Goal: Contribute content: Contribute content

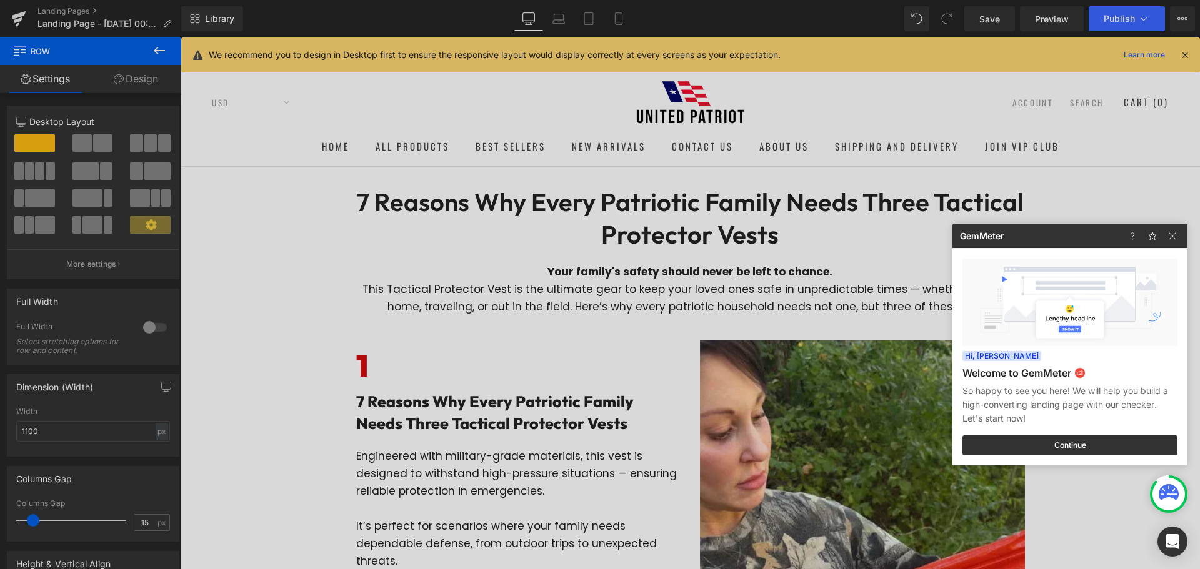
scroll to position [3125, 0]
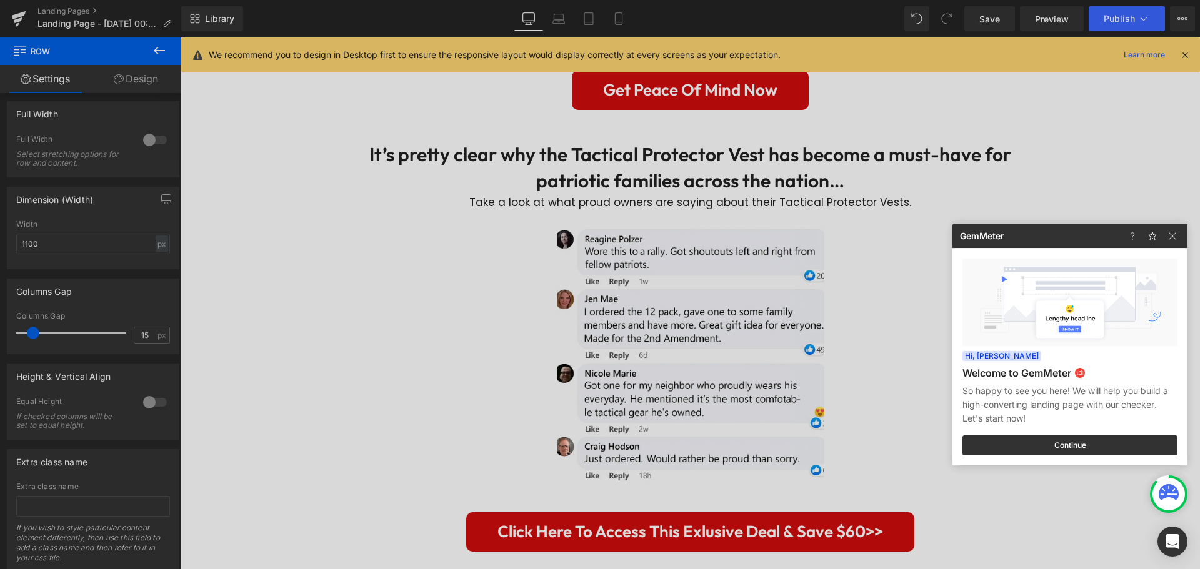
click at [1187, 48] on div at bounding box center [600, 284] width 1200 height 569
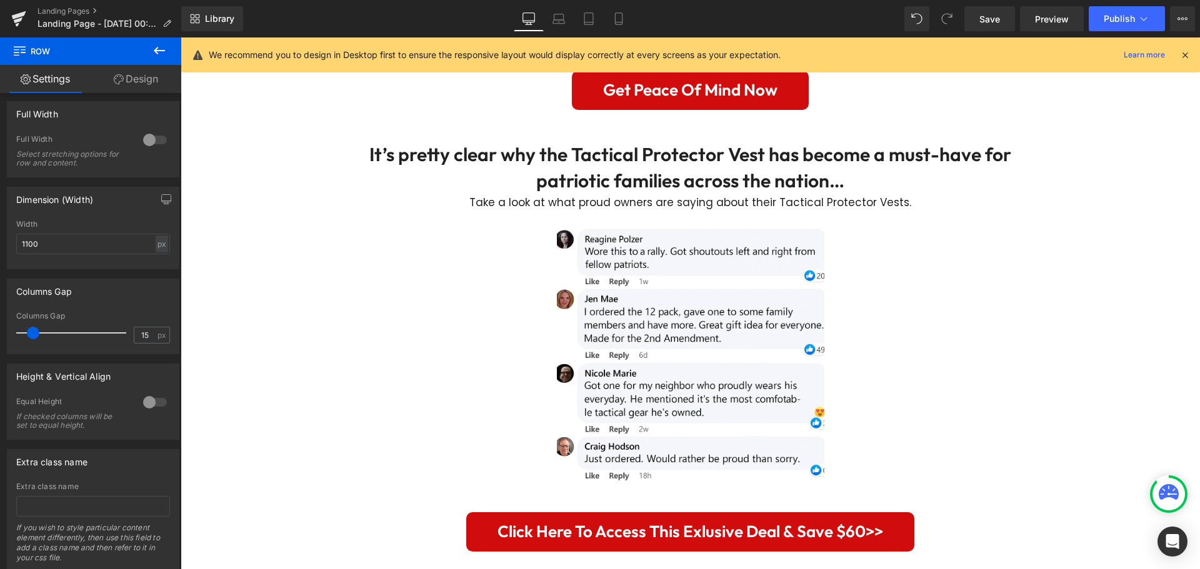
scroll to position [0, 0]
click at [1186, 54] on icon at bounding box center [1184, 54] width 11 height 11
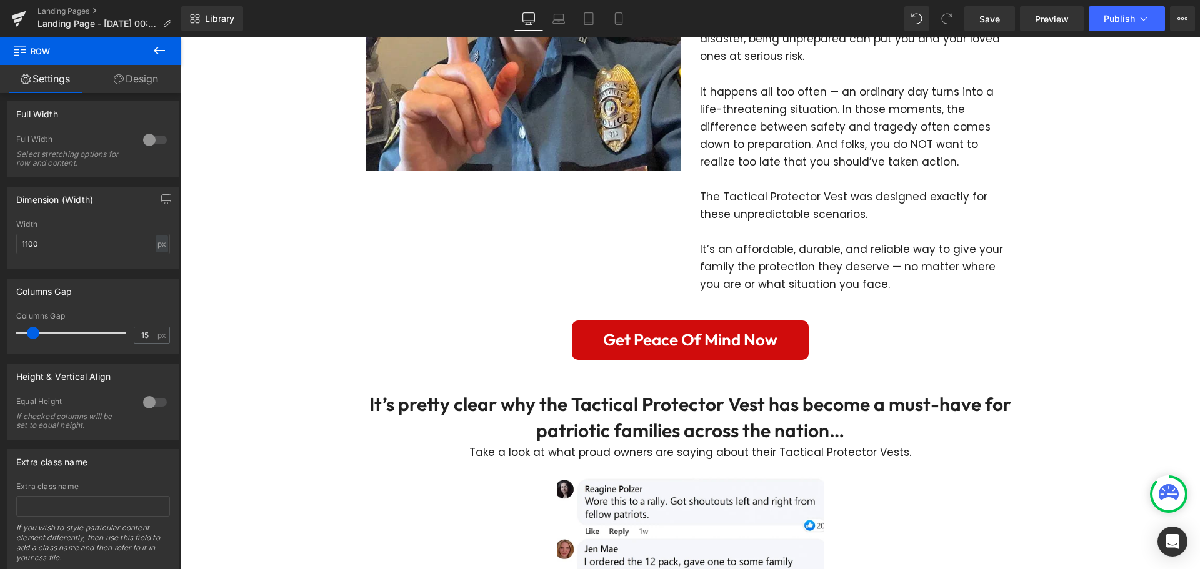
scroll to position [2625, 0]
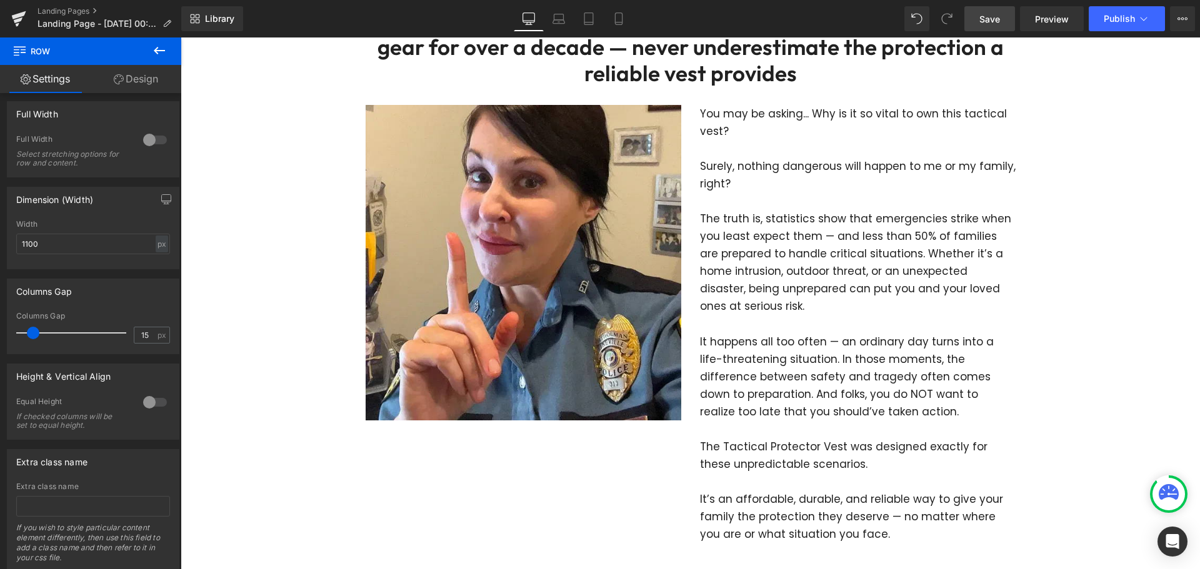
click at [991, 17] on span "Save" at bounding box center [989, 18] width 21 height 13
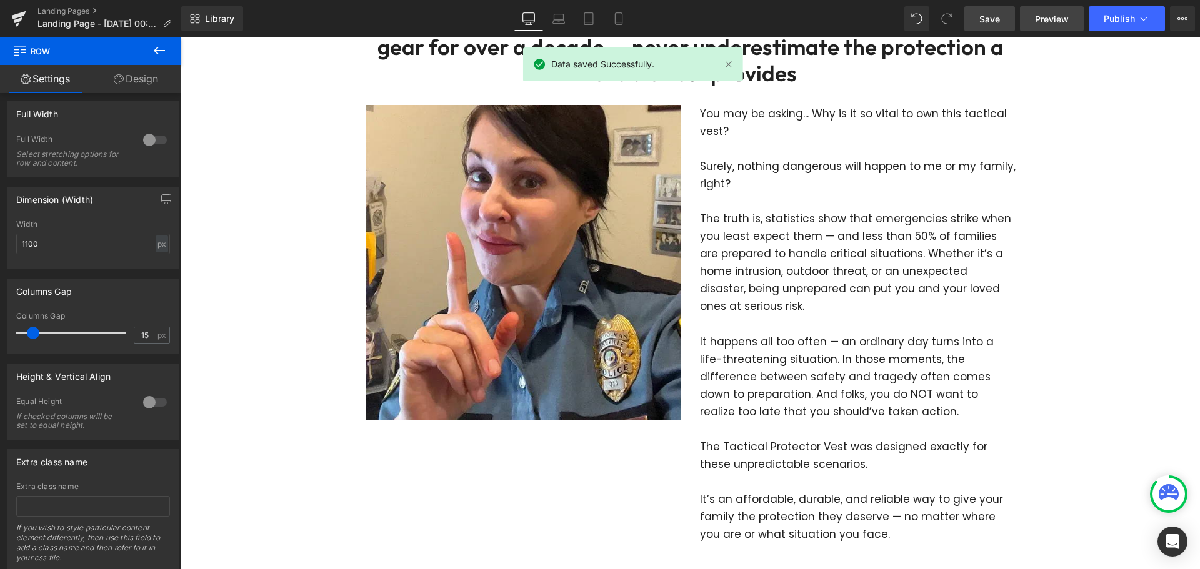
click at [1047, 17] on span "Preview" at bounding box center [1052, 18] width 34 height 13
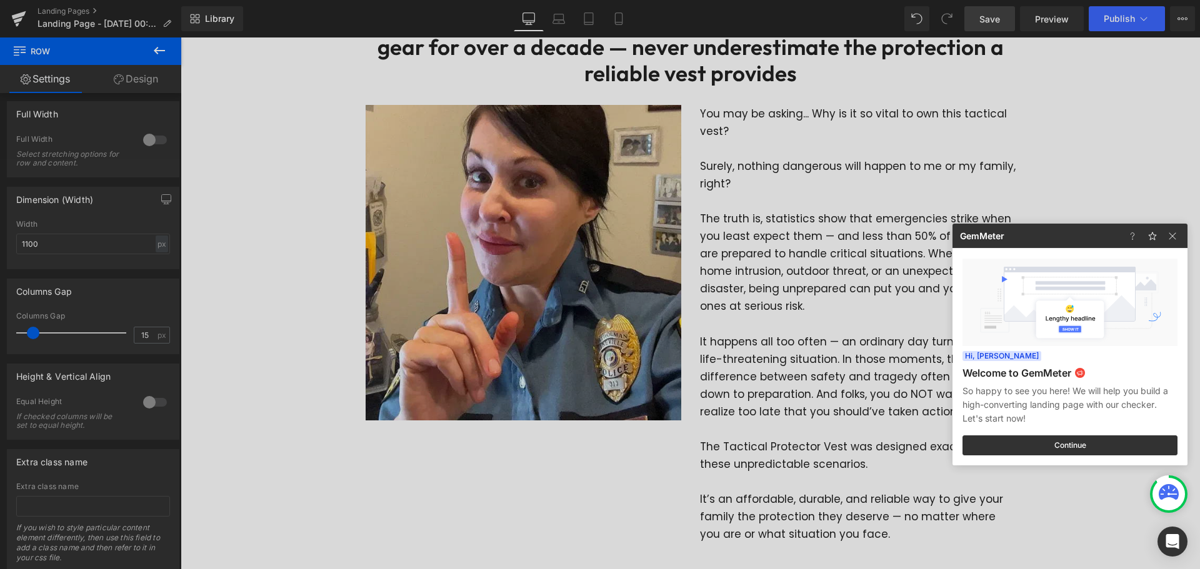
click at [1199, 344] on div at bounding box center [600, 284] width 1200 height 569
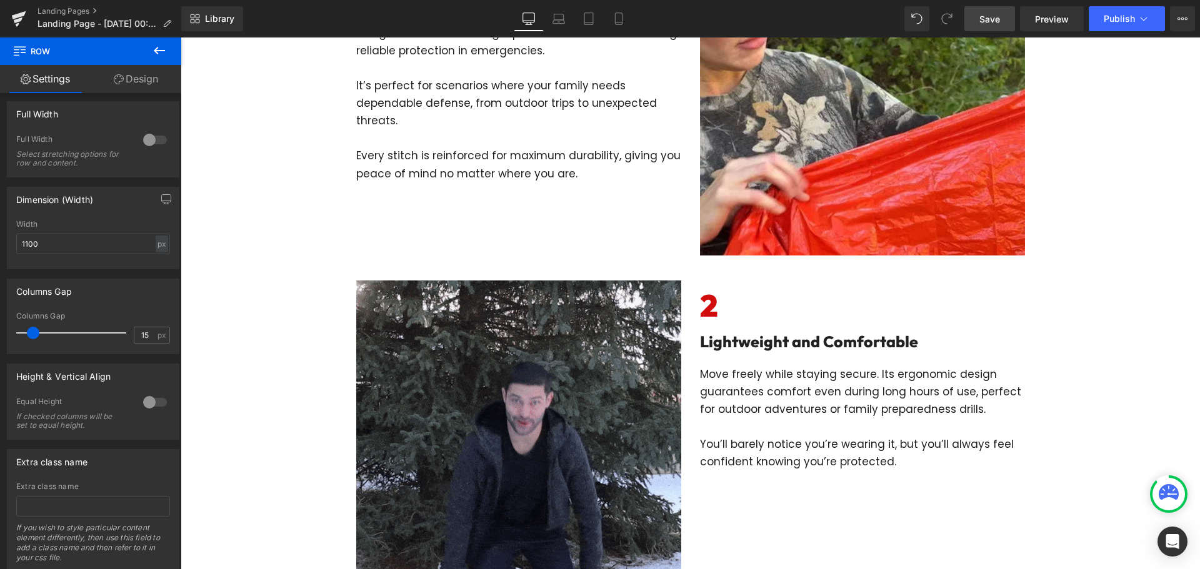
scroll to position [0, 0]
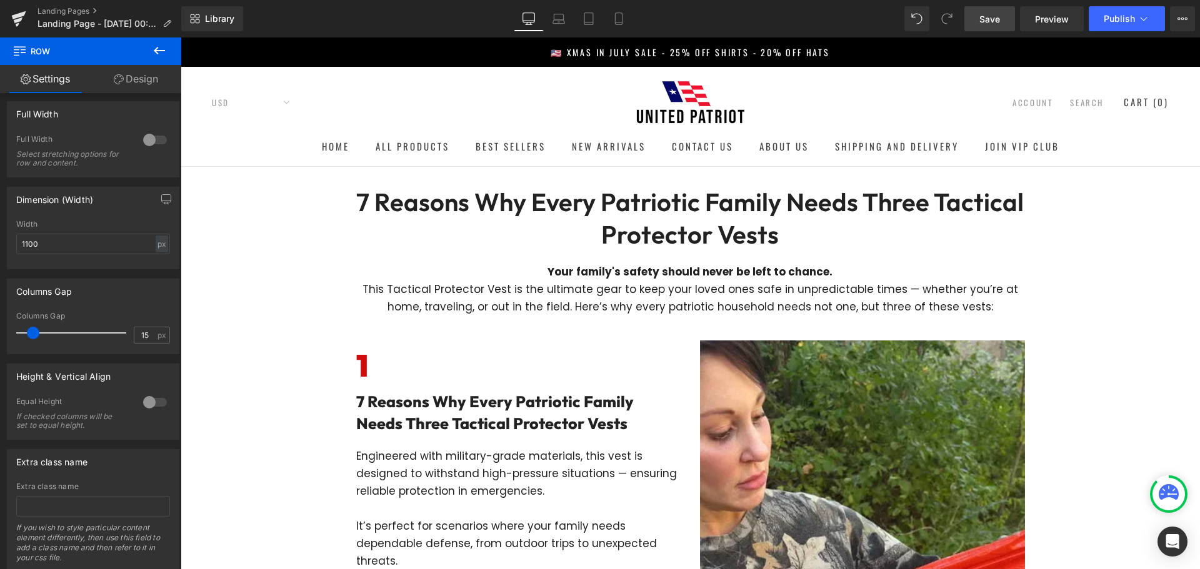
click at [157, 46] on icon at bounding box center [159, 50] width 15 height 15
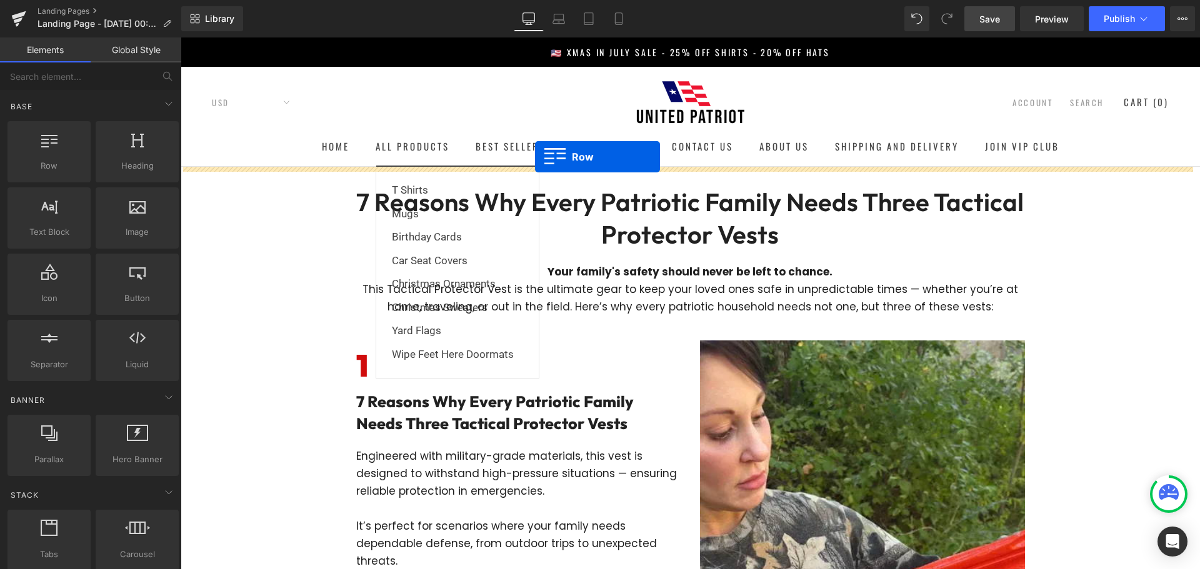
drag, startPoint x: 351, startPoint y: 169, endPoint x: 535, endPoint y: 157, distance: 184.8
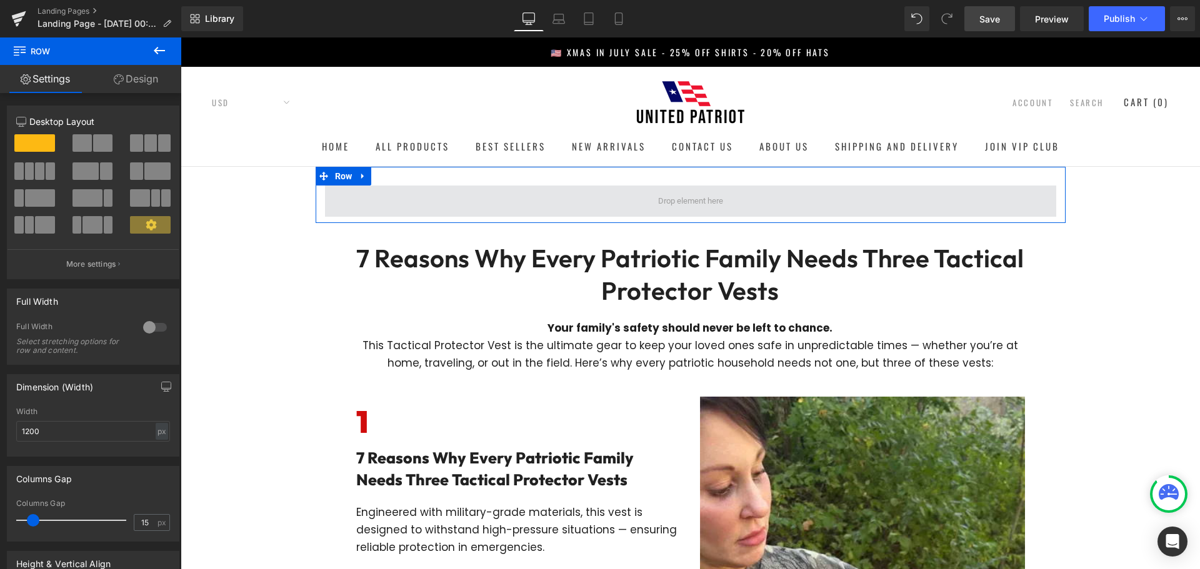
click at [381, 188] on span at bounding box center [690, 201] width 731 height 31
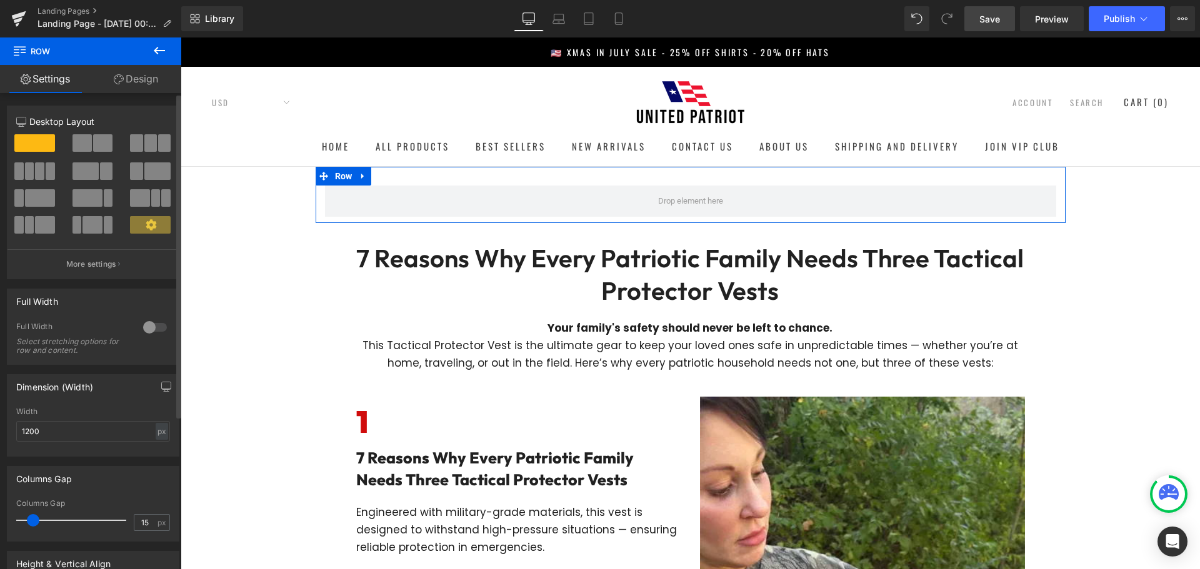
drag, startPoint x: 154, startPoint y: 314, endPoint x: 155, endPoint y: 327, distance: 12.5
click at [154, 317] on div "Full Width 0 Full Width Select stretching options for row and content." at bounding box center [93, 327] width 172 height 76
click at [155, 327] on div at bounding box center [155, 327] width 30 height 20
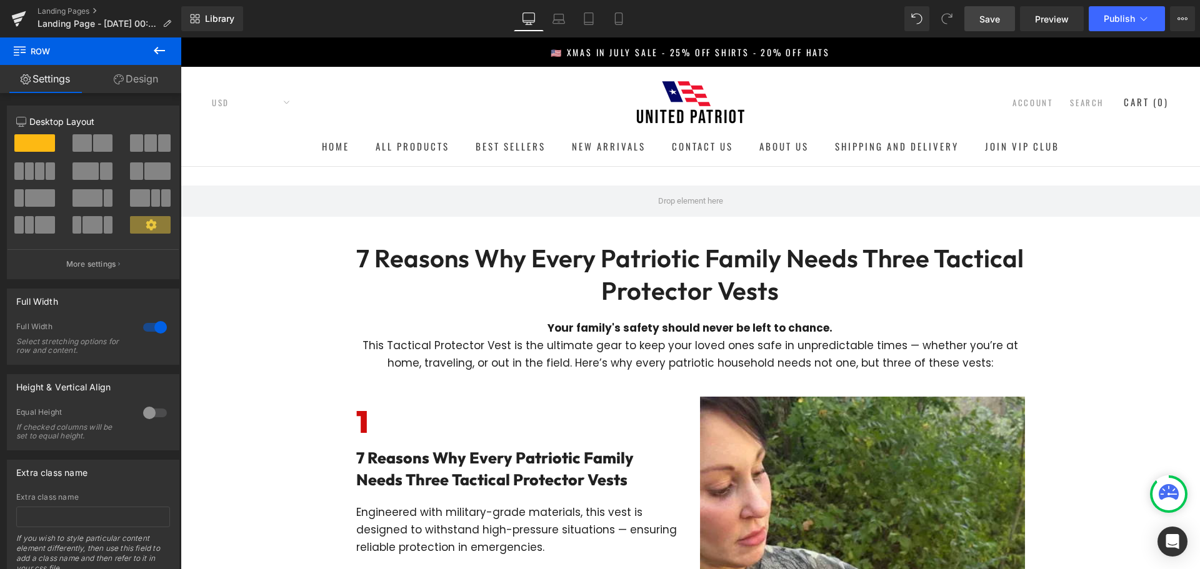
click at [157, 49] on icon at bounding box center [159, 50] width 15 height 15
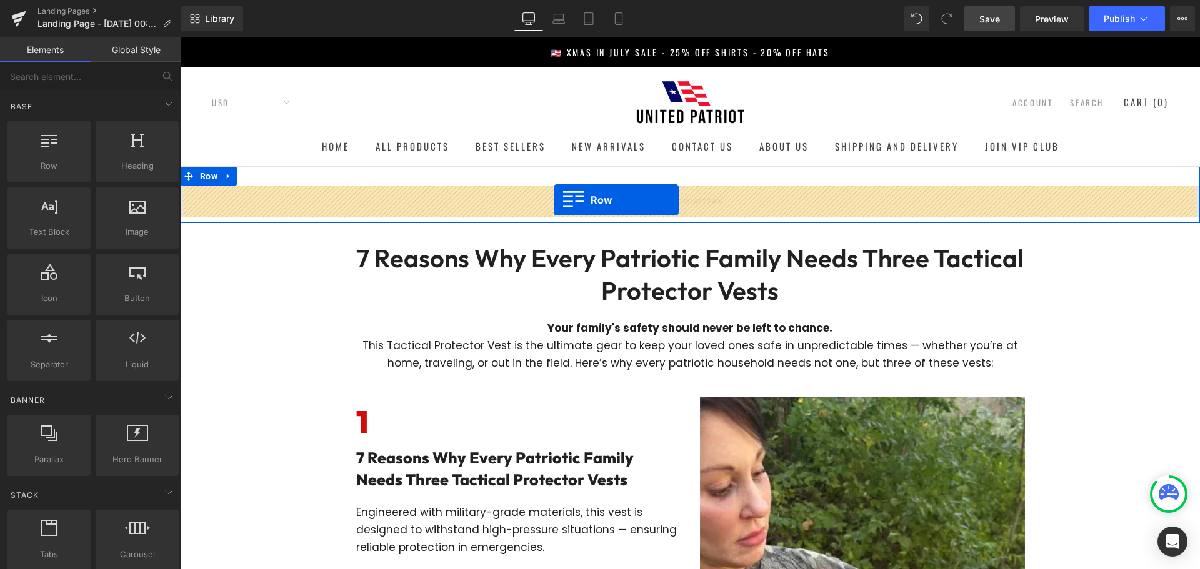
drag, startPoint x: 546, startPoint y: 199, endPoint x: 554, endPoint y: 200, distance: 7.6
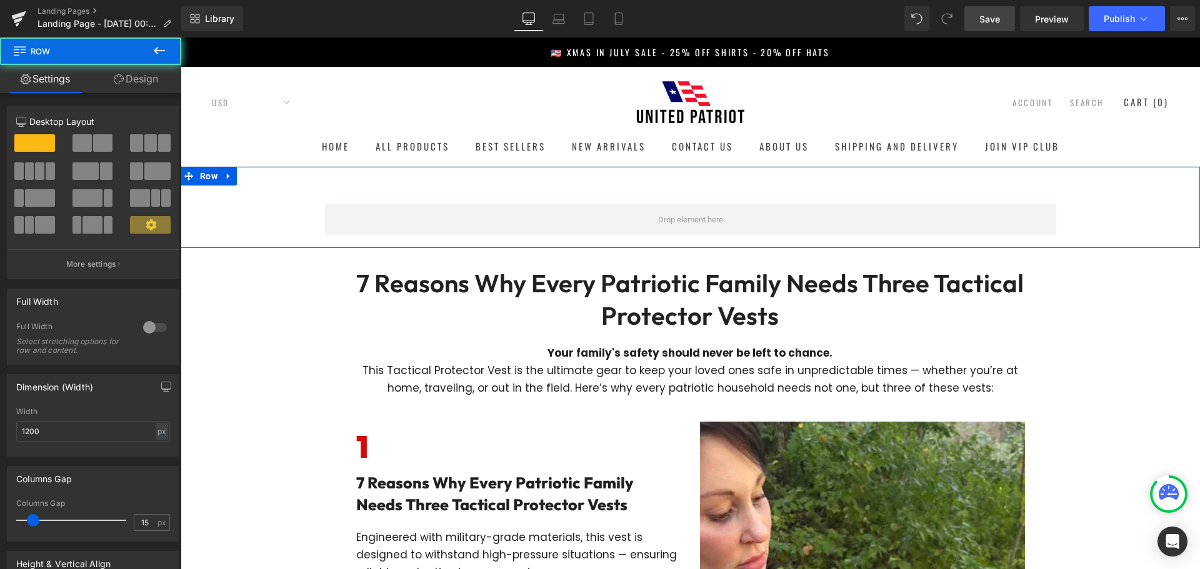
click at [581, 179] on div "Row Row" at bounding box center [690, 207] width 1019 height 81
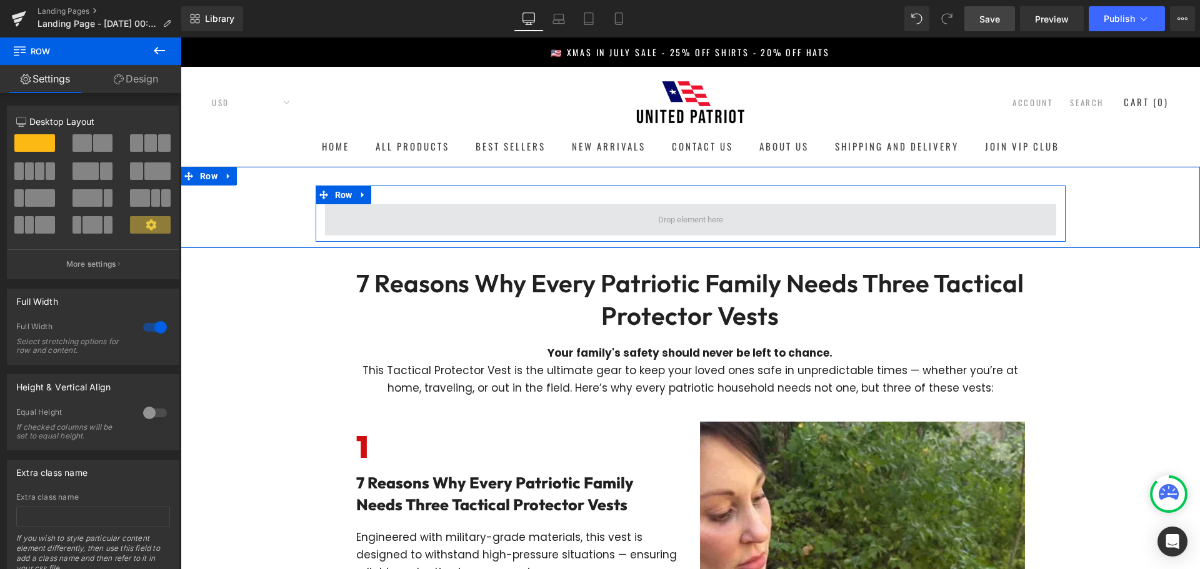
click at [636, 225] on span at bounding box center [690, 219] width 731 height 31
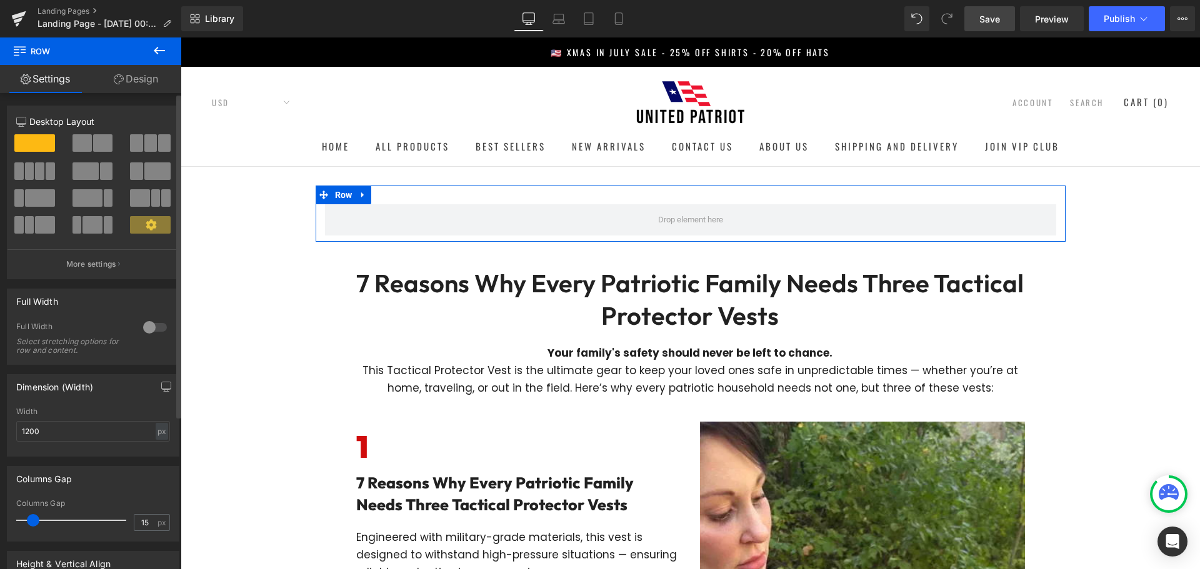
click at [146, 147] on span at bounding box center [150, 142] width 12 height 17
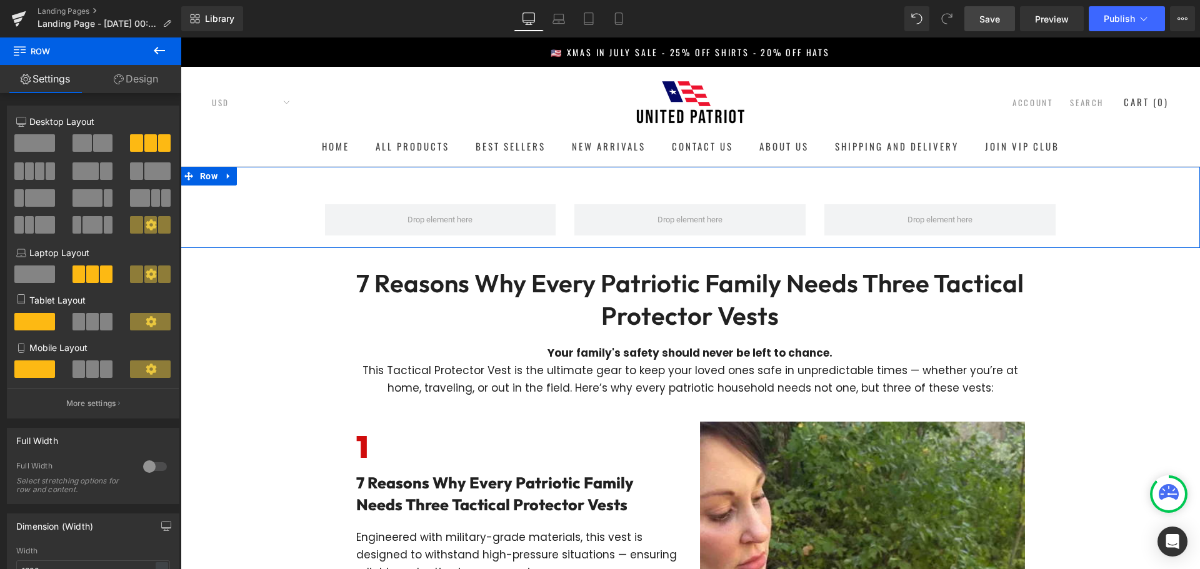
click at [280, 177] on div "Row Row" at bounding box center [690, 207] width 1019 height 81
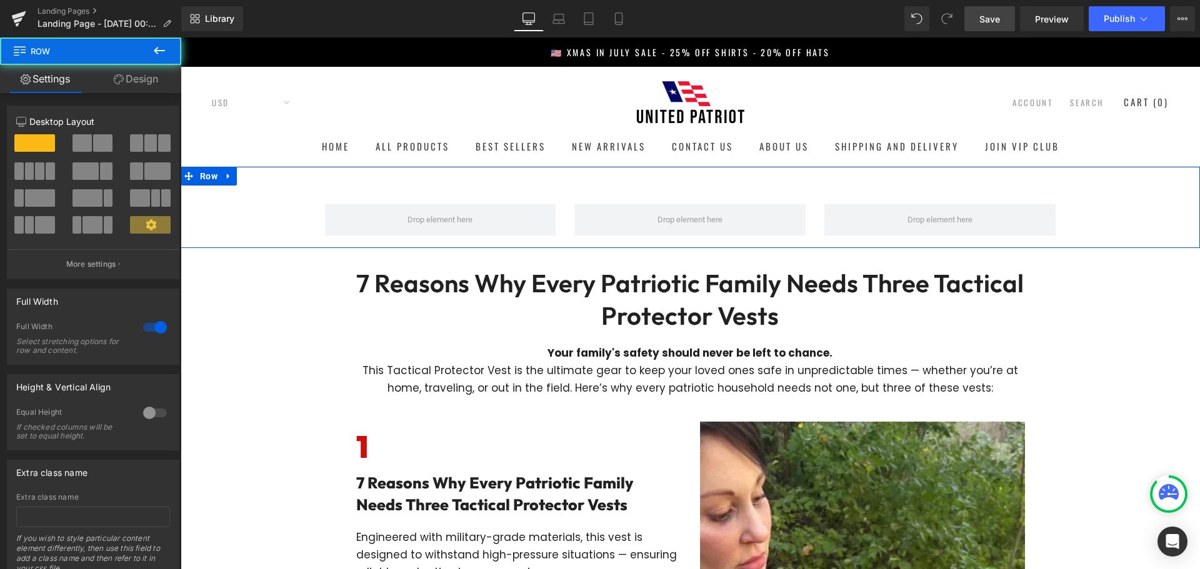
click at [131, 79] on link "Design" at bounding box center [136, 79] width 91 height 28
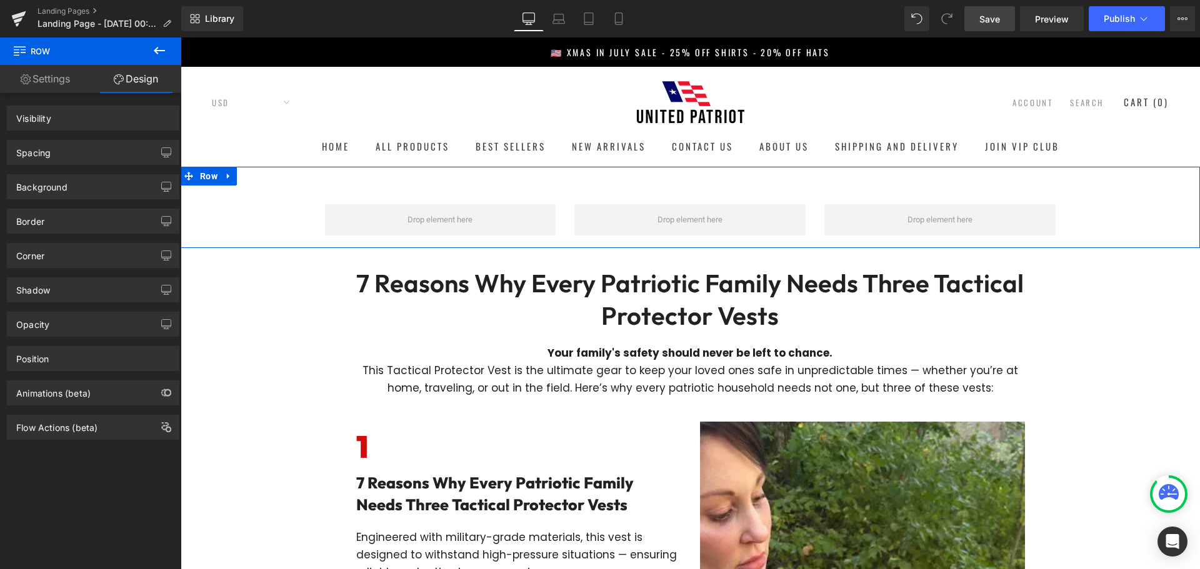
click at [91, 152] on div "Spacing" at bounding box center [92, 153] width 171 height 24
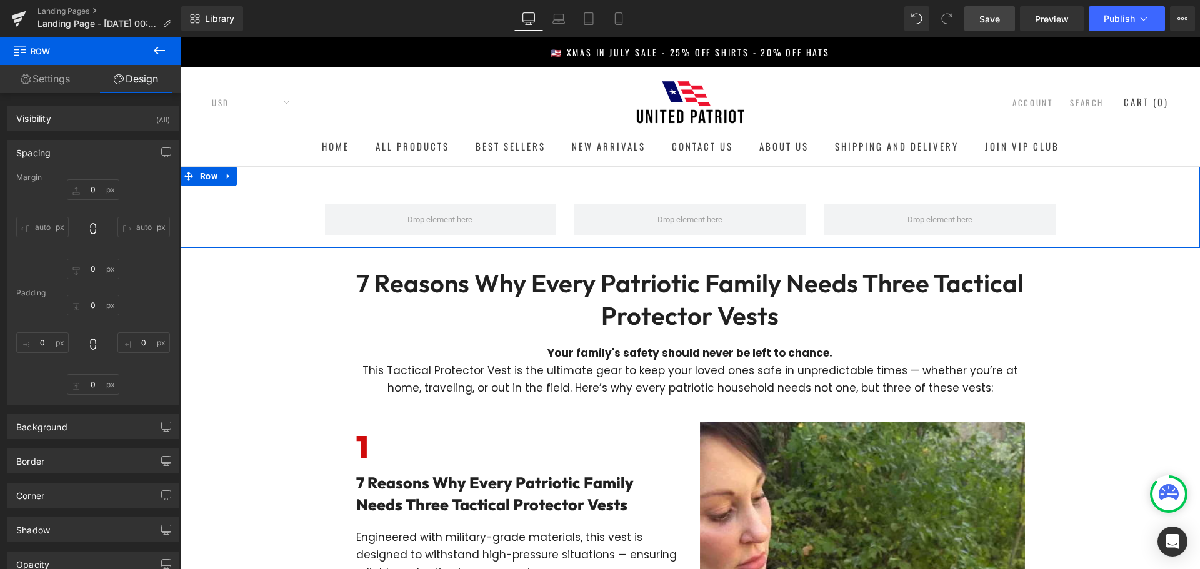
type input "0"
type input "30"
type input "0"
type input "10"
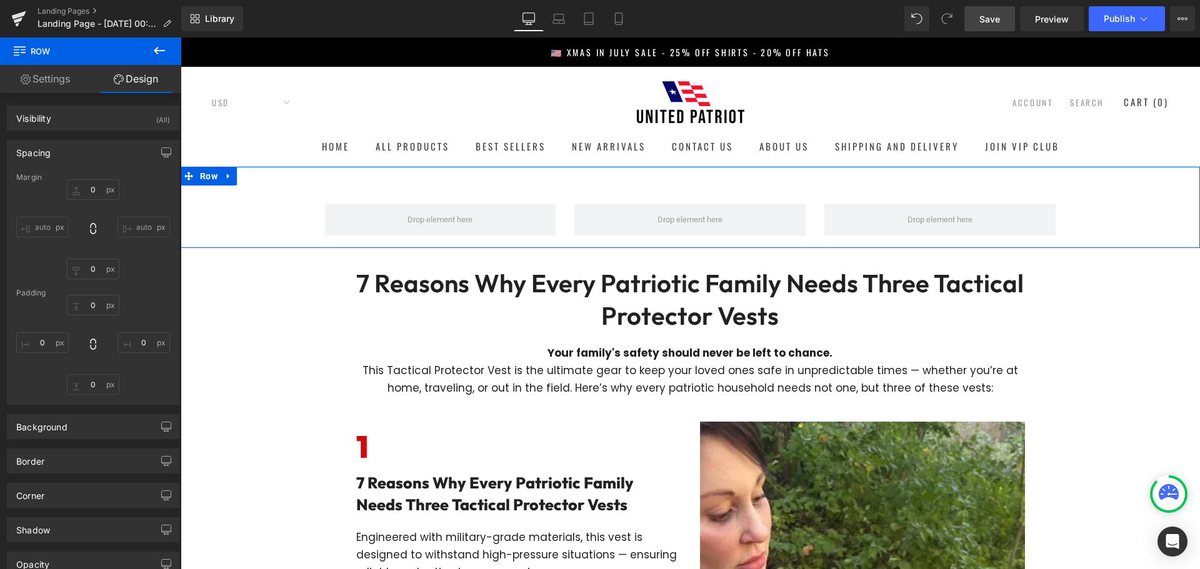
type input "0"
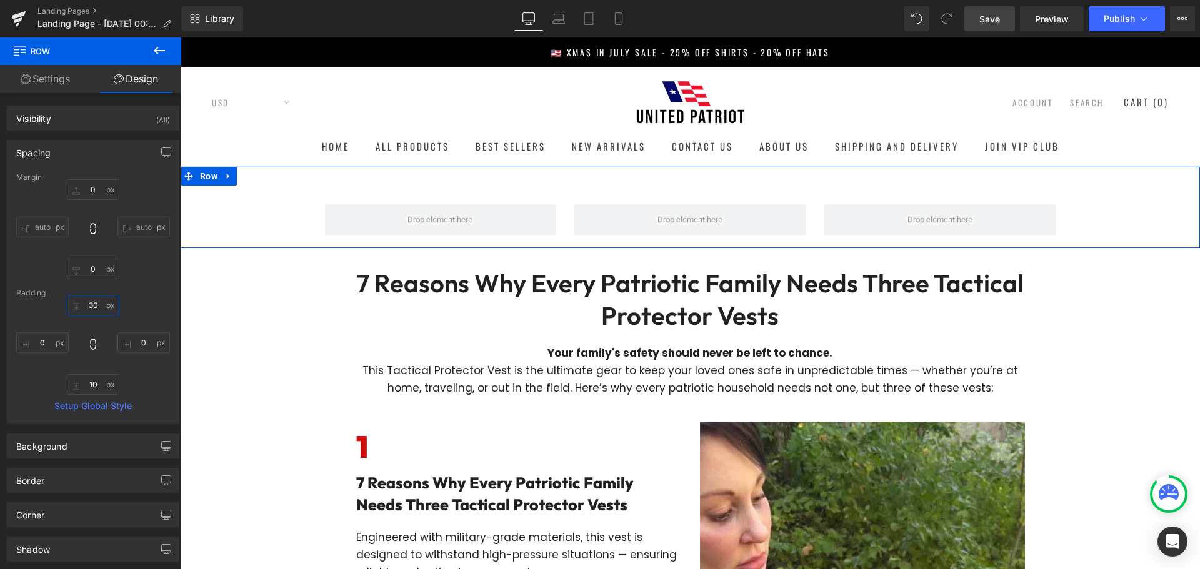
click at [93, 299] on input "30" at bounding box center [93, 305] width 52 height 21
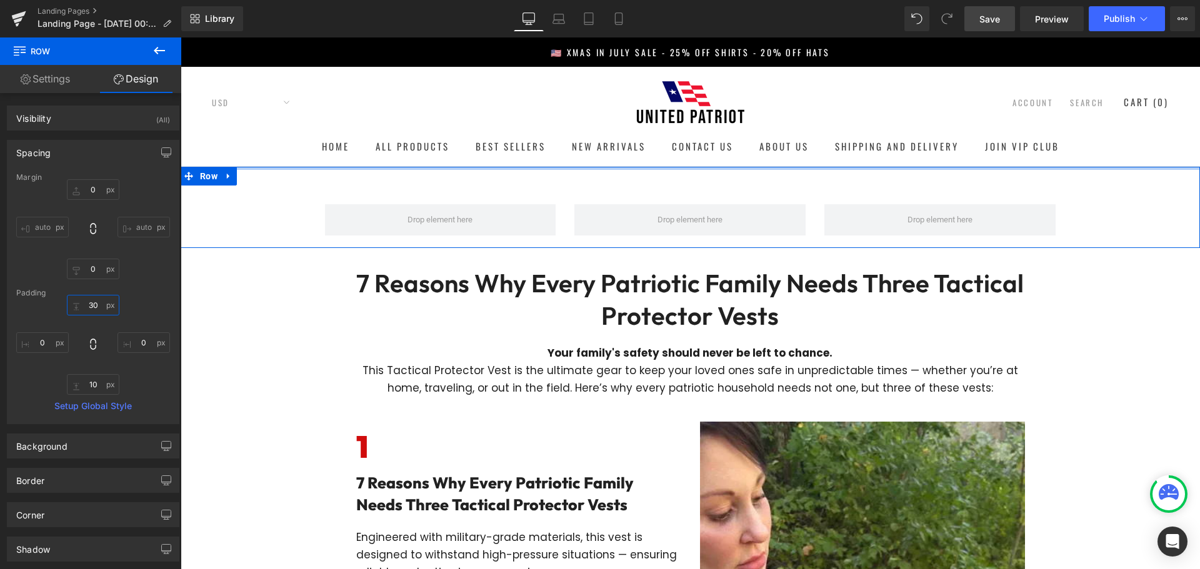
click at [93, 299] on input "30" at bounding box center [93, 305] width 52 height 21
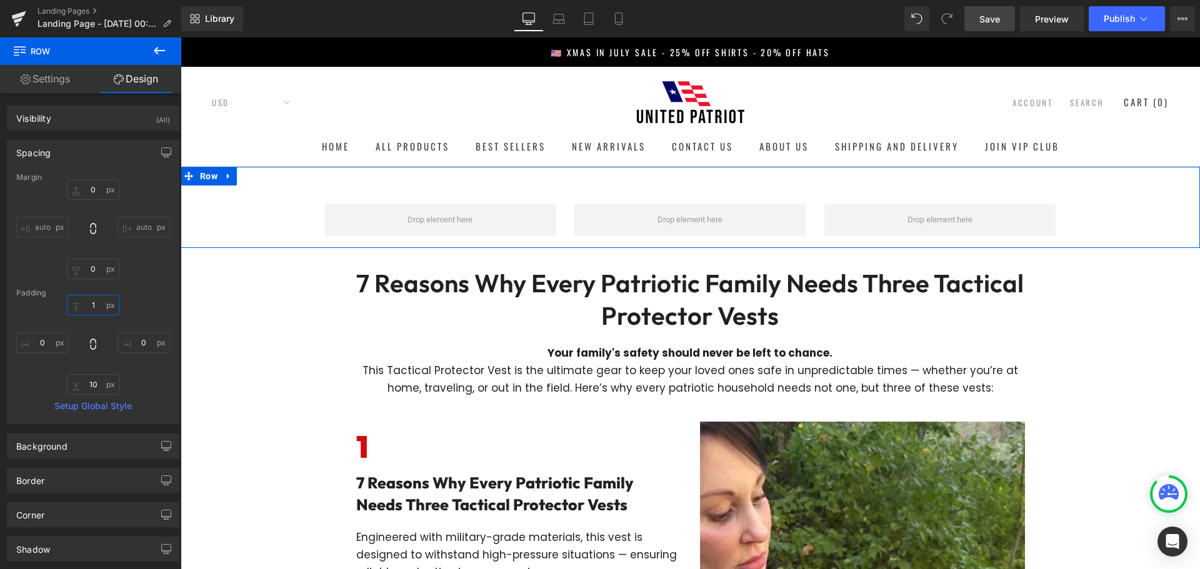
type input "10"
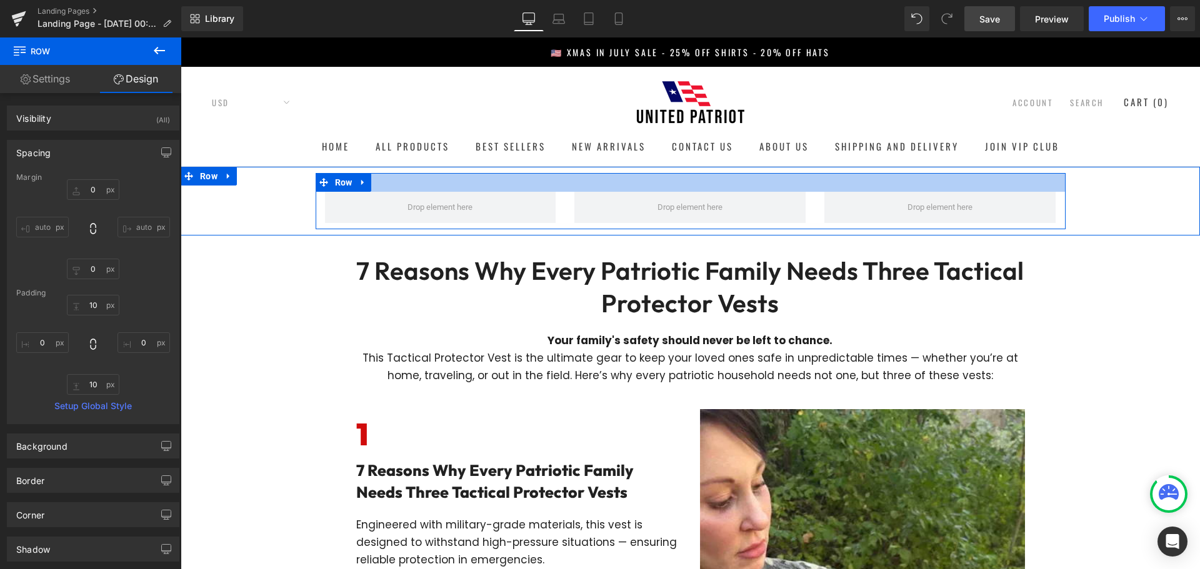
click at [395, 187] on div at bounding box center [691, 182] width 750 height 19
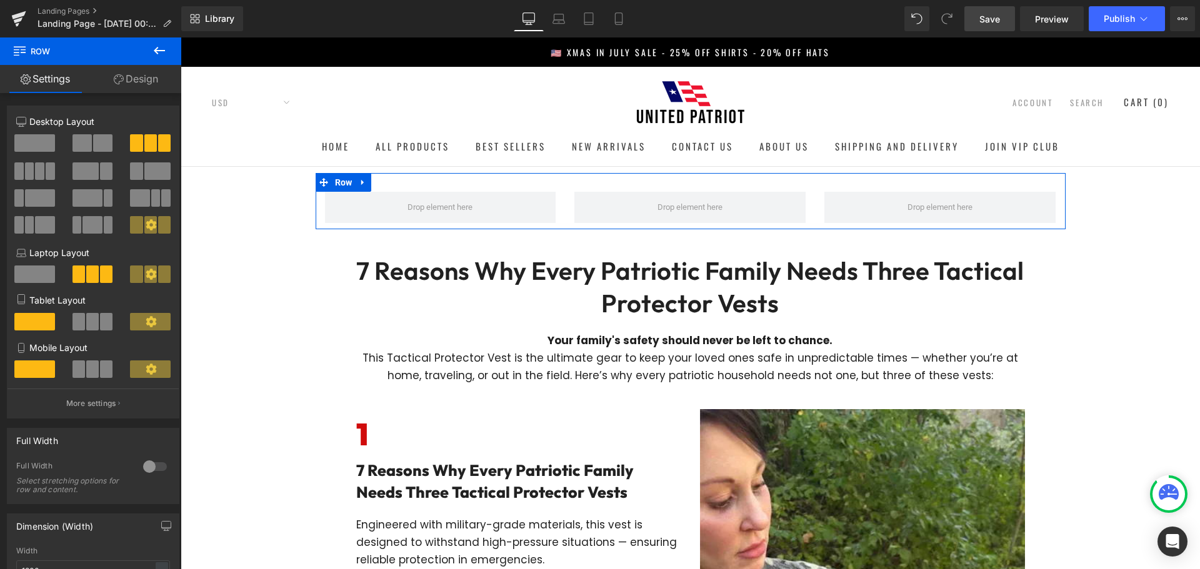
click at [130, 79] on link "Design" at bounding box center [136, 79] width 91 height 28
click at [0, 0] on div "Spacing" at bounding box center [0, 0] width 0 height 0
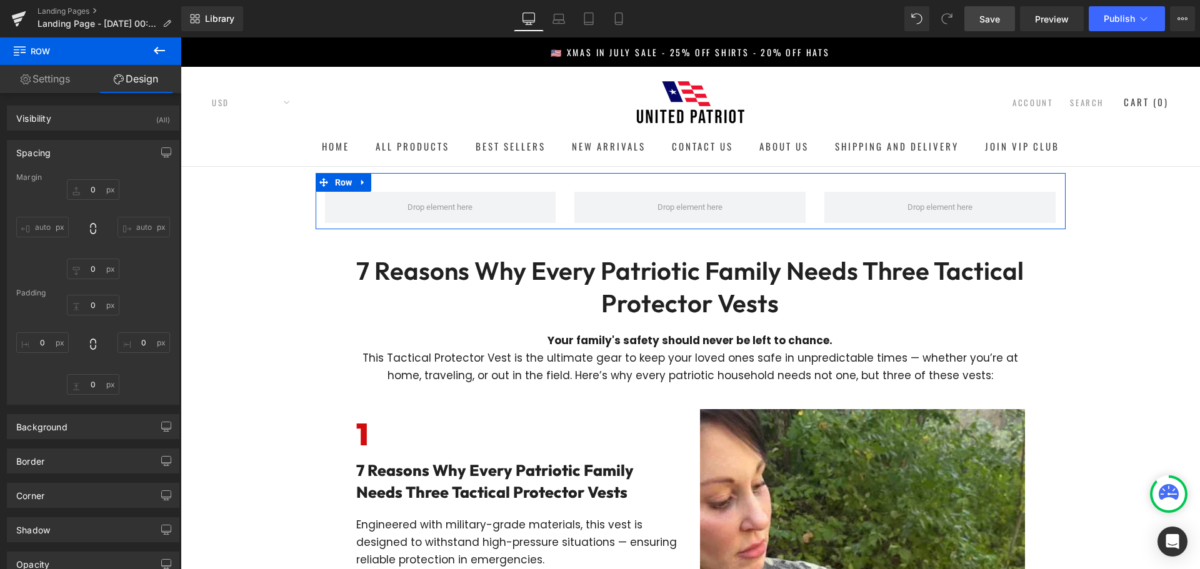
type input "0"
type input "30"
type input "0"
type input "10"
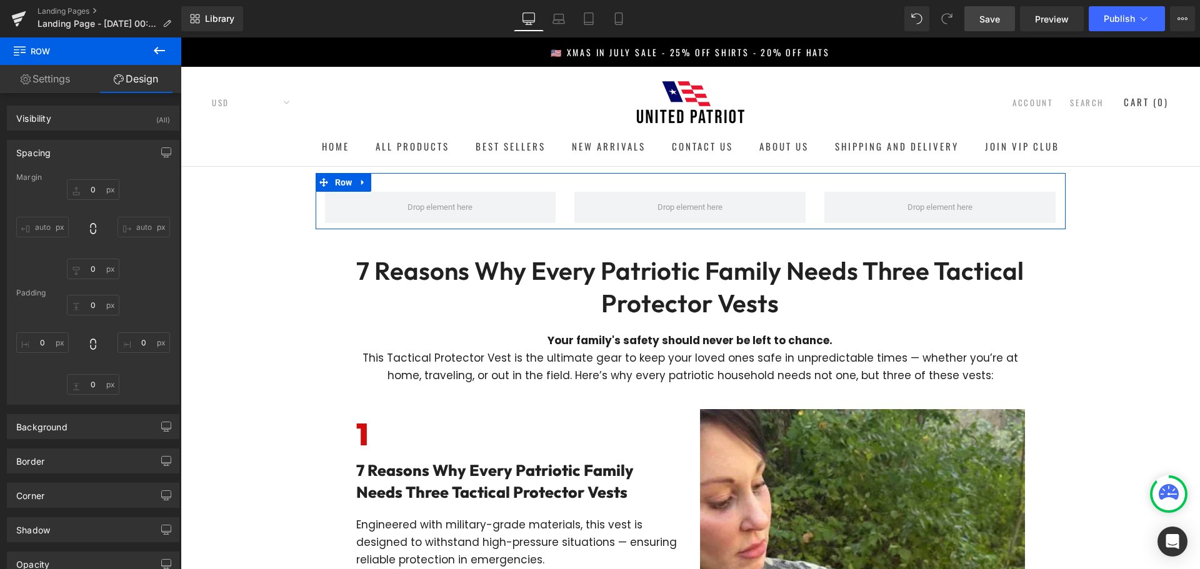
type input "0"
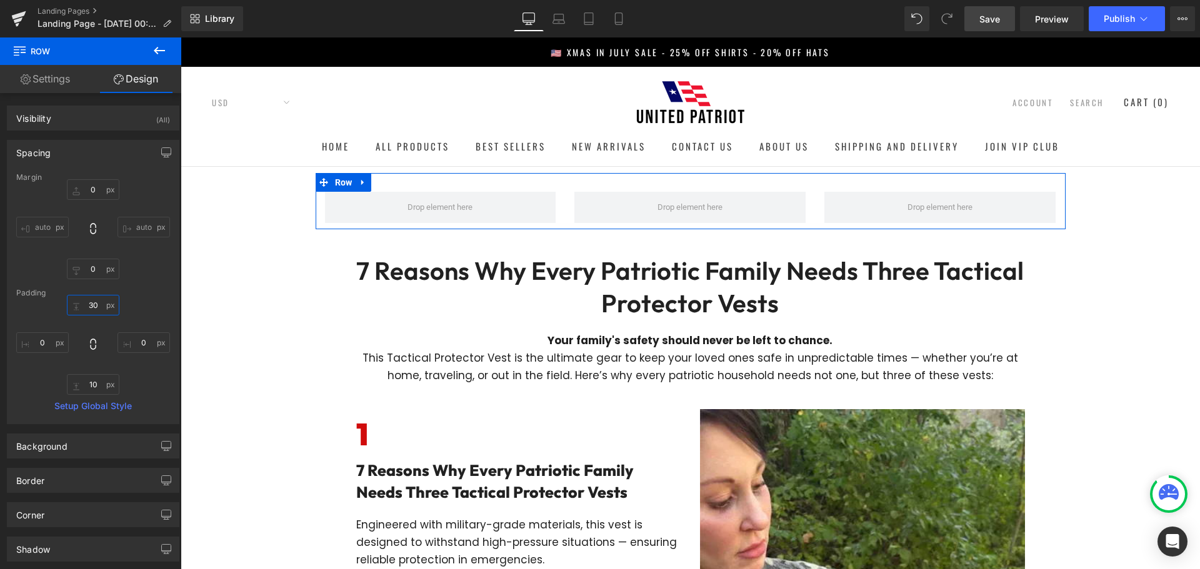
click at [95, 302] on input "30" at bounding box center [93, 305] width 52 height 21
type input "10"
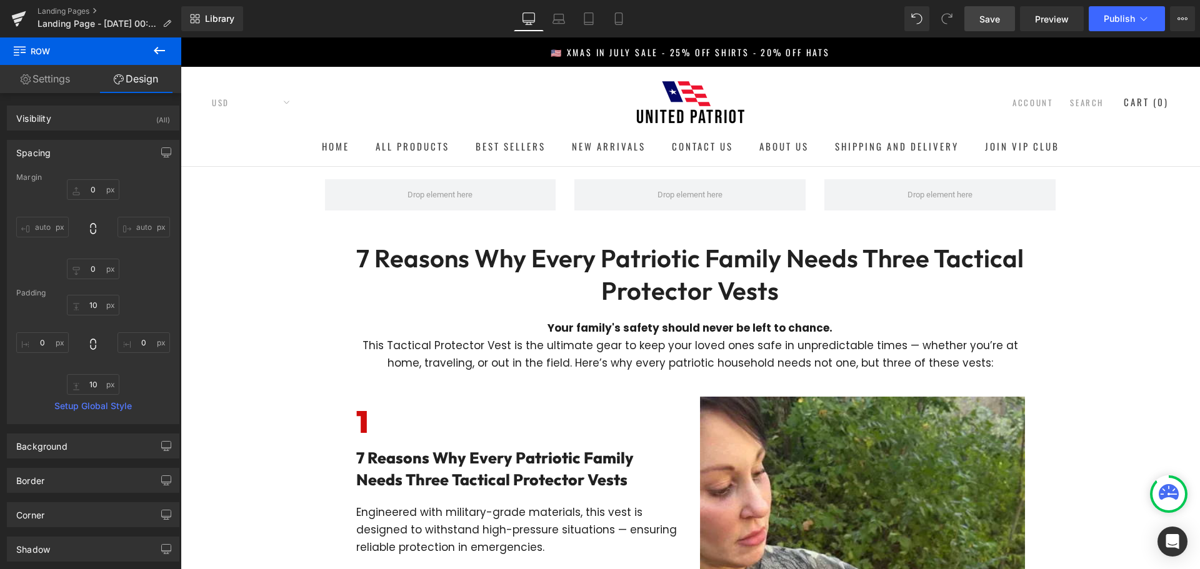
click at [162, 51] on icon at bounding box center [159, 50] width 11 height 7
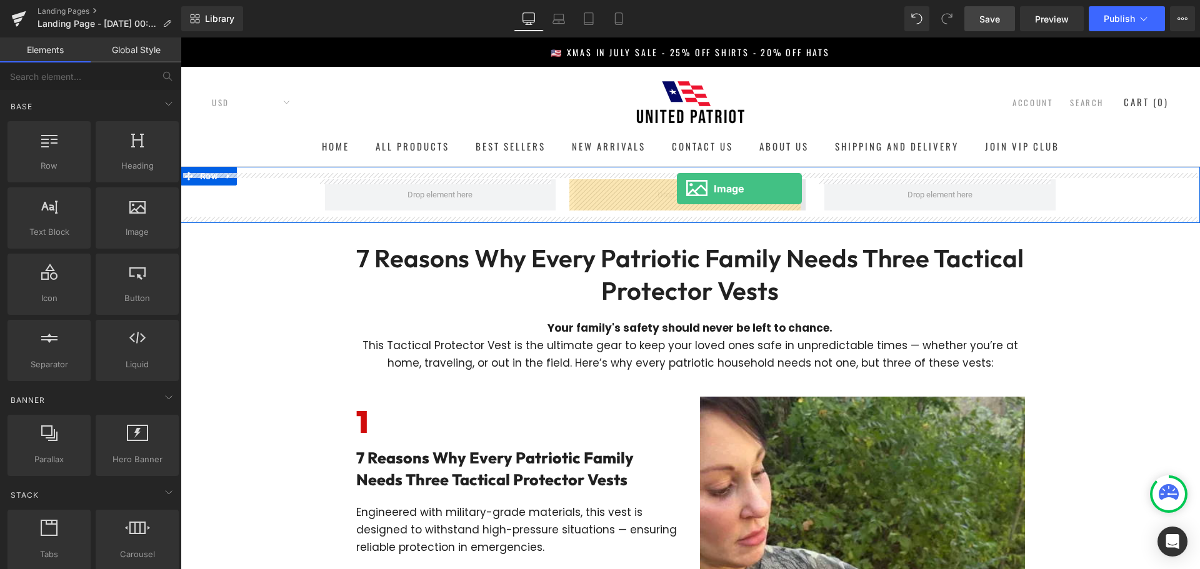
drag, startPoint x: 308, startPoint y: 279, endPoint x: 677, endPoint y: 189, distance: 379.6
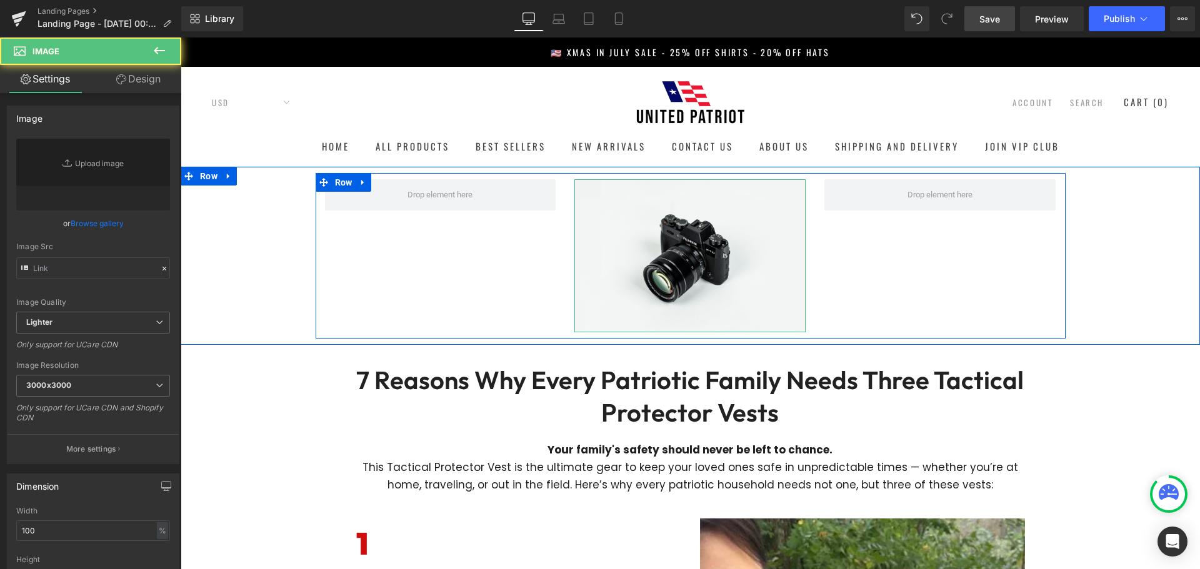
type input "//[DOMAIN_NAME][URL]"
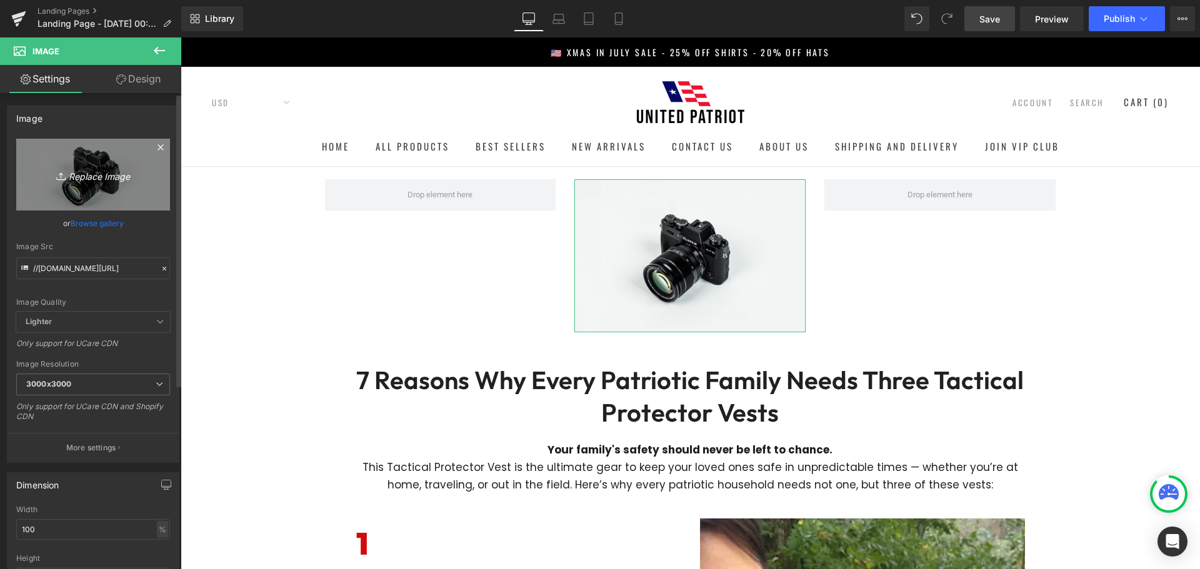
click at [114, 174] on icon "Replace Image" at bounding box center [93, 175] width 100 height 16
type input "C:\fakepath\imgi_2_New_Logo_215x.webp"
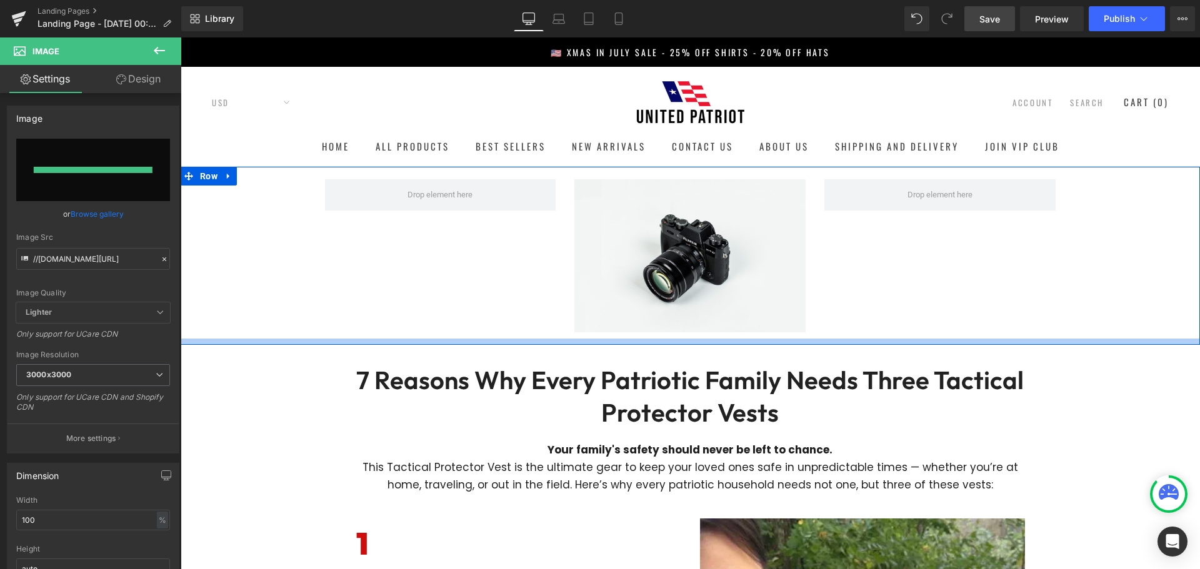
type input "[URL][DOMAIN_NAME]"
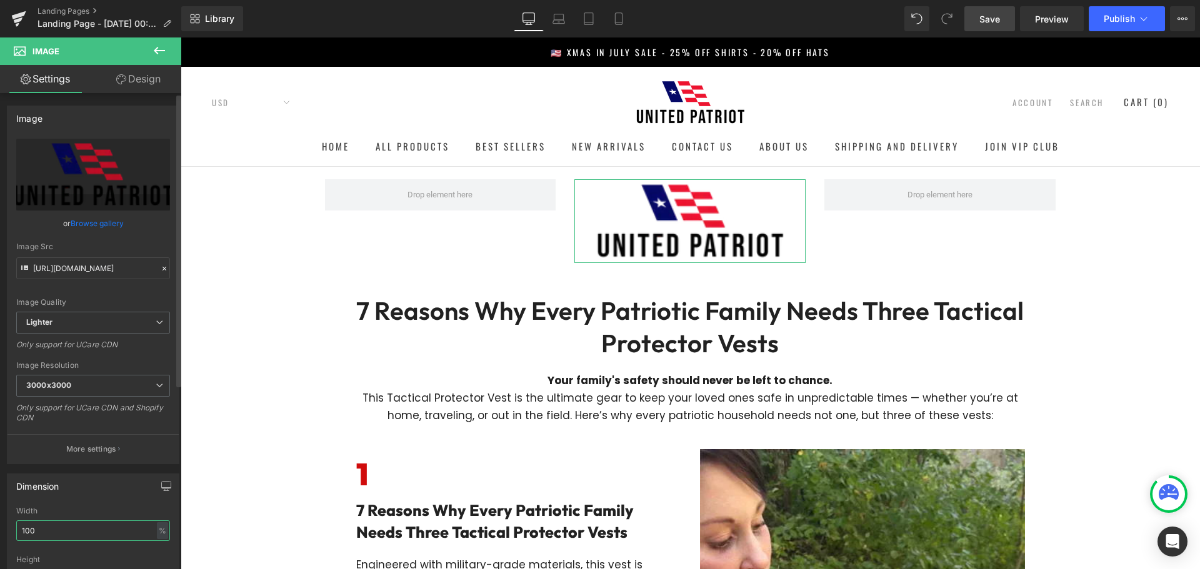
click at [66, 529] on input "100" at bounding box center [93, 531] width 154 height 21
click at [66, 530] on input "100" at bounding box center [93, 531] width 154 height 21
type input "50"
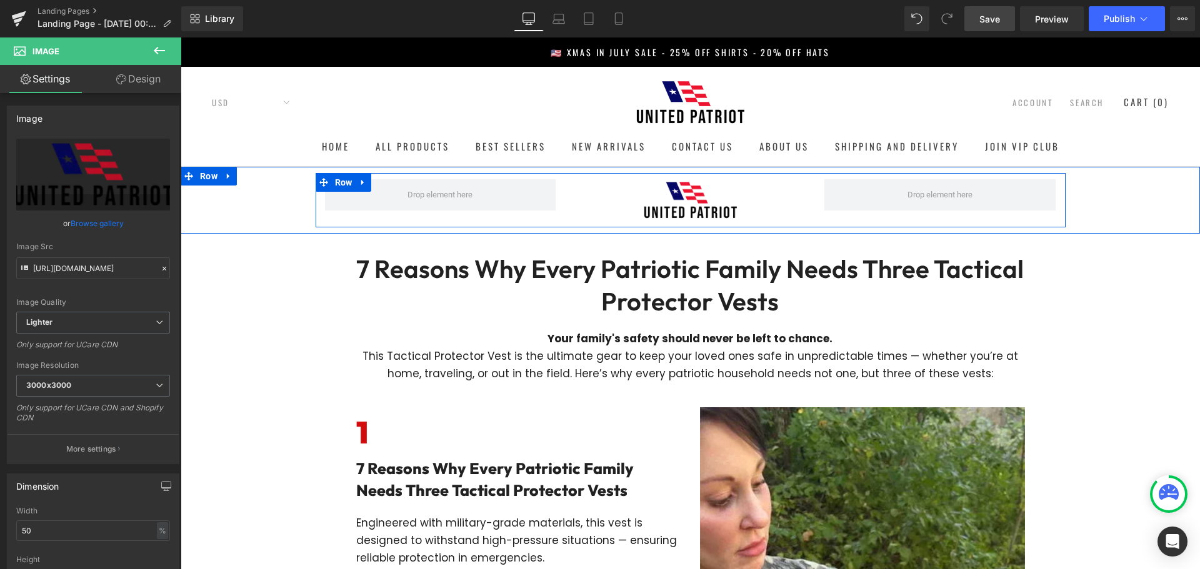
click at [565, 202] on div "Image" at bounding box center [690, 200] width 250 height 42
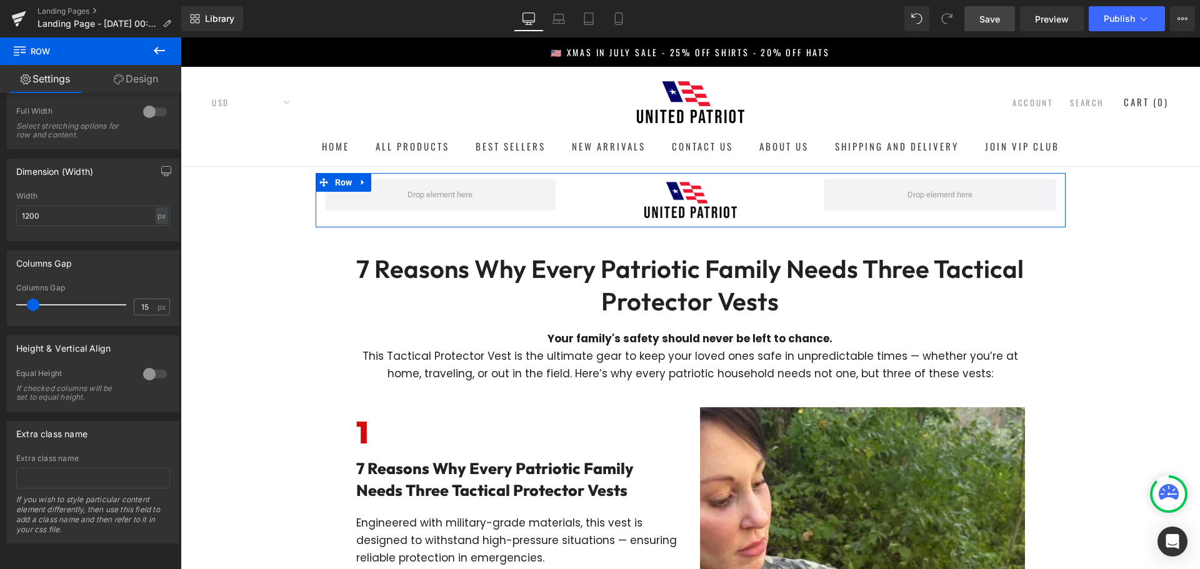
scroll to position [52, 0]
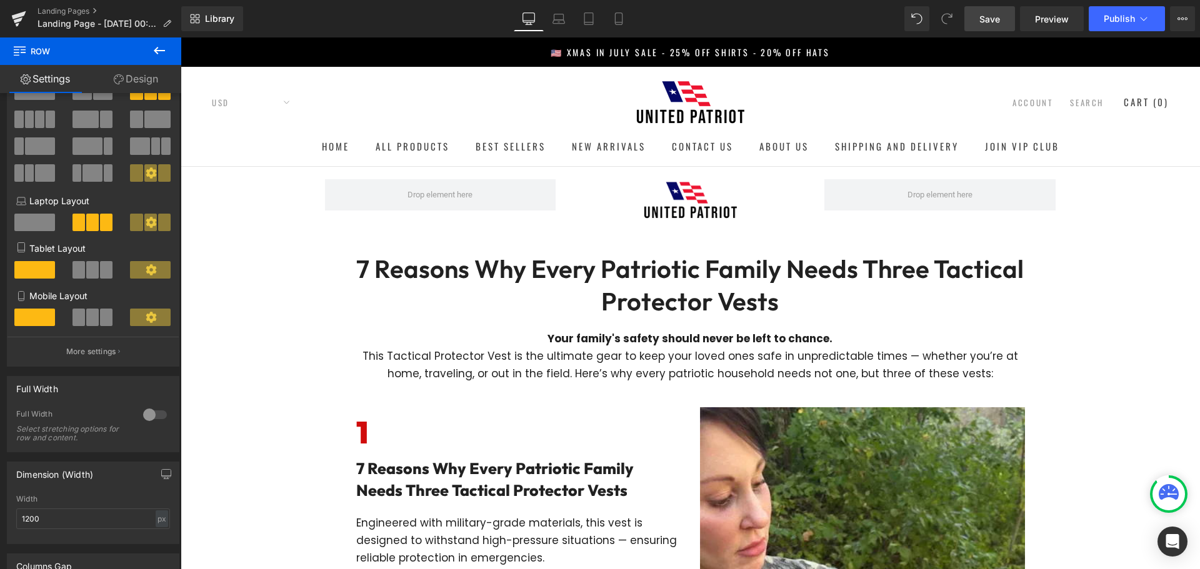
drag, startPoint x: 987, startPoint y: 11, endPoint x: 842, endPoint y: 27, distance: 145.3
click at [987, 11] on link "Save" at bounding box center [989, 18] width 51 height 25
click at [1049, 14] on span "Preview" at bounding box center [1052, 18] width 34 height 13
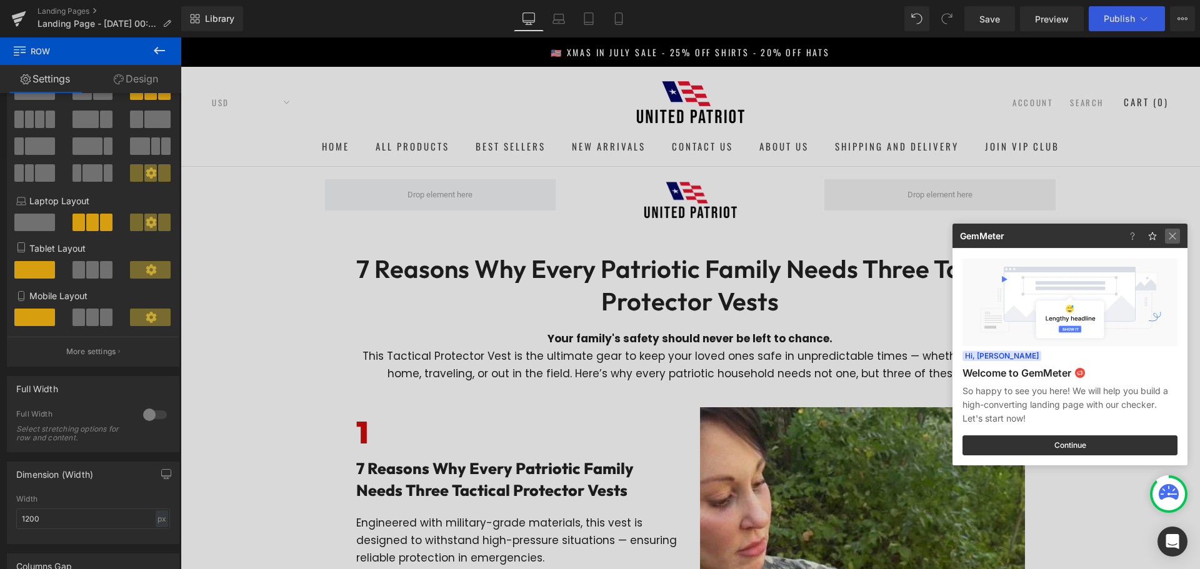
drag, startPoint x: 1177, startPoint y: 235, endPoint x: 967, endPoint y: 192, distance: 214.2
click at [1177, 235] on img at bounding box center [1172, 236] width 15 height 15
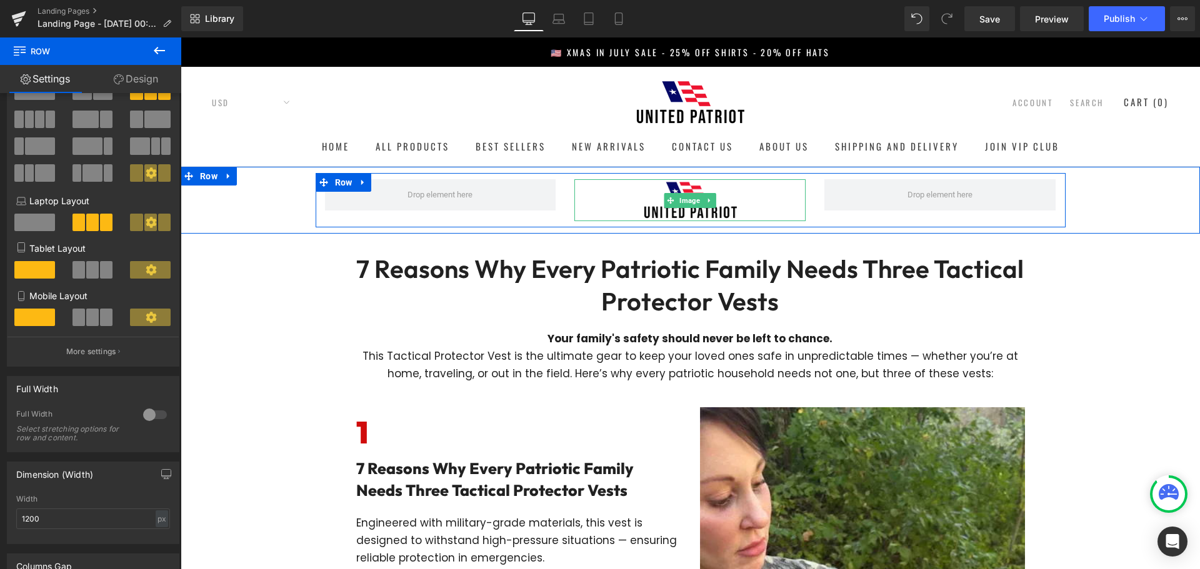
drag, startPoint x: 725, startPoint y: 208, endPoint x: 204, endPoint y: 229, distance: 521.0
click at [725, 208] on img at bounding box center [690, 200] width 116 height 42
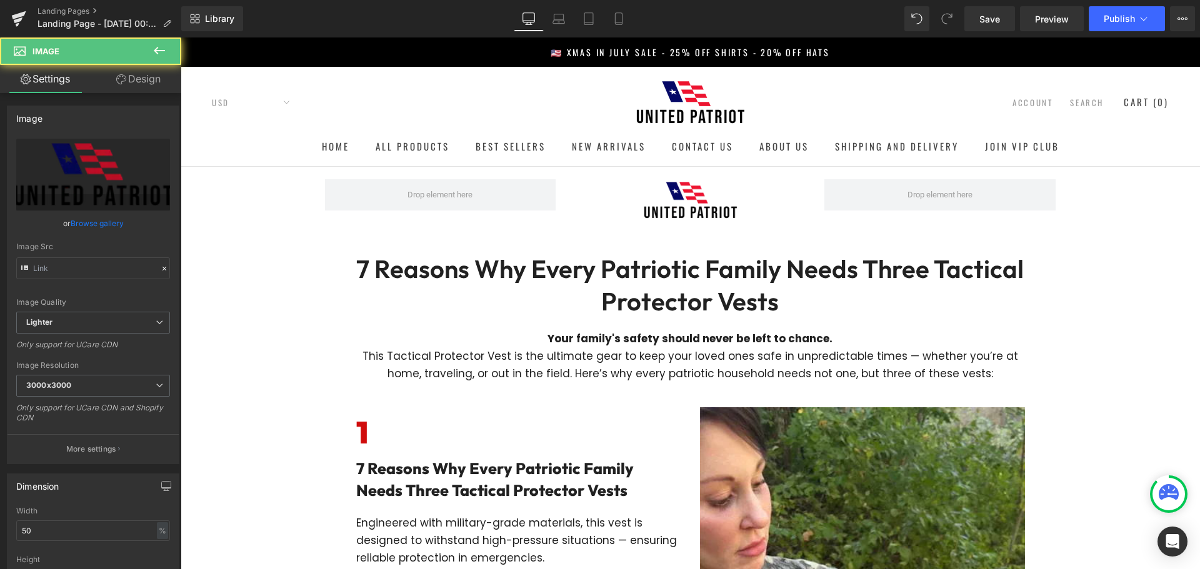
type input "[URL][DOMAIN_NAME]"
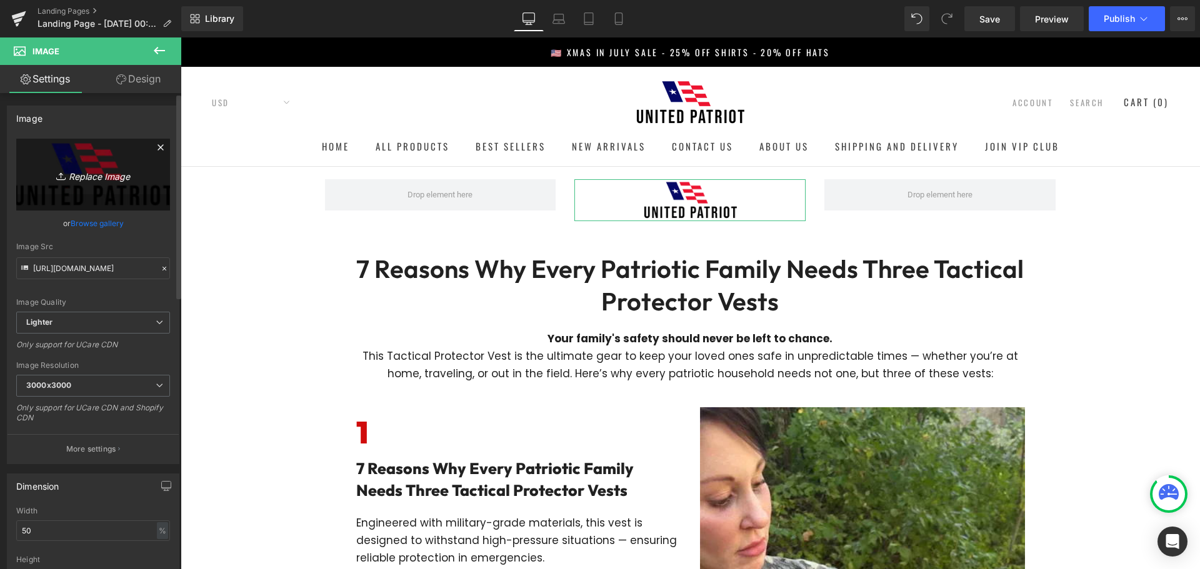
click at [95, 167] on icon "Replace Image" at bounding box center [93, 175] width 100 height 16
type input "C:\fakepath\New_Logo_215x.avif"
click at [106, 387] on span "3000x3000" at bounding box center [93, 386] width 154 height 22
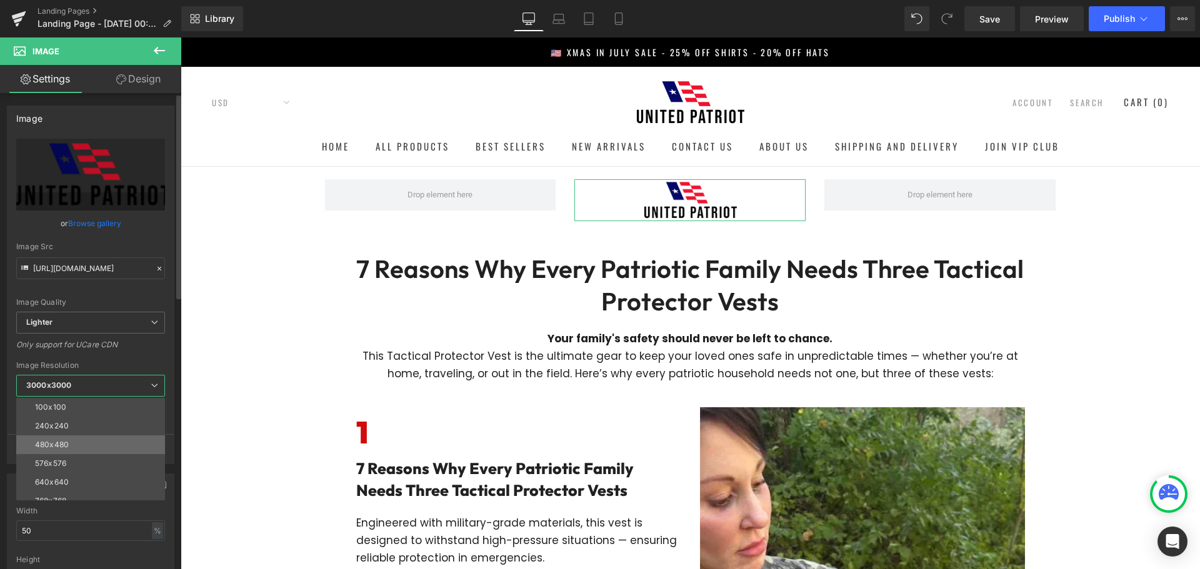
click at [95, 436] on li "480x480" at bounding box center [93, 445] width 154 height 19
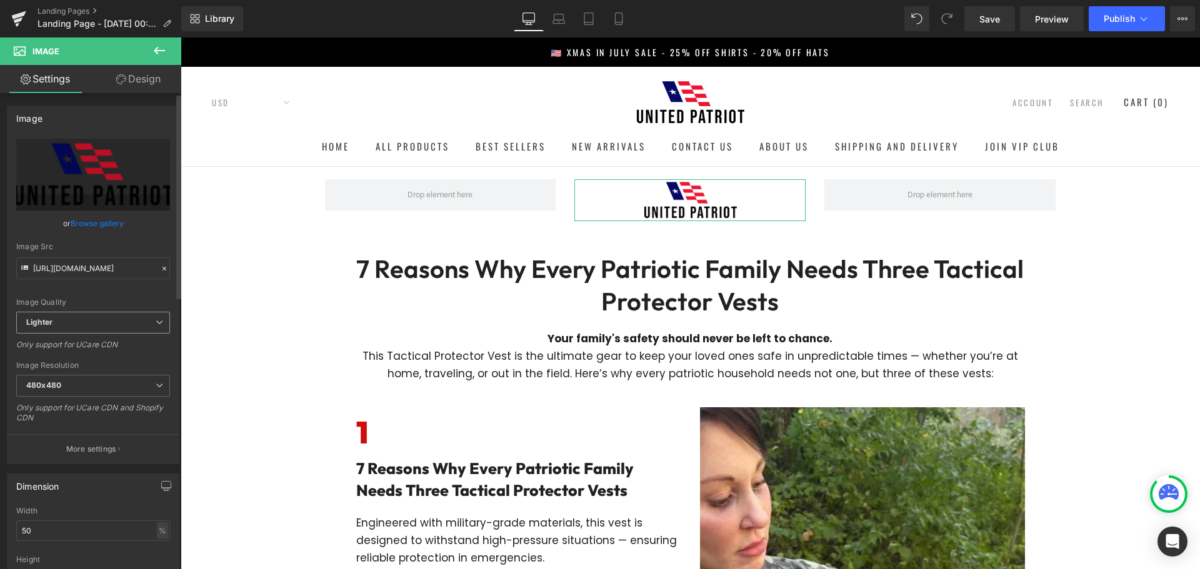
click at [116, 326] on span "Lighter" at bounding box center [93, 323] width 154 height 22
click at [100, 362] on li "Lightest" at bounding box center [90, 363] width 149 height 19
click at [121, 324] on span "Lightest" at bounding box center [93, 323] width 154 height 22
click at [117, 342] on li "Lighter" at bounding box center [90, 345] width 149 height 19
type input "[URL][DOMAIN_NAME]"
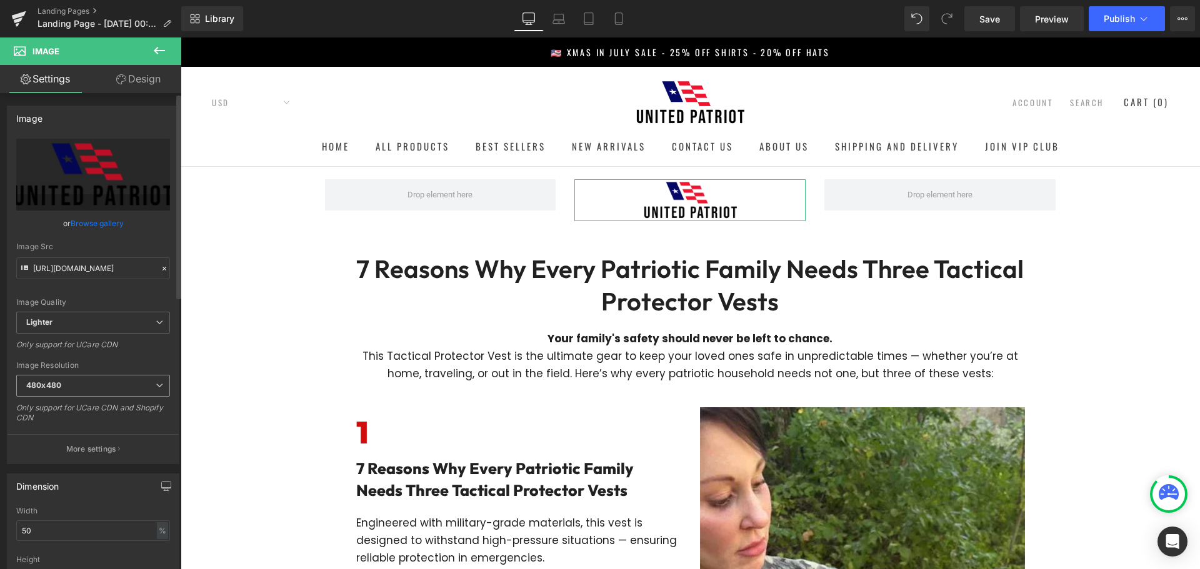
scroll to position [62, 0]
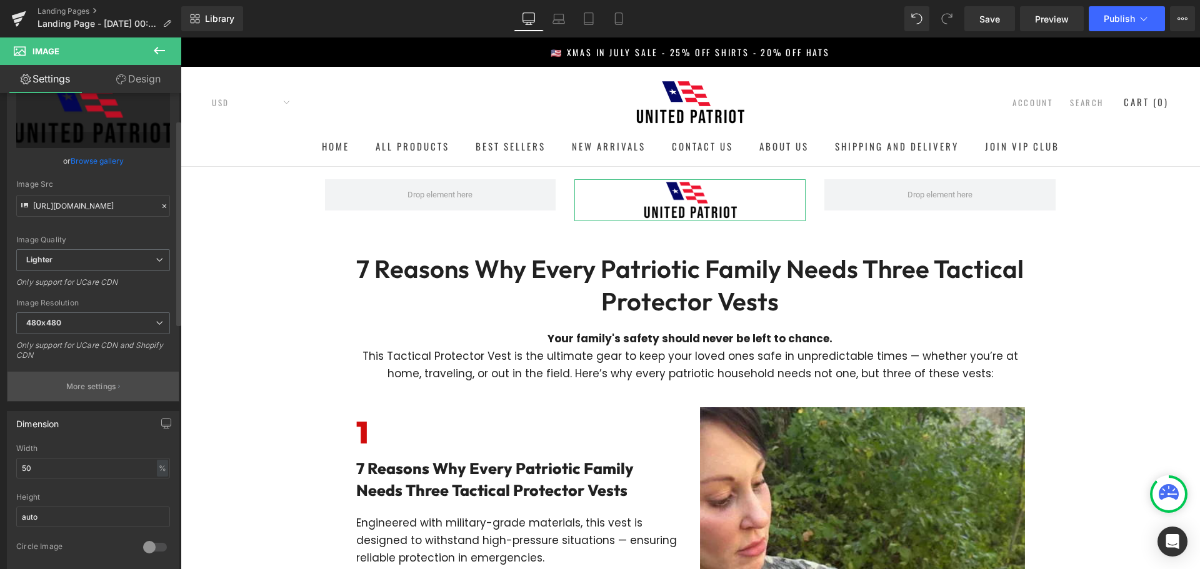
click at [107, 378] on button "More settings" at bounding box center [92, 386] width 171 height 29
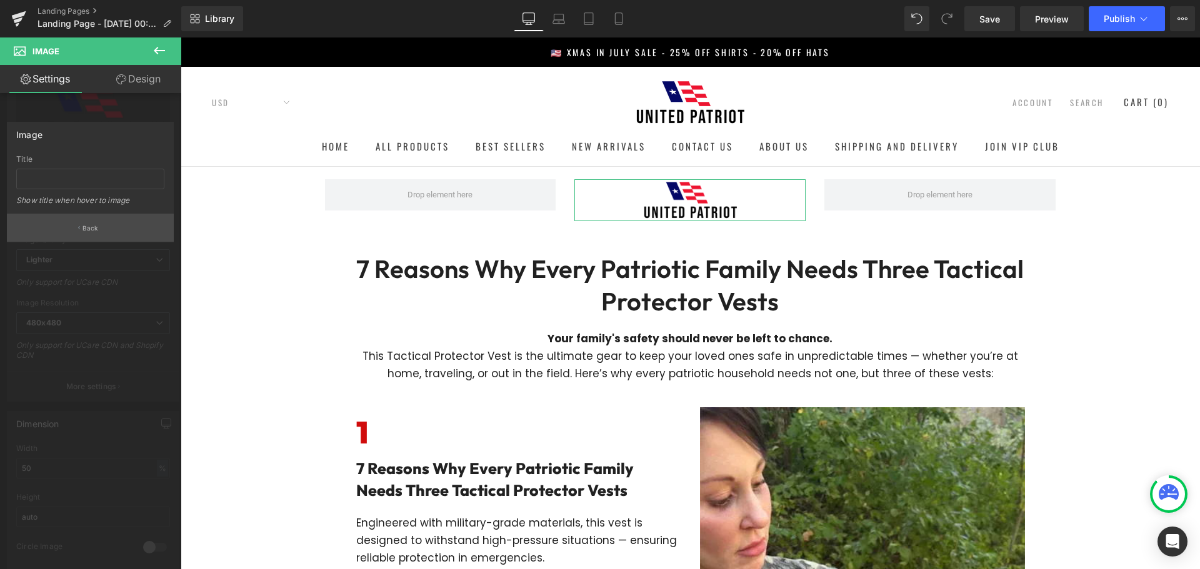
click at [79, 227] on icon "button" at bounding box center [79, 228] width 2 height 6
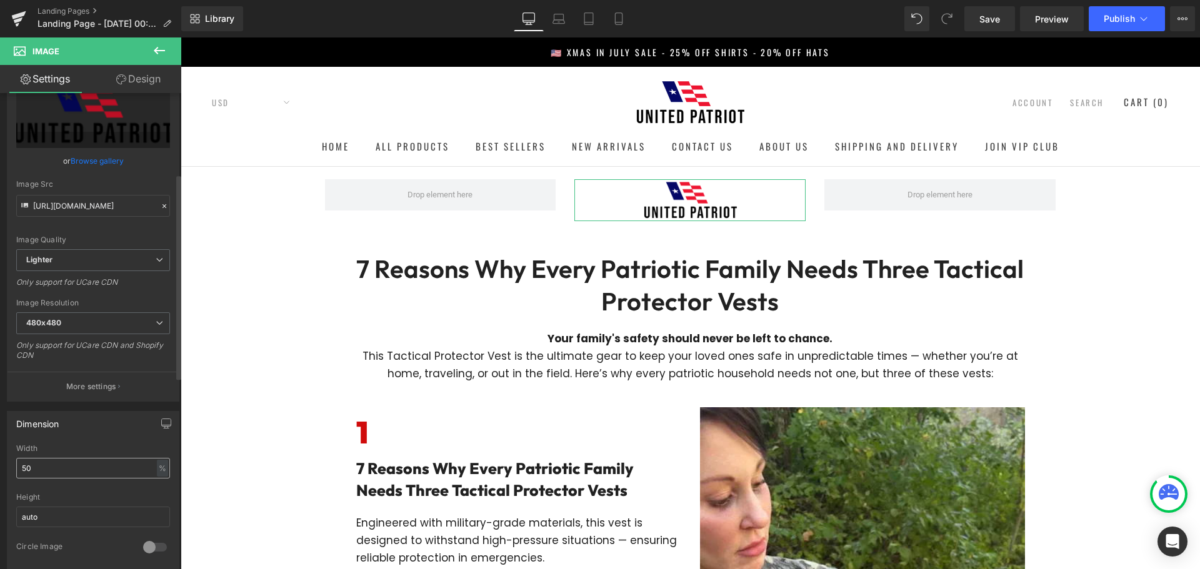
scroll to position [187, 0]
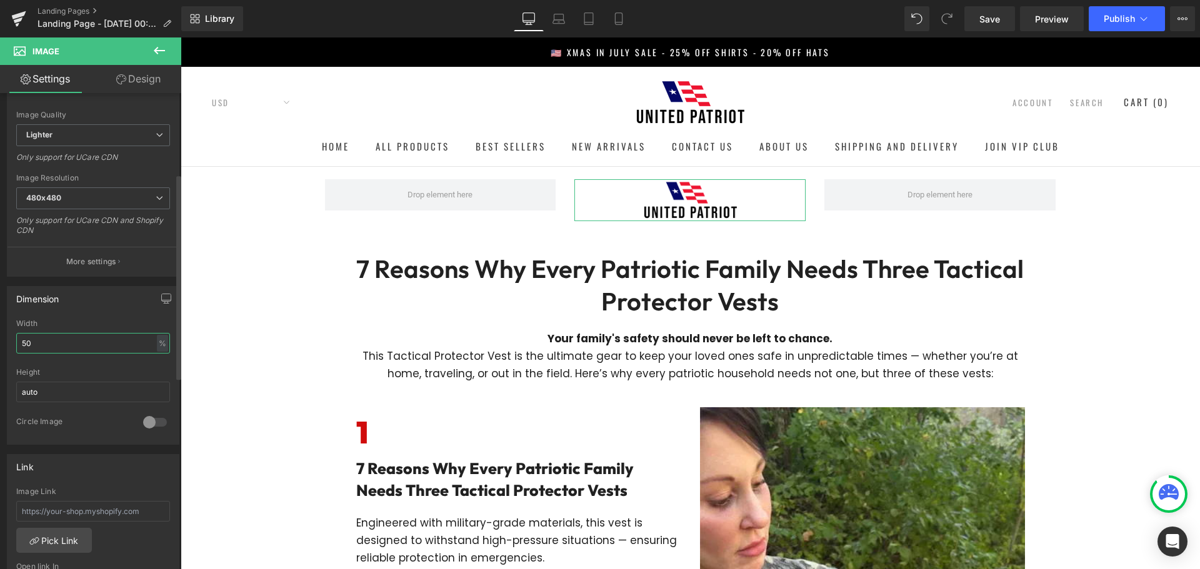
click at [92, 342] on input "50" at bounding box center [93, 343] width 154 height 21
type input "60"
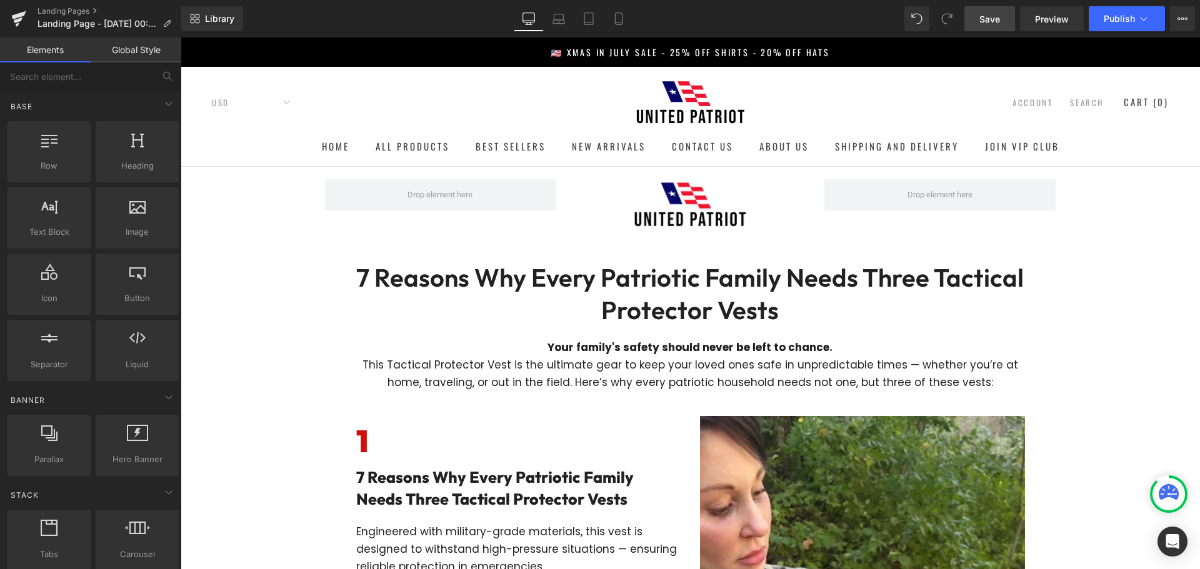
click at [991, 20] on span "Save" at bounding box center [989, 18] width 21 height 13
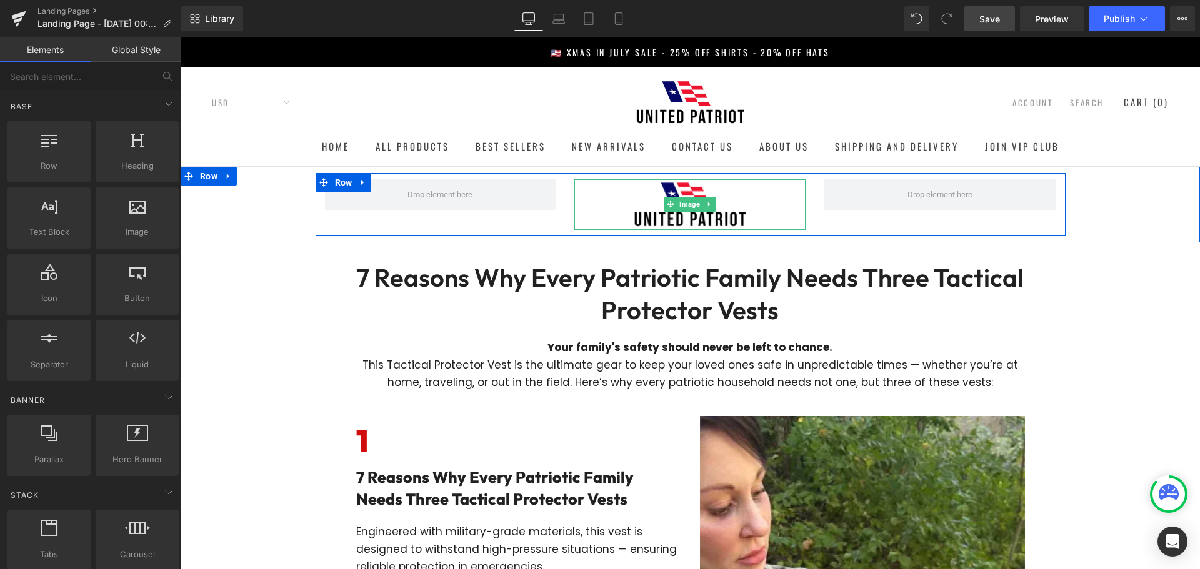
click at [691, 201] on span "Image" at bounding box center [690, 204] width 26 height 15
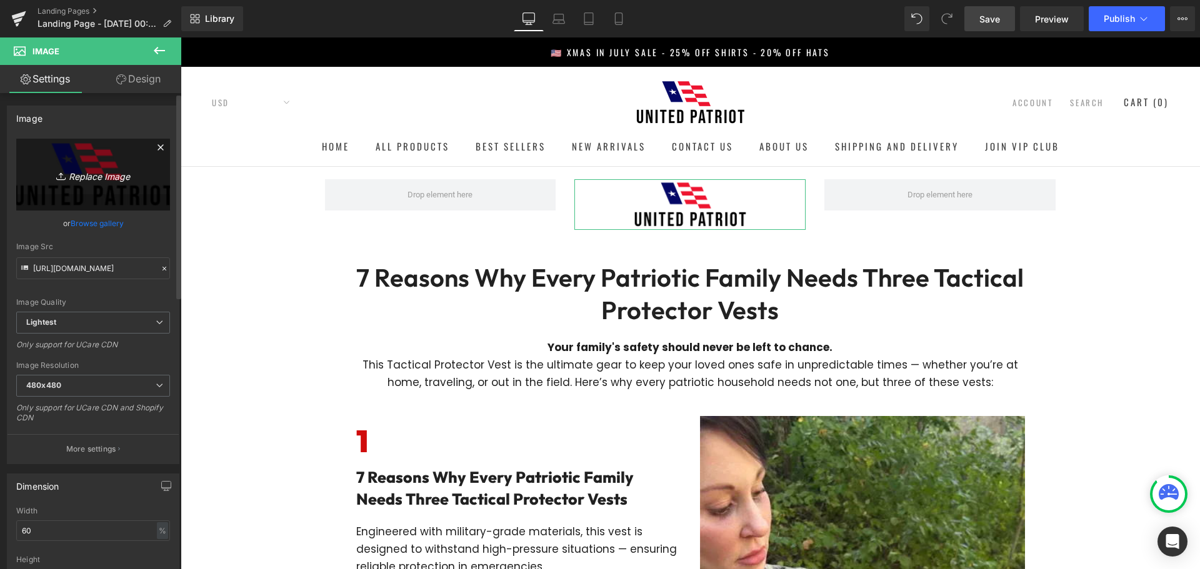
click at [74, 160] on link "Replace Image" at bounding box center [93, 175] width 154 height 72
type input "C:\fakepath\imgi_2_New_Logo_215x.webp"
type input "[URL][DOMAIN_NAME]"
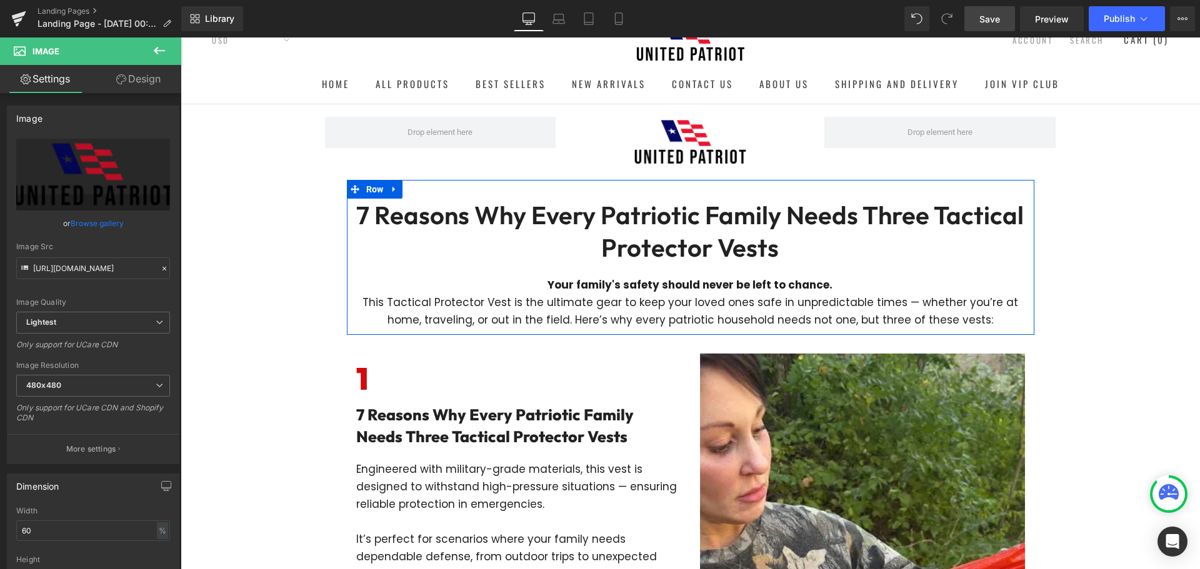
scroll to position [125, 0]
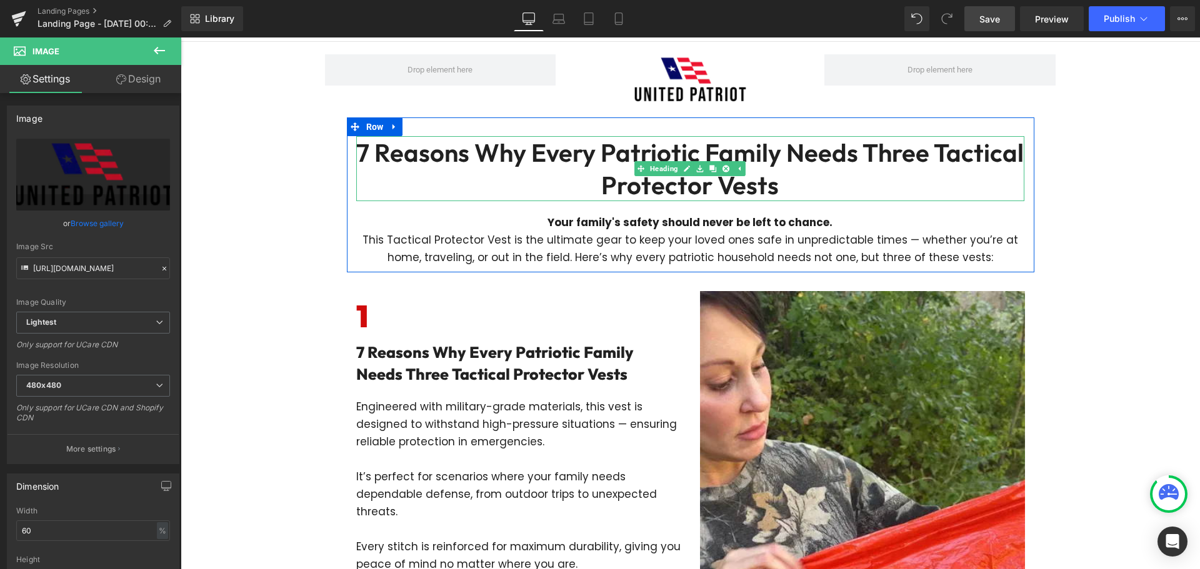
click at [800, 161] on h1 "7 Reasons Why Every Patriotic Family Needs Three Tactical Protector Vests" at bounding box center [690, 168] width 668 height 65
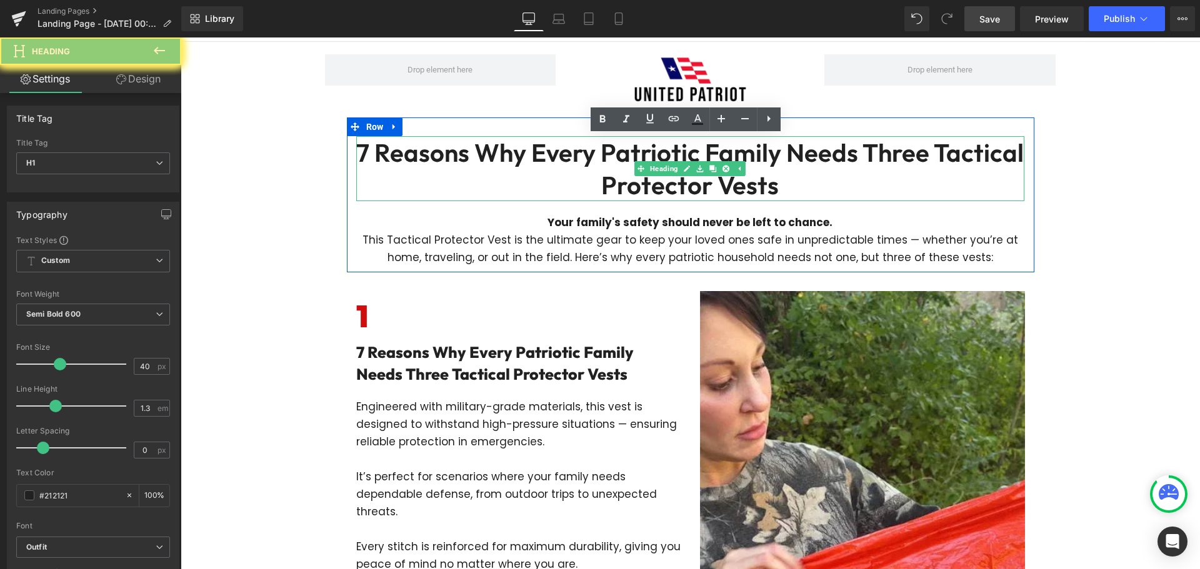
click at [778, 169] on h1 "7 Reasons Why Every Patriotic Family Needs Three Tactical Protector Vests" at bounding box center [690, 168] width 668 height 65
click at [755, 192] on h1 "7 Reasons Why Every Patriotic Family Needs Three Tactical Protector Vests" at bounding box center [690, 168] width 668 height 65
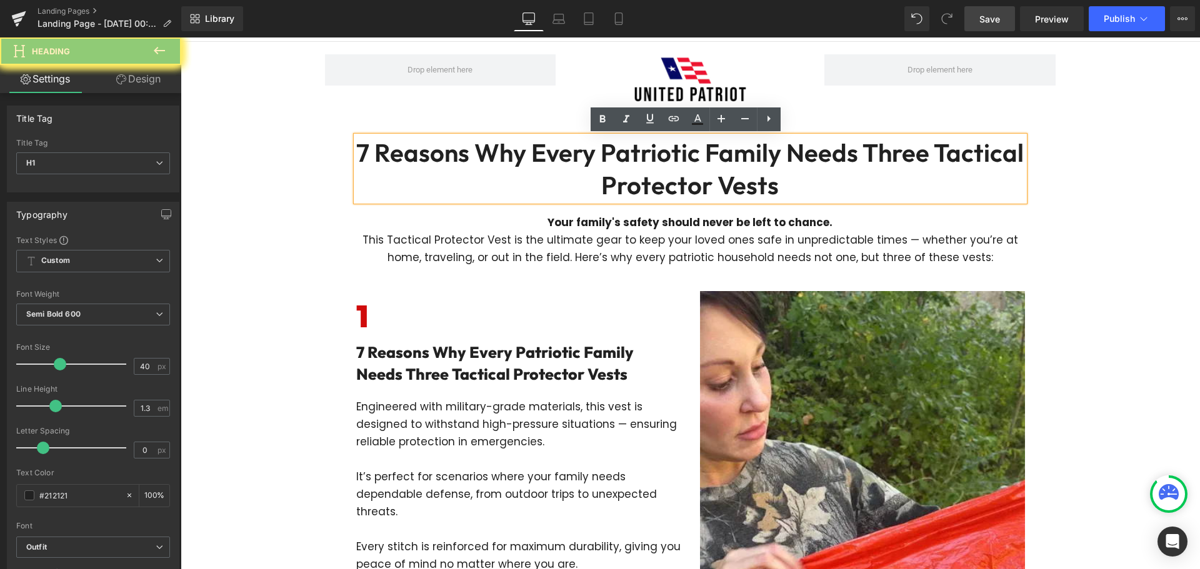
paste div
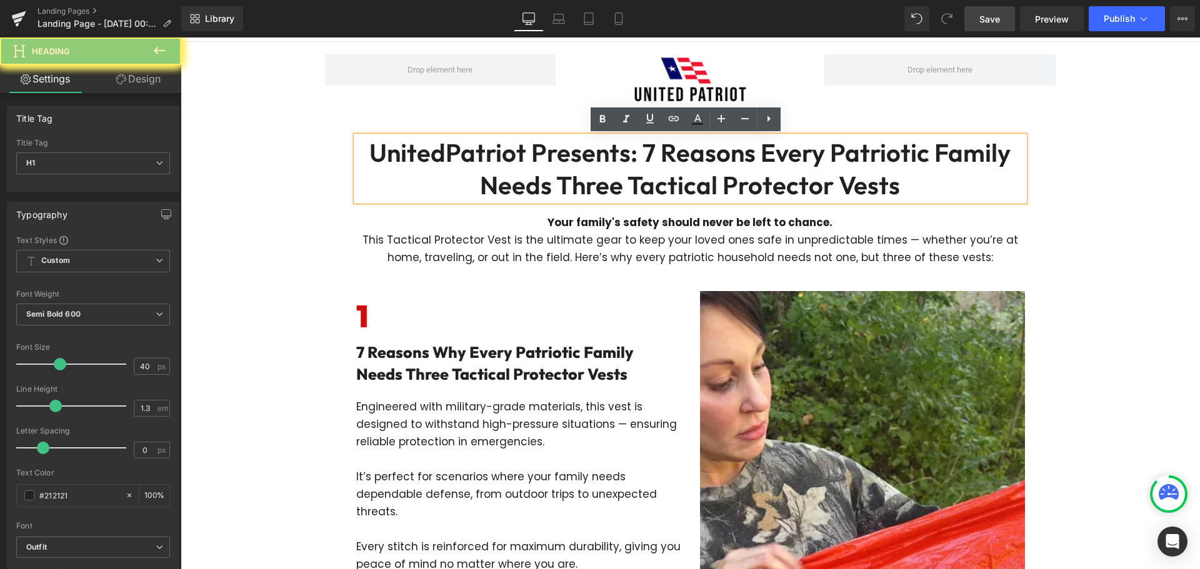
drag, startPoint x: 633, startPoint y: 158, endPoint x: 321, endPoint y: 158, distance: 312.5
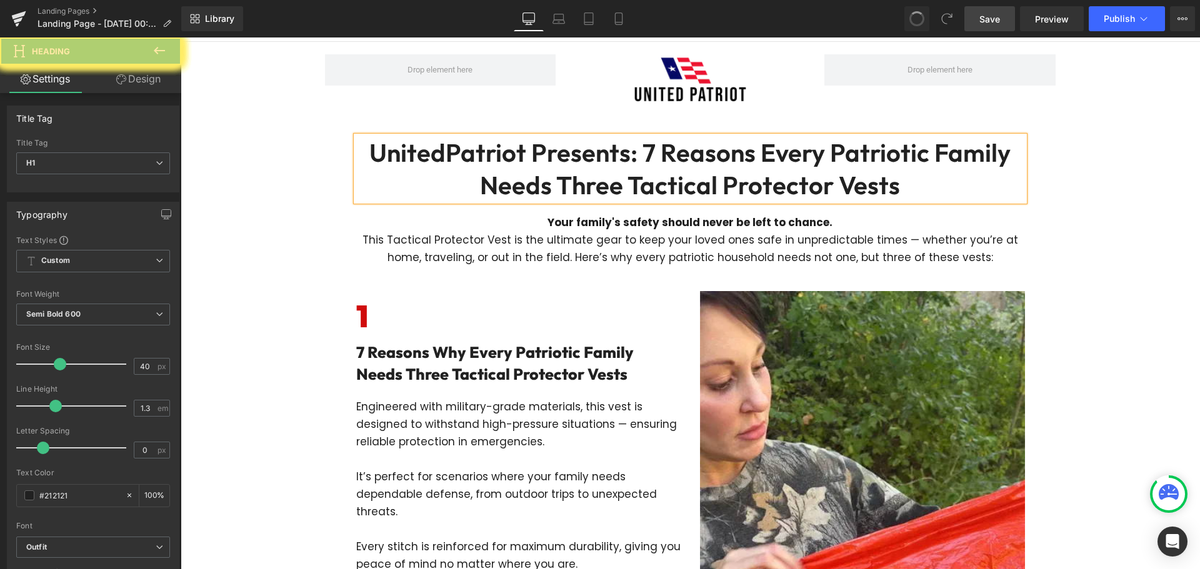
drag, startPoint x: 641, startPoint y: 156, endPoint x: 924, endPoint y: 189, distance: 285.7
click at [924, 189] on h1 "UnitedPatriot Presents: 7 Reasons Every Patriotic Family Needs Three Tactical P…" at bounding box center [690, 168] width 668 height 65
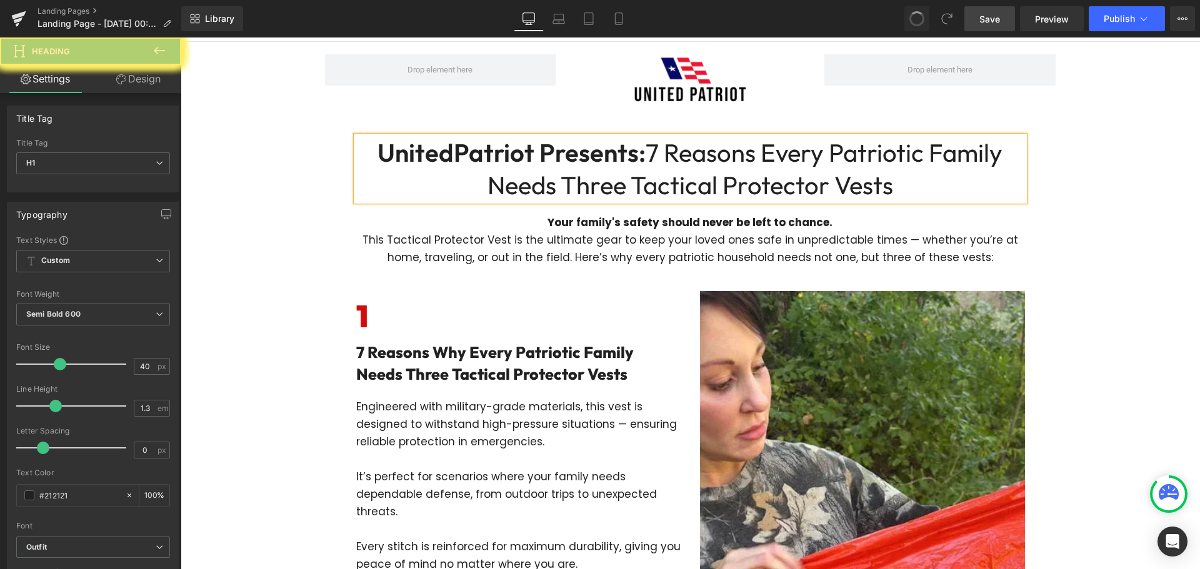
click at [912, 196] on h1 "UnitedPatriot Presents: 7 Reasons Every Patriotic Family Needs Three Tactical P…" at bounding box center [690, 168] width 668 height 65
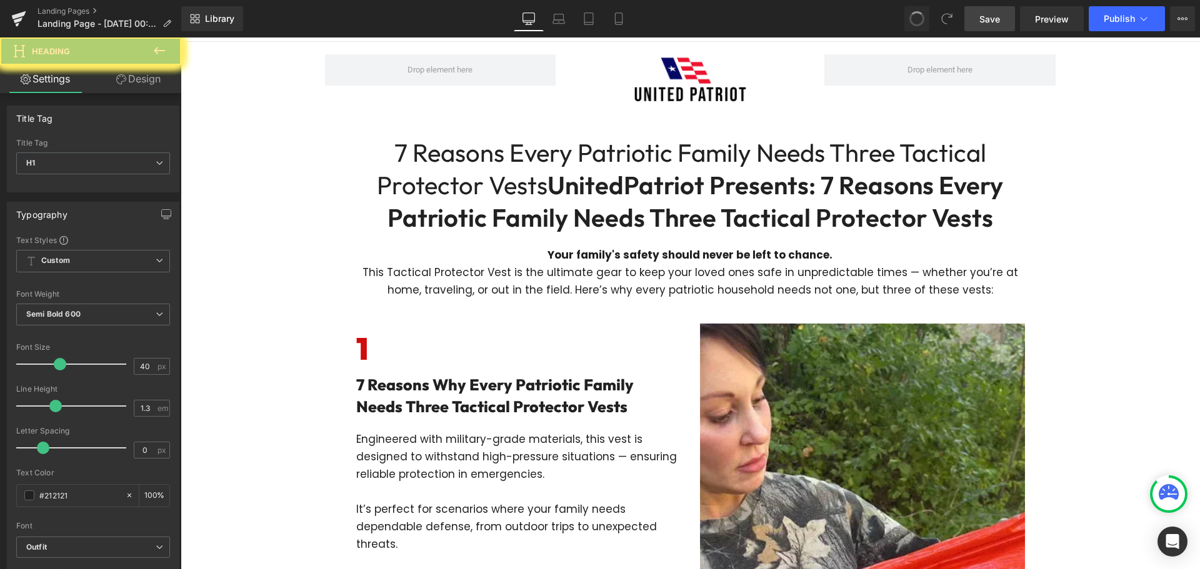
drag, startPoint x: 544, startPoint y: 189, endPoint x: 289, endPoint y: 141, distance: 258.9
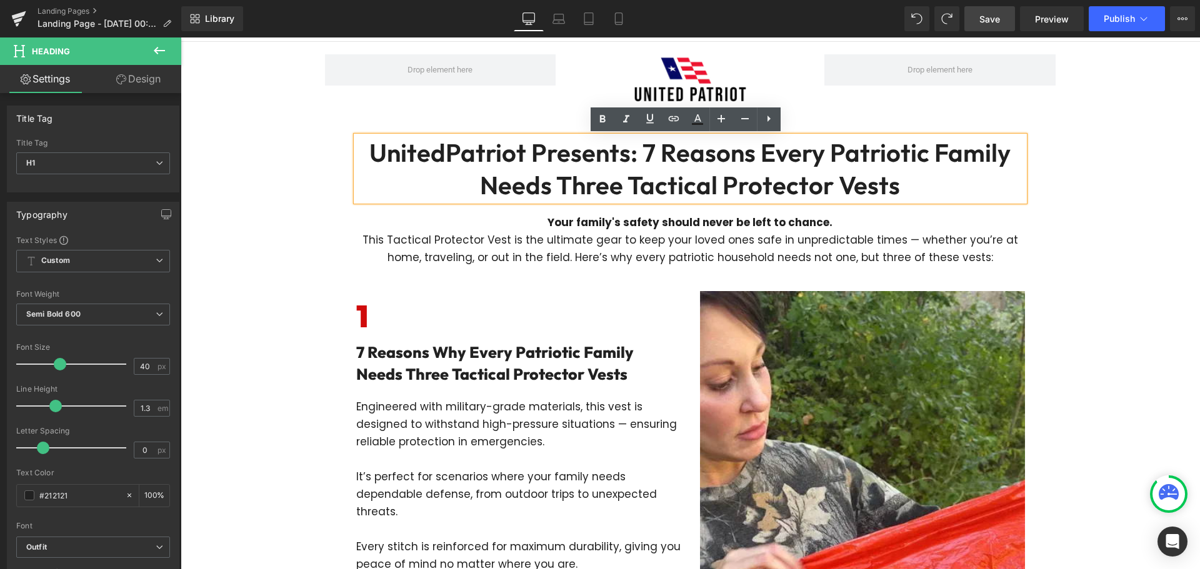
click at [543, 226] on p "Your family's safety should never be left to chance." at bounding box center [690, 222] width 668 height 17
click at [565, 234] on p "This Tactical Protector Vest is the ultimate gear to keep your loved ones safe …" at bounding box center [690, 248] width 668 height 35
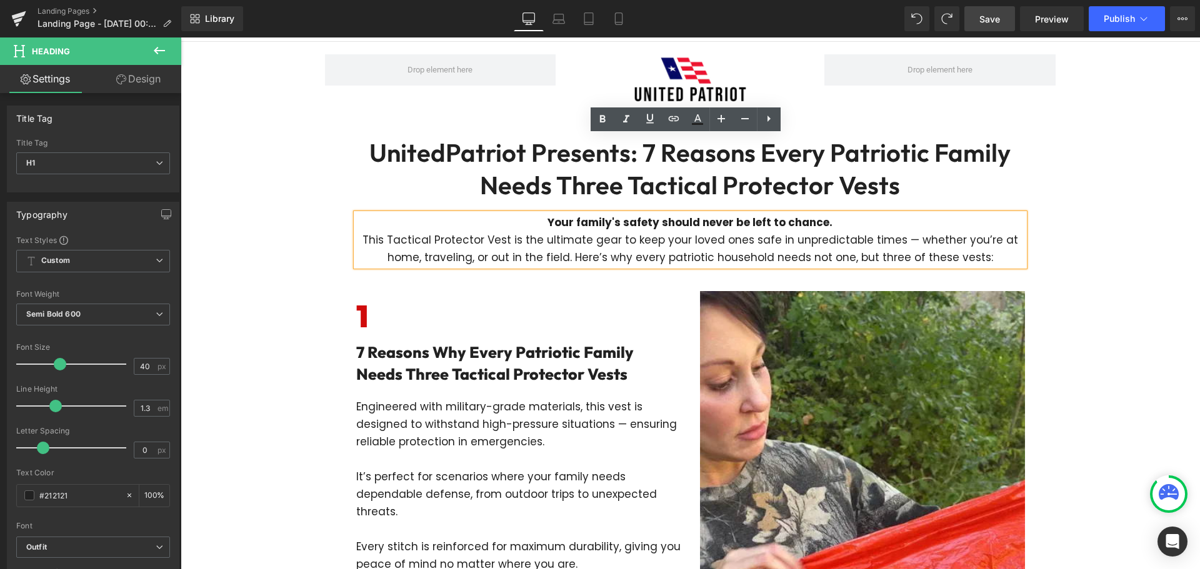
click at [565, 234] on p "This Tactical Protector Vest is the ultimate gear to keep your loved ones safe …" at bounding box center [690, 248] width 668 height 35
paste div
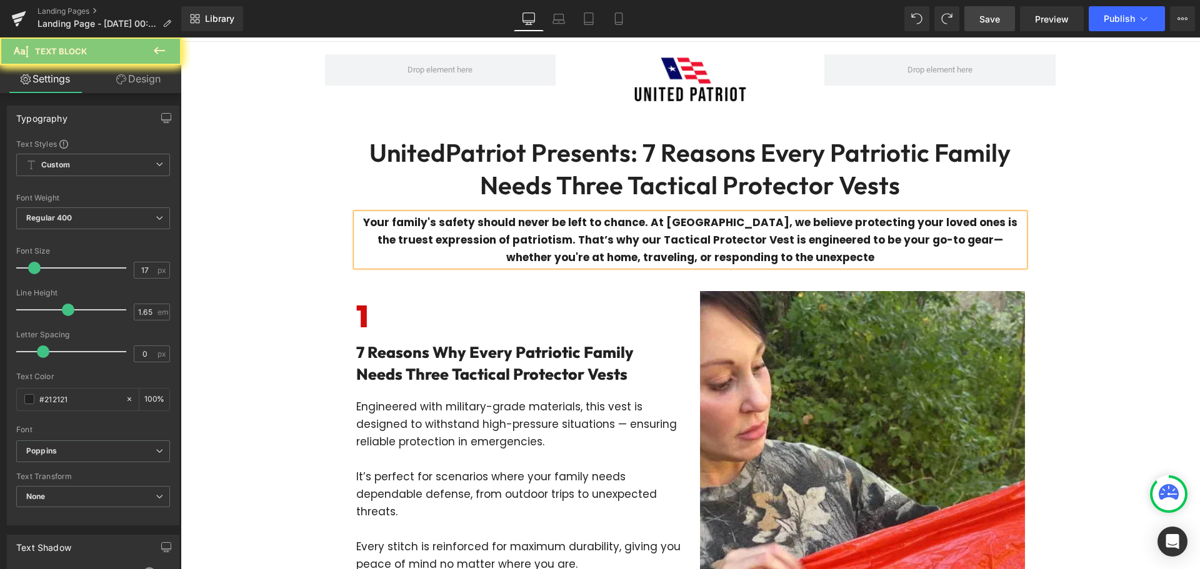
click at [158, 47] on icon at bounding box center [159, 50] width 11 height 7
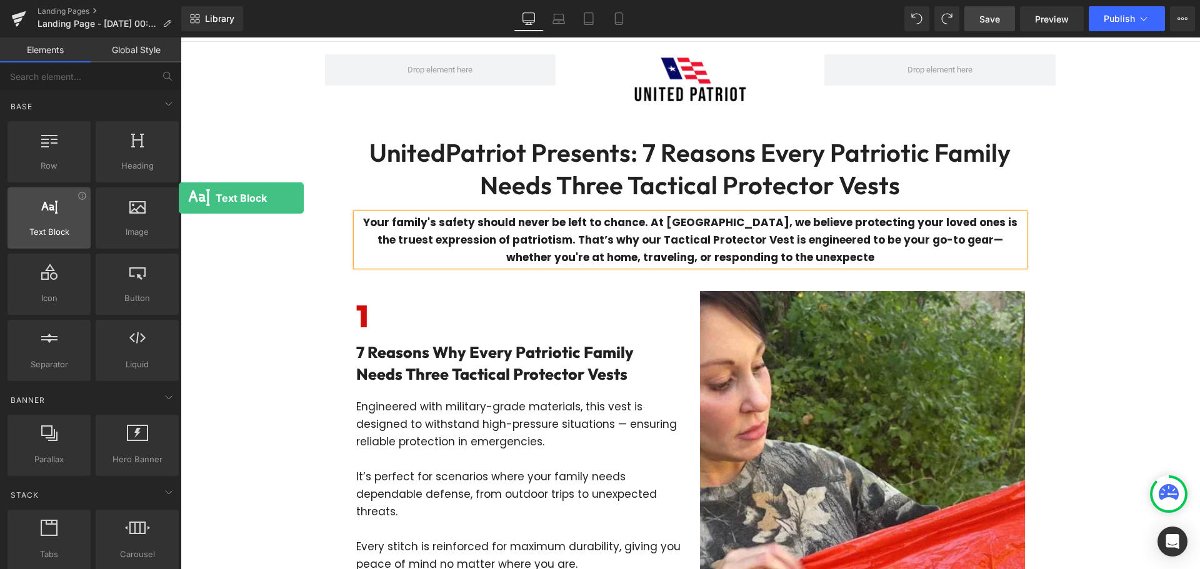
drag, startPoint x: 111, startPoint y: 229, endPoint x: 29, endPoint y: 212, distance: 84.1
click at [51, 157] on div "Row rows, columns, layouts, div Heading headings, titles, h1,h2,h3,h4,h5,h6 Tex…" at bounding box center [93, 251] width 176 height 265
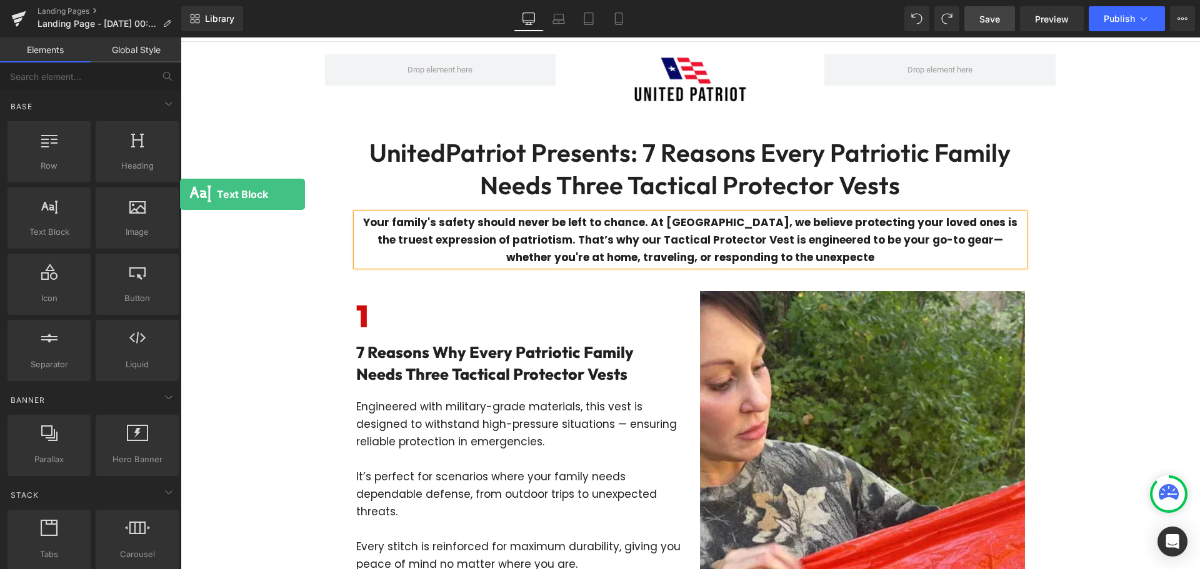
drag, startPoint x: 180, startPoint y: 194, endPoint x: 1038, endPoint y: 36, distance: 872.5
click at [159, 193] on div "Row rows, columns, layouts, div Heading headings, titles, h1,h2,h3,h4,h5,h6 Tex…" at bounding box center [93, 251] width 176 height 265
drag, startPoint x: 988, startPoint y: 22, endPoint x: 251, endPoint y: 159, distance: 749.4
click at [988, 22] on span "Save" at bounding box center [989, 18] width 21 height 13
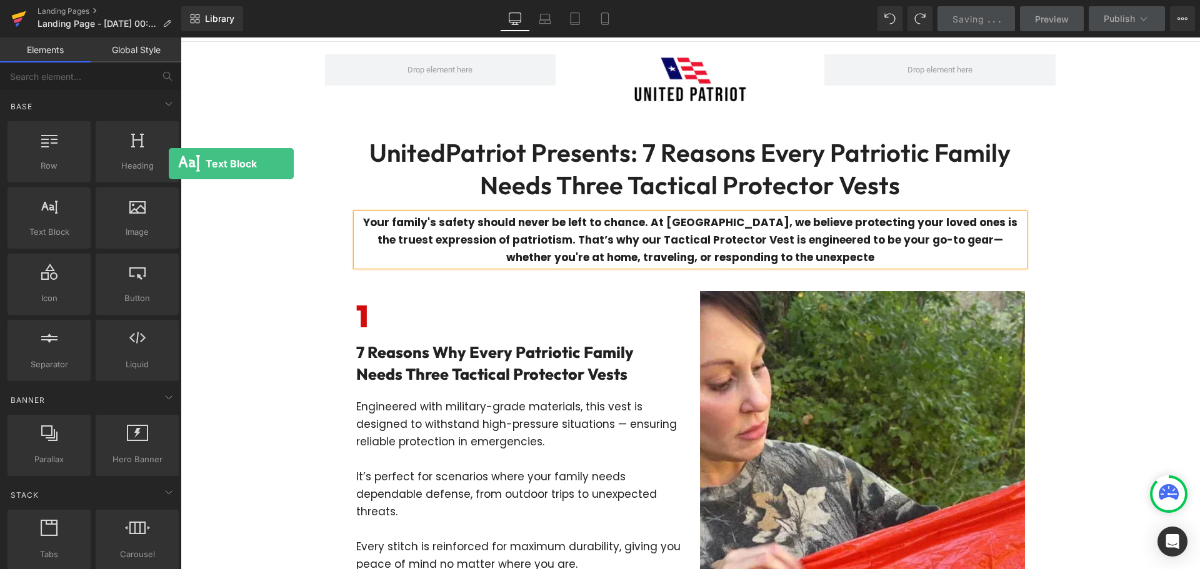
drag, startPoint x: 169, startPoint y: 164, endPoint x: 14, endPoint y: 1, distance: 224.6
click at [124, 146] on div "Row rows, columns, layouts, div Heading headings, titles, h1,h2,h3,h4,h5,h6 Tex…" at bounding box center [93, 251] width 176 height 265
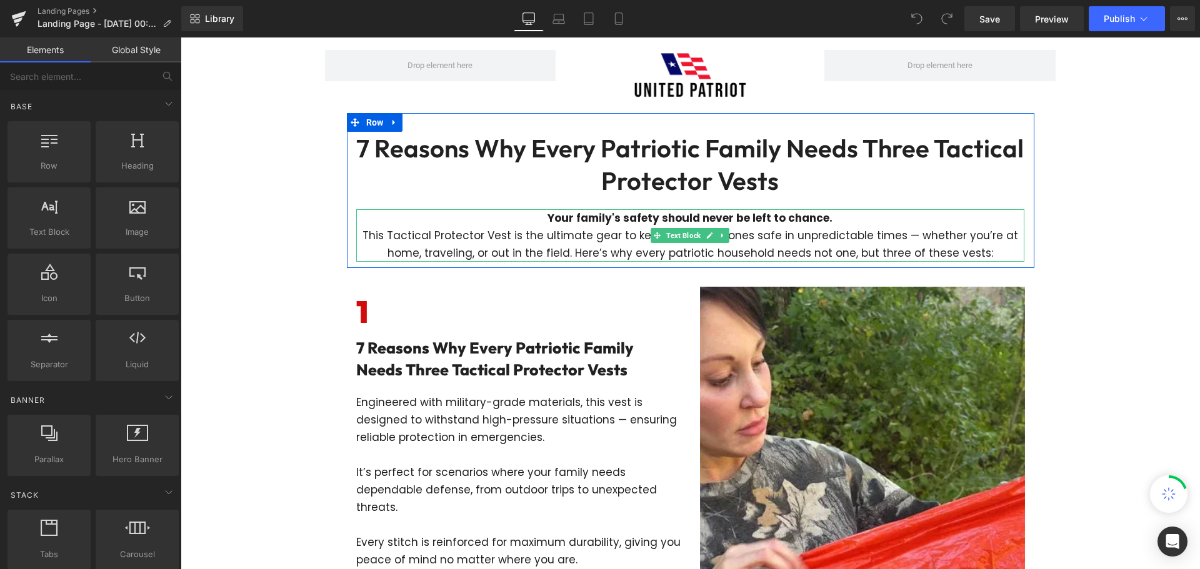
click at [604, 234] on p "This Tactical Protector Vest is the ultimate gear to keep your loved ones safe …" at bounding box center [690, 244] width 668 height 35
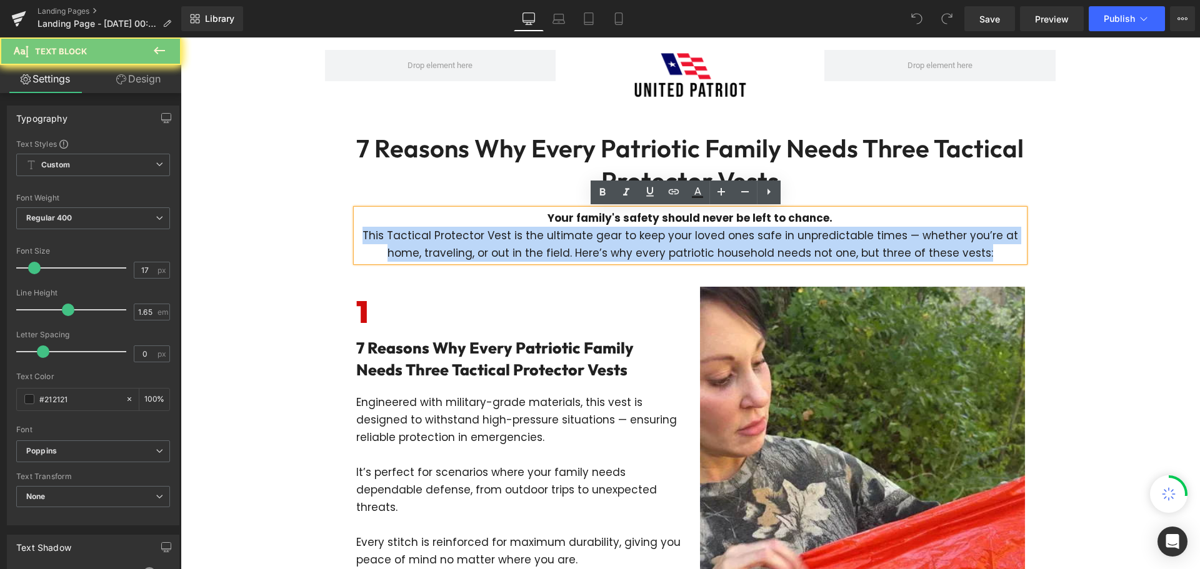
click at [604, 234] on p "This Tactical Protector Vest is the ultimate gear to keep your loved ones safe …" at bounding box center [690, 244] width 668 height 35
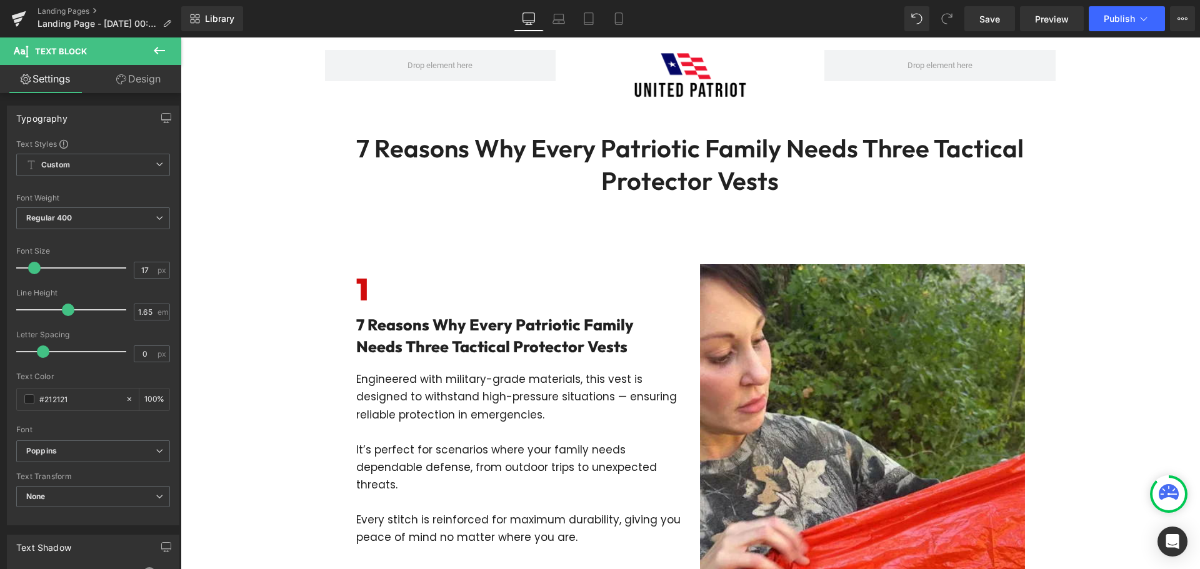
click at [159, 44] on icon at bounding box center [159, 50] width 15 height 15
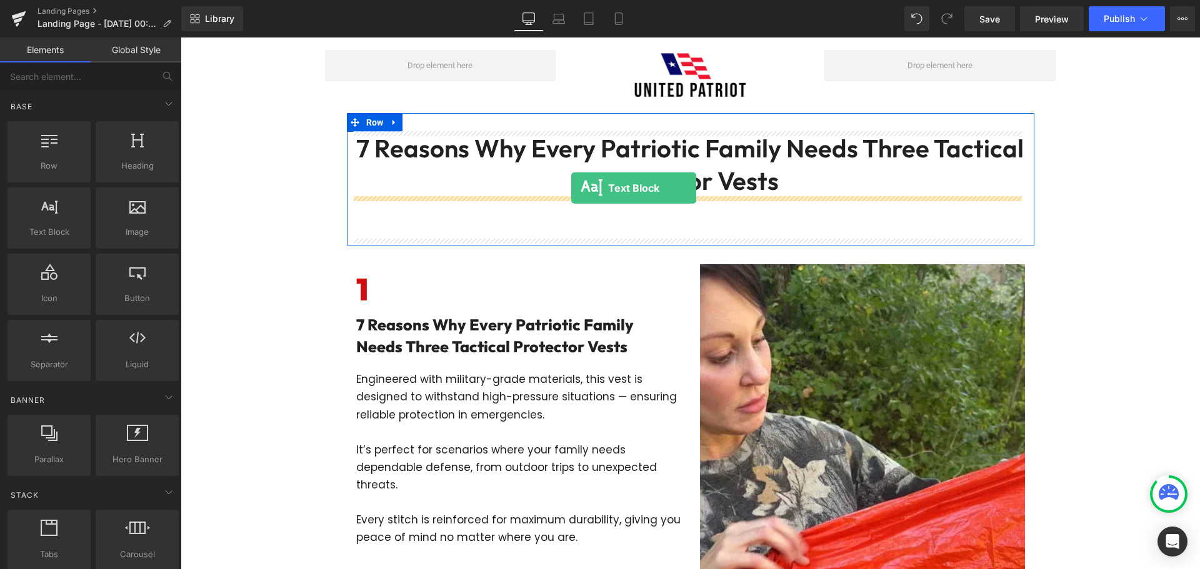
drag, startPoint x: 234, startPoint y: 256, endPoint x: 571, endPoint y: 188, distance: 344.3
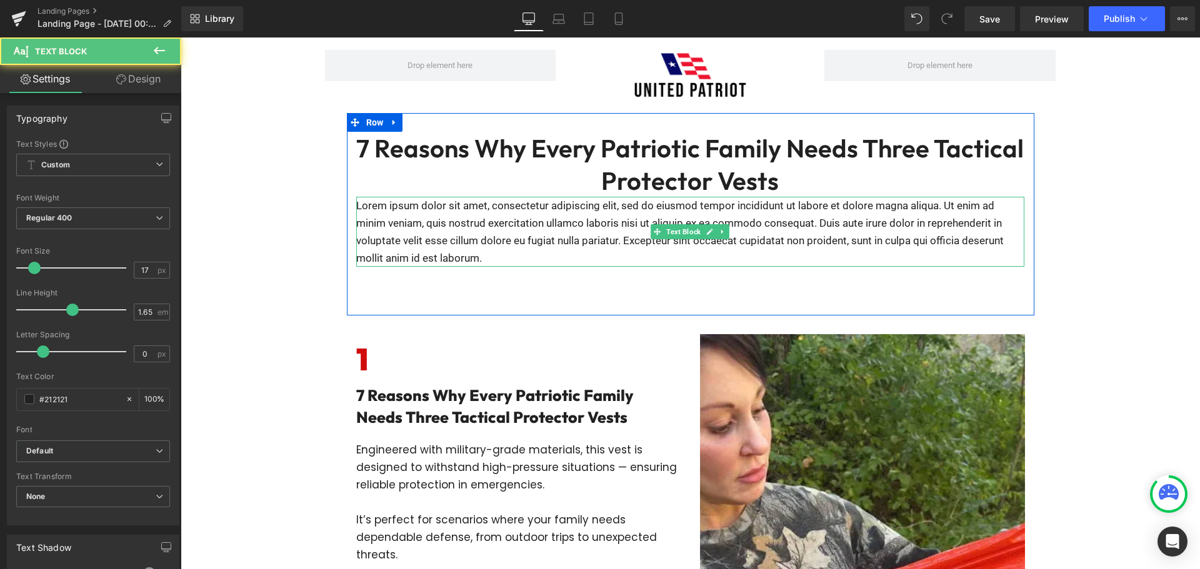
click at [599, 226] on p "Lorem ipsum dolor sit amet, consectetur adipiscing elit, sed do eiusmod tempor …" at bounding box center [690, 232] width 668 height 70
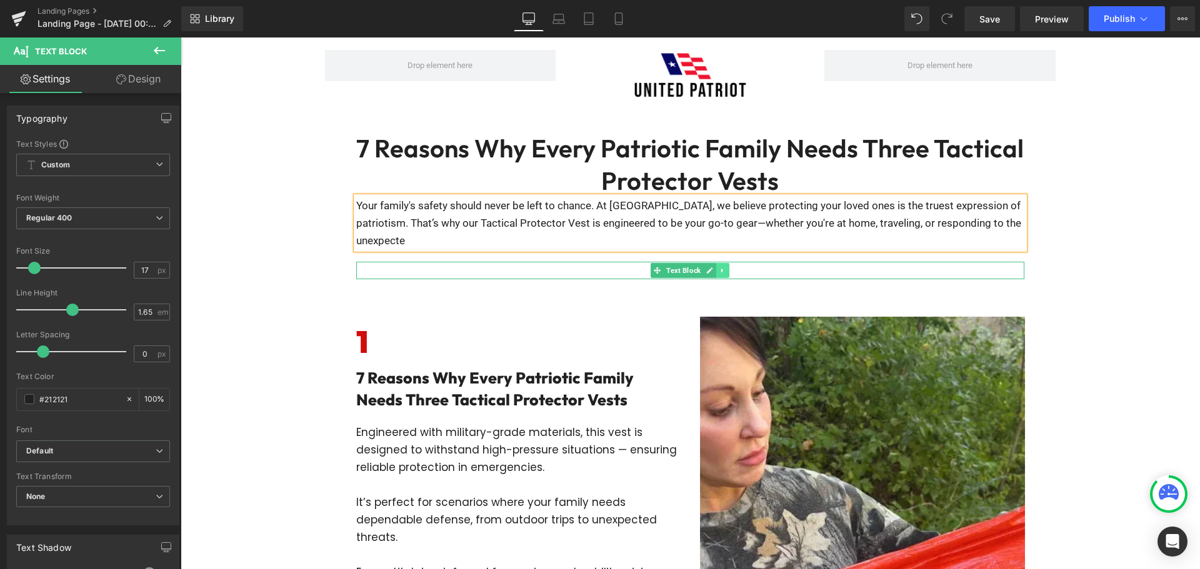
click at [721, 271] on icon at bounding box center [722, 270] width 2 height 4
click at [726, 271] on icon at bounding box center [729, 270] width 7 height 7
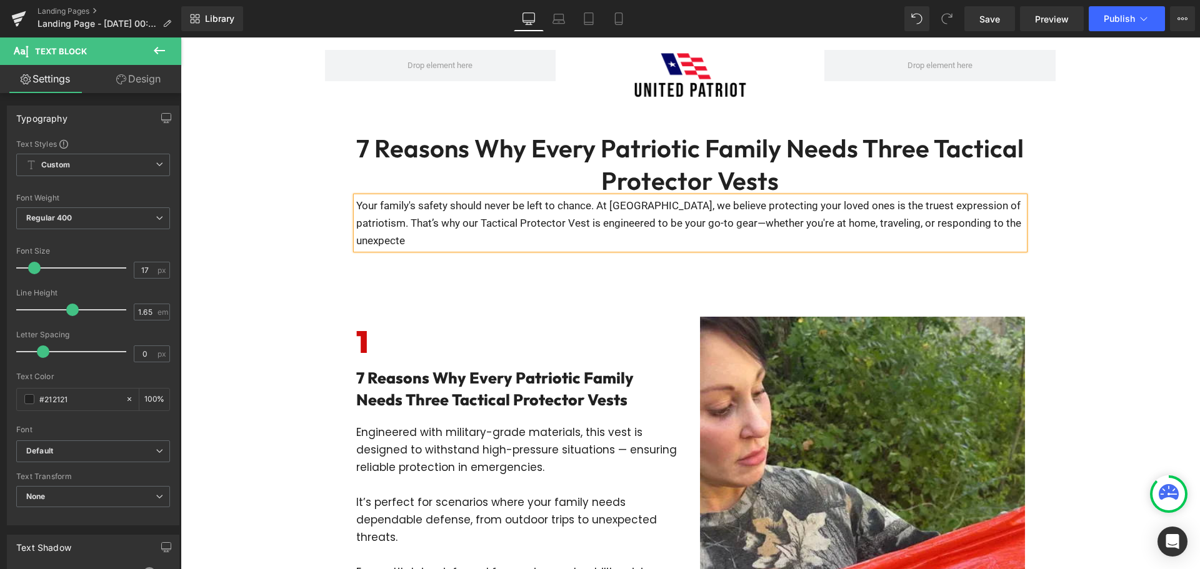
click at [700, 214] on p "Your family's safety should never be left to chance. At [GEOGRAPHIC_DATA], we b…" at bounding box center [690, 223] width 668 height 52
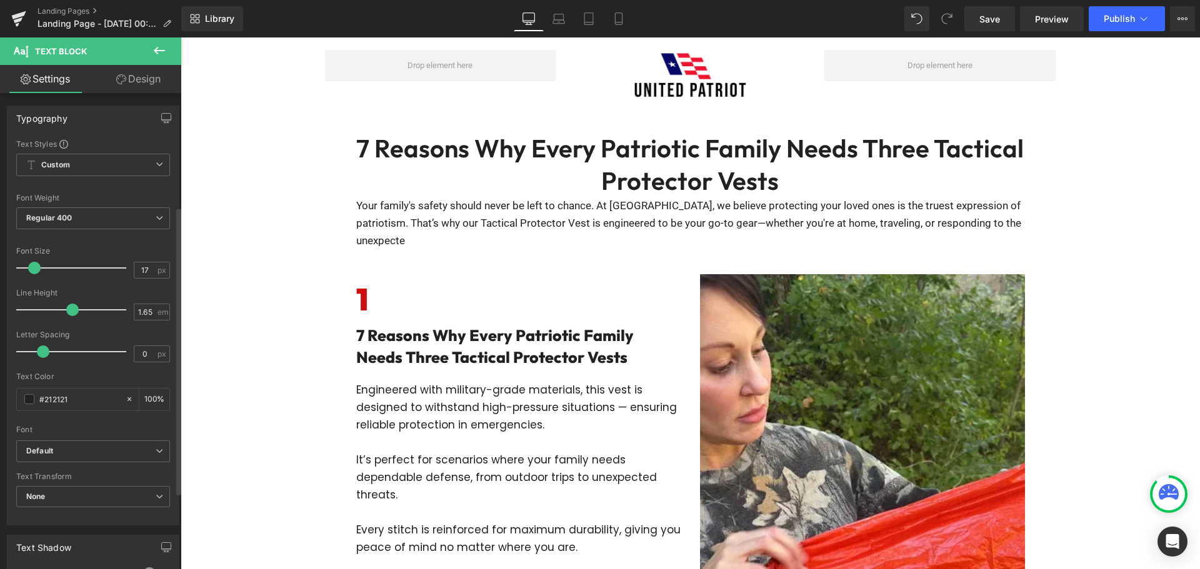
scroll to position [187, 0]
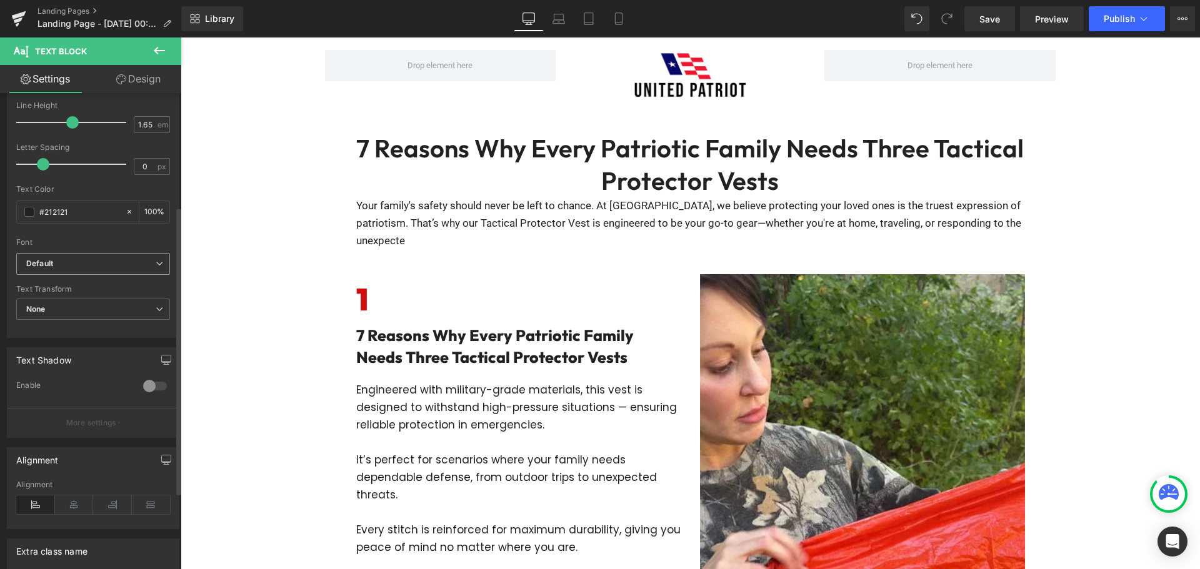
click at [96, 268] on b "Default" at bounding box center [90, 264] width 129 height 11
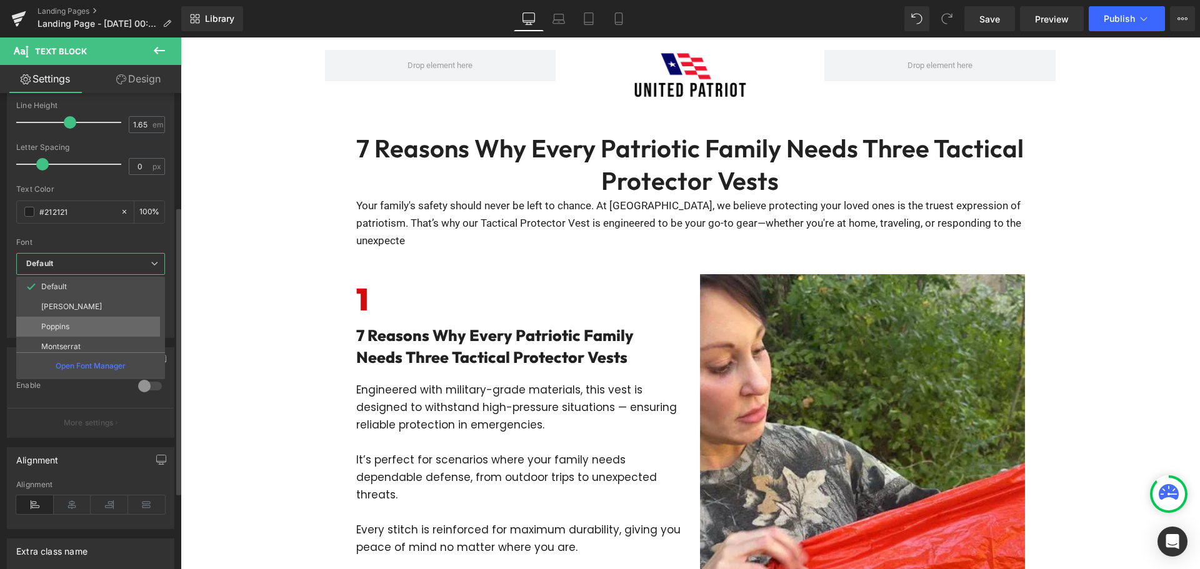
click at [96, 319] on li "Poppins" at bounding box center [93, 327] width 154 height 20
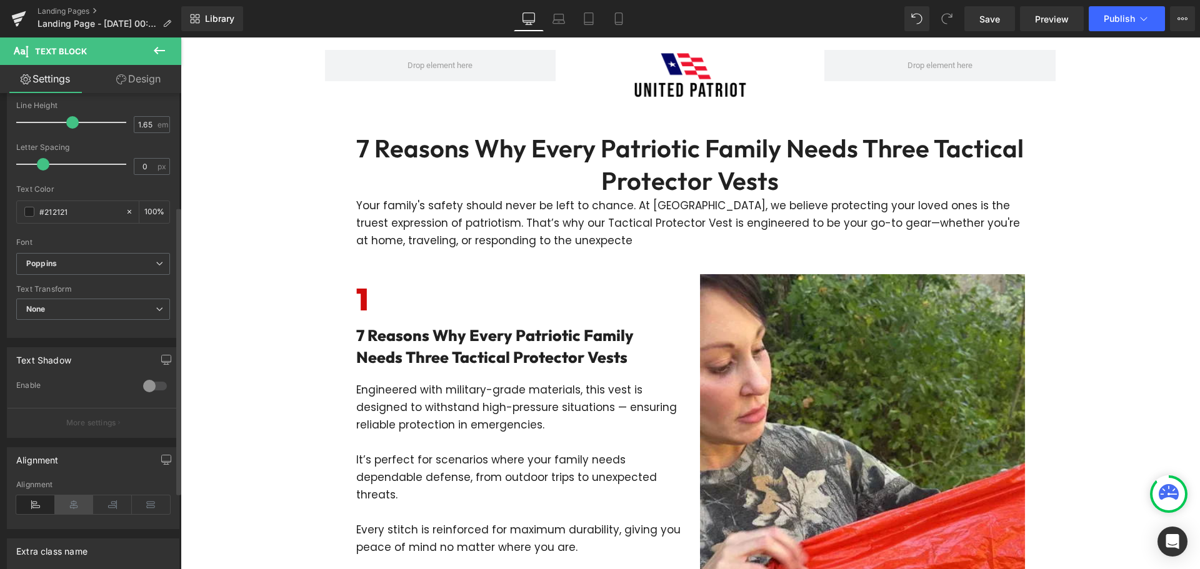
click at [77, 501] on icon at bounding box center [74, 505] width 39 height 19
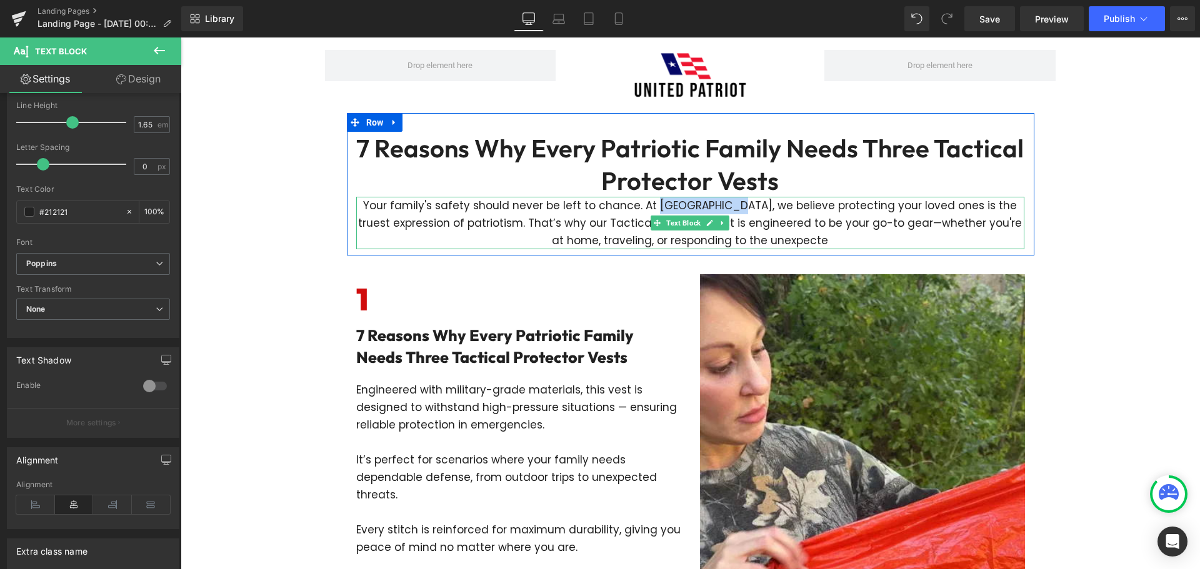
drag, startPoint x: 725, startPoint y: 205, endPoint x: 659, endPoint y: 205, distance: 65.6
click at [659, 205] on p "Your family's safety should never be left to chance. At [GEOGRAPHIC_DATA], we b…" at bounding box center [690, 223] width 668 height 52
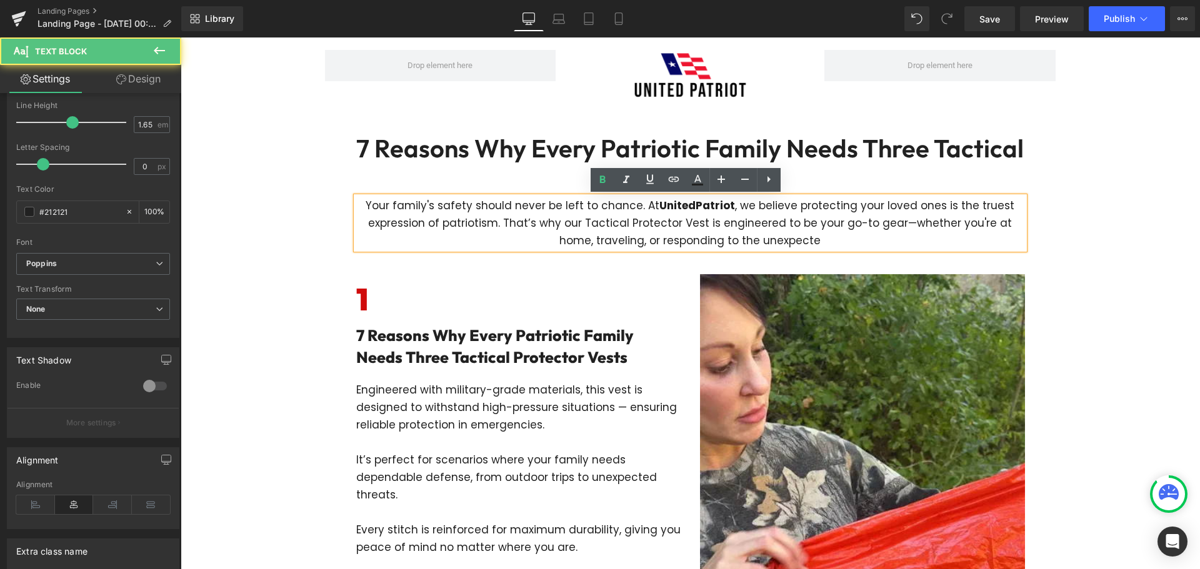
click at [562, 237] on p "Your family's safety should never be left to chance. At UnitedPatriot , we beli…" at bounding box center [690, 223] width 668 height 52
click at [441, 246] on p "Your family's safety should never be left to chance. At UnitedPatriot , we beli…" at bounding box center [690, 223] width 668 height 52
click at [604, 153] on h1 "7 Reasons Why Every Patriotic Family Needs Three Tactical Protector Vests" at bounding box center [690, 164] width 668 height 65
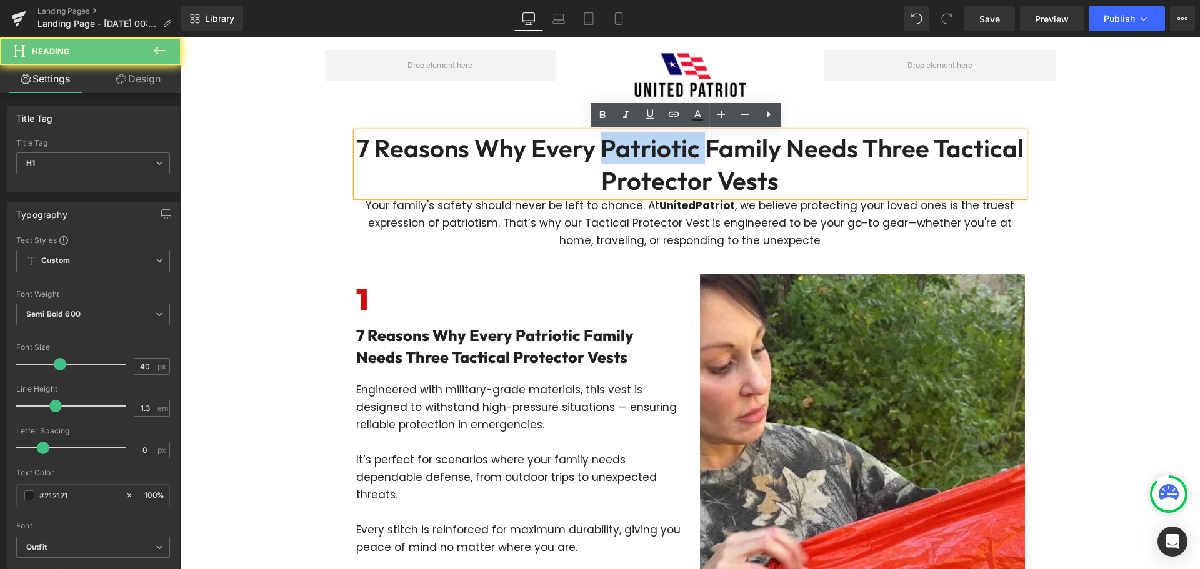
click at [604, 153] on h1 "7 Reasons Why Every Patriotic Family Needs Three Tactical Protector Vests" at bounding box center [690, 164] width 668 height 65
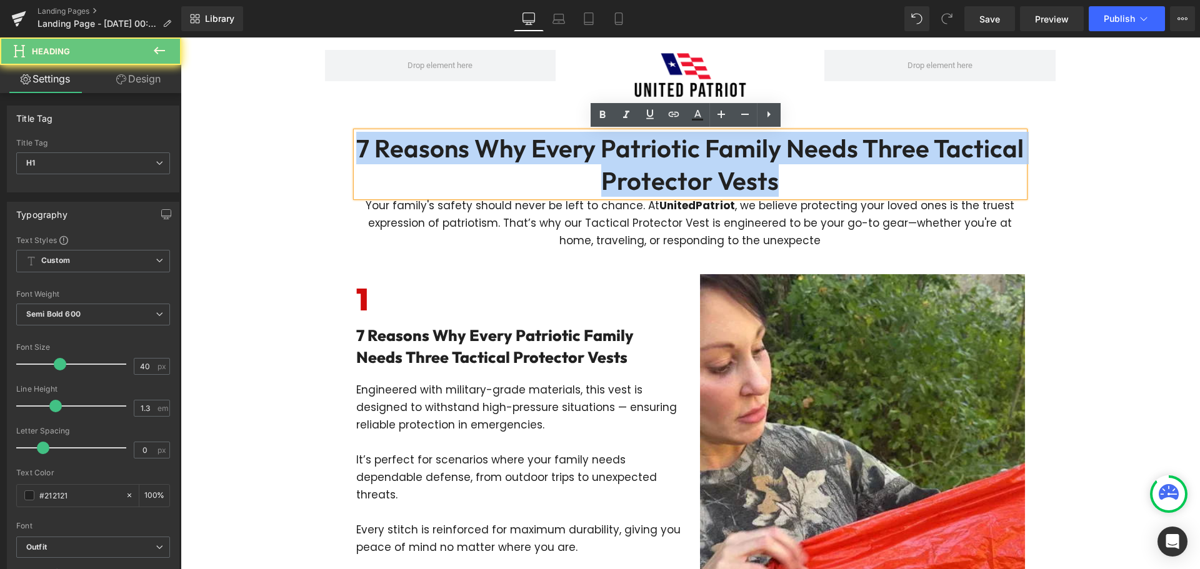
click at [604, 153] on h1 "7 Reasons Why Every Patriotic Family Needs Three Tactical Protector Vests" at bounding box center [690, 164] width 668 height 65
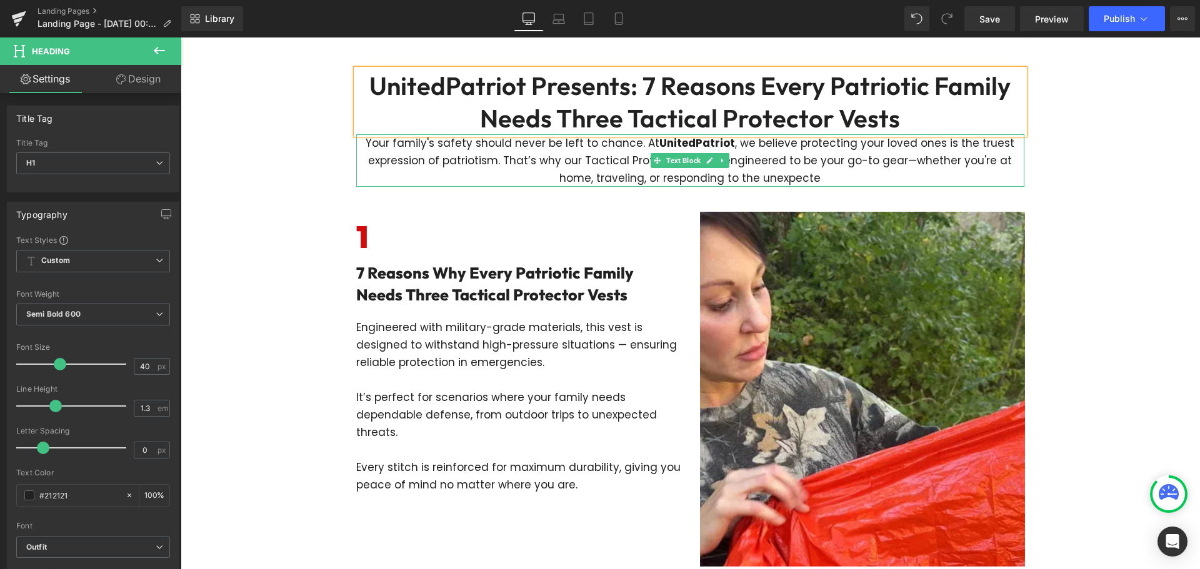
scroll to position [0, 0]
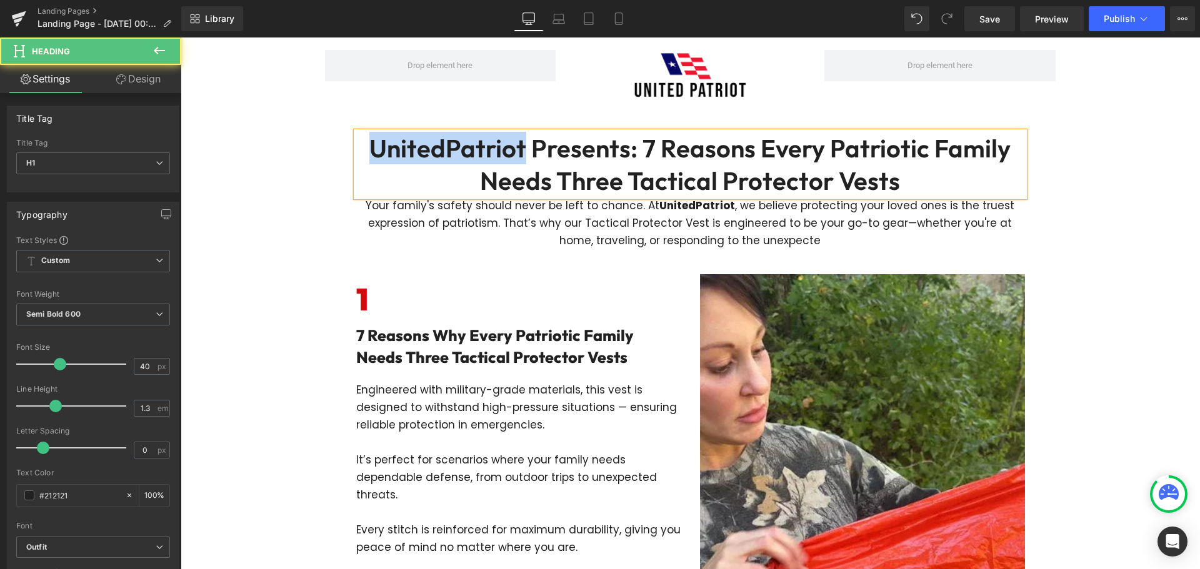
drag, startPoint x: 520, startPoint y: 153, endPoint x: 357, endPoint y: 153, distance: 162.5
click at [357, 153] on h1 "UnitedPatriot Presents: 7 Reasons Every Patriotic Family Needs Three Tactical P…" at bounding box center [690, 164] width 668 height 65
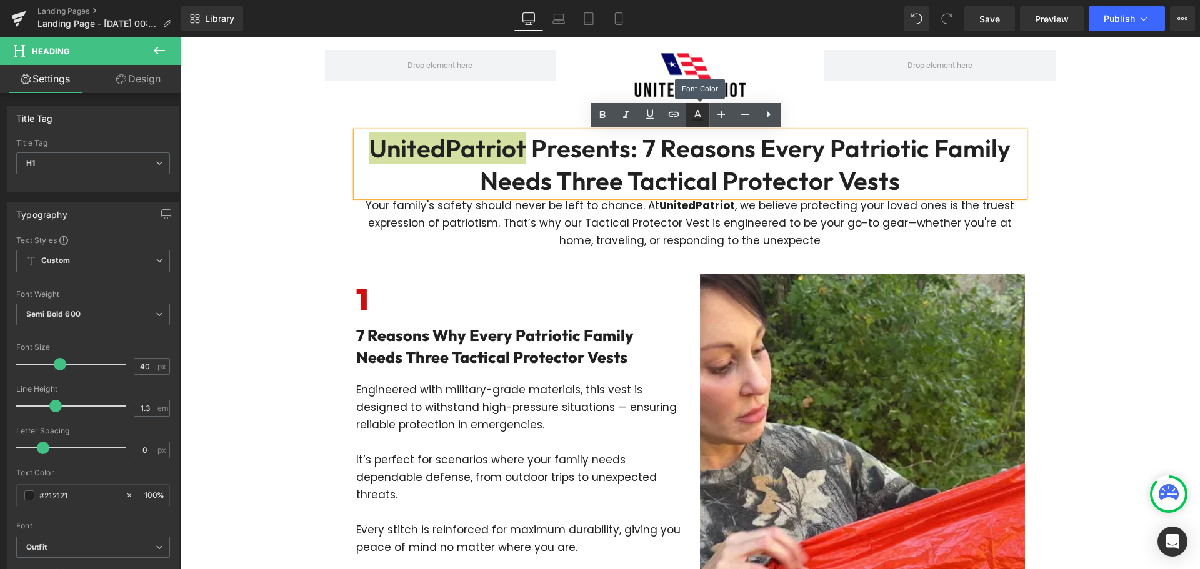
click at [698, 119] on icon at bounding box center [697, 120] width 11 height 2
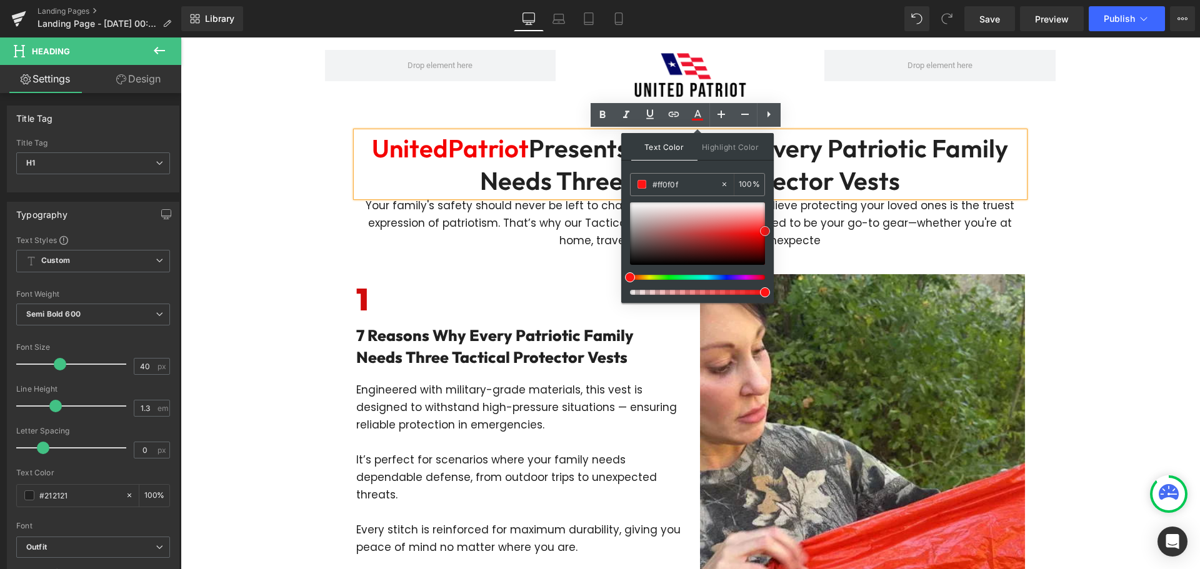
type input "#ff1919"
drag, startPoint x: 711, startPoint y: 235, endPoint x: 772, endPoint y: 229, distance: 61.5
click at [772, 229] on div "Text Color Highlight Color rgba(255, 25, 25, 1) #ff1919 100 % transparent trans…" at bounding box center [697, 218] width 152 height 170
click at [181, 37] on div at bounding box center [181, 37] width 0 height 0
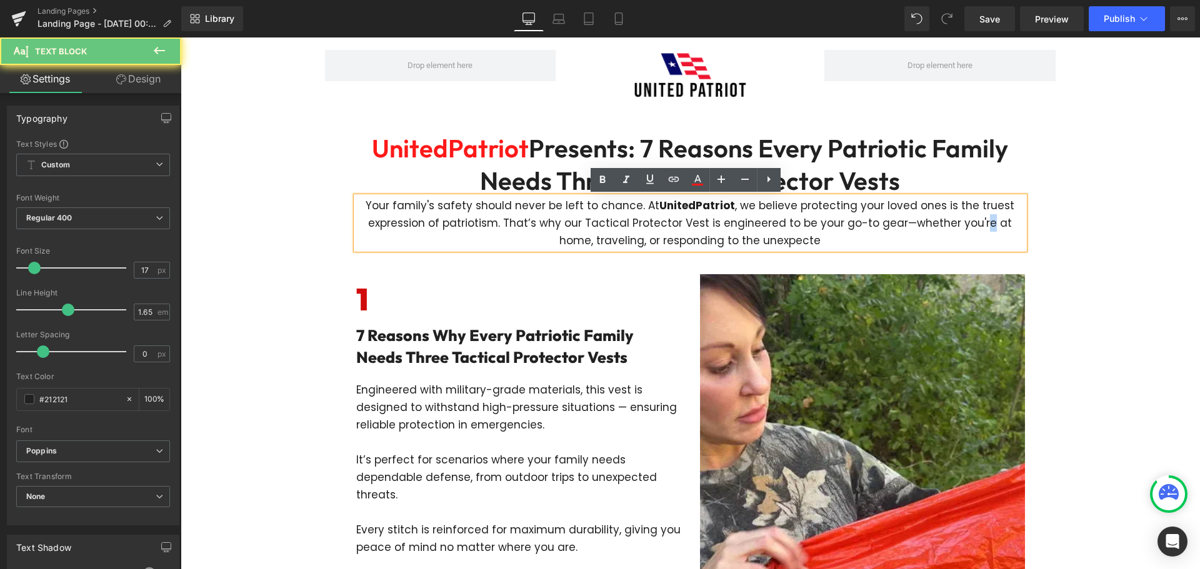
click at [962, 229] on p "Your family's safety should never be left to chance. At UnitedPatriot , we beli…" at bounding box center [690, 223] width 668 height 52
click at [806, 243] on p "Your family's safety should never be left to chance. At UnitedPatriot , we beli…" at bounding box center [690, 223] width 668 height 52
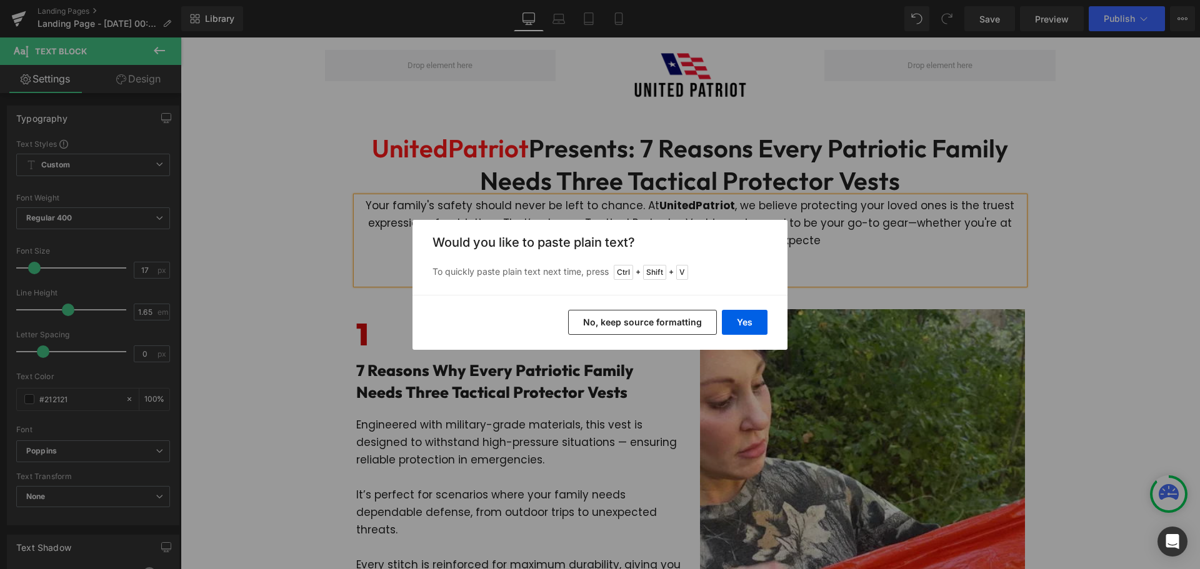
click at [813, 276] on div "Back to Library Insert Would you like to paste plain text? To quickly paste pla…" at bounding box center [600, 284] width 1200 height 569
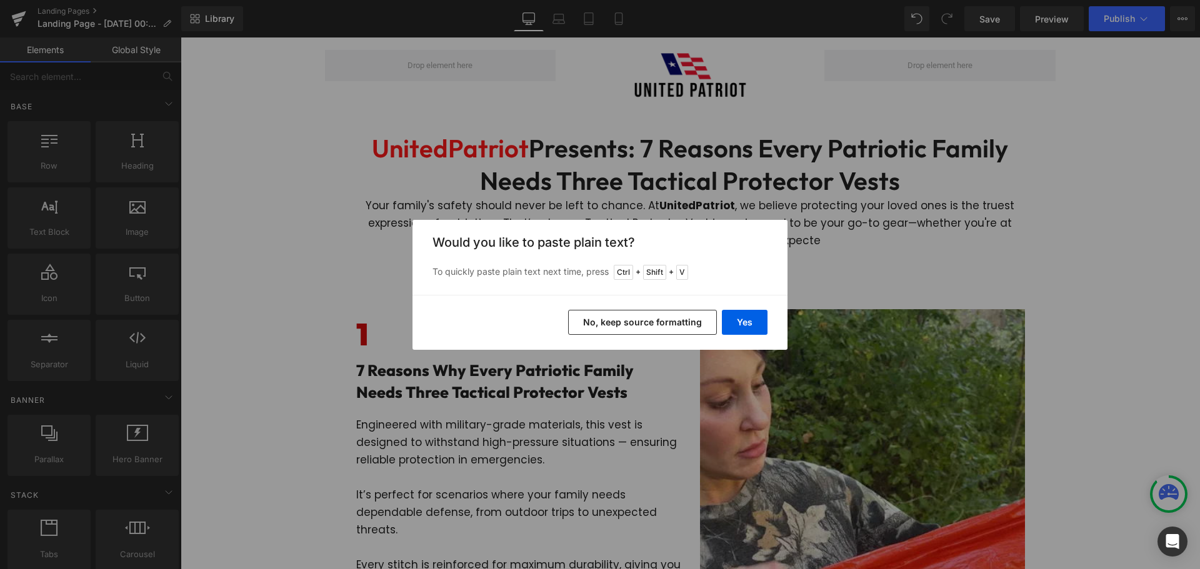
click at [679, 317] on button "No, keep source formatting" at bounding box center [642, 322] width 149 height 25
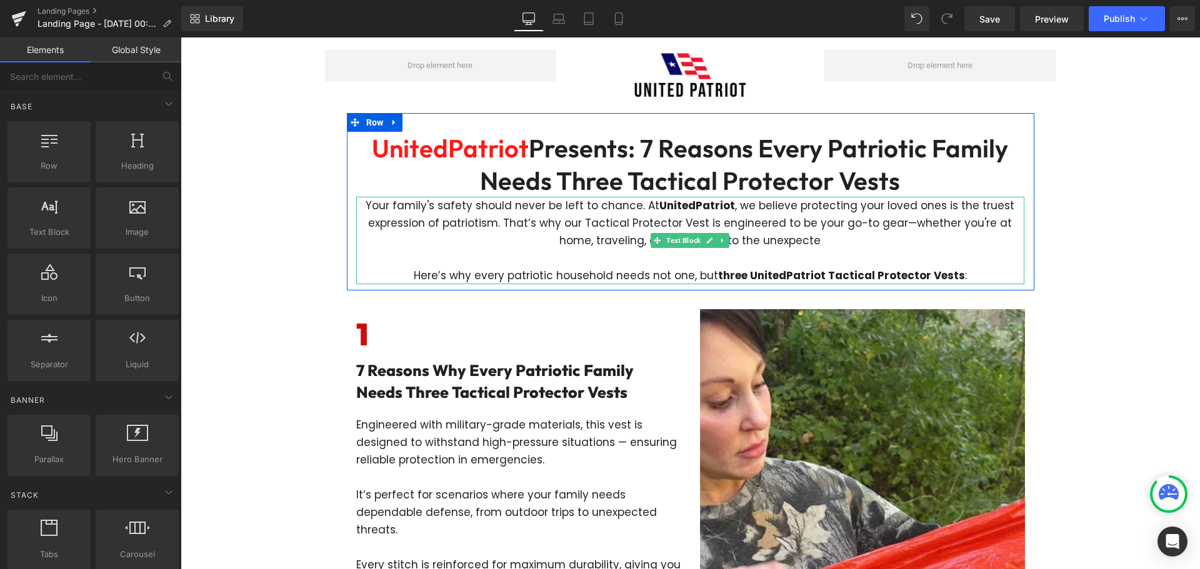
click at [729, 276] on strong "three UnitedPatriot Tactical Protector Vests" at bounding box center [841, 275] width 247 height 15
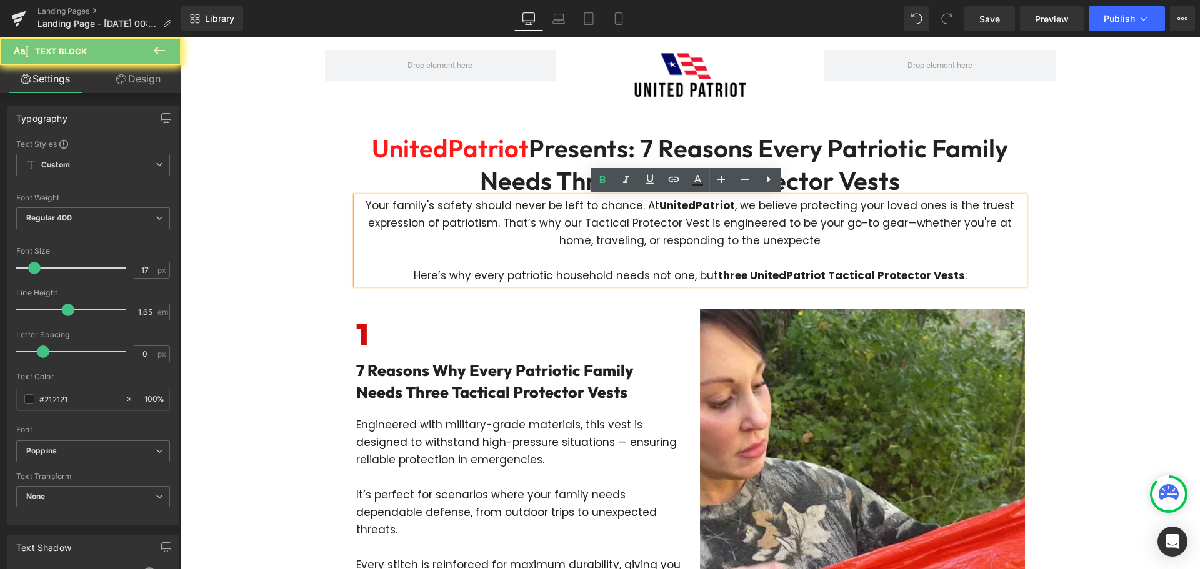
click at [729, 276] on strong "three UnitedPatriot Tactical Protector Vests" at bounding box center [841, 275] width 247 height 15
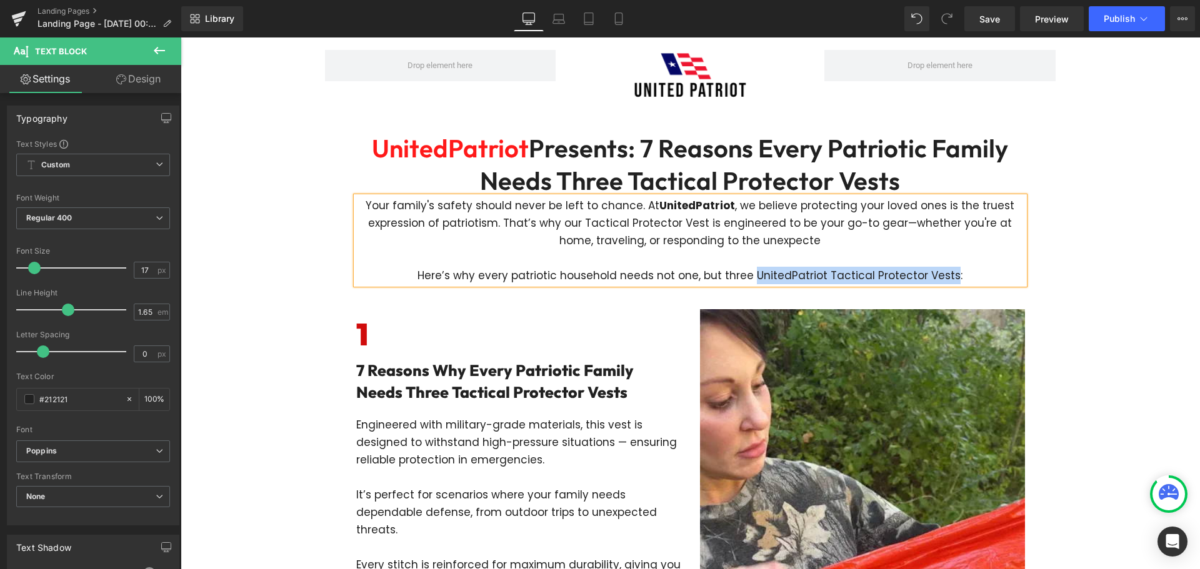
drag, startPoint x: 752, startPoint y: 276, endPoint x: 946, endPoint y: 270, distance: 193.2
click at [946, 270] on p "Your family's safety should never be left to chance. At UnitedPatriot , we beli…" at bounding box center [690, 240] width 668 height 87
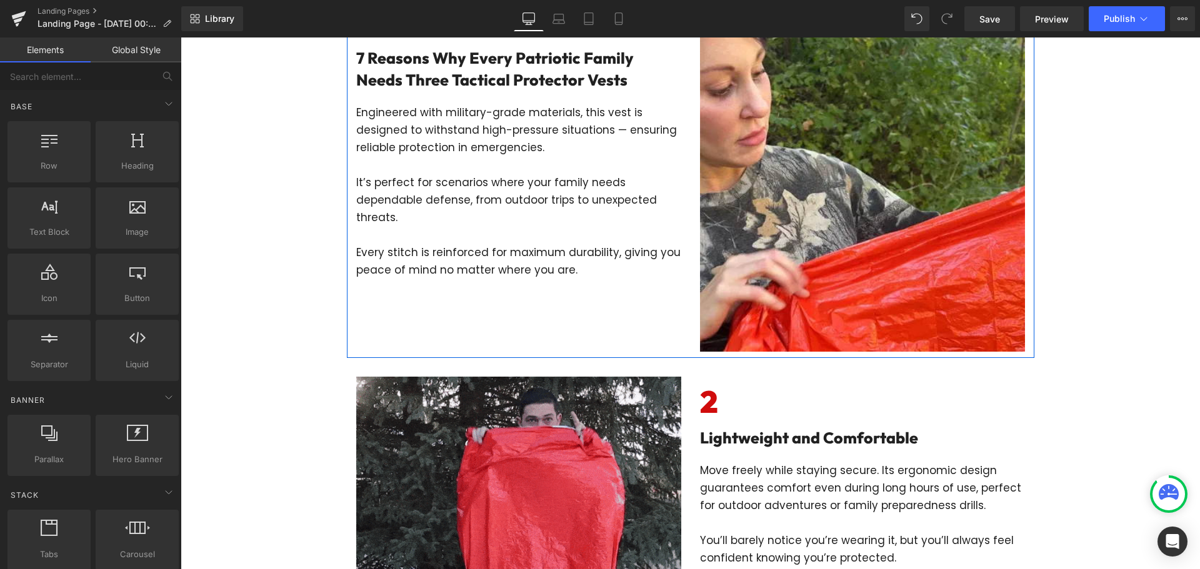
scroll to position [125, 0]
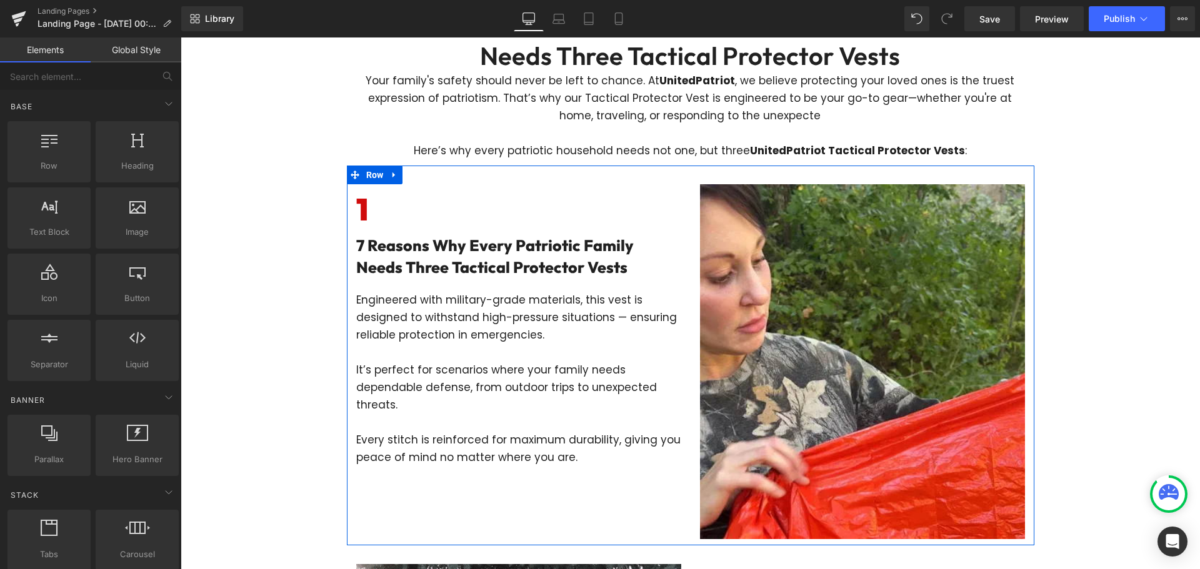
click at [487, 251] on span at bounding box center [488, 256] width 13 height 15
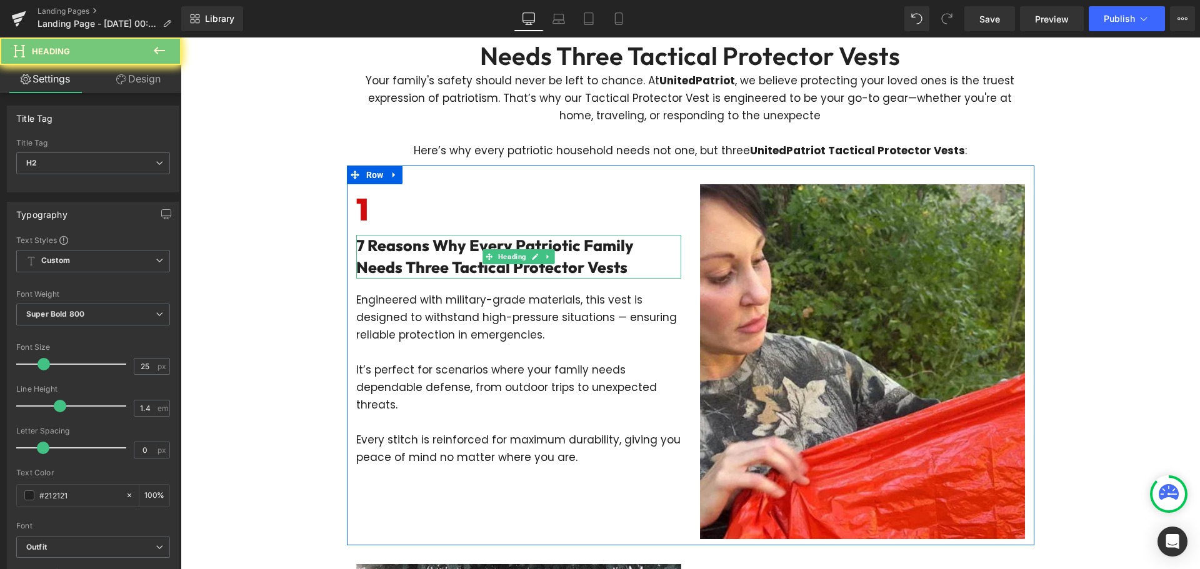
click at [447, 258] on h2 "7 Reasons Why Every Patriotic Family Needs Three Tactical Protector Vests" at bounding box center [518, 257] width 325 height 44
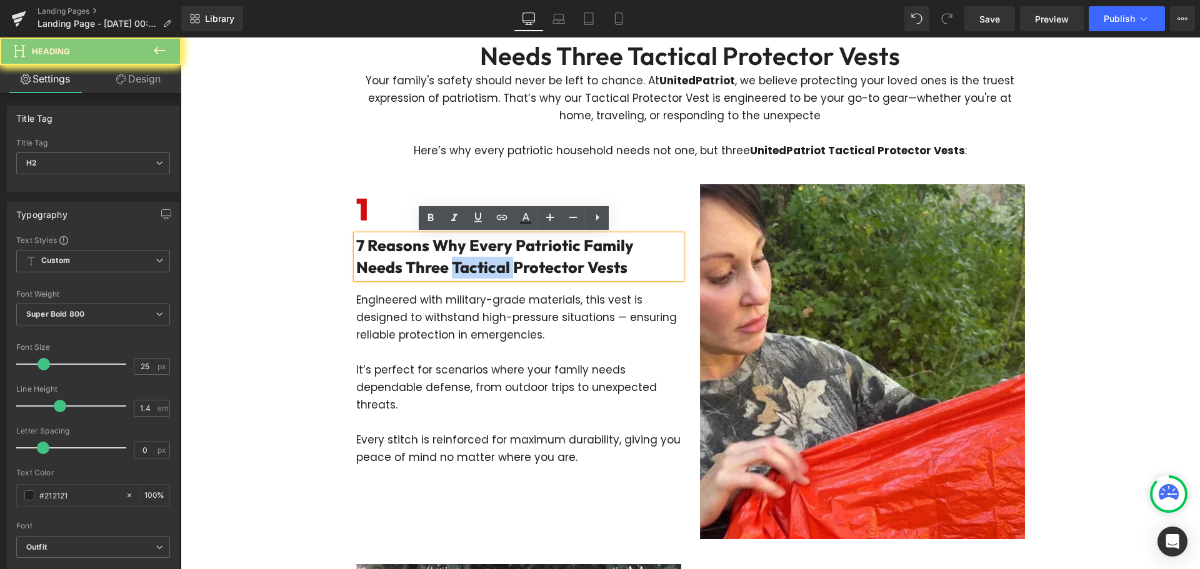
click at [447, 258] on h2 "7 Reasons Why Every Patriotic Family Needs Three Tactical Protector Vests" at bounding box center [518, 257] width 325 height 44
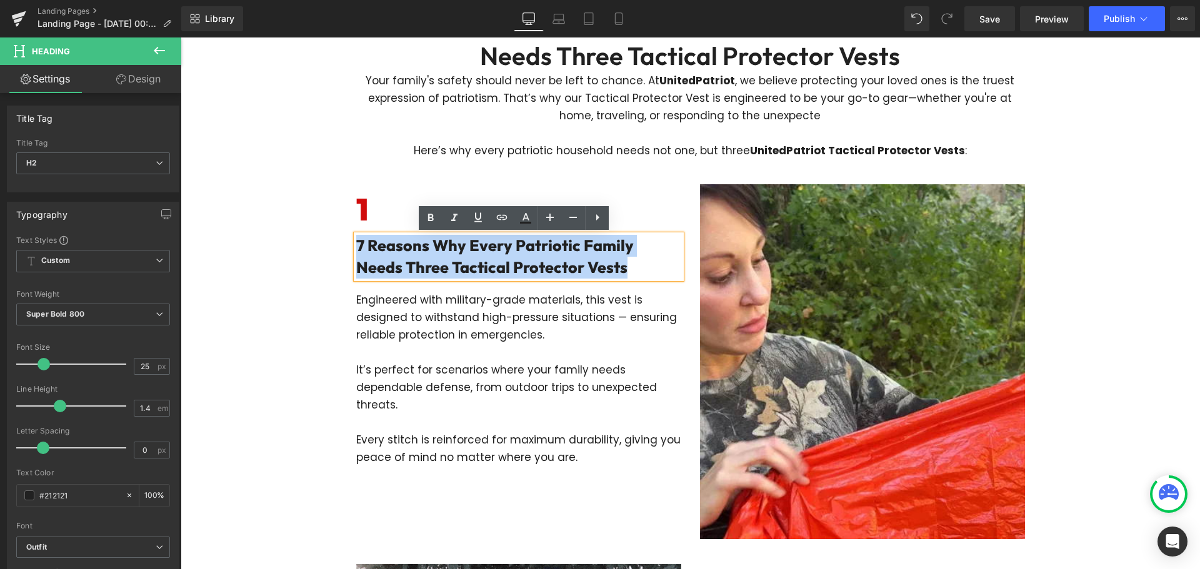
click at [447, 258] on h2 "7 Reasons Why Every Patriotic Family Needs Three Tactical Protector Vests" at bounding box center [518, 257] width 325 height 44
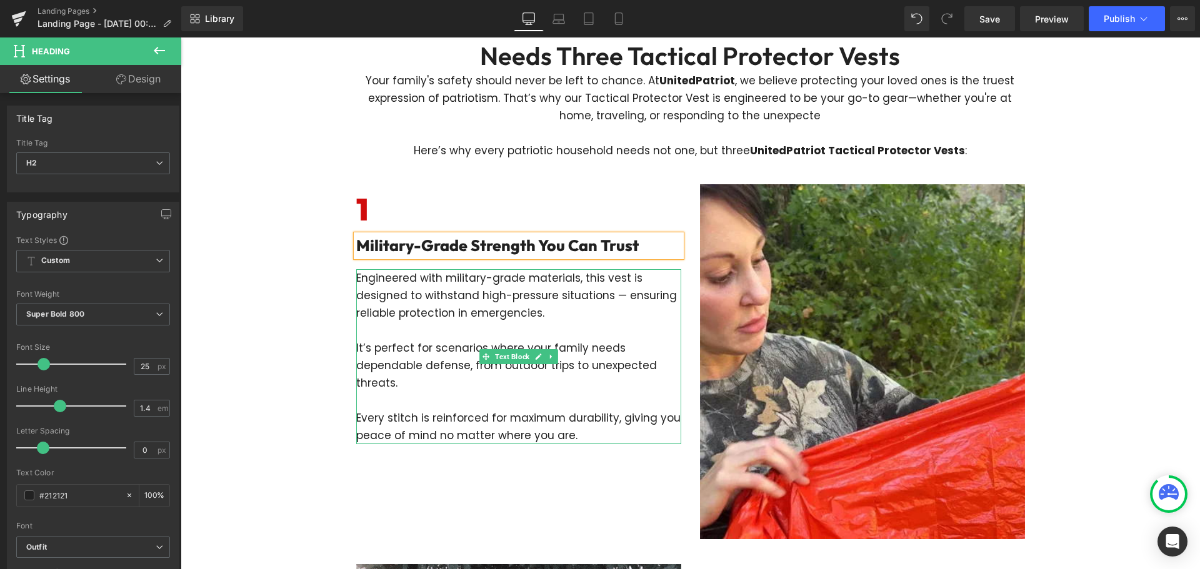
click at [362, 279] on p "Engineered with military-grade materials, this vest is designed to withstand hi…" at bounding box center [518, 295] width 325 height 52
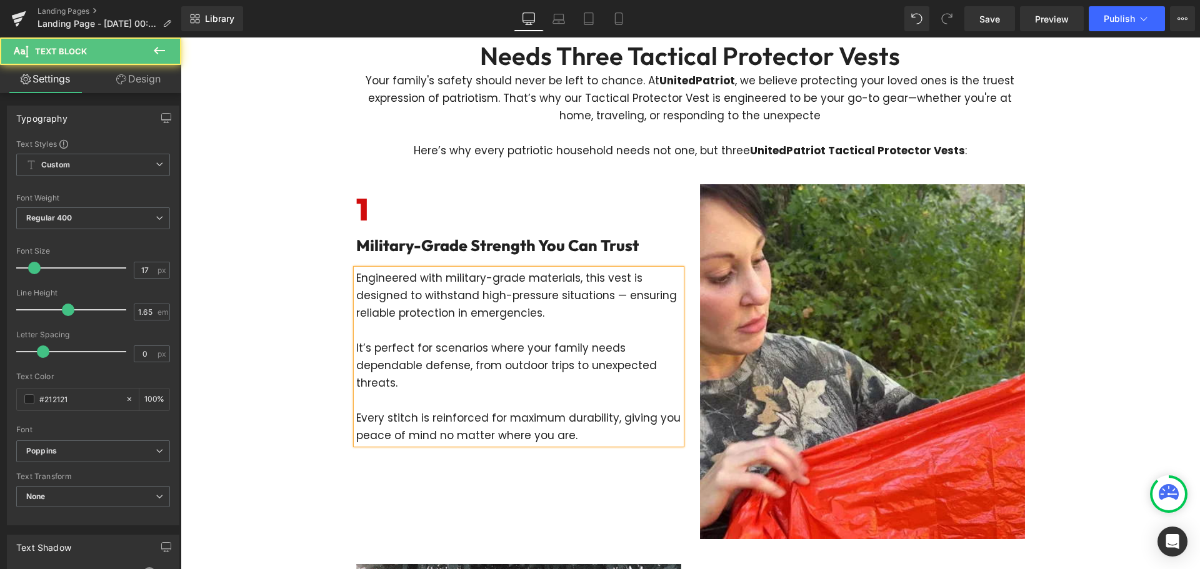
click at [362, 279] on p "Engineered with military-grade materials, this vest is designed to withstand hi…" at bounding box center [518, 295] width 325 height 52
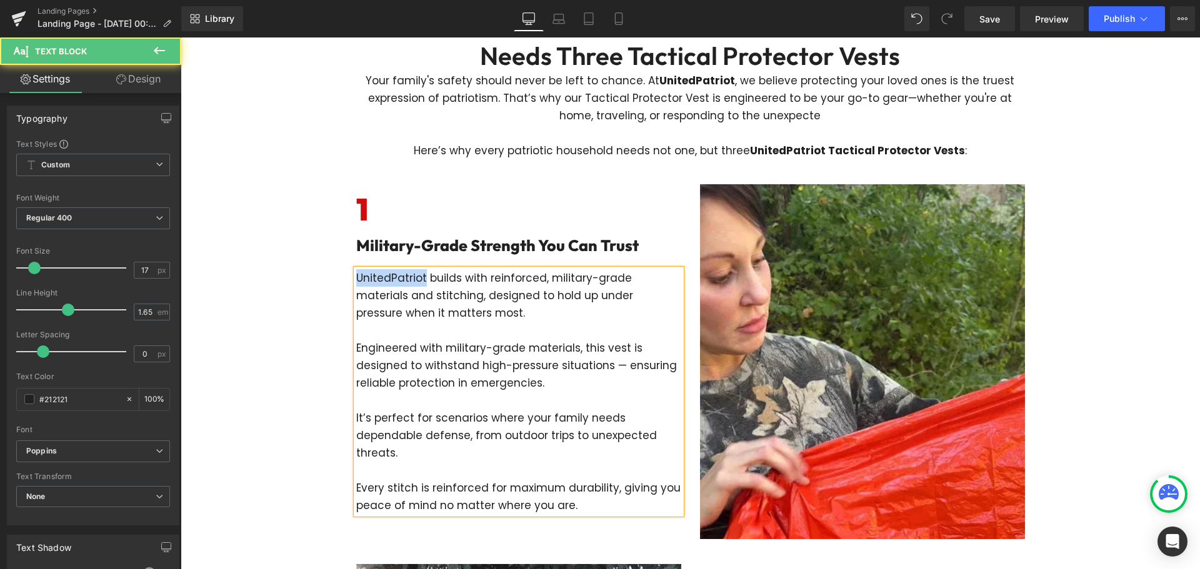
drag, startPoint x: 419, startPoint y: 280, endPoint x: 321, endPoint y: 278, distance: 98.1
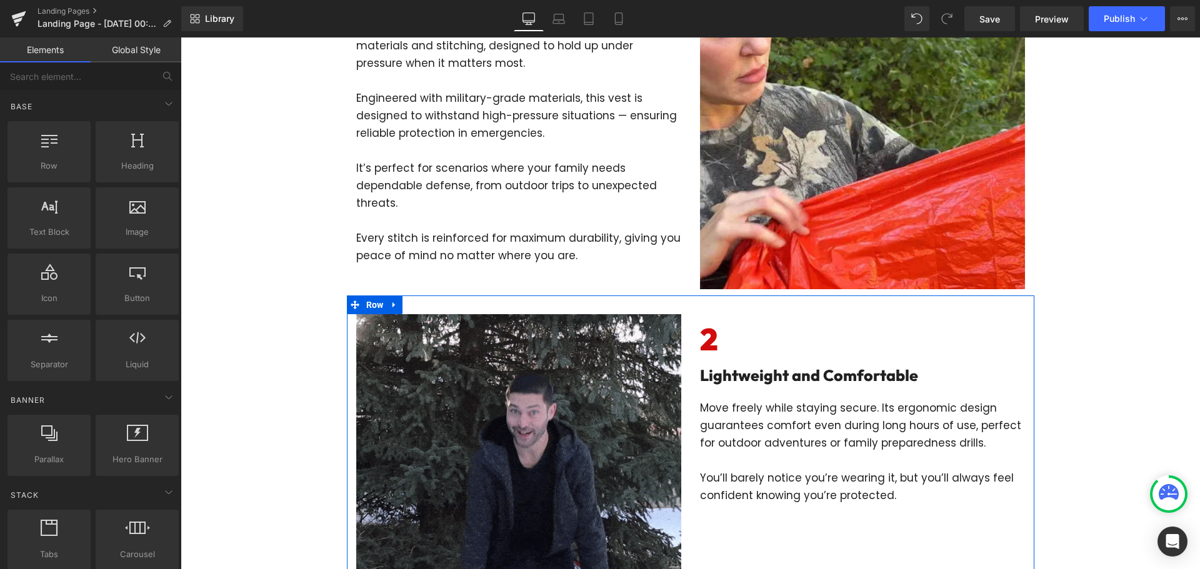
scroll to position [500, 0]
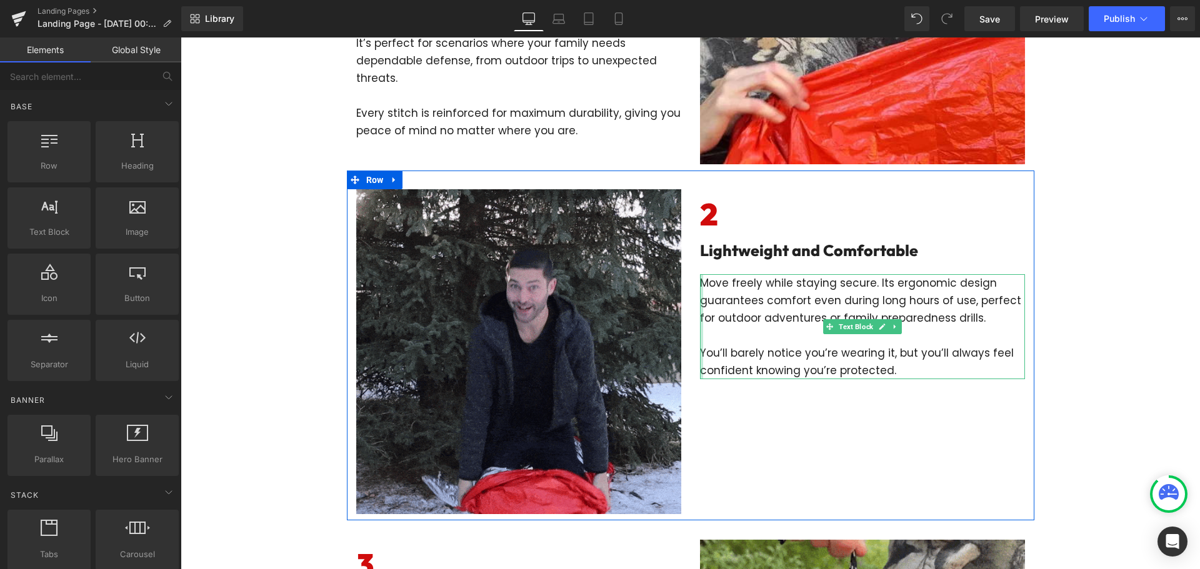
drag, startPoint x: 697, startPoint y: 283, endPoint x: 726, endPoint y: 284, distance: 28.8
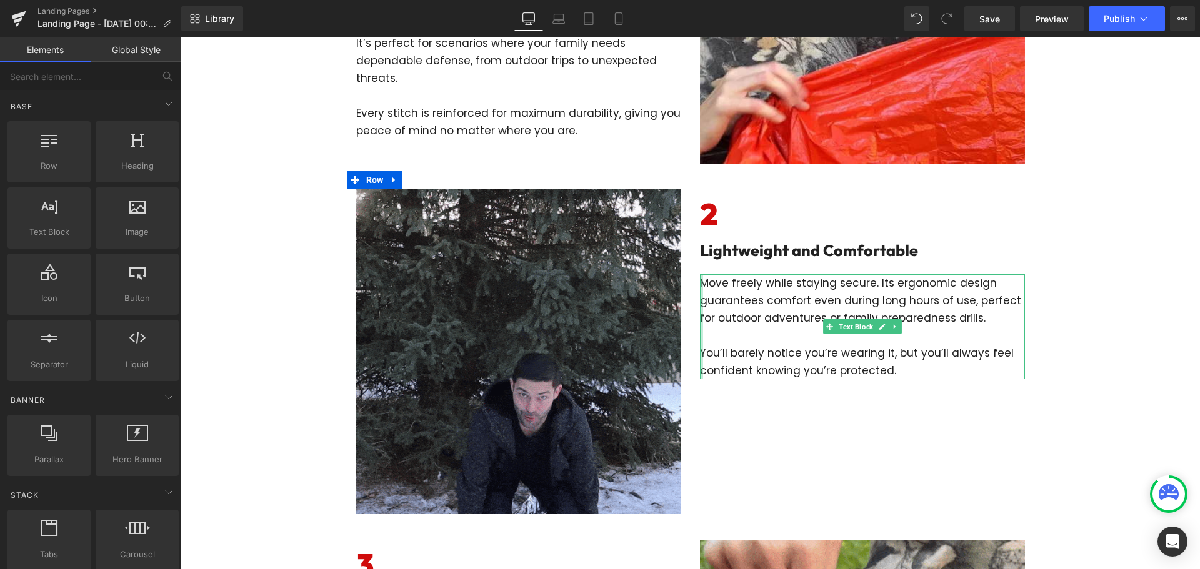
click at [700, 284] on div "Move freely while staying secure. Its ergonomic design guarantees comfort even …" at bounding box center [862, 326] width 325 height 105
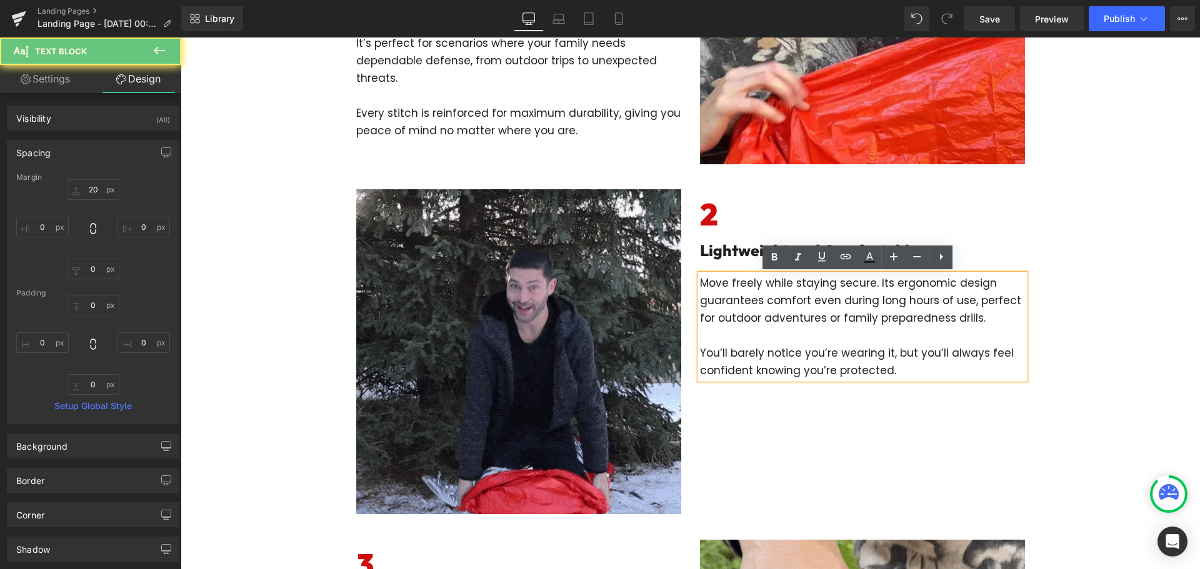
click at [700, 281] on p "Move freely while staying secure. Its ergonomic design guarantees comfort even …" at bounding box center [862, 300] width 325 height 52
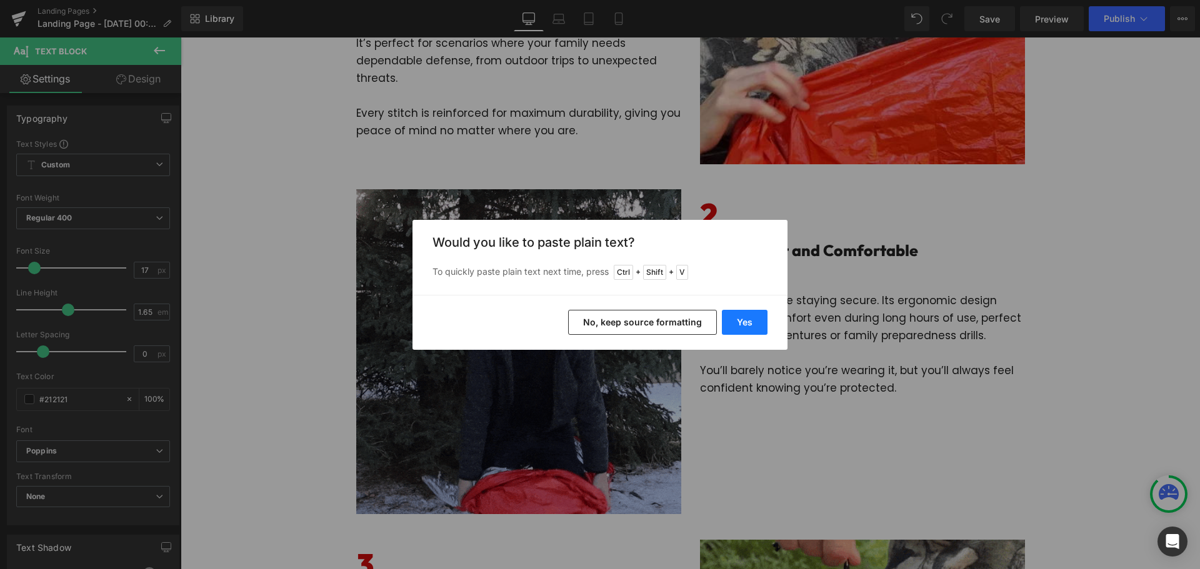
click at [736, 319] on button "Yes" at bounding box center [745, 322] width 46 height 25
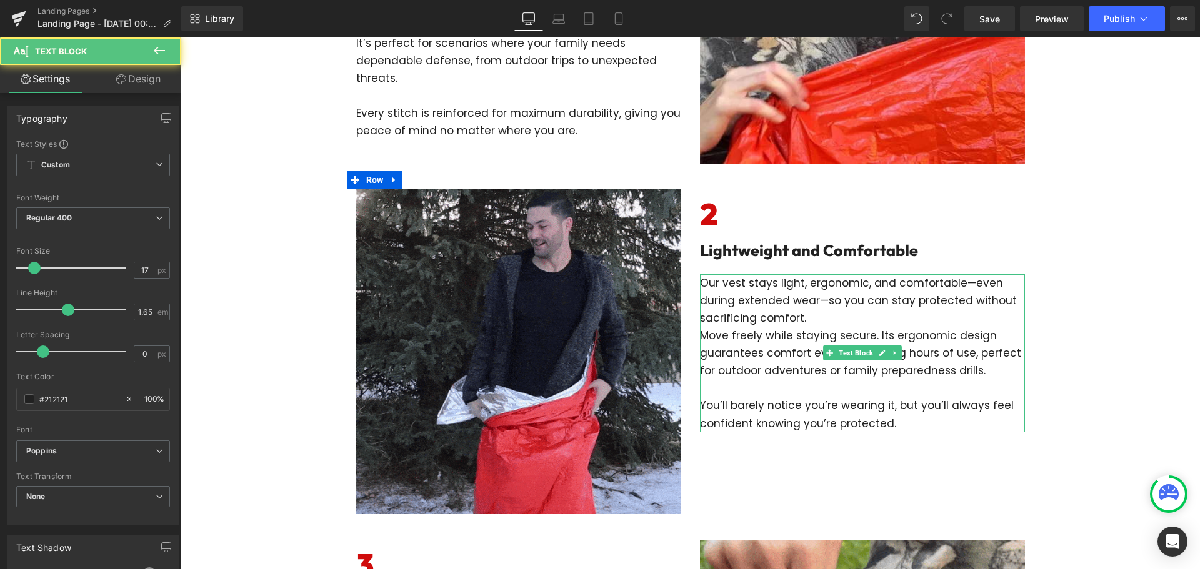
click at [796, 318] on p "Our vest stays light, ergonomic, and comfortable—even during extended wear—so y…" at bounding box center [862, 326] width 325 height 105
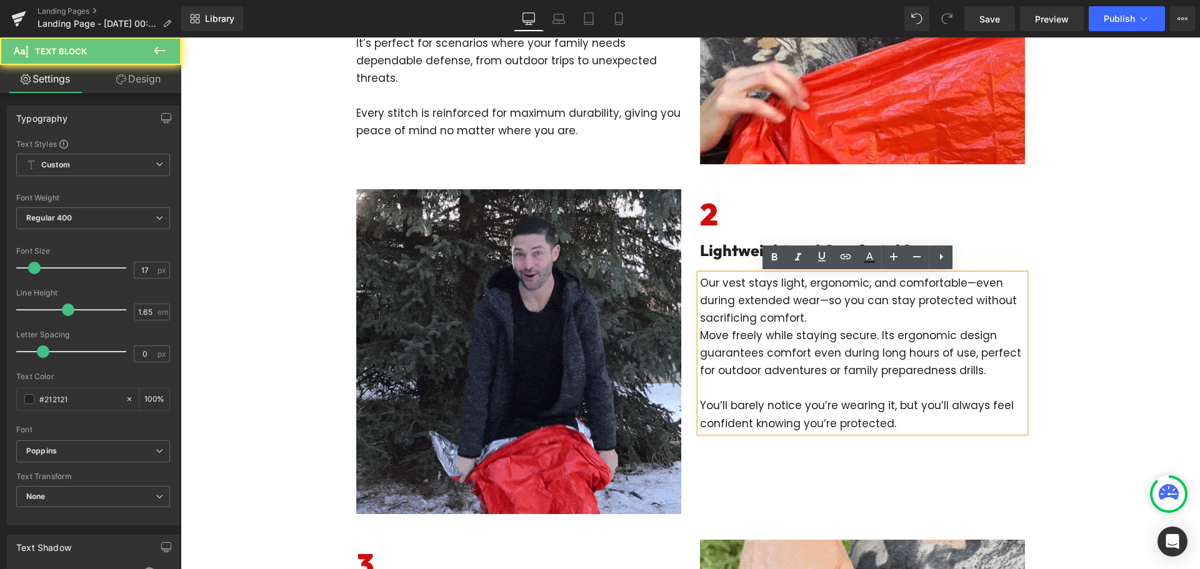
click at [796, 318] on p "Our vest stays light, ergonomic, and comfortable—even during extended wear—so y…" at bounding box center [862, 326] width 325 height 105
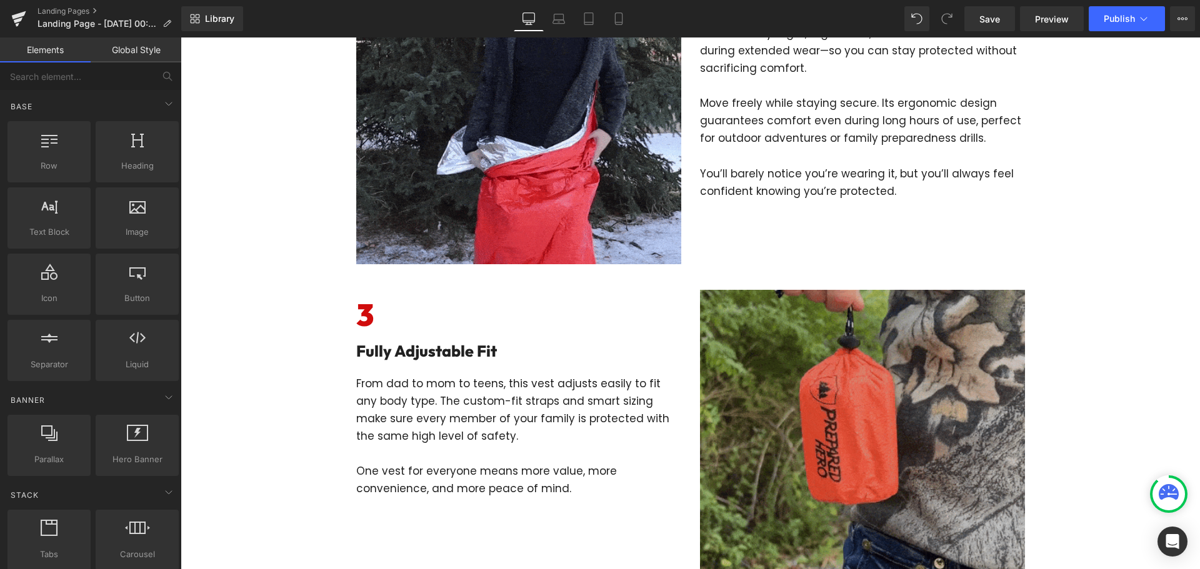
scroll to position [812, 0]
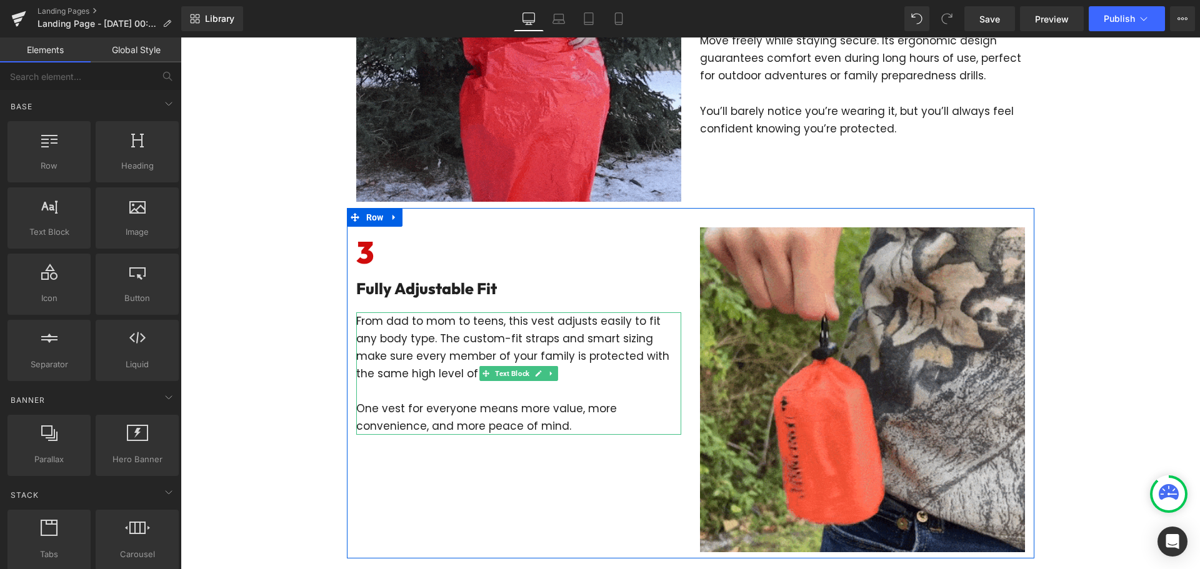
click at [356, 322] on p "From dad to mom to teens, this vest adjusts easily to fit any body type. The cu…" at bounding box center [518, 347] width 325 height 70
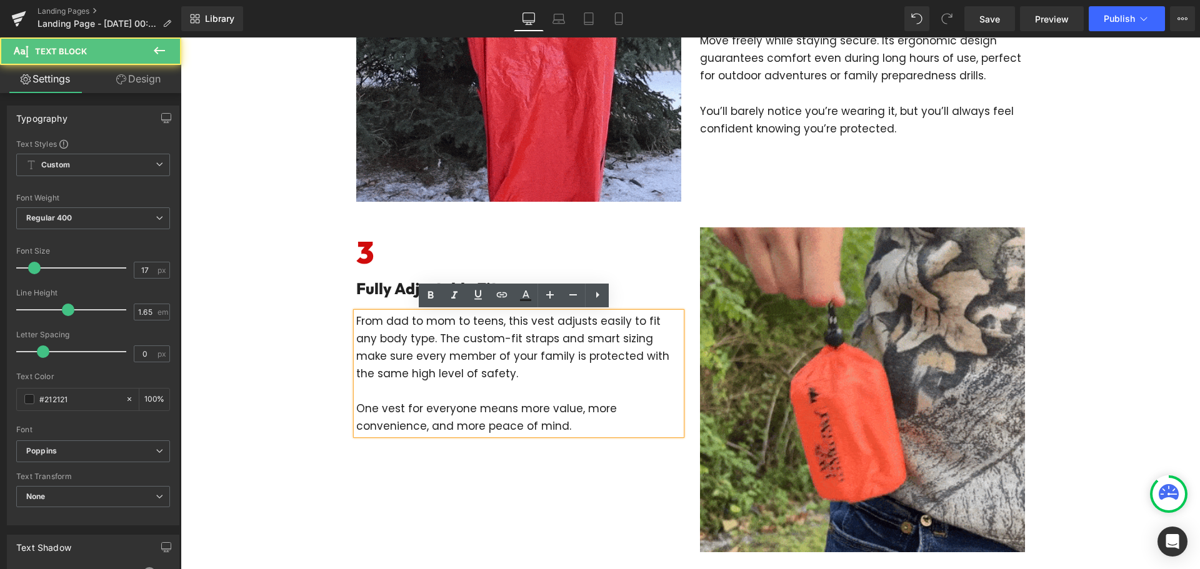
click at [356, 318] on div "From dad to mom to teens, this vest adjusts easily to fit any body type. The cu…" at bounding box center [518, 373] width 325 height 122
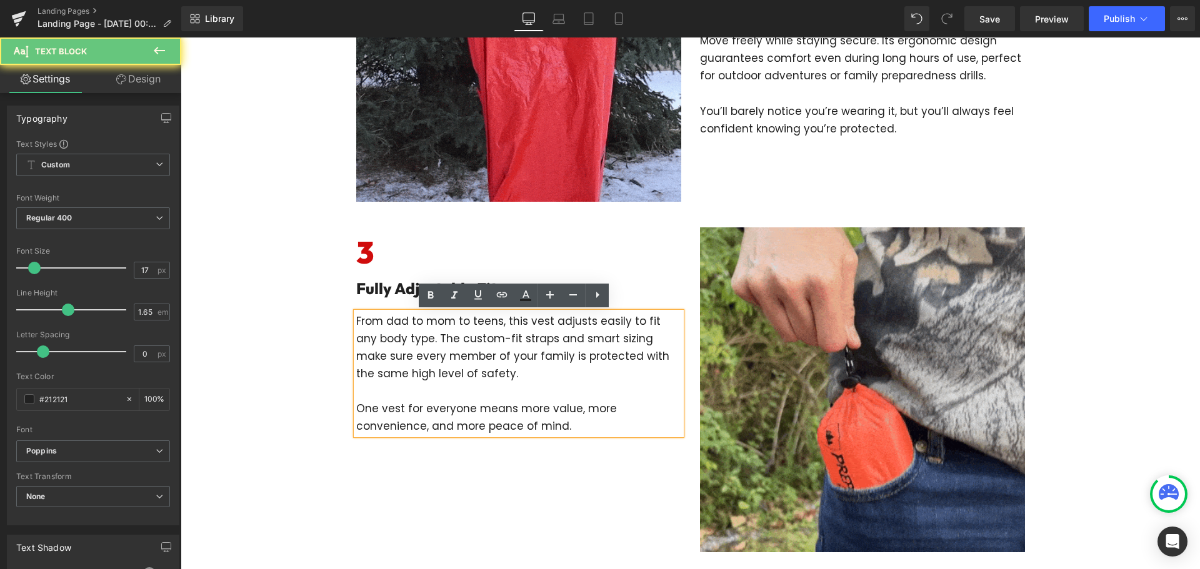
click at [356, 320] on div "From dad to mom to teens, this vest adjusts easily to fit any body type. The cu…" at bounding box center [518, 373] width 325 height 122
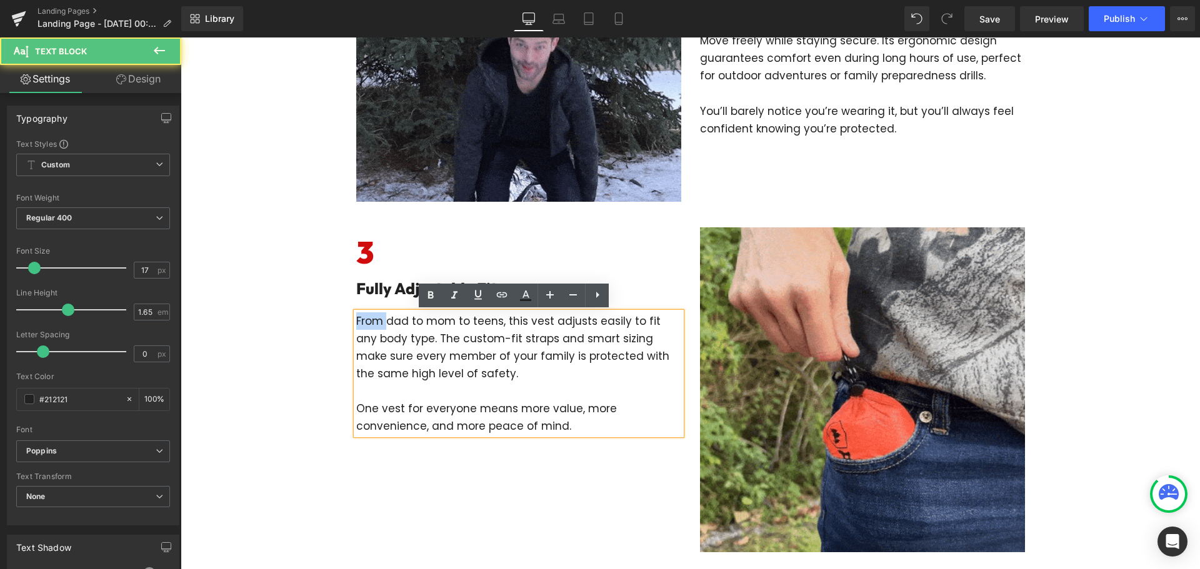
click at [356, 321] on p "From dad to mom to teens, this vest adjusts easily to fit any body type. The cu…" at bounding box center [518, 347] width 325 height 70
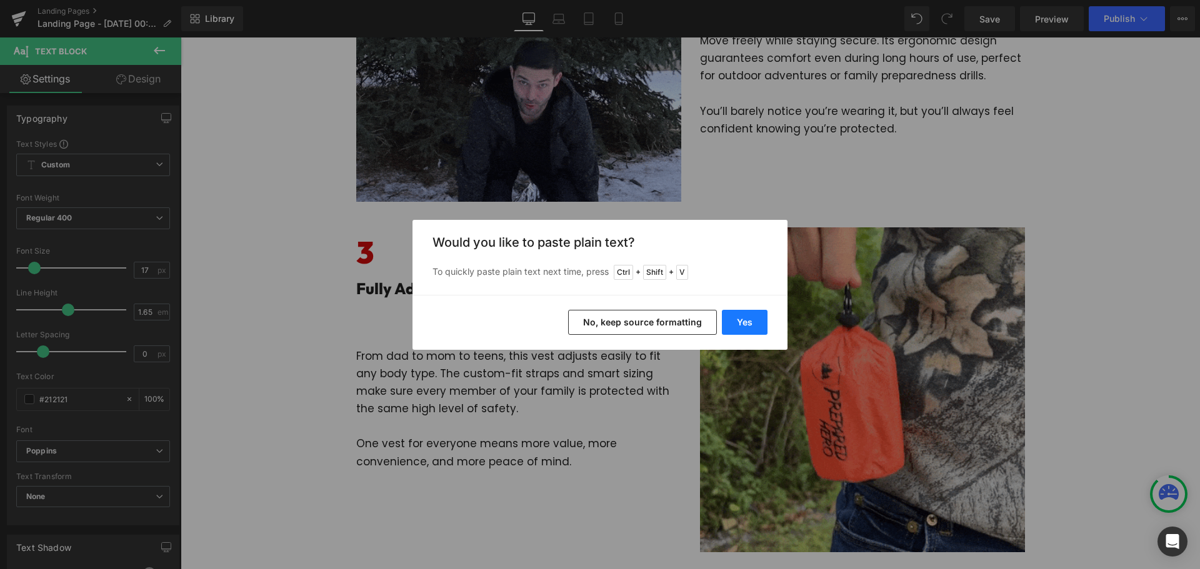
click at [757, 333] on button "Yes" at bounding box center [745, 322] width 46 height 25
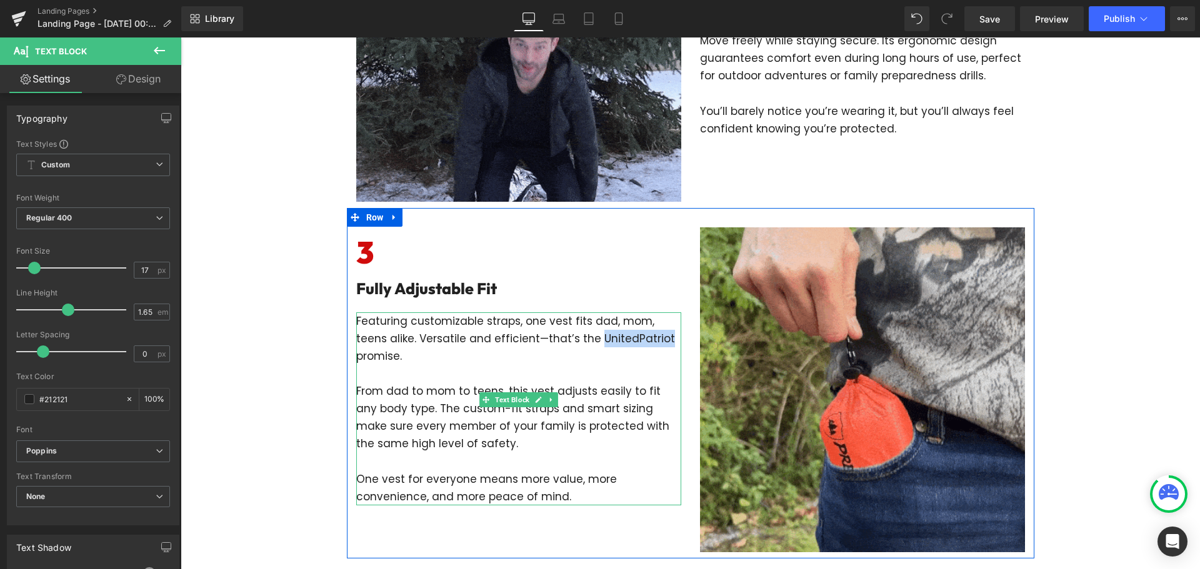
drag, startPoint x: 558, startPoint y: 341, endPoint x: 627, endPoint y: 341, distance: 69.4
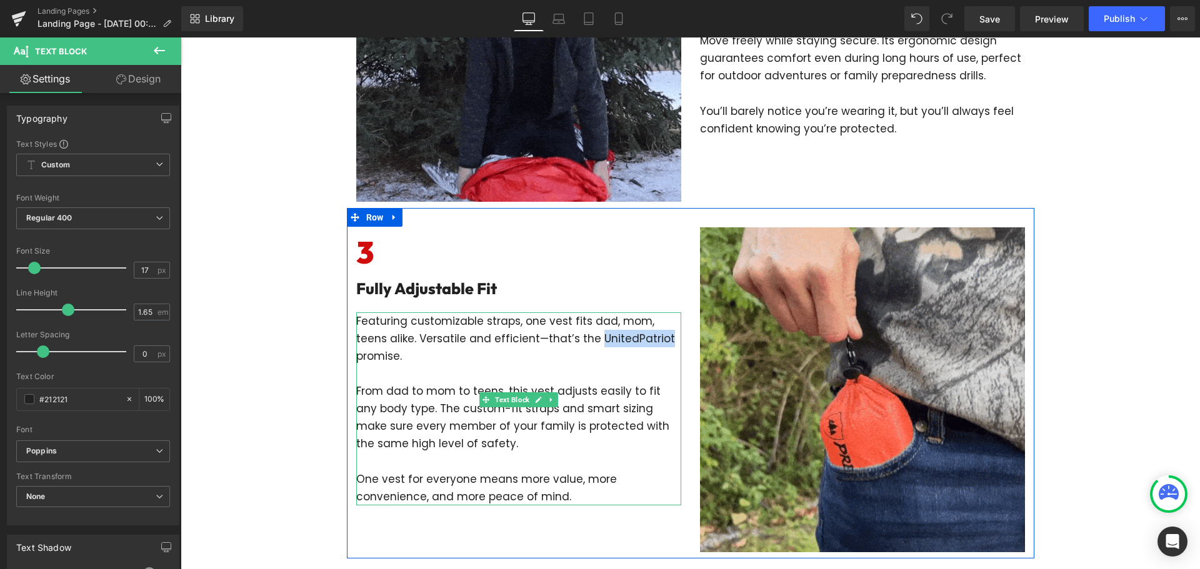
click at [627, 341] on p "Featuring customizable straps, one vest fits dad, mom, teens alike. Versatile a…" at bounding box center [518, 338] width 325 height 52
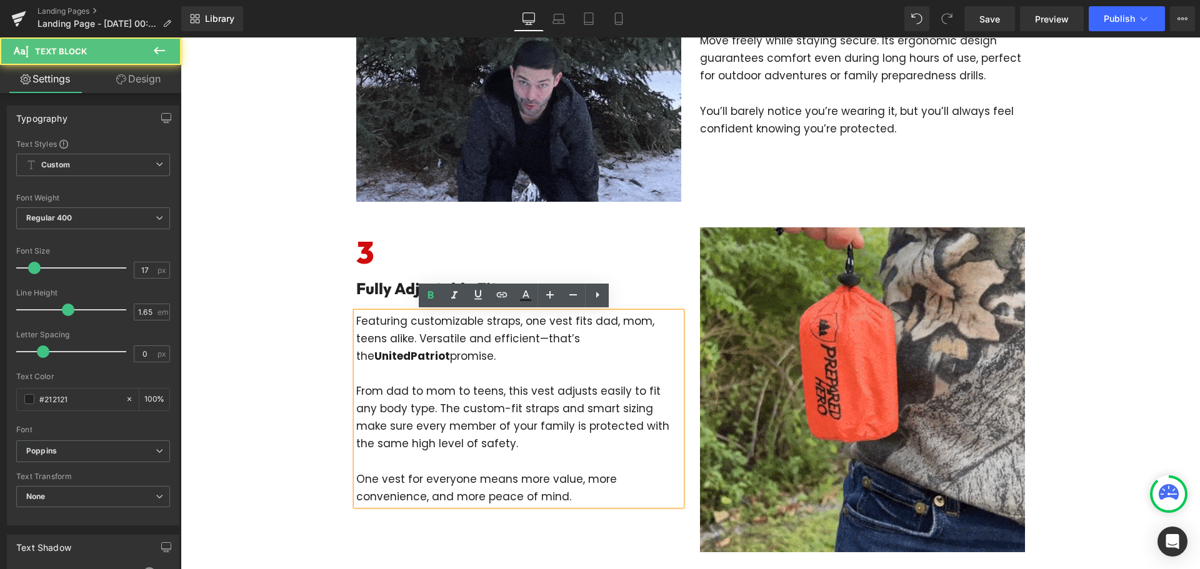
click at [582, 409] on p "From dad to mom to teens, this vest adjusts easily to fit any body type. The cu…" at bounding box center [518, 417] width 325 height 70
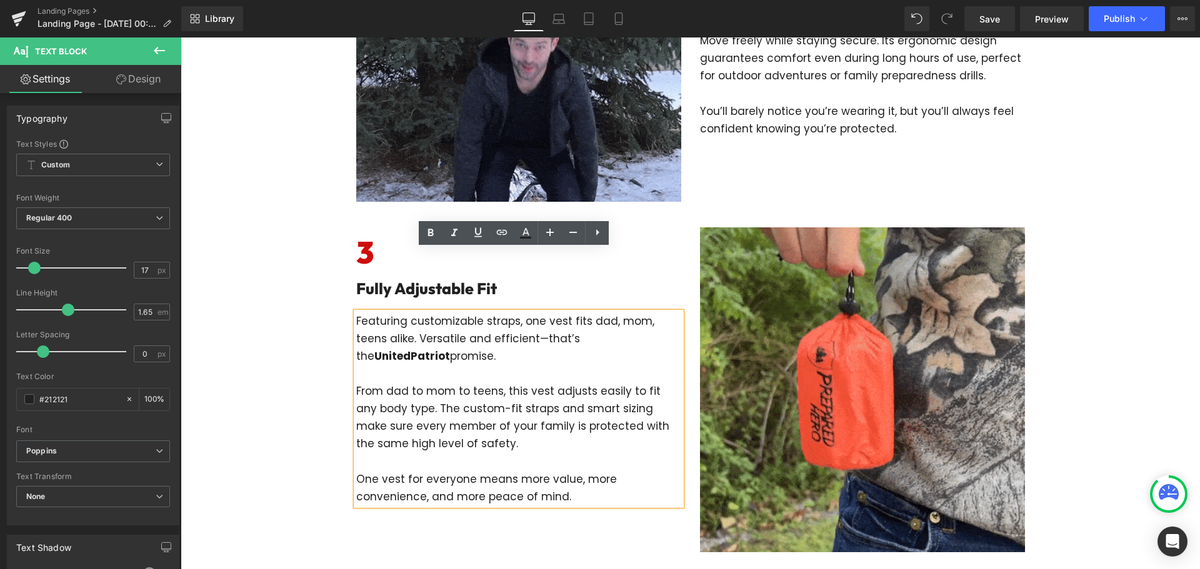
scroll to position [875, 0]
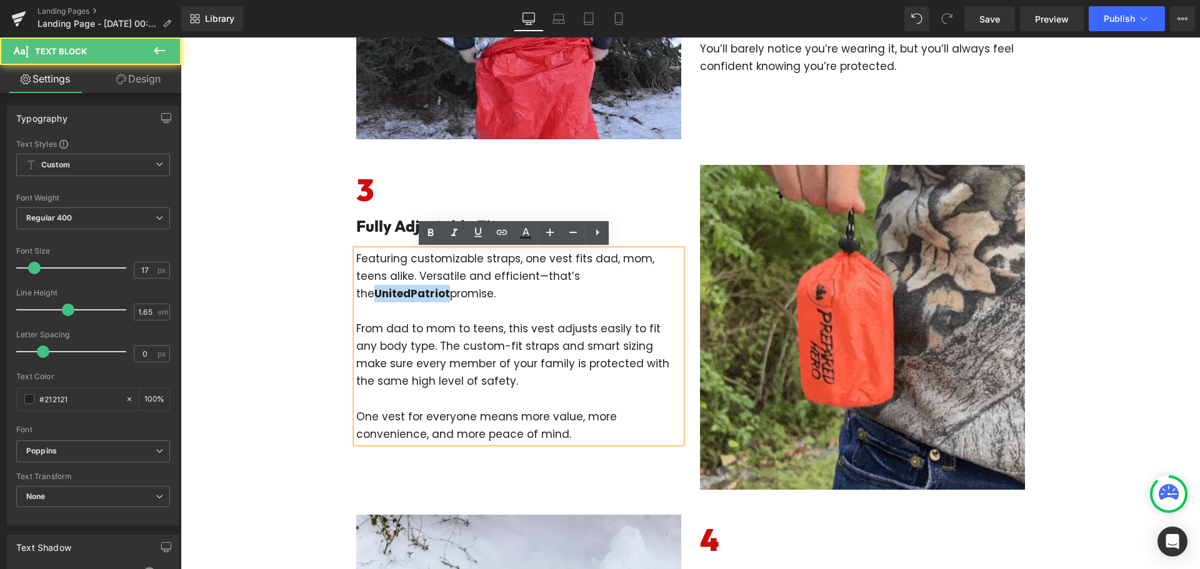
drag, startPoint x: 630, startPoint y: 276, endPoint x: 560, endPoint y: 271, distance: 70.2
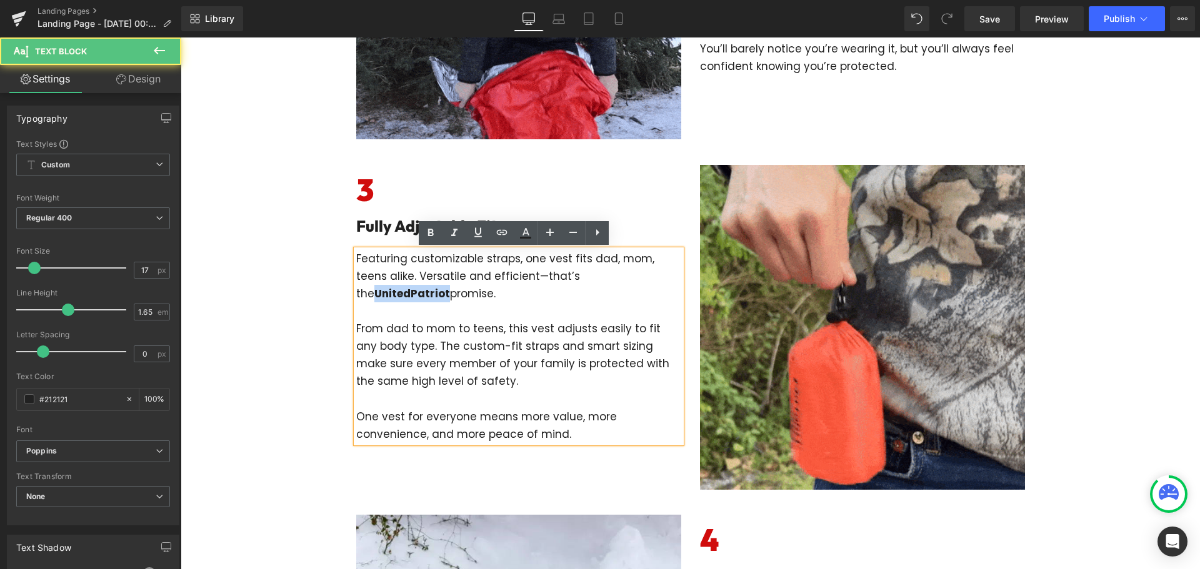
click at [450, 286] on span "UnitedPatriot" at bounding box center [412, 293] width 76 height 15
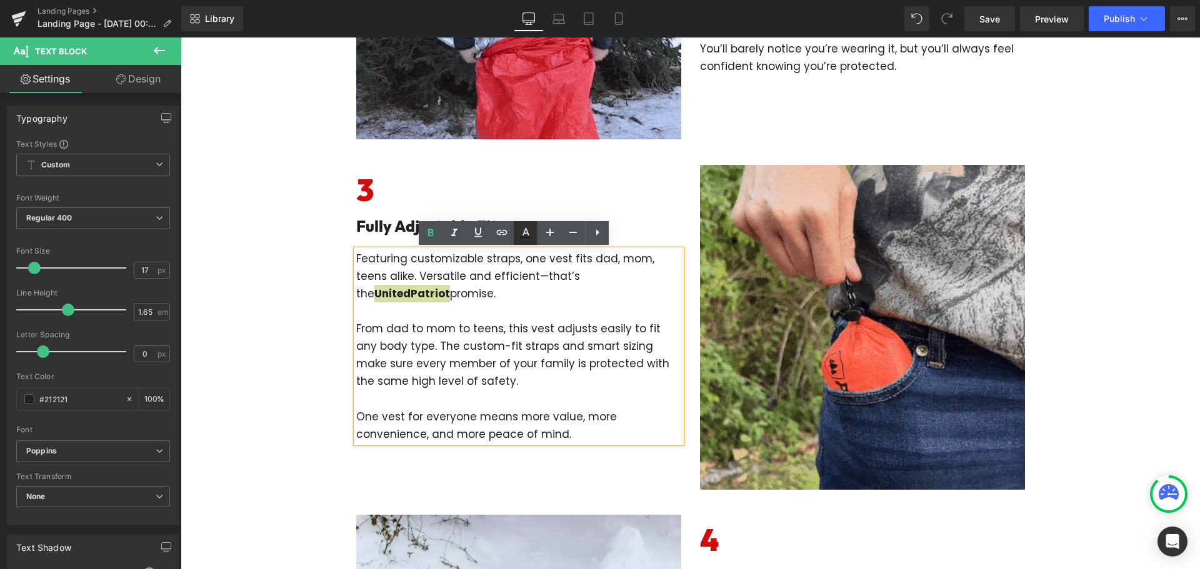
click at [531, 232] on link at bounding box center [526, 233] width 24 height 24
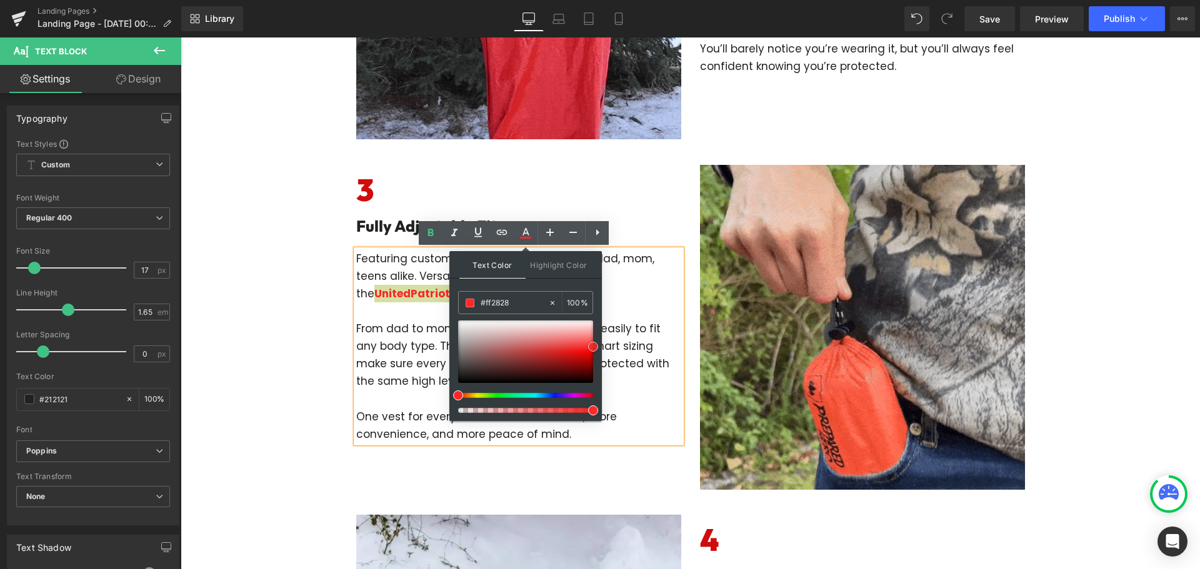
drag, startPoint x: 558, startPoint y: 346, endPoint x: 598, endPoint y: 347, distance: 40.0
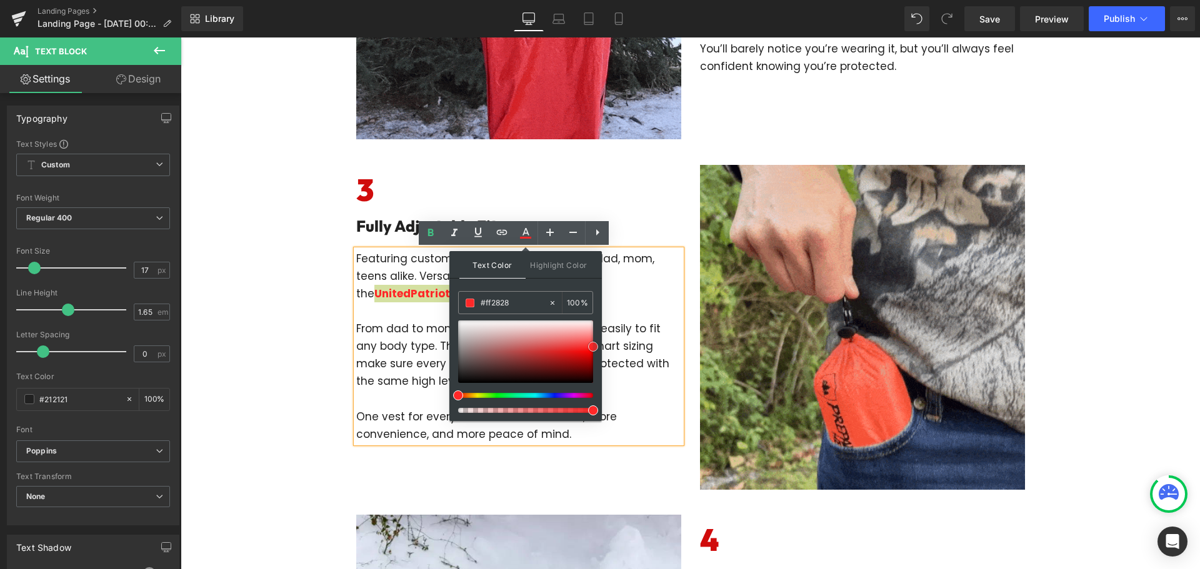
click at [598, 347] on div "Text Color Highlight Color rgba(255, 40, 40, 1) #ff2828 100 % transparent trans…" at bounding box center [525, 336] width 152 height 170
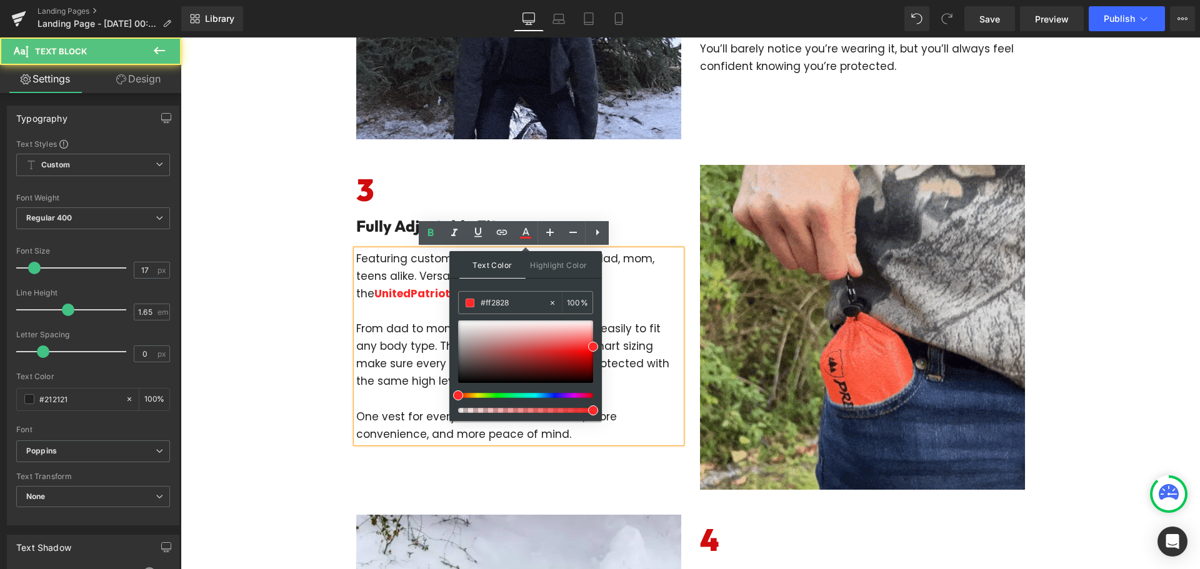
click at [657, 315] on p at bounding box center [518, 310] width 325 height 17
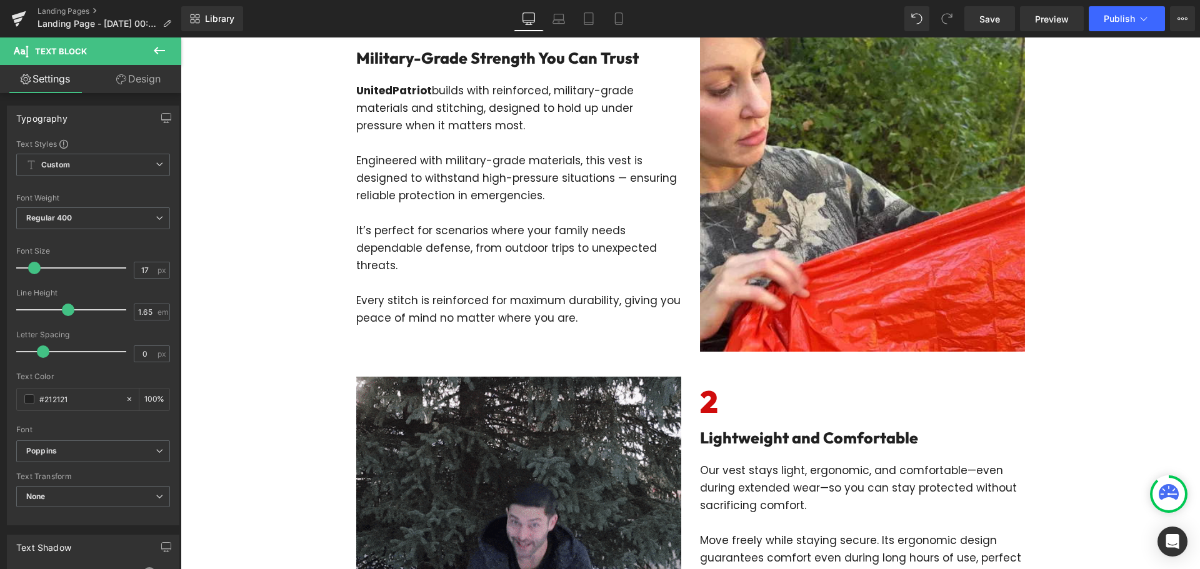
scroll to position [187, 0]
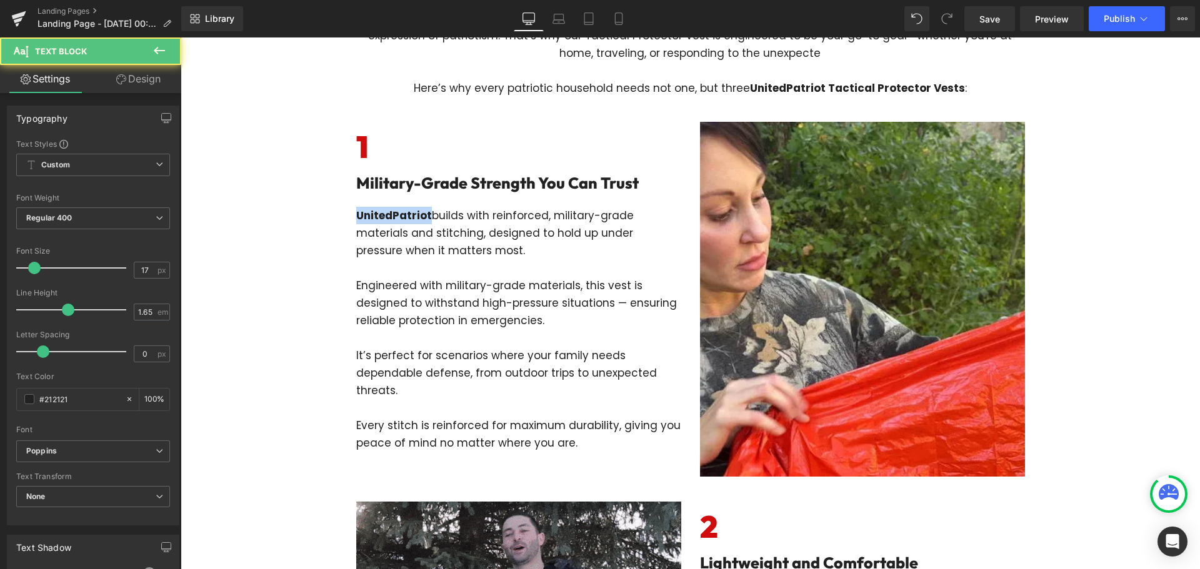
drag, startPoint x: 422, startPoint y: 216, endPoint x: 333, endPoint y: 216, distance: 89.4
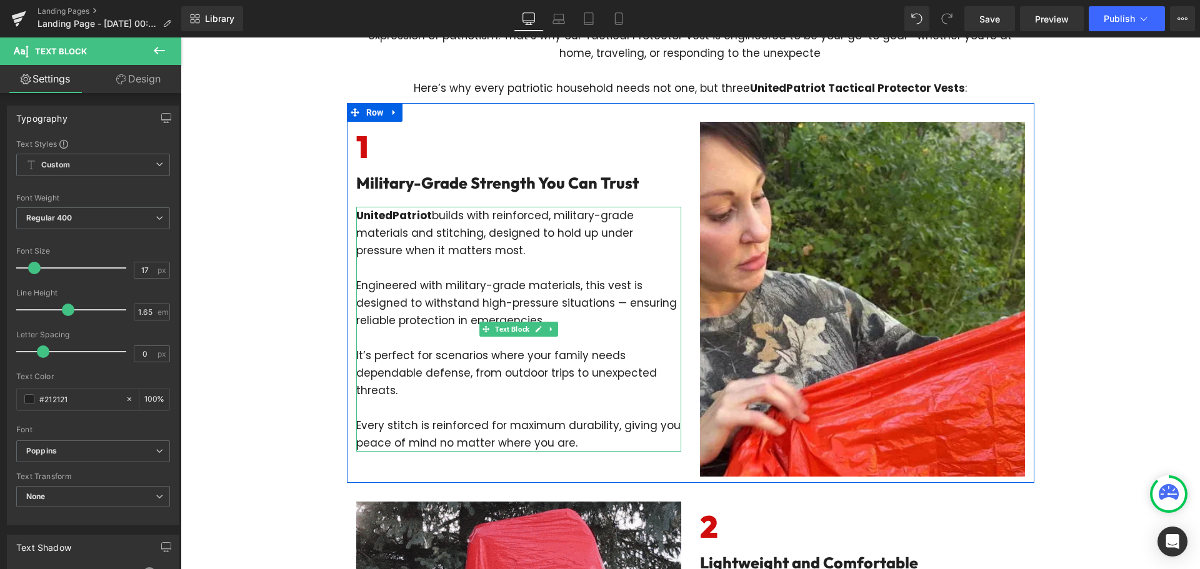
drag, startPoint x: 441, startPoint y: 234, endPoint x: 424, endPoint y: 221, distance: 21.9
click at [441, 234] on p "UnitedPatriot builds with reinforced, military-grade materials and stitching, d…" at bounding box center [518, 233] width 325 height 52
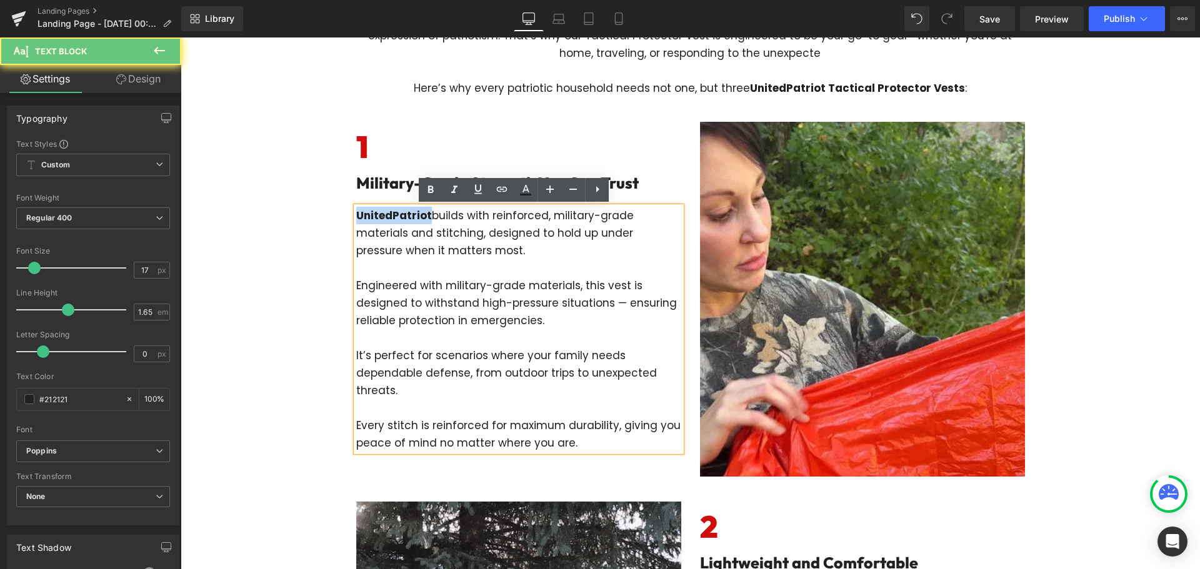
drag, startPoint x: 424, startPoint y: 217, endPoint x: 337, endPoint y: 212, distance: 87.1
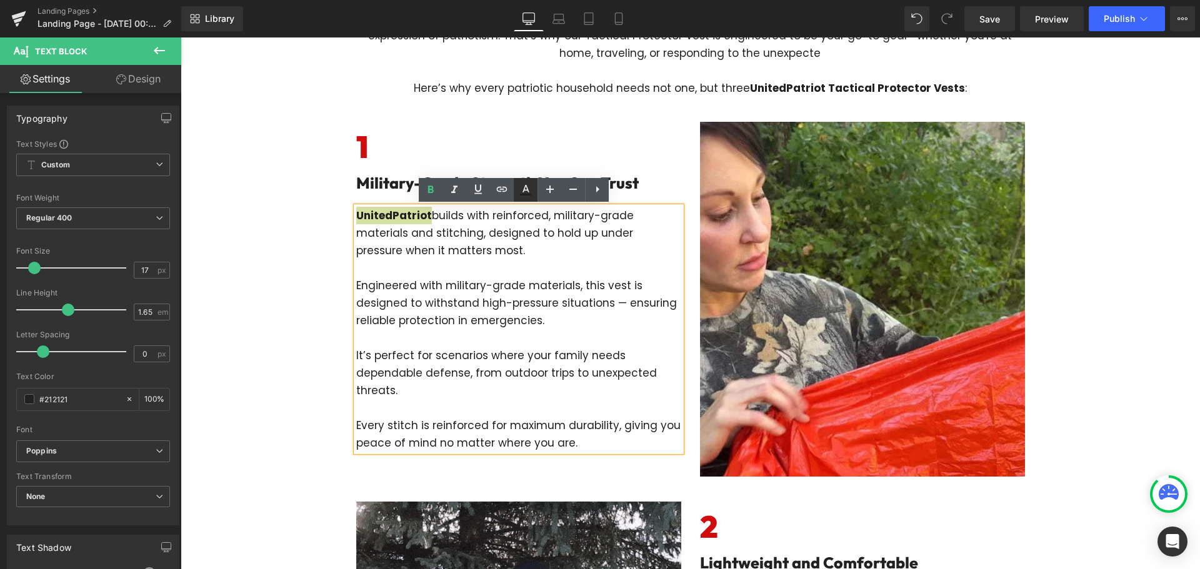
click at [526, 191] on icon at bounding box center [525, 189] width 15 height 15
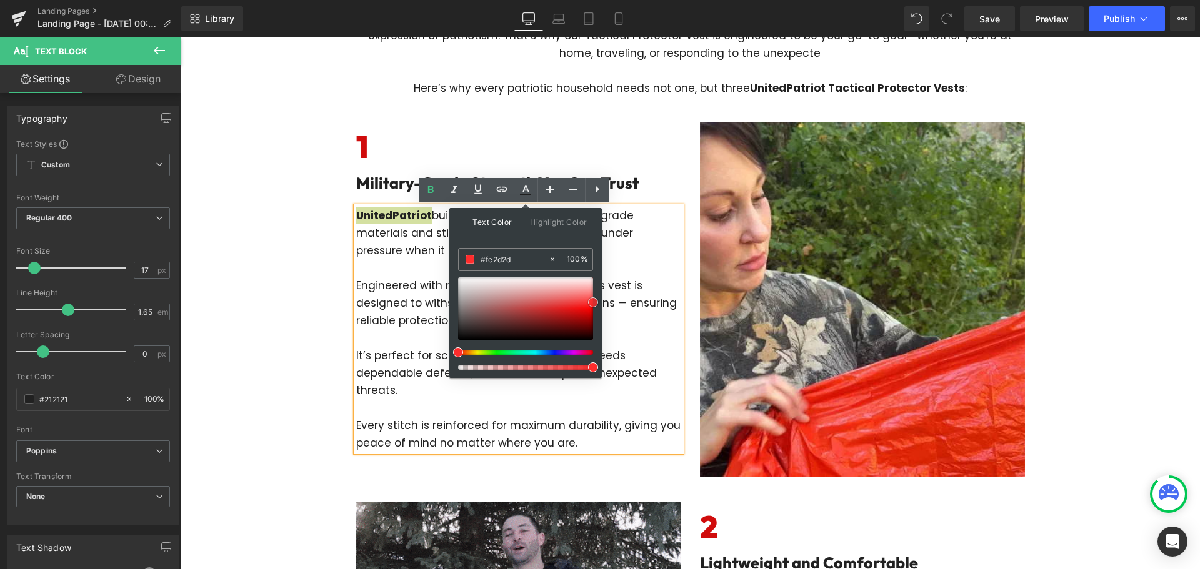
type input "#fd2e2e"
click at [593, 301] on span at bounding box center [593, 302] width 10 height 10
click at [594, 301] on span at bounding box center [593, 302] width 10 height 10
click at [649, 321] on p "Engineered with military-grade materials, this vest is designed to withstand hi…" at bounding box center [518, 303] width 325 height 52
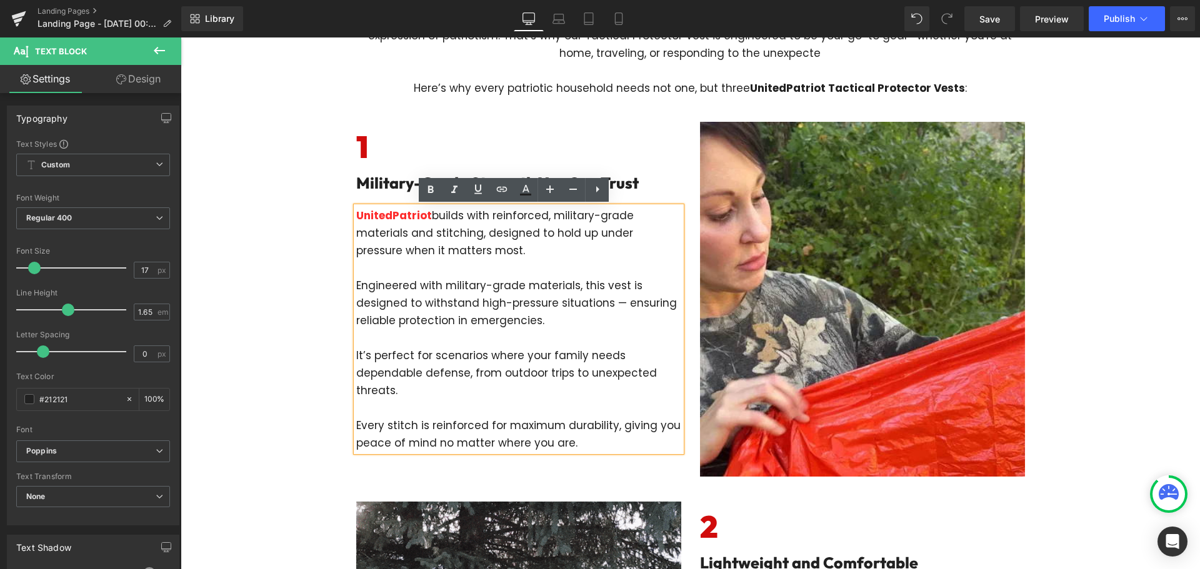
click at [566, 340] on p at bounding box center [518, 337] width 325 height 17
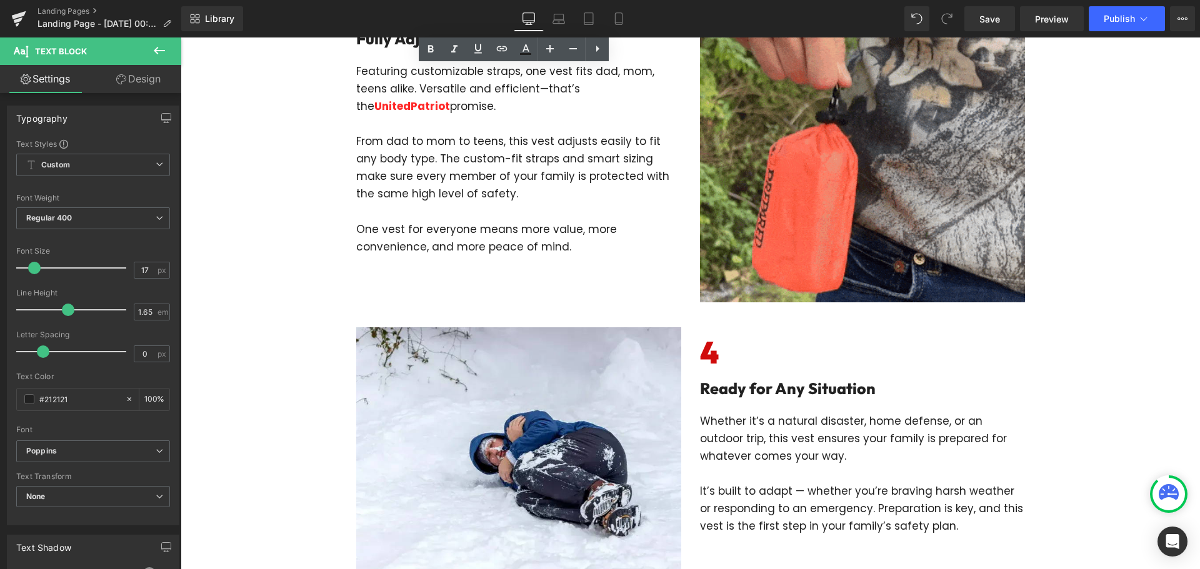
scroll to position [1187, 0]
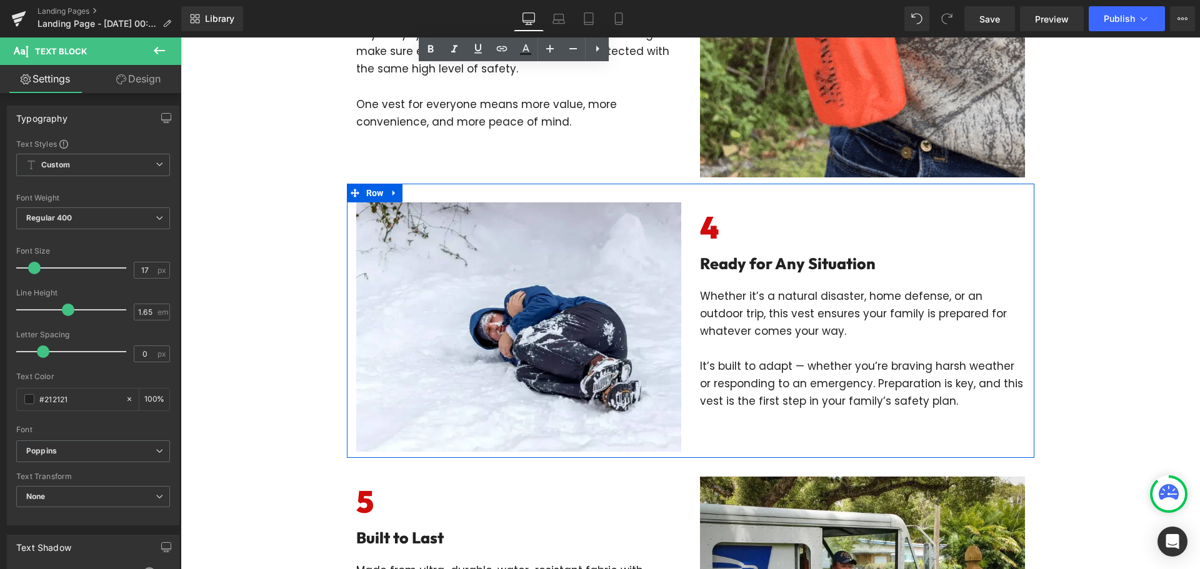
click at [700, 295] on div "Whether it’s a natural disaster, home defense, or an outdoor trip, this vest en…" at bounding box center [862, 348] width 325 height 122
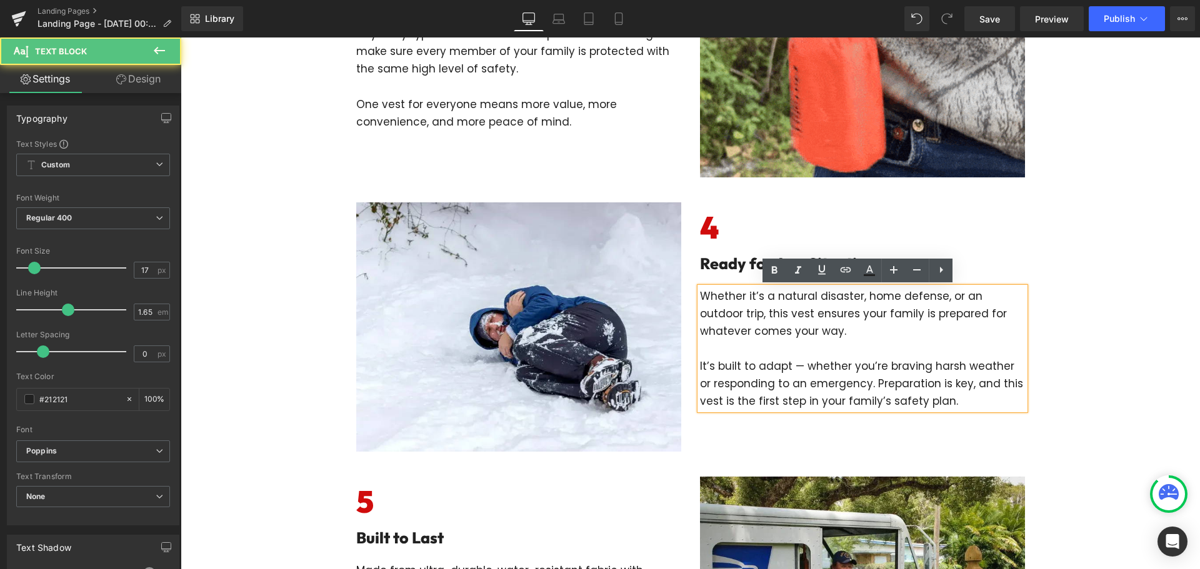
click at [700, 295] on div "Whether it’s a natural disaster, home defense, or an outdoor trip, this vest en…" at bounding box center [862, 348] width 325 height 122
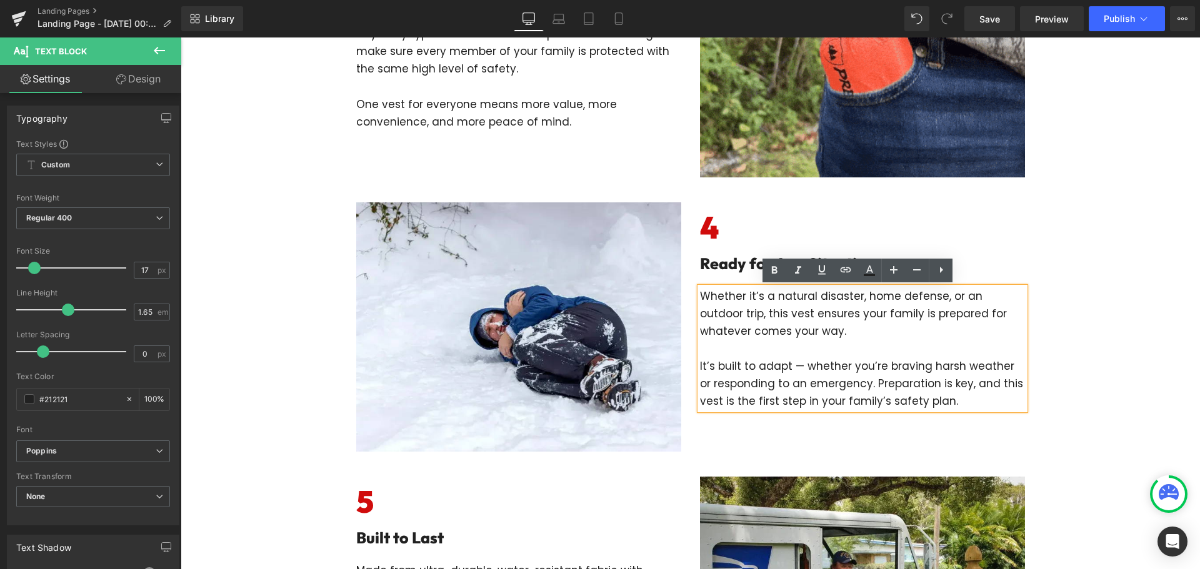
click at [700, 295] on p "Whether it’s a natural disaster, home defense, or an outdoor trip, this vest en…" at bounding box center [862, 313] width 325 height 52
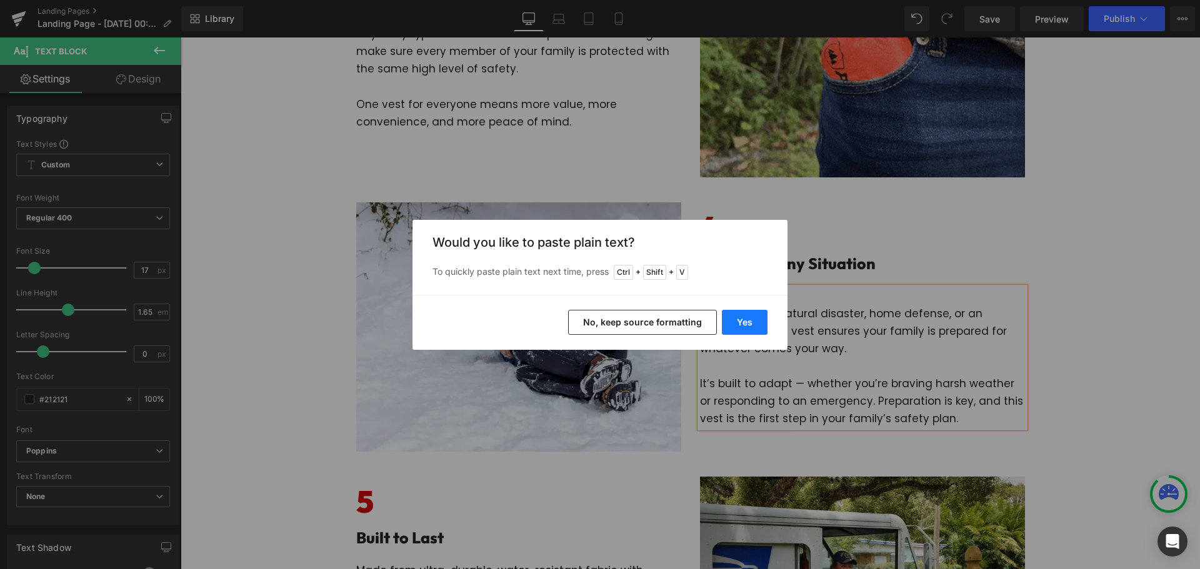
click at [744, 325] on button "Yes" at bounding box center [745, 322] width 46 height 25
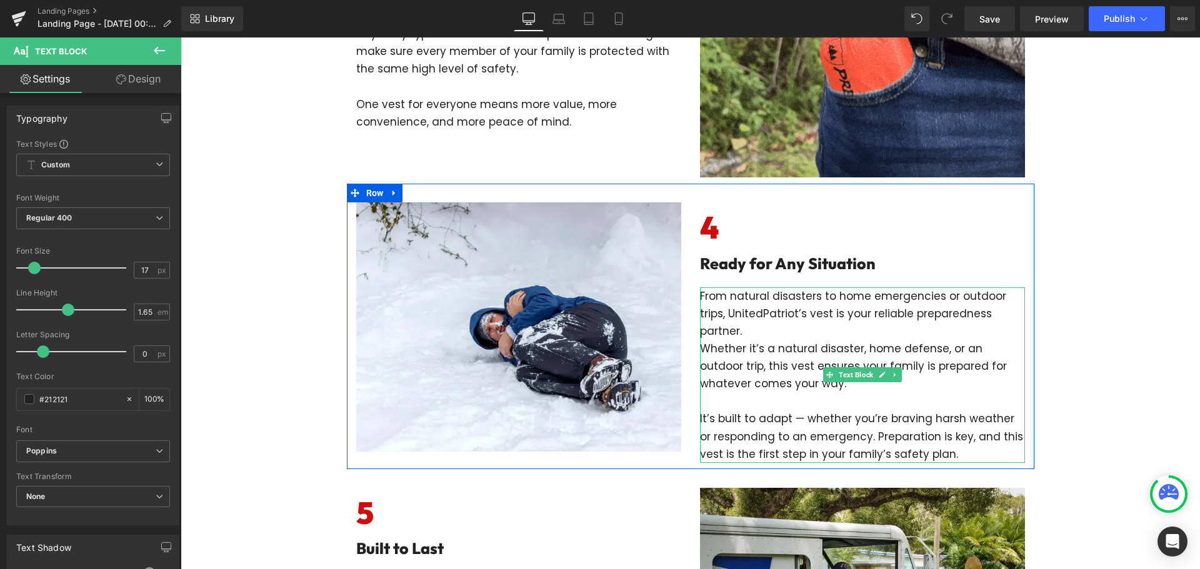
click at [762, 330] on p "From natural disasters to home emergencies or outdoor trips, UnitedPatriot’s ve…" at bounding box center [862, 313] width 325 height 52
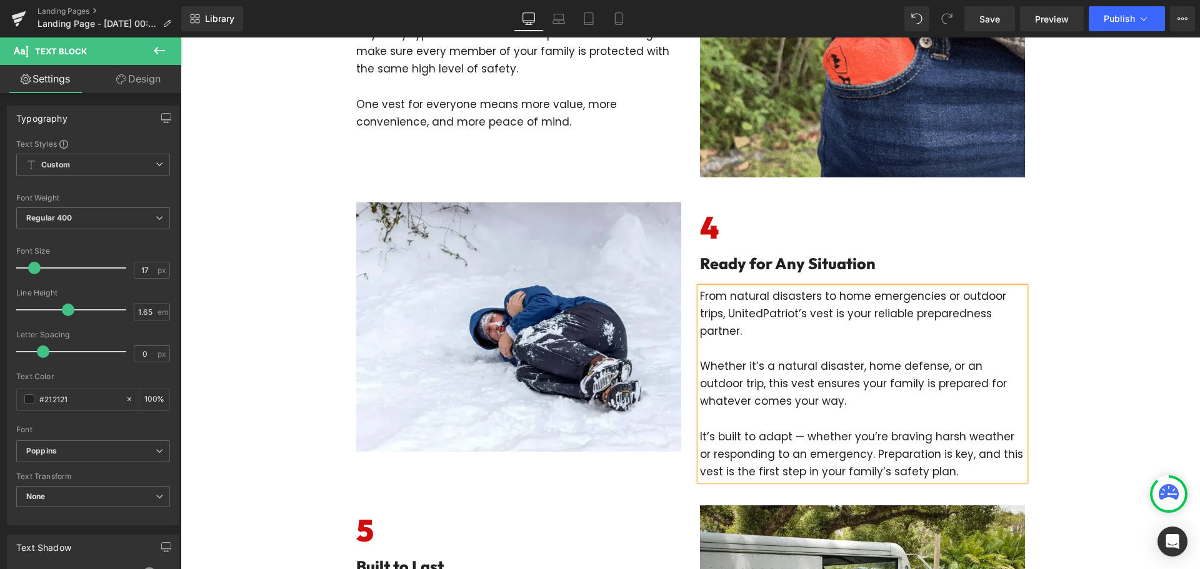
click at [683, 342] on div "Image" at bounding box center [519, 326] width 344 height 249
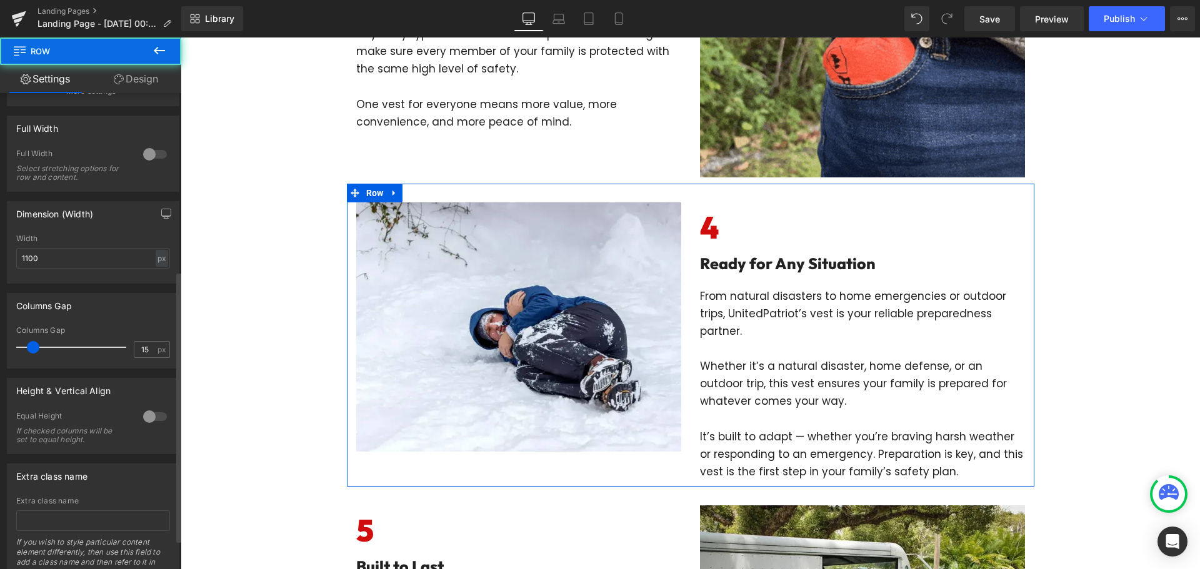
scroll to position [364, 0]
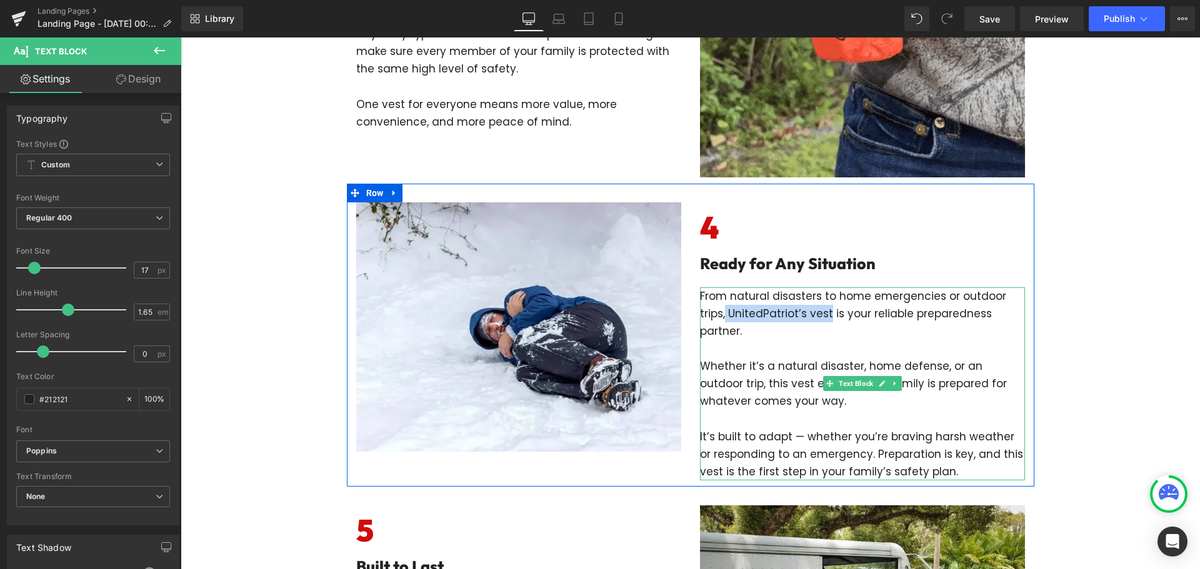
drag, startPoint x: 721, startPoint y: 314, endPoint x: 826, endPoint y: 320, distance: 104.6
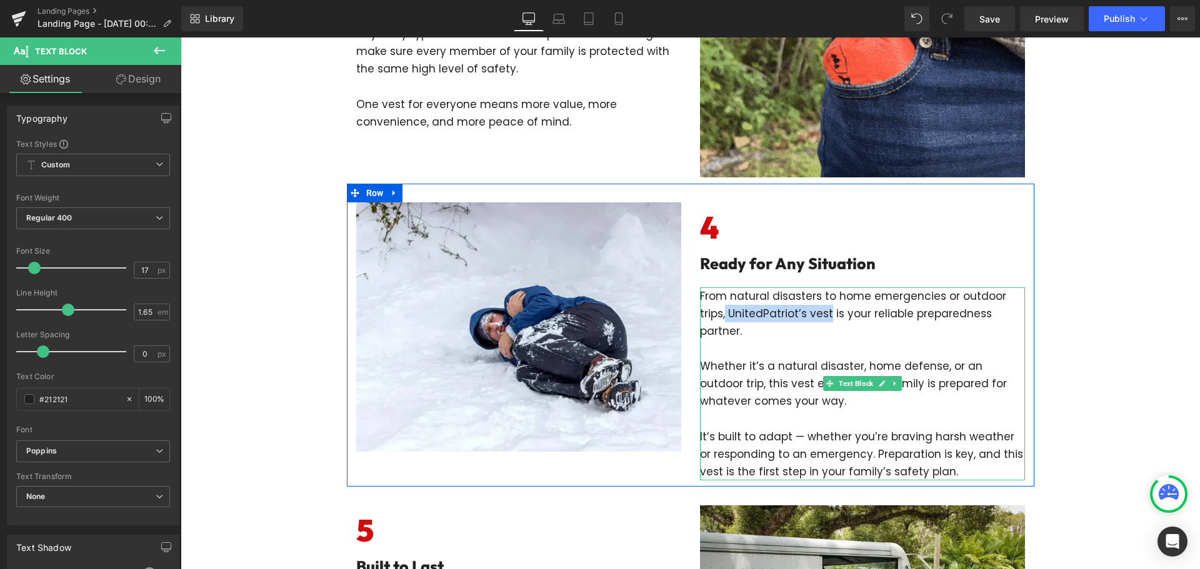
click at [826, 320] on p "From natural disasters to home emergencies or outdoor trips, UnitedPatriot’s ve…" at bounding box center [862, 313] width 325 height 52
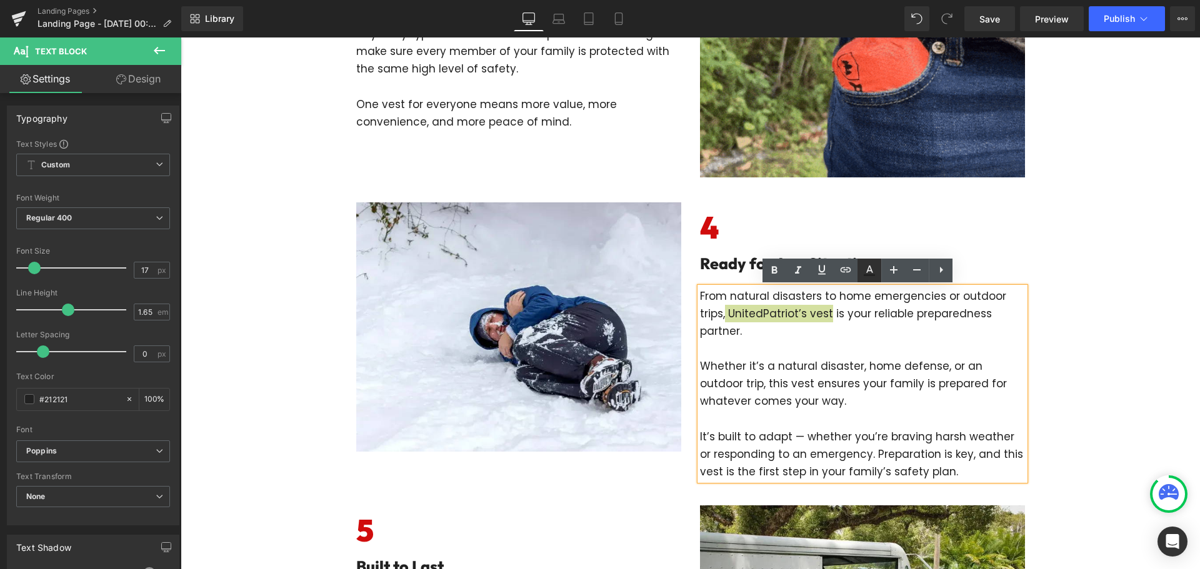
click at [872, 271] on icon at bounding box center [869, 269] width 7 height 7
type input "#212121"
type input "100"
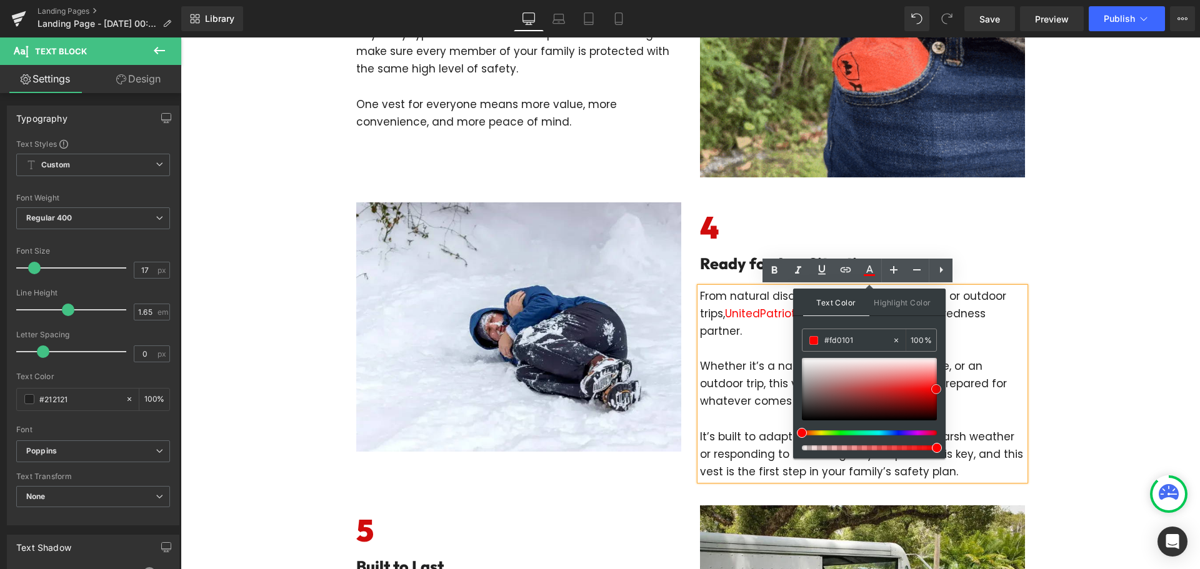
type input "#ff0000"
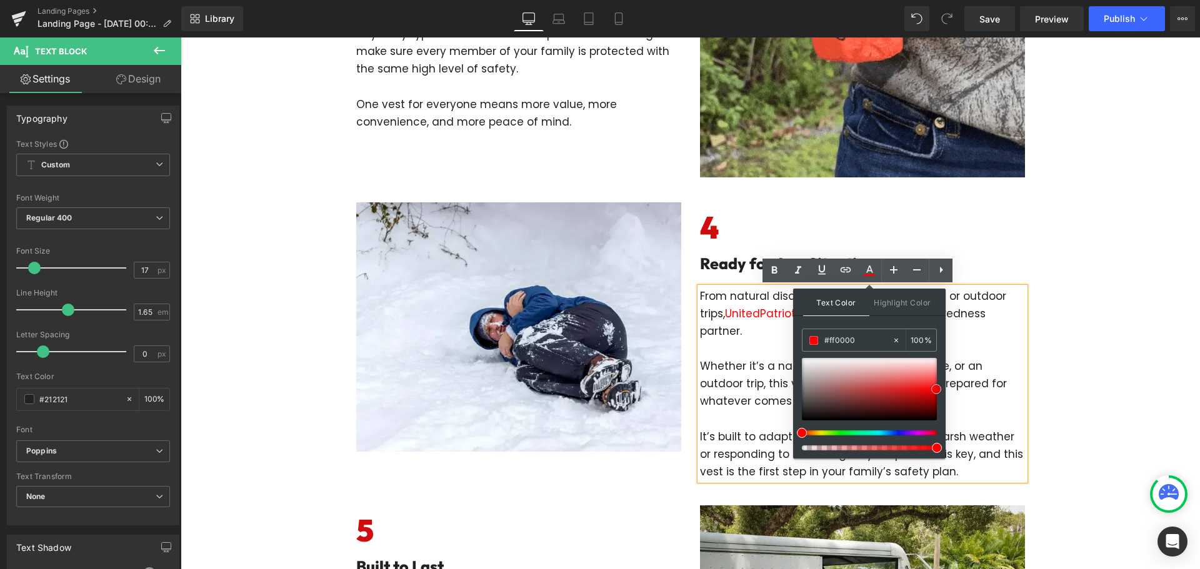
drag, startPoint x: 916, startPoint y: 393, endPoint x: 936, endPoint y: 389, distance: 20.3
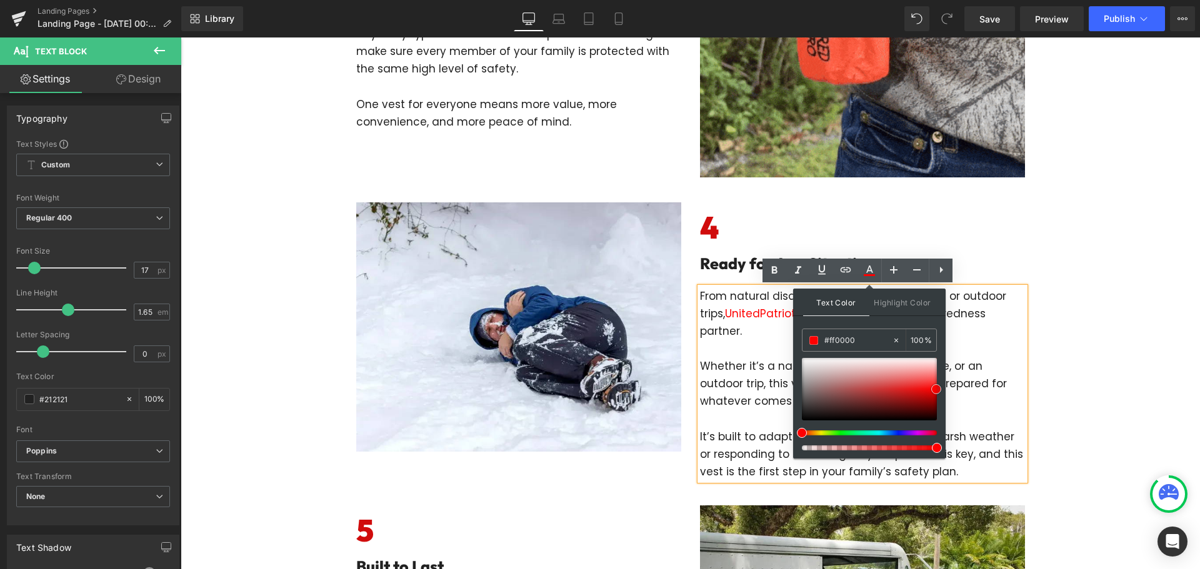
click at [936, 389] on div at bounding box center [869, 389] width 135 height 62
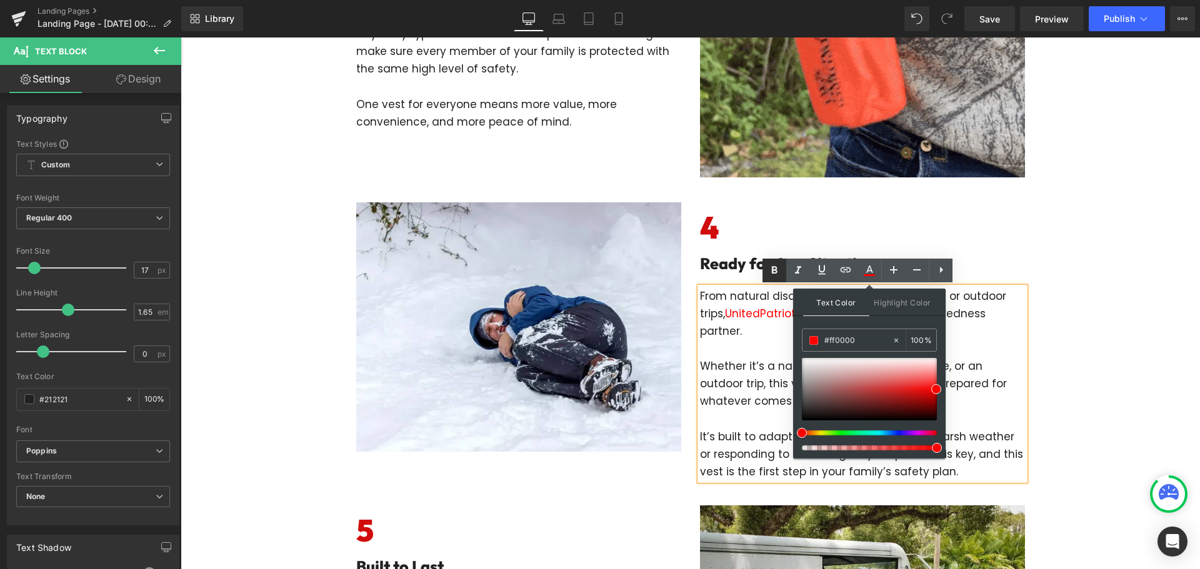
click at [776, 269] on icon at bounding box center [775, 269] width 6 height 7
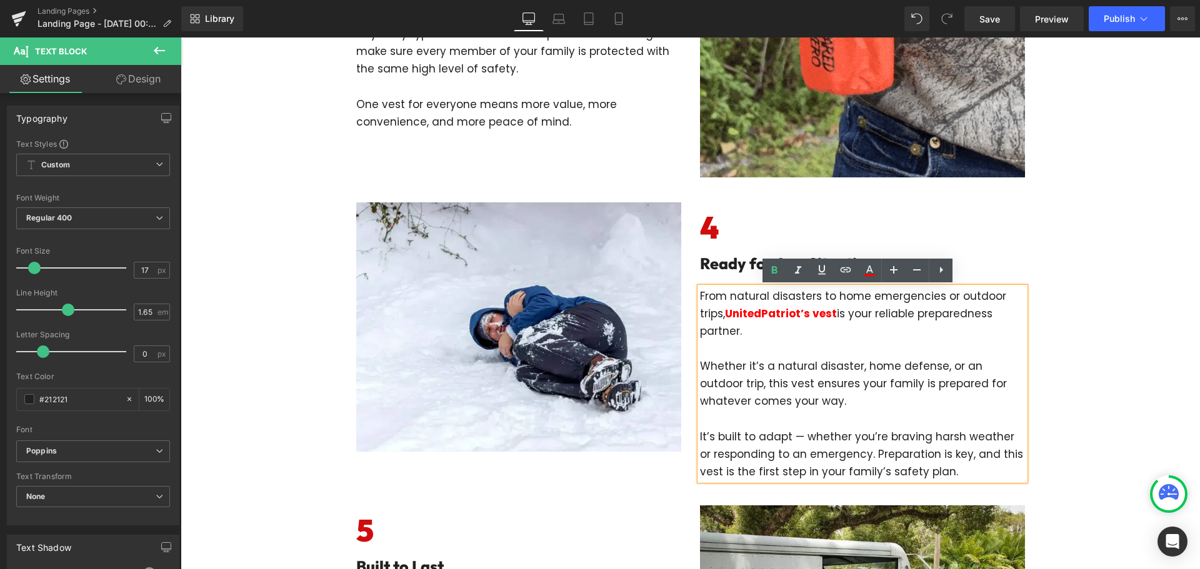
click at [839, 367] on p "Whether it’s a natural disaster, home defense, or an outdoor trip, this vest en…" at bounding box center [862, 383] width 325 height 52
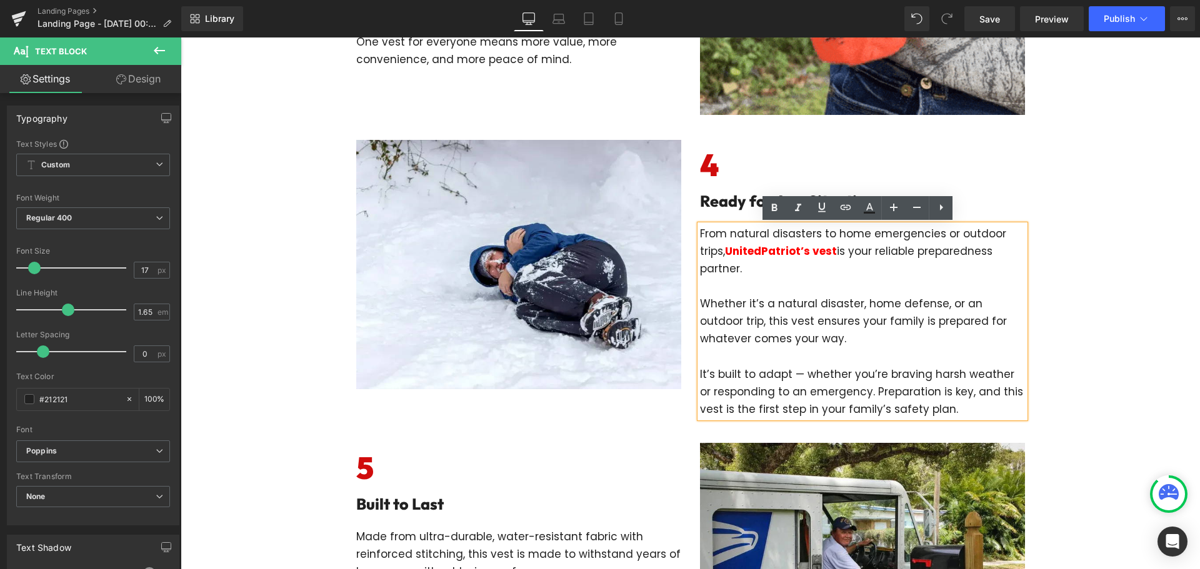
scroll to position [1437, 0]
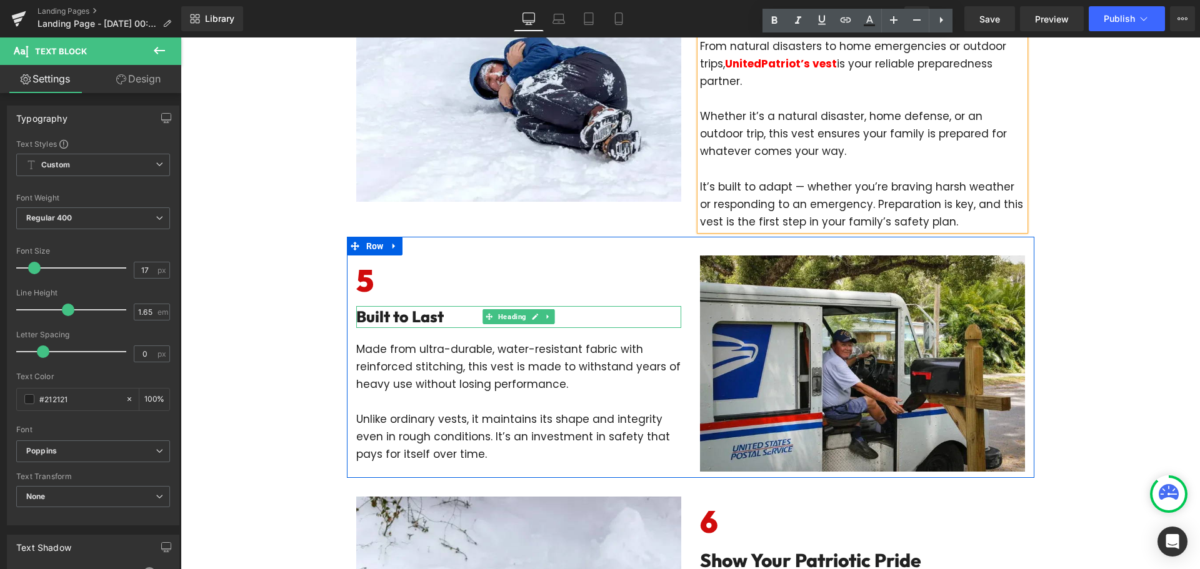
click at [461, 314] on h2 "Built to Last" at bounding box center [518, 317] width 325 height 22
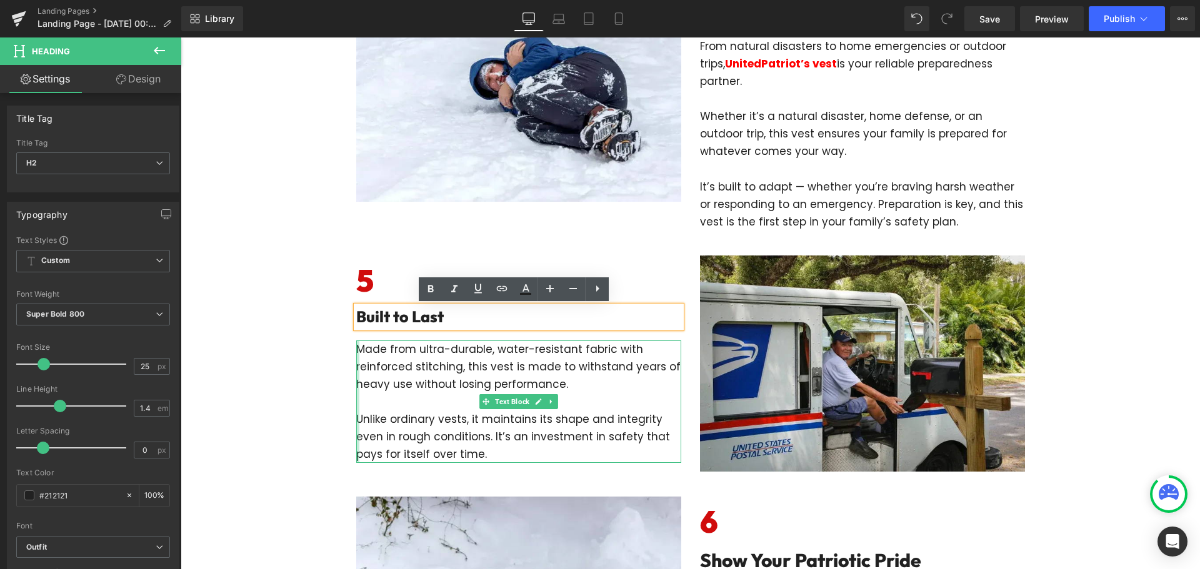
click at [356, 351] on div at bounding box center [357, 402] width 3 height 122
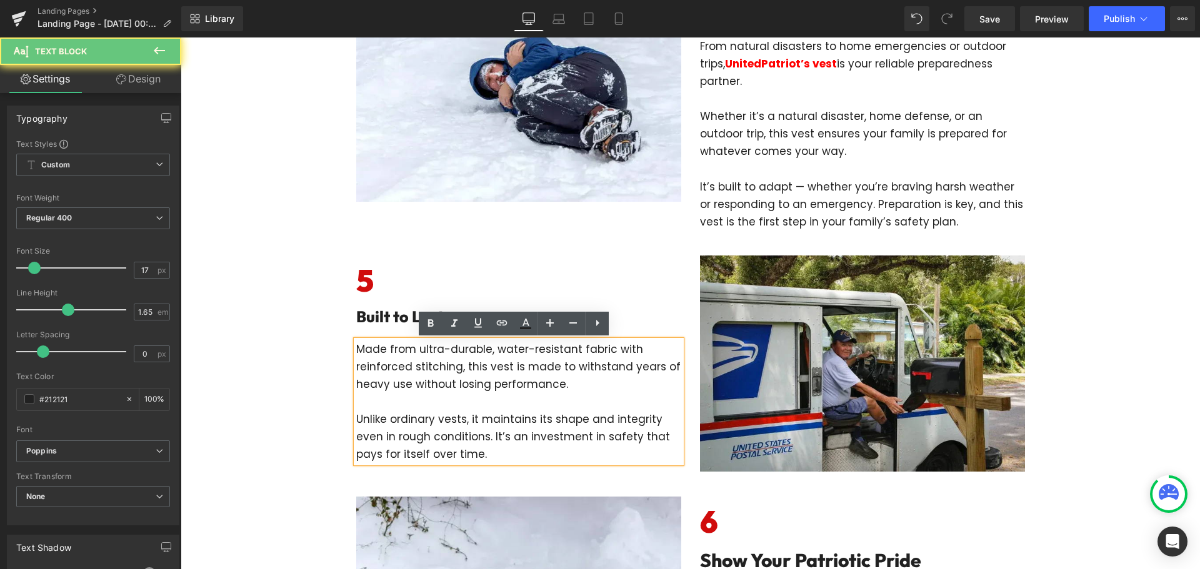
click at [356, 350] on p "Made from ultra-durable, water-resistant fabric with reinforced stitching, this…" at bounding box center [518, 367] width 325 height 52
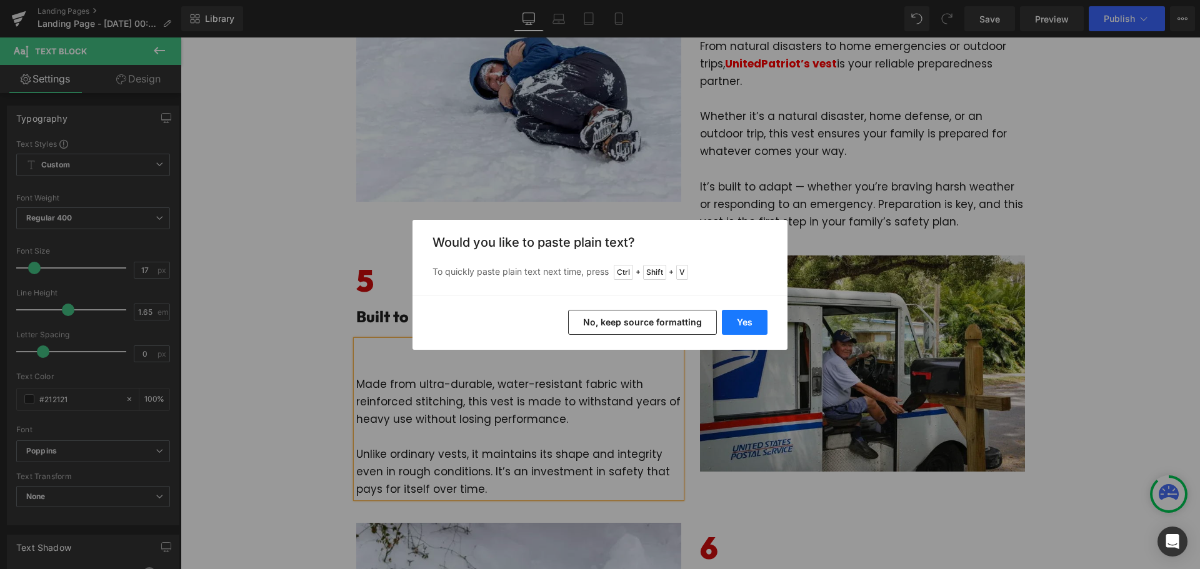
click at [727, 324] on button "Yes" at bounding box center [745, 322] width 46 height 25
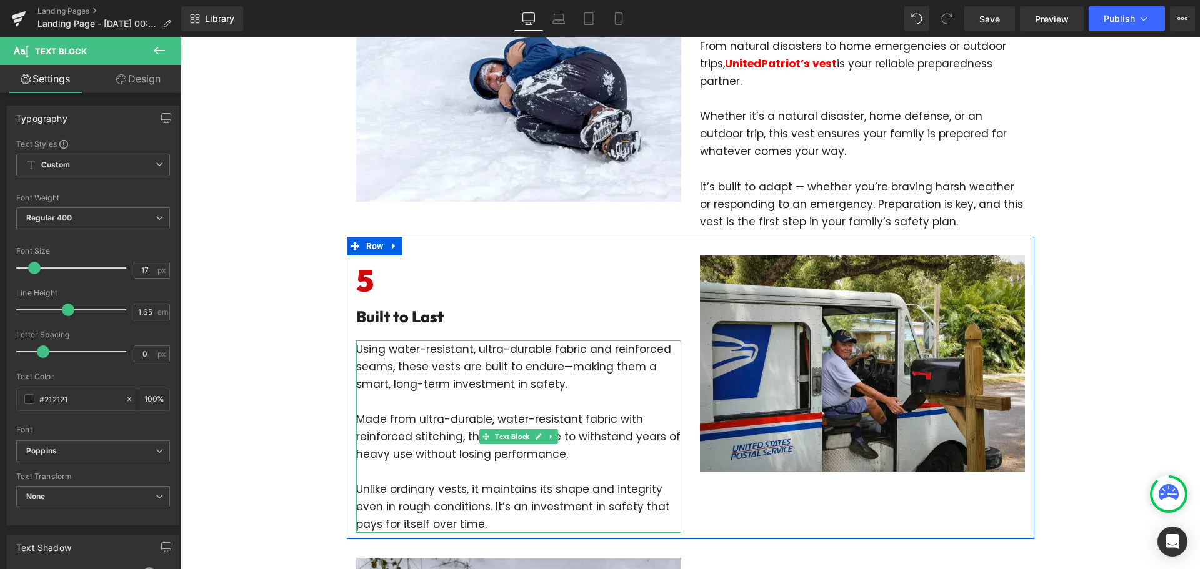
scroll to position [1500, 0]
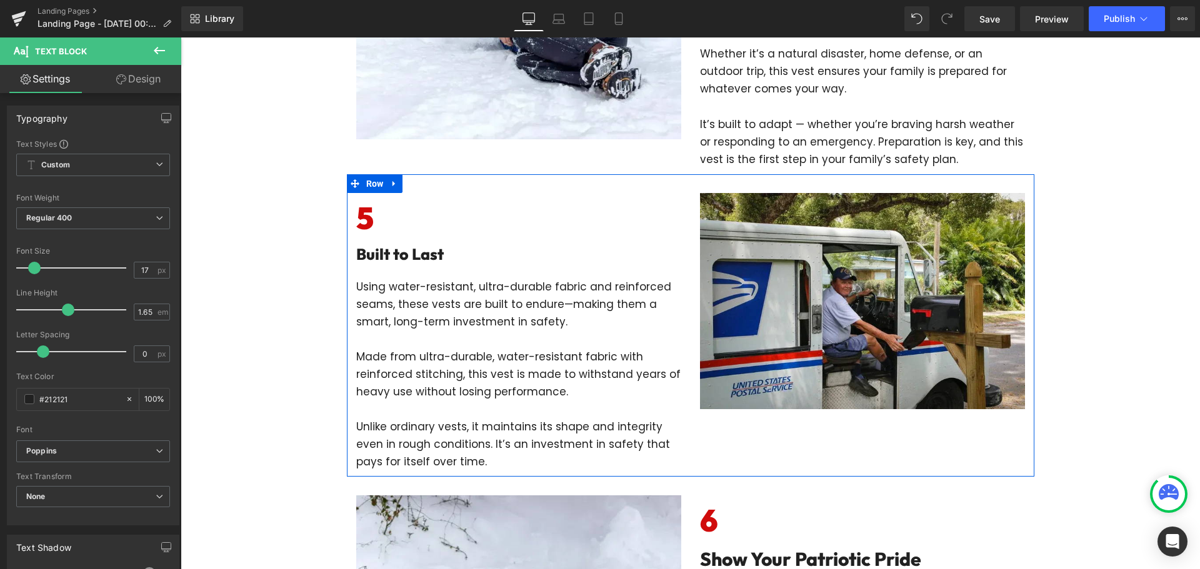
click at [682, 375] on div "Image 5 Heading Built to Last Heading Using water-resistant, ultra-durable fabr…" at bounding box center [519, 331] width 344 height 277
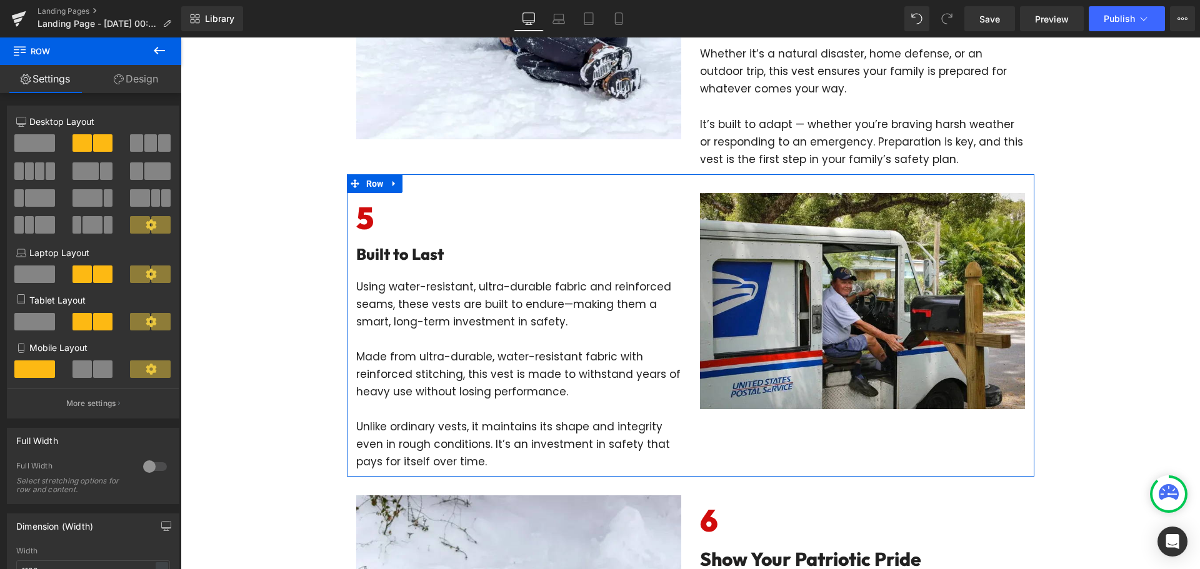
scroll to position [1687, 0]
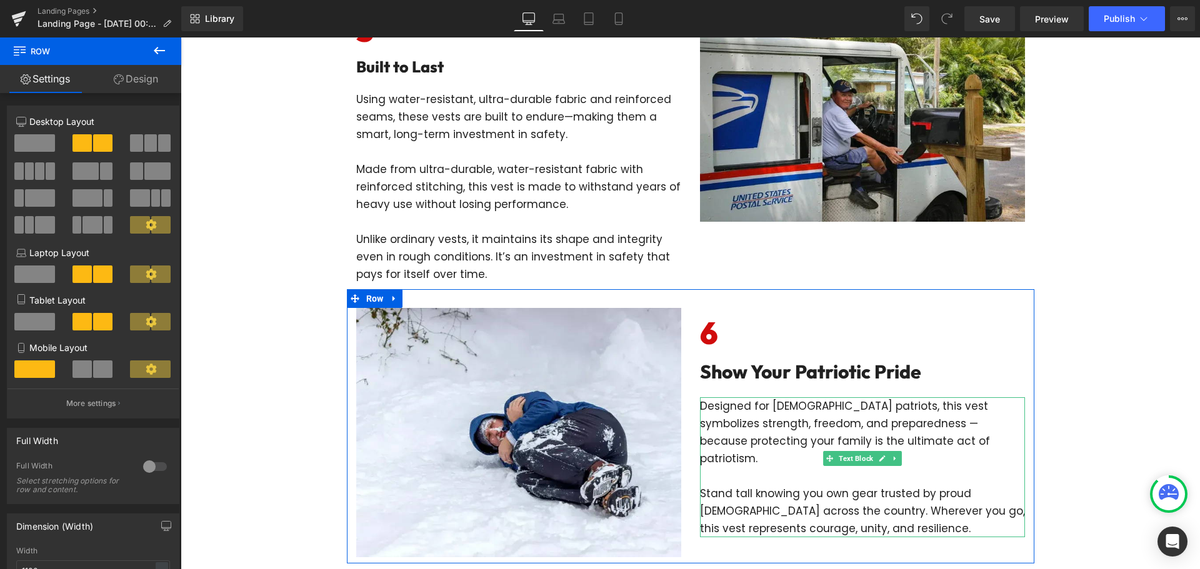
click at [700, 411] on p "Designed for [DEMOGRAPHIC_DATA] patriots, this vest symbolizes strength, freedo…" at bounding box center [862, 432] width 325 height 70
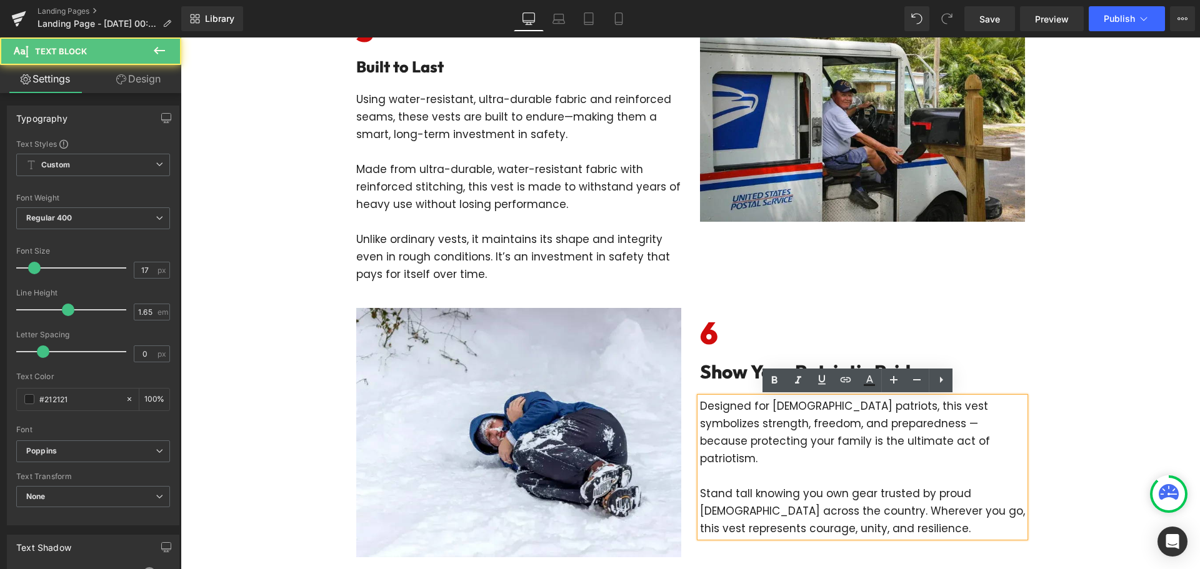
click at [700, 407] on p "Designed for [DEMOGRAPHIC_DATA] patriots, this vest symbolizes strength, freedo…" at bounding box center [862, 432] width 325 height 70
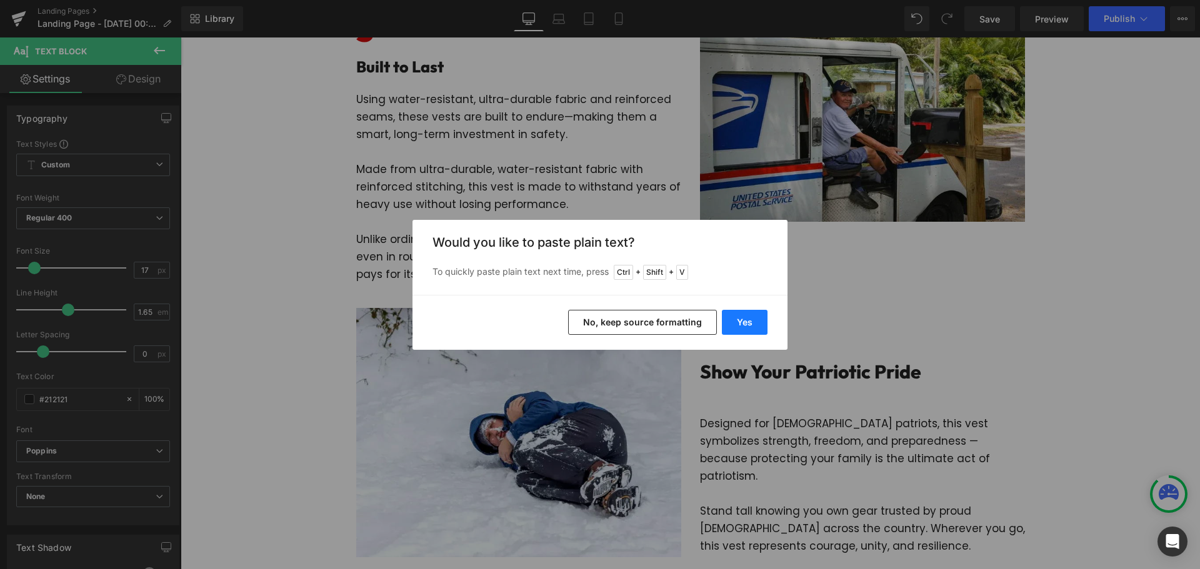
click at [742, 325] on button "Yes" at bounding box center [745, 322] width 46 height 25
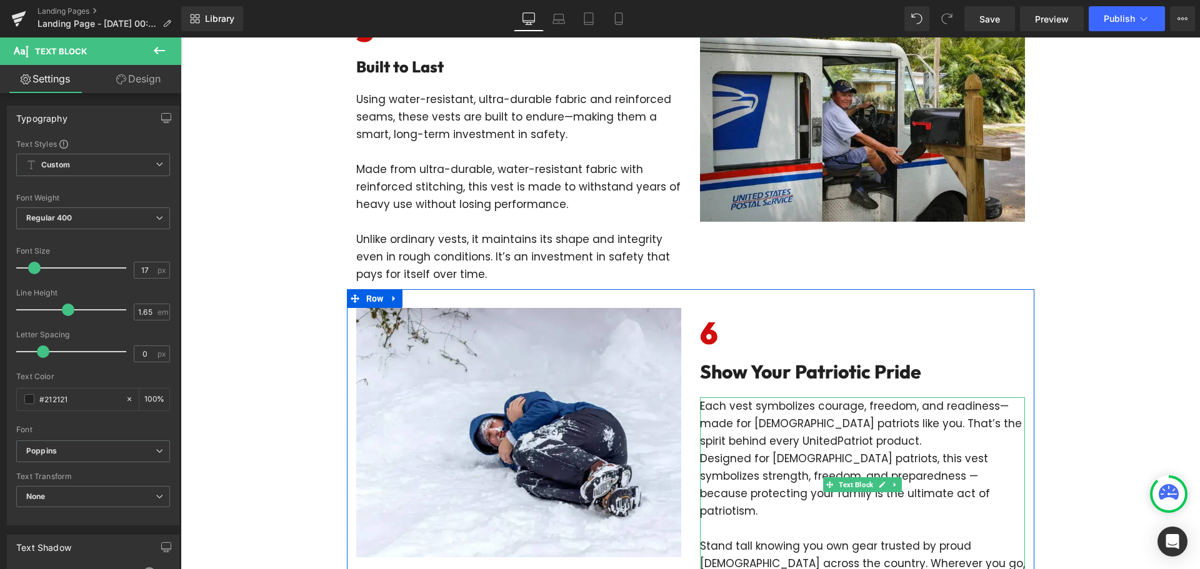
click at [862, 441] on p "Each vest symbolizes courage, freedom, and readiness—made for American patriots…" at bounding box center [862, 423] width 325 height 52
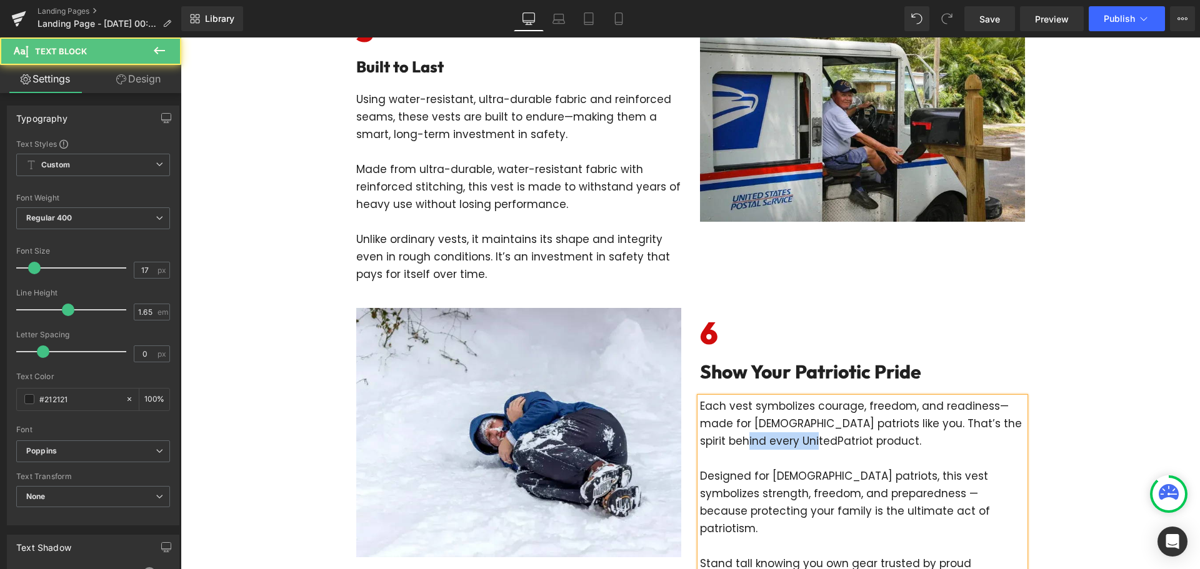
drag, startPoint x: 794, startPoint y: 442, endPoint x: 729, endPoint y: 442, distance: 65.0
click at [729, 442] on p "Each vest symbolizes courage, freedom, and readiness—made for American patriots…" at bounding box center [862, 423] width 325 height 52
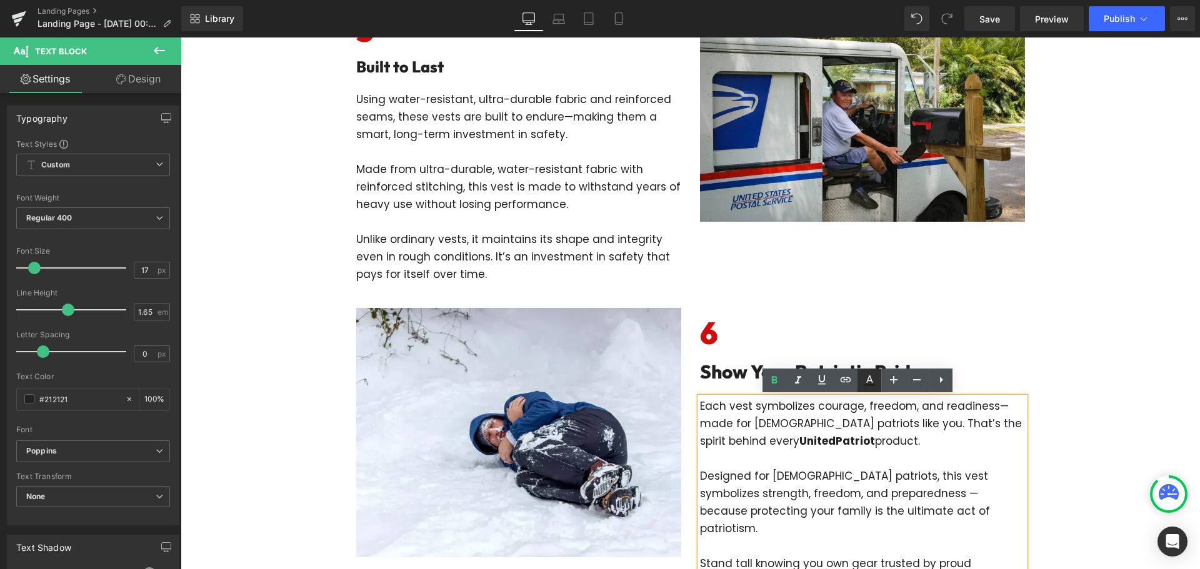
click at [868, 376] on icon at bounding box center [869, 380] width 15 height 15
type input "#212121"
type input "100"
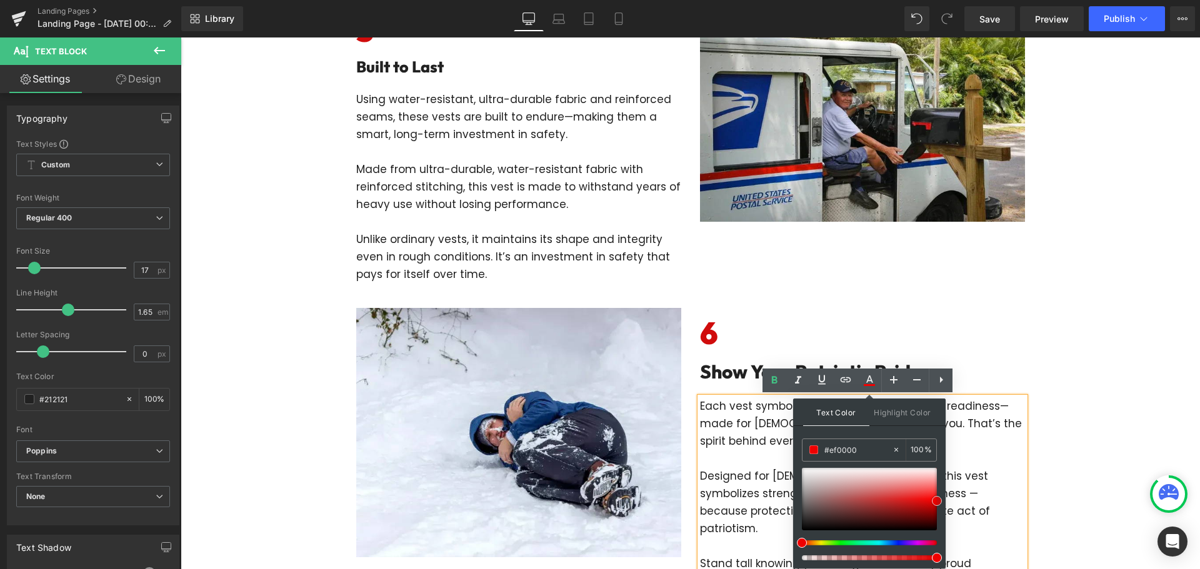
drag, startPoint x: 929, startPoint y: 499, endPoint x: 939, endPoint y: 501, distance: 10.2
click at [937, 501] on div at bounding box center [869, 499] width 135 height 62
click at [998, 474] on p "Designed for [DEMOGRAPHIC_DATA] patriots, this vest symbolizes strength, freedo…" at bounding box center [862, 502] width 325 height 70
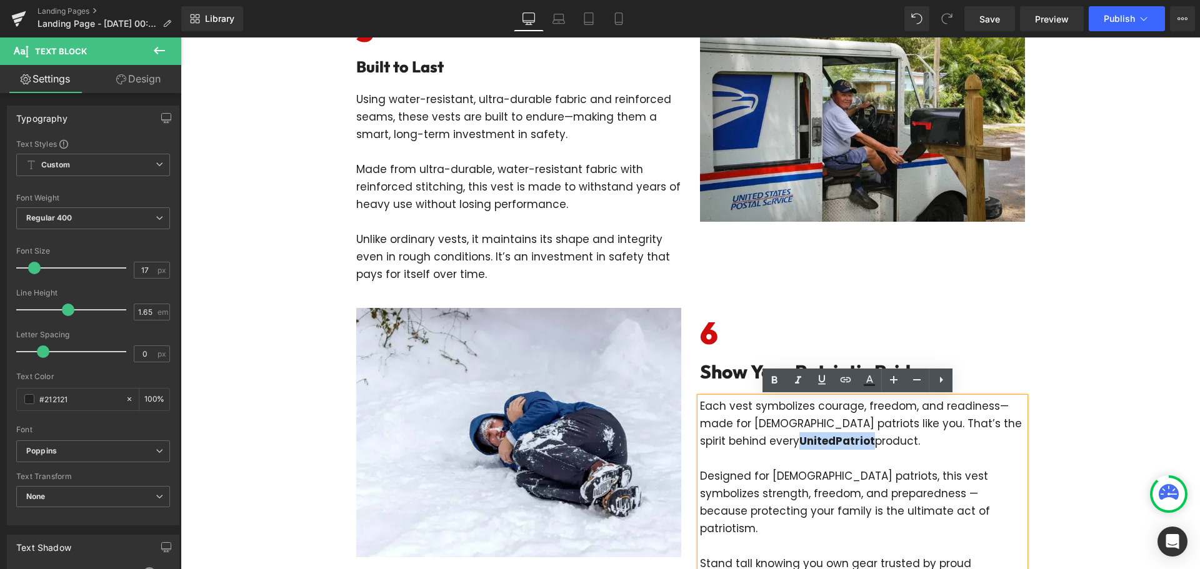
drag, startPoint x: 727, startPoint y: 440, endPoint x: 798, endPoint y: 442, distance: 71.3
click at [799, 442] on span "UnitedPatriot" at bounding box center [837, 441] width 76 height 15
click at [868, 383] on icon at bounding box center [869, 380] width 15 height 15
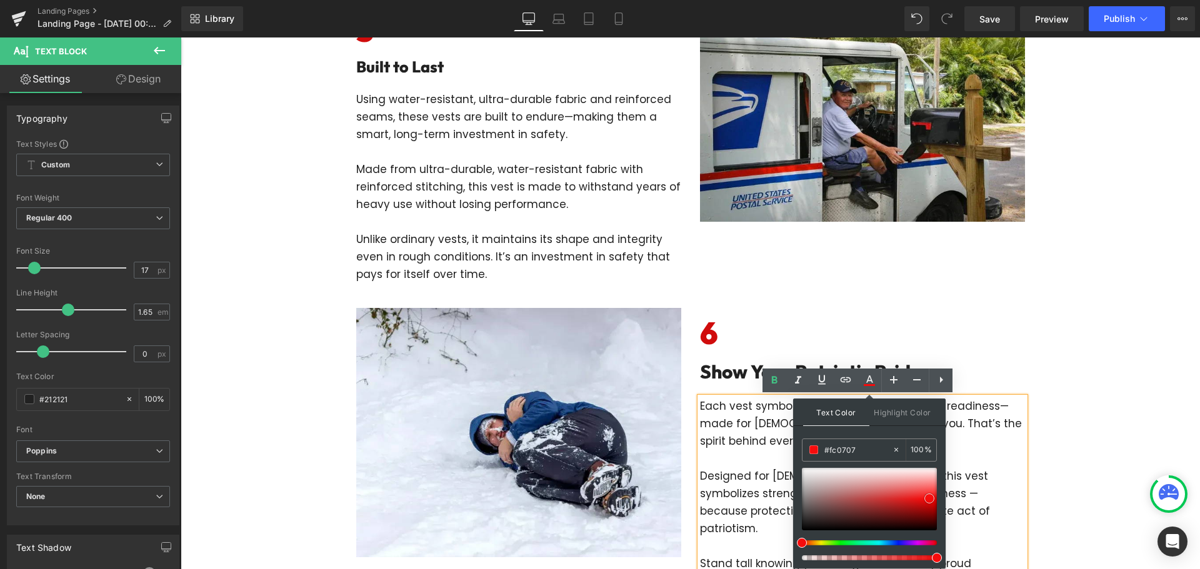
type input "#ff0505"
drag, startPoint x: 917, startPoint y: 501, endPoint x: 940, endPoint y: 499, distance: 23.3
click at [937, 499] on div at bounding box center [869, 499] width 135 height 62
click at [982, 476] on p "Designed for [DEMOGRAPHIC_DATA] patriots, this vest symbolizes strength, freedo…" at bounding box center [862, 502] width 325 height 70
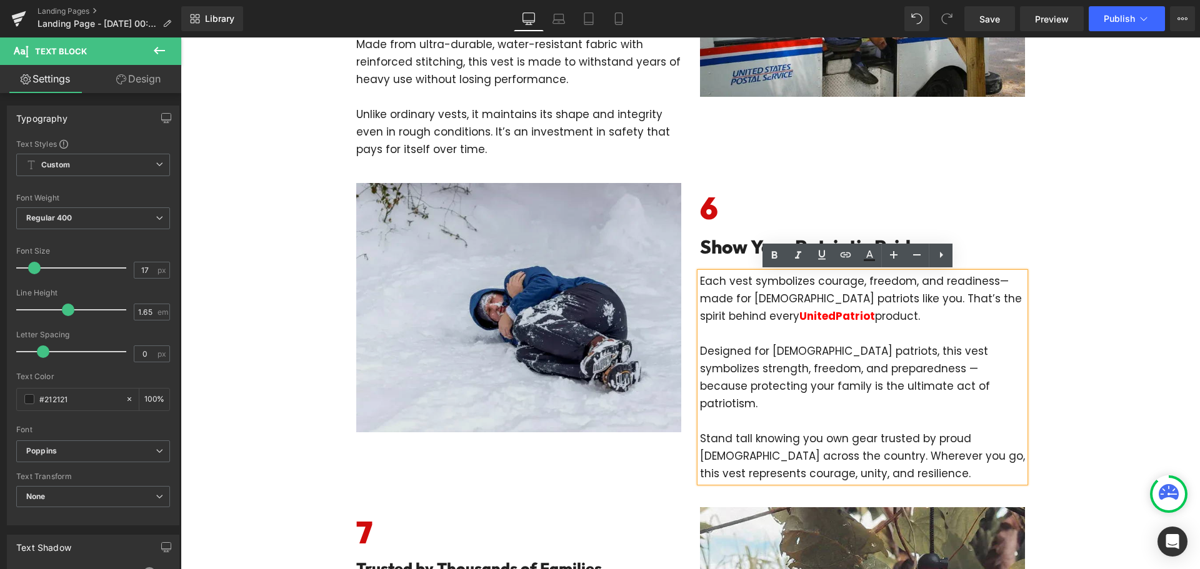
scroll to position [2062, 0]
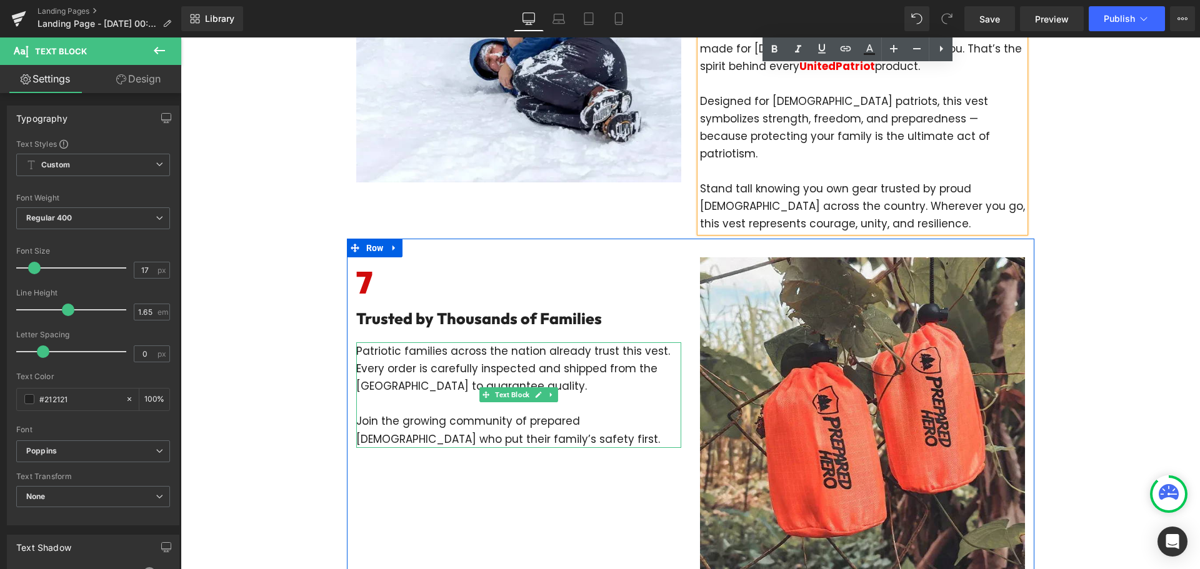
click at [356, 342] on div at bounding box center [357, 394] width 3 height 105
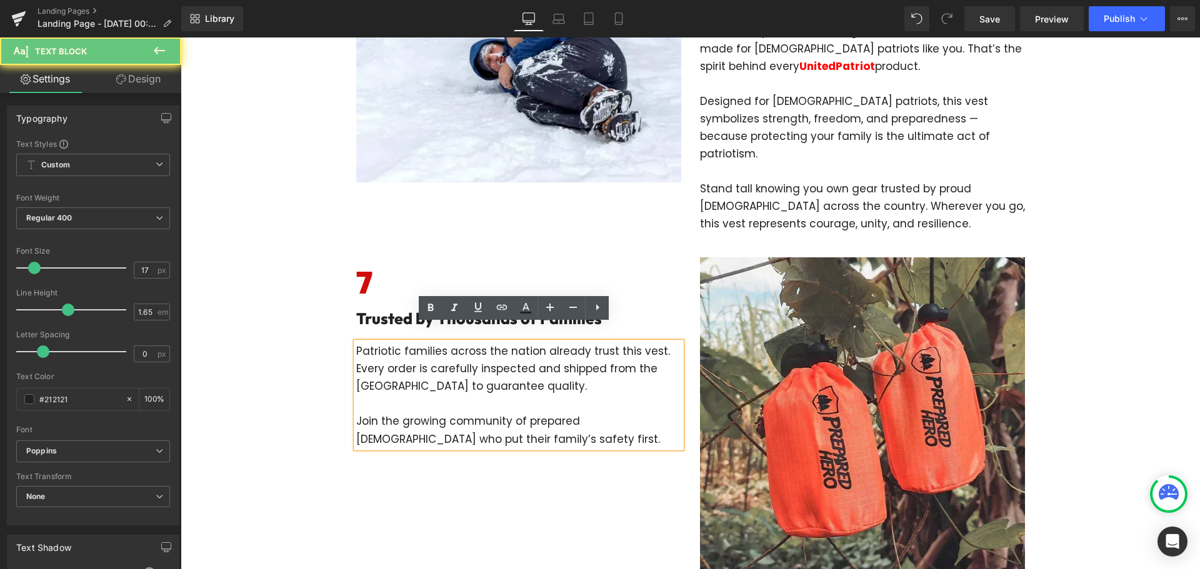
click at [356, 342] on p "Patriotic families across the nation already trust this vest. Every order is ca…" at bounding box center [518, 368] width 325 height 52
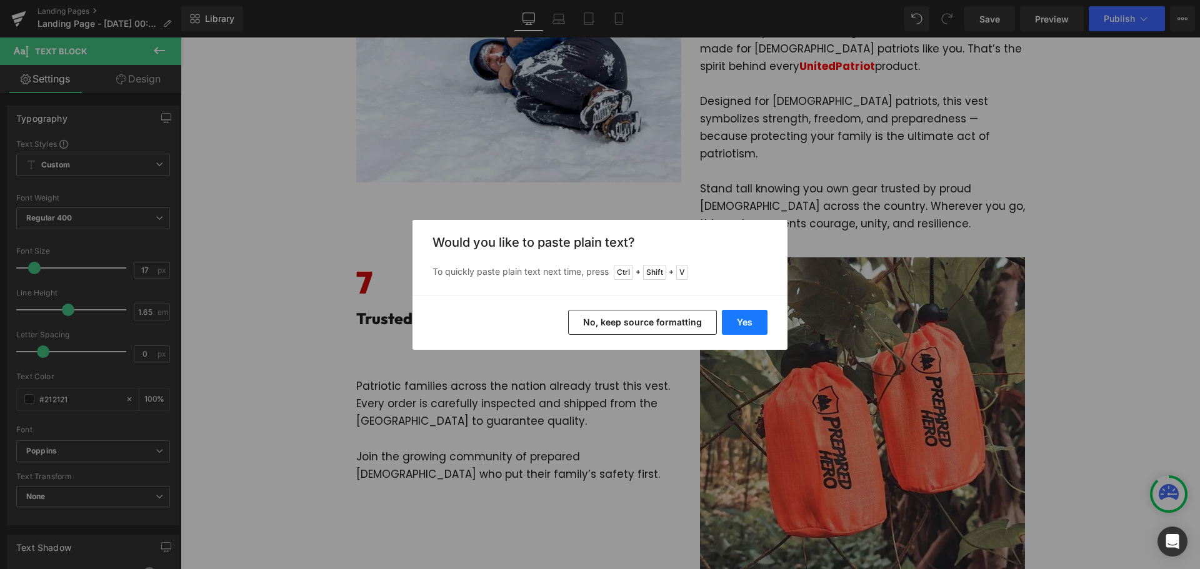
click at [736, 319] on button "Yes" at bounding box center [745, 322] width 46 height 25
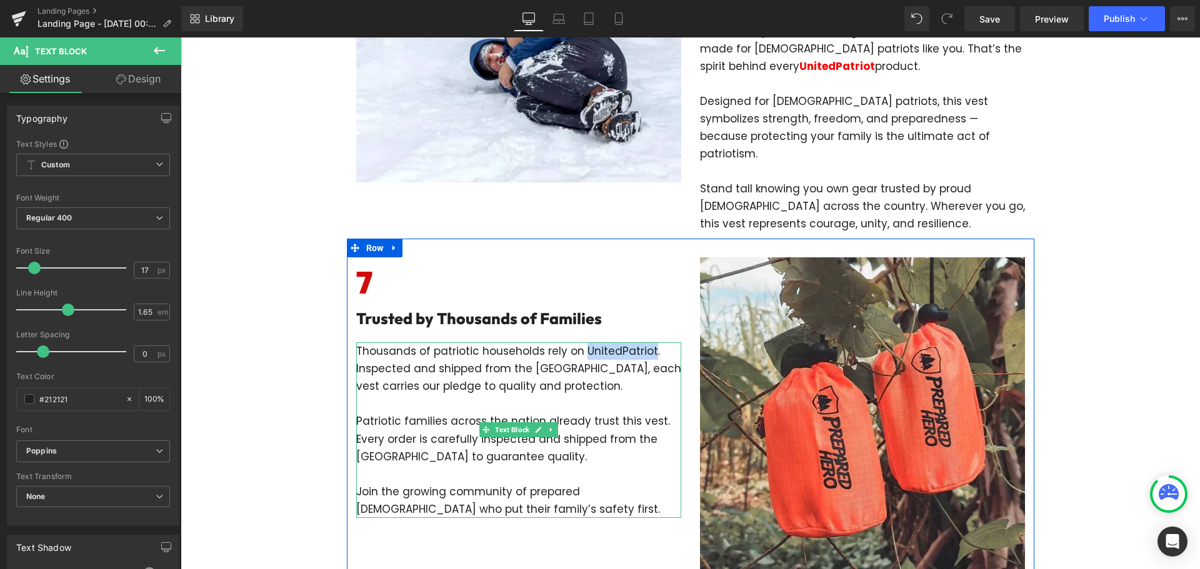
drag, startPoint x: 580, startPoint y: 334, endPoint x: 644, endPoint y: 335, distance: 64.4
click at [644, 342] on p "Thousands of patriotic households rely on UnitedPatriot. Inspected and shipped …" at bounding box center [518, 368] width 325 height 52
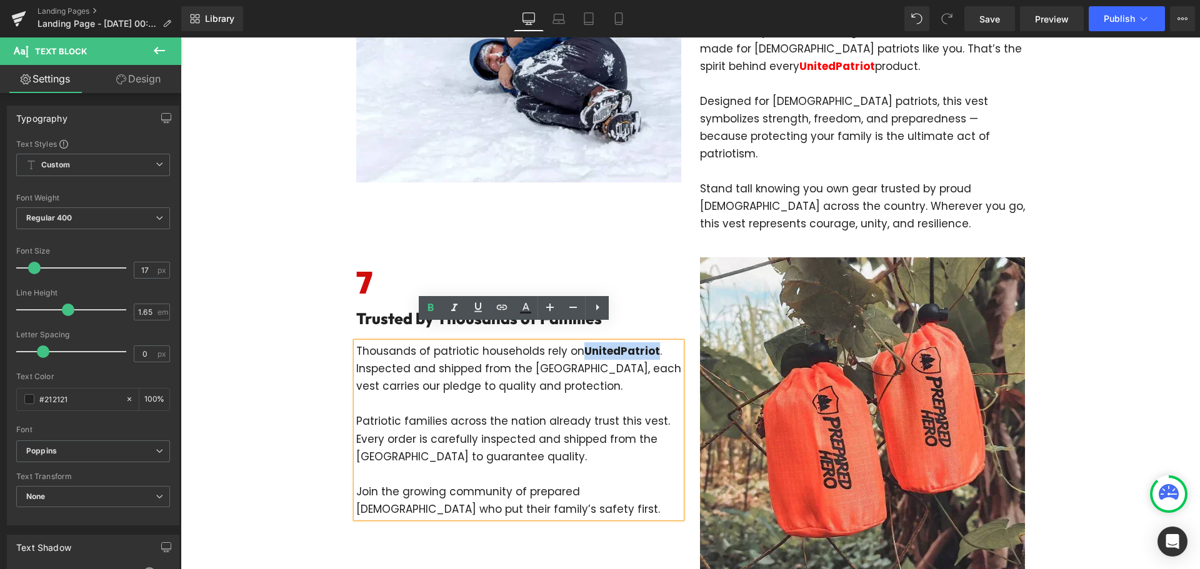
drag, startPoint x: 577, startPoint y: 334, endPoint x: 649, endPoint y: 336, distance: 71.9
click at [649, 342] on p "Thousands of patriotic households rely on UnitedPatriot . Inspected and shipped…" at bounding box center [518, 368] width 325 height 52
click at [531, 304] on icon at bounding box center [525, 308] width 15 height 15
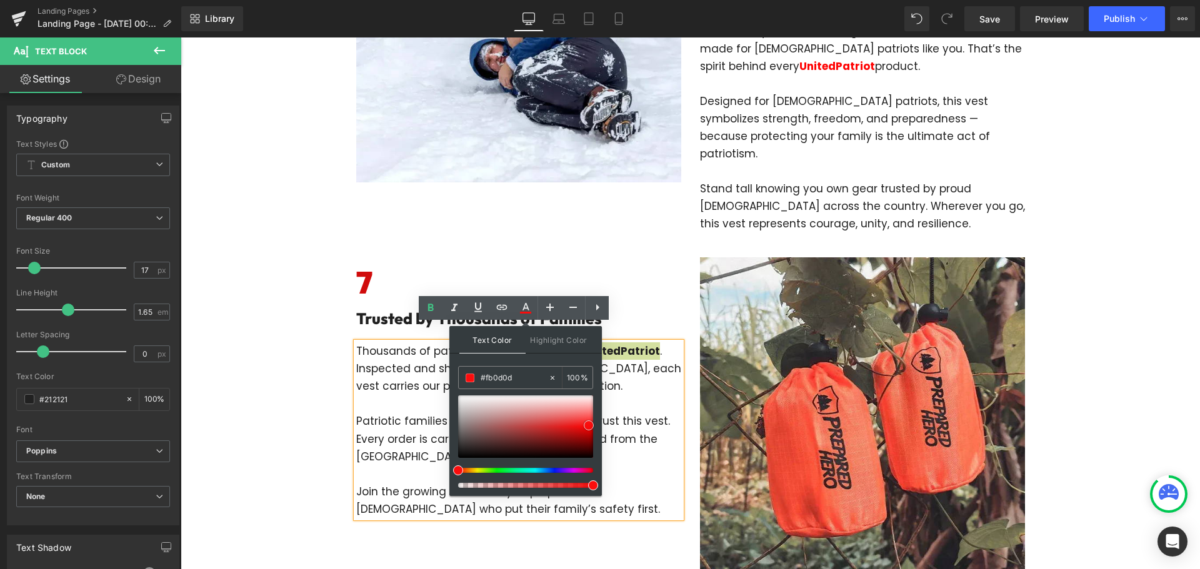
type input "#fc0c0c"
click at [592, 426] on div at bounding box center [525, 427] width 135 height 62
click at [660, 412] on p "Patriotic families across the nation already trust this vest. Every order is ca…" at bounding box center [518, 438] width 325 height 52
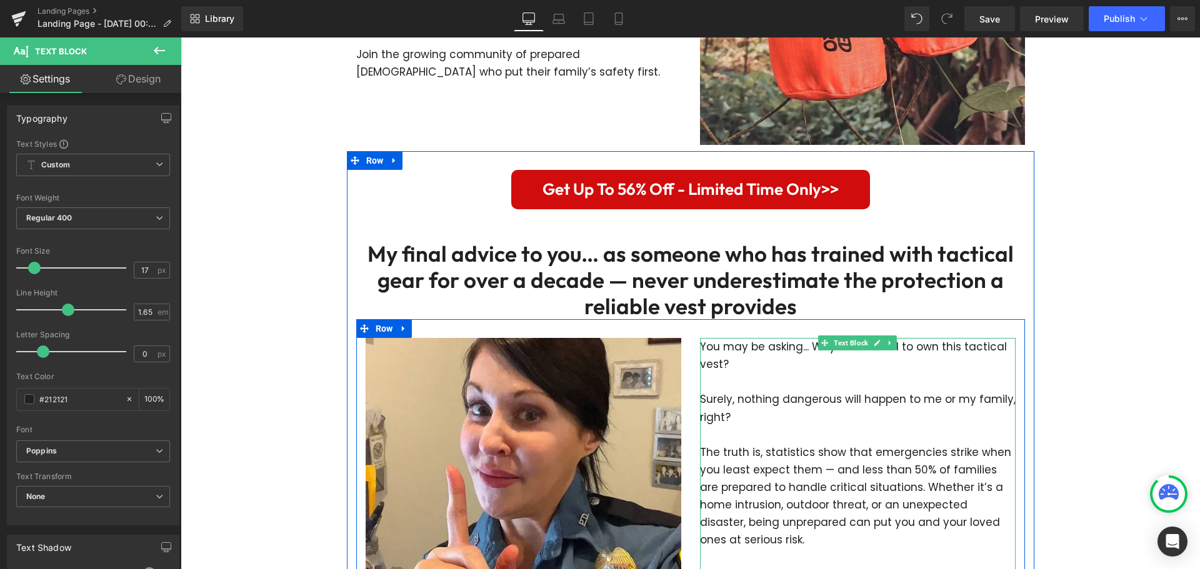
scroll to position [2312, 0]
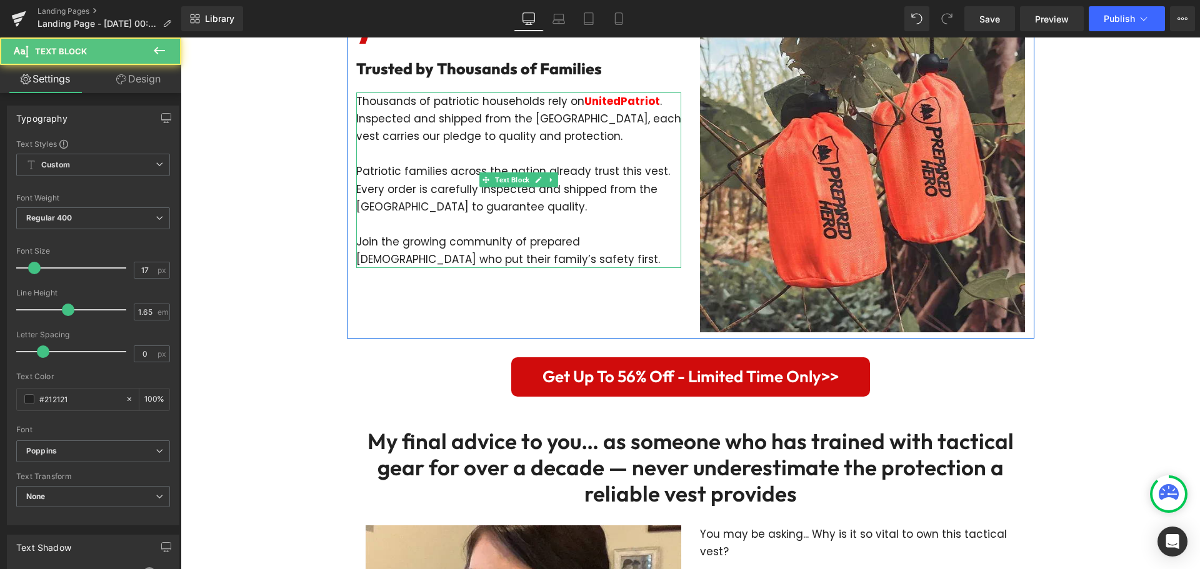
click at [535, 233] on p "Join the growing community of prepared [DEMOGRAPHIC_DATA] who put their family’…" at bounding box center [518, 250] width 325 height 35
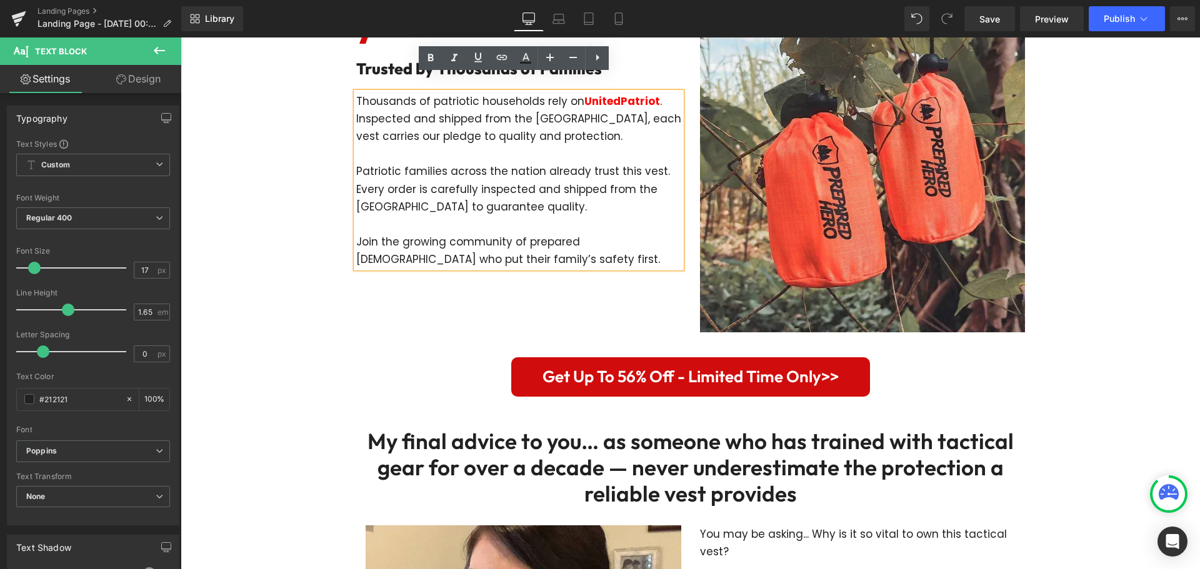
drag, startPoint x: 242, startPoint y: 139, endPoint x: 377, endPoint y: 118, distance: 136.7
click at [249, 140] on div "Image Row Row UnitedPatriot Presents: 7 Reasons Every Patriotic Family Needs Th…" at bounding box center [690, 82] width 1019 height 4715
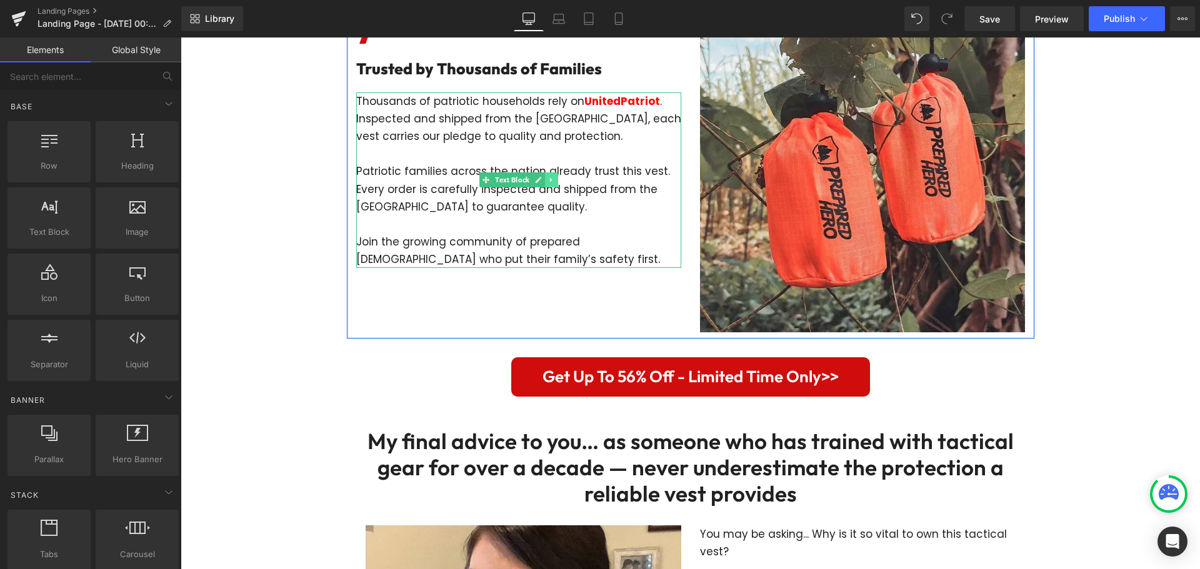
click at [549, 178] on icon at bounding box center [550, 180] width 2 height 4
click at [541, 177] on icon at bounding box center [544, 180] width 7 height 7
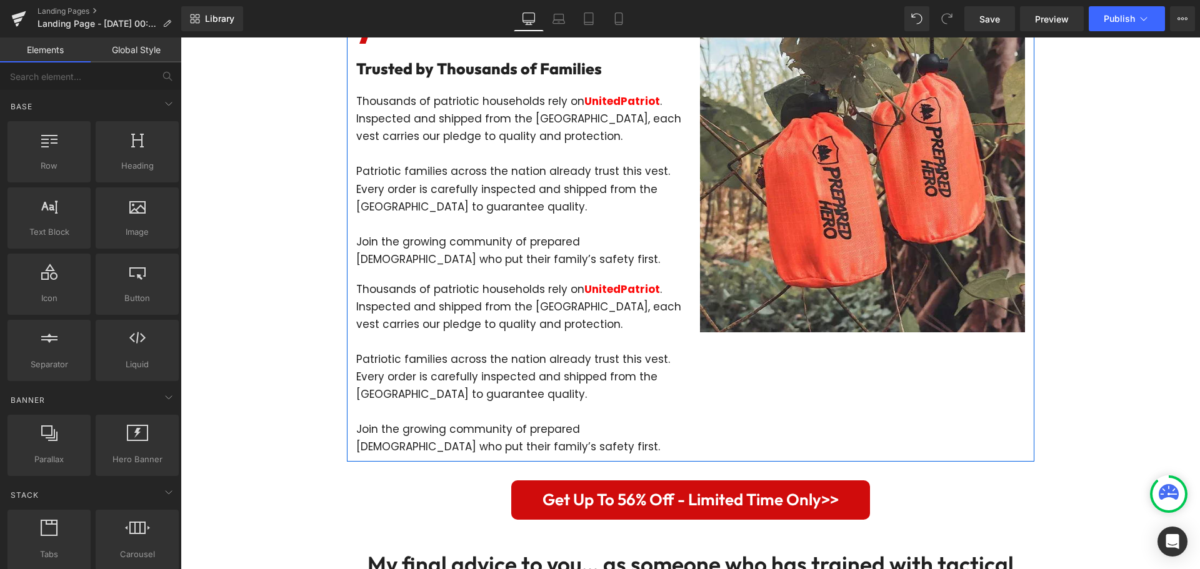
click at [491, 333] on p at bounding box center [518, 341] width 325 height 17
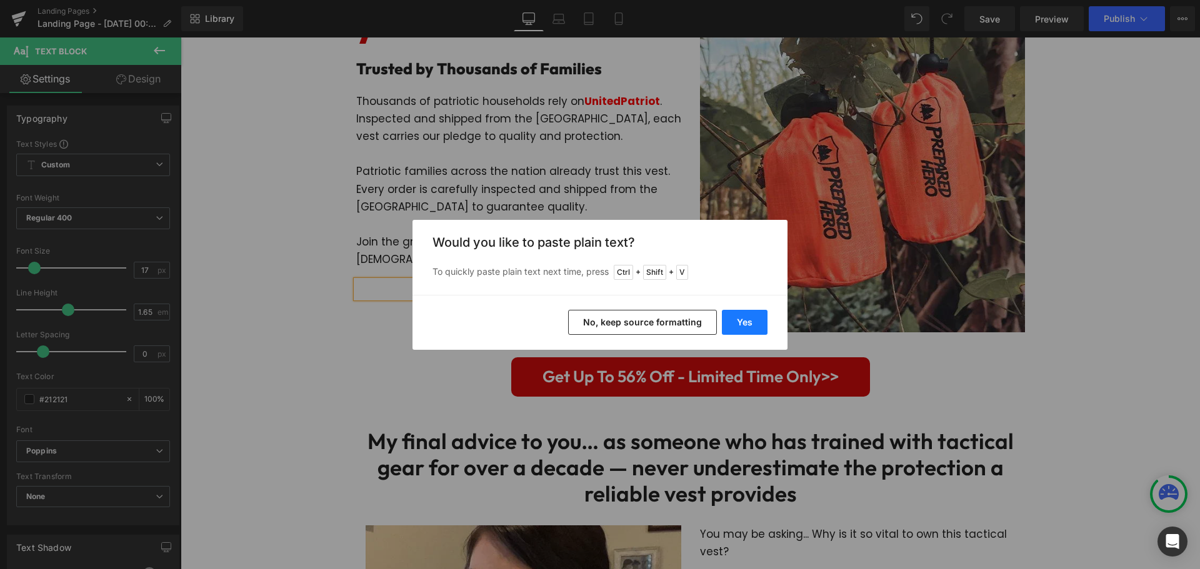
click at [736, 316] on button "Yes" at bounding box center [745, 322] width 46 height 25
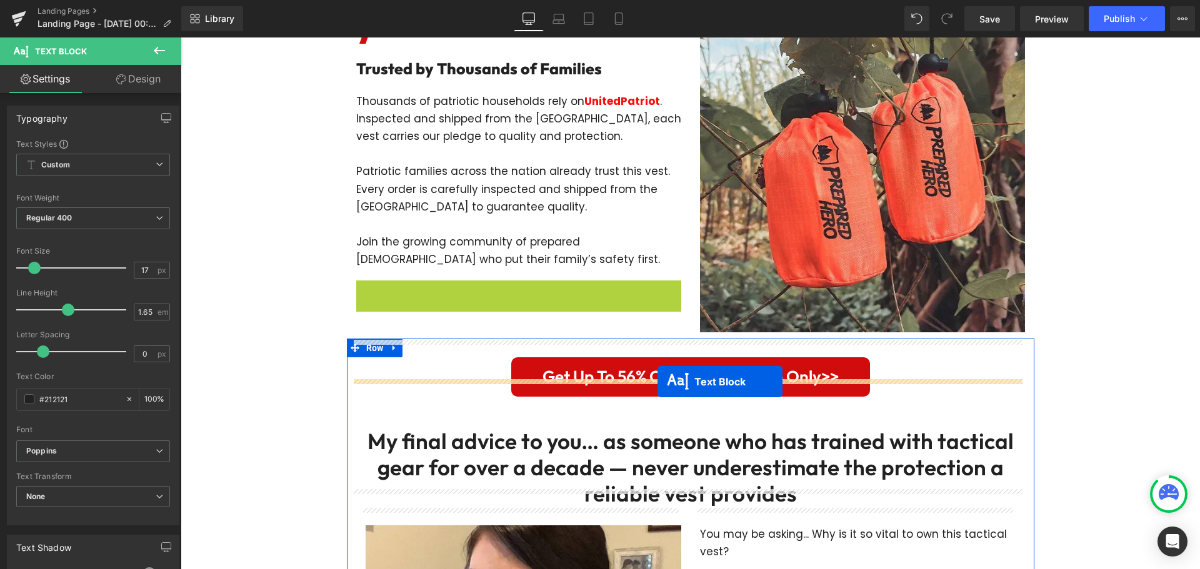
drag, startPoint x: 478, startPoint y: 270, endPoint x: 657, endPoint y: 382, distance: 211.4
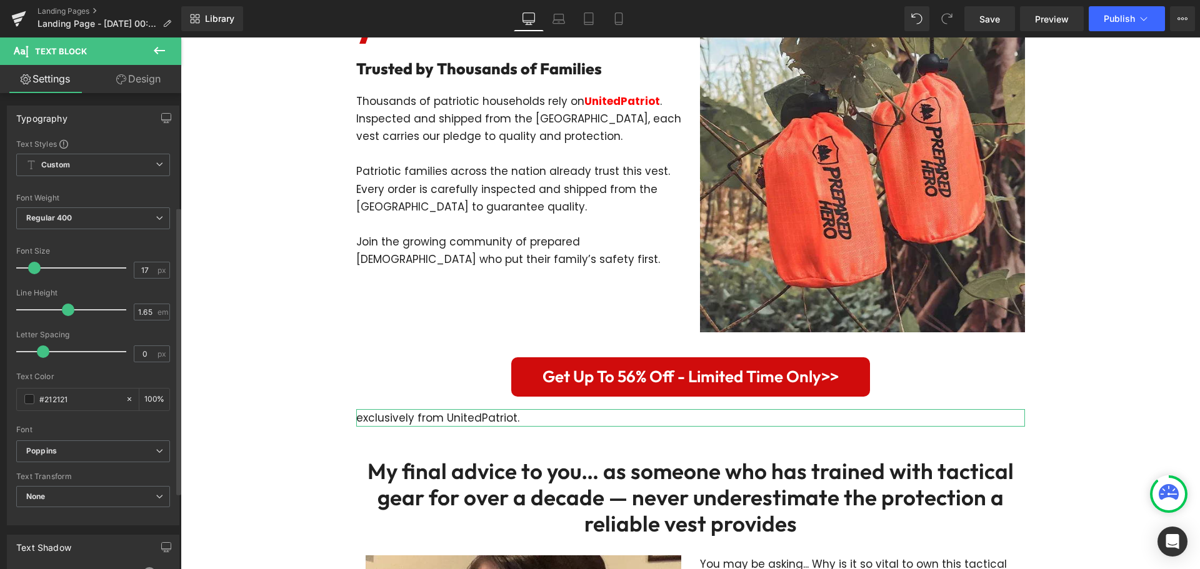
scroll to position [250, 0]
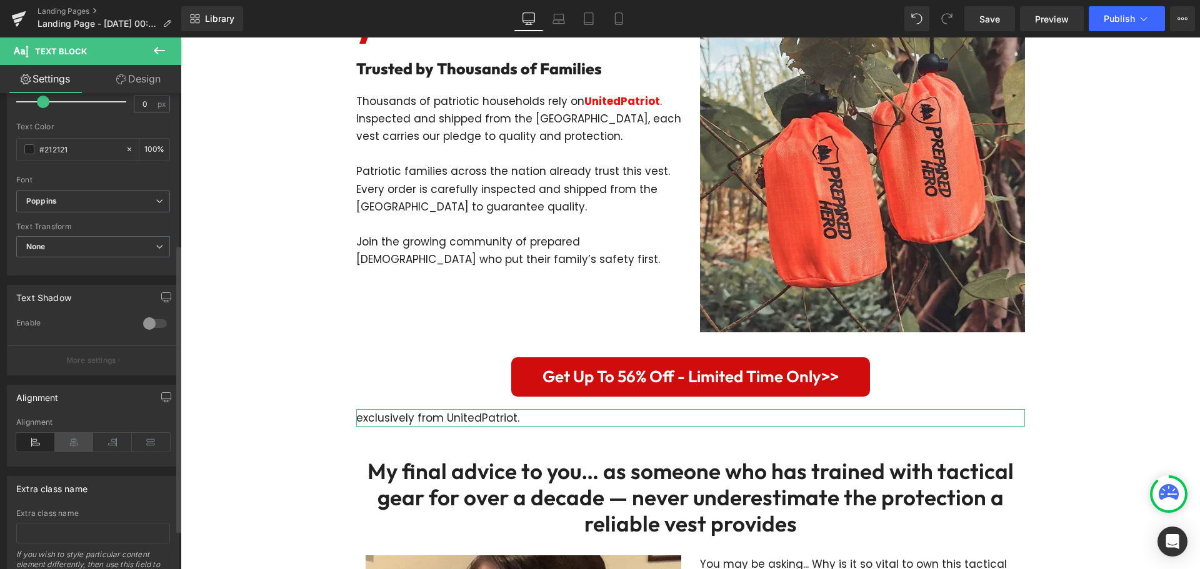
click at [77, 452] on icon at bounding box center [74, 442] width 39 height 19
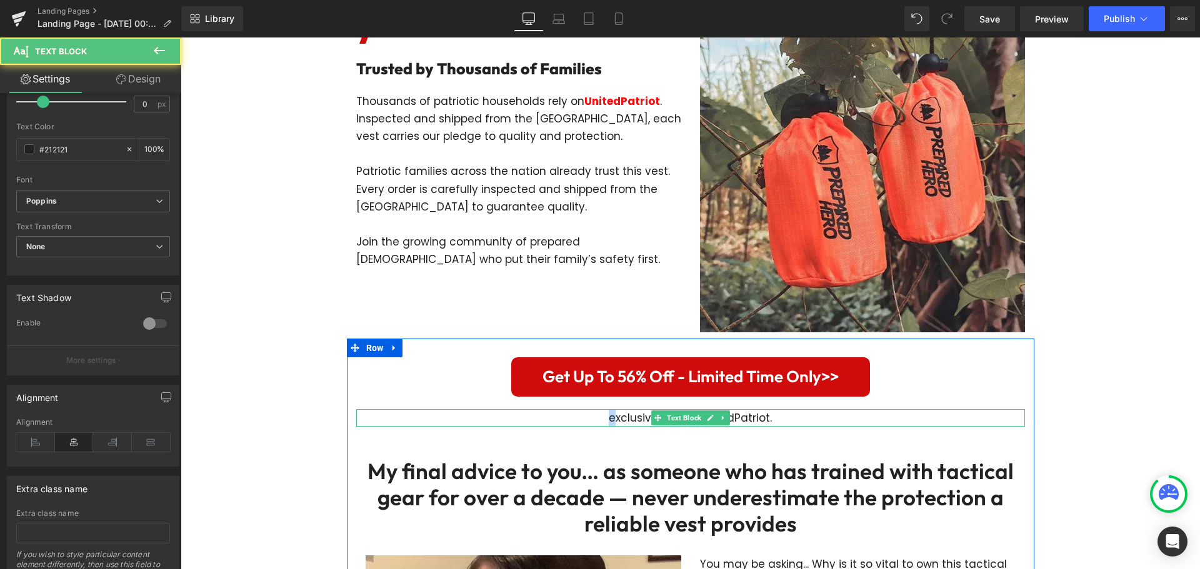
drag, startPoint x: 611, startPoint y: 405, endPoint x: 602, endPoint y: 403, distance: 9.6
click at [602, 409] on div "exclusively from UnitedPatriot." at bounding box center [690, 417] width 669 height 17
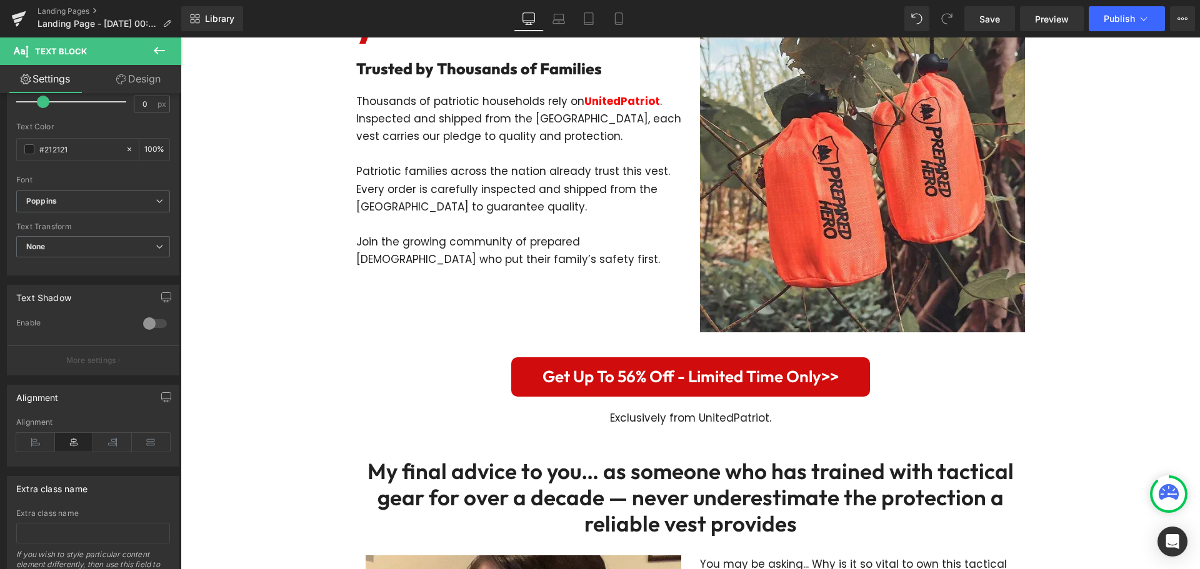
click at [137, 82] on link "Design" at bounding box center [138, 79] width 91 height 28
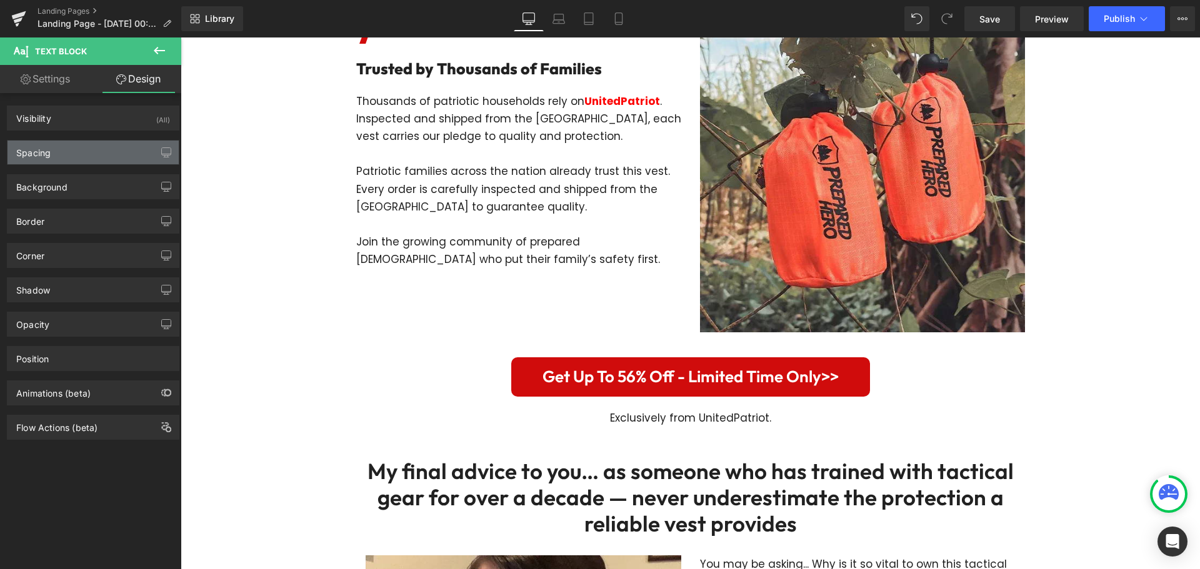
click at [111, 150] on div "Spacing" at bounding box center [92, 153] width 171 height 24
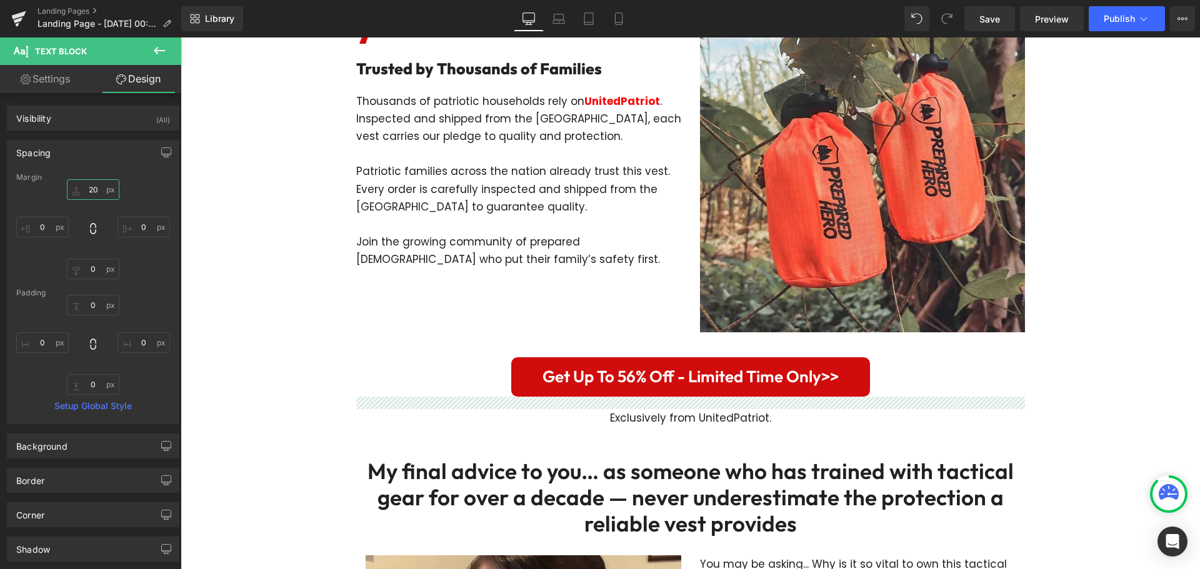
click at [96, 189] on input "20" at bounding box center [93, 189] width 52 height 21
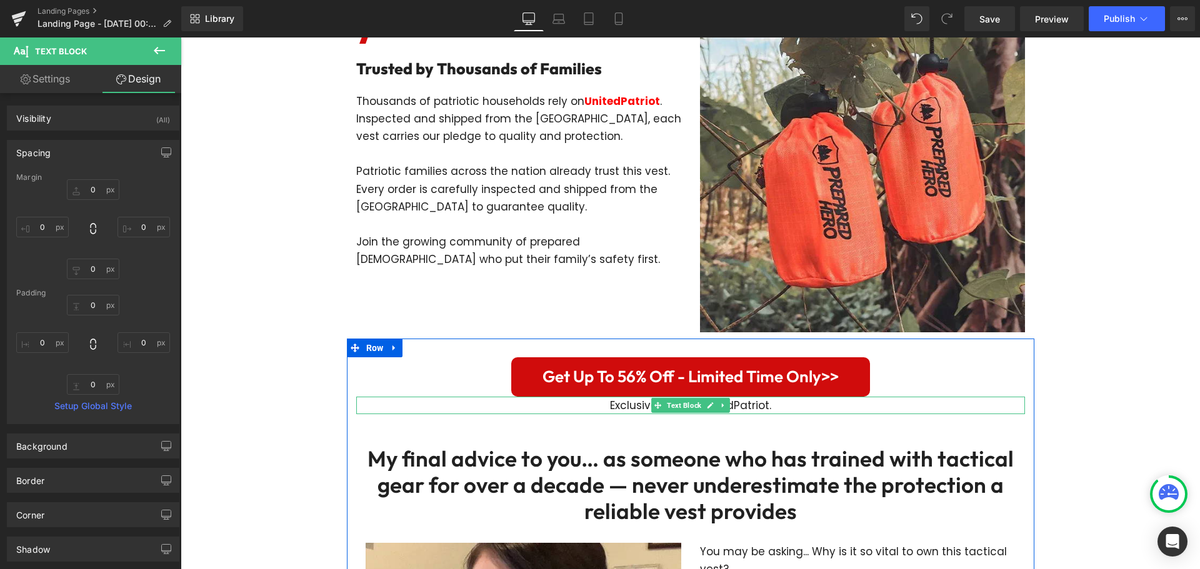
click at [759, 397] on div "Exclusively from UnitedPatriot." at bounding box center [690, 405] width 669 height 17
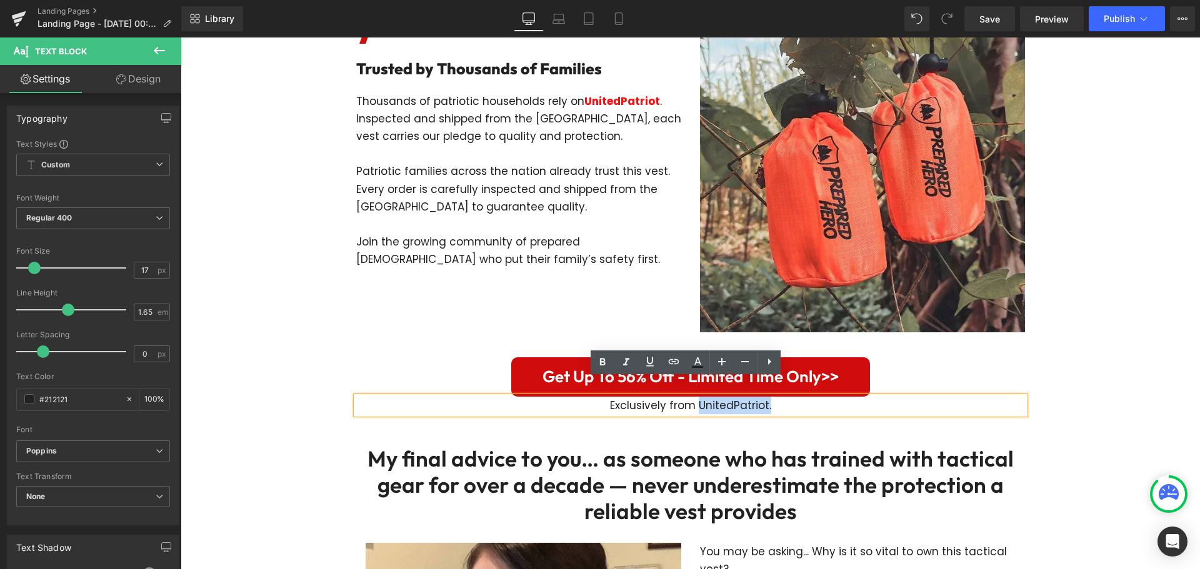
drag, startPoint x: 768, startPoint y: 391, endPoint x: 694, endPoint y: 390, distance: 74.4
click at [694, 397] on div "Exclusively from UnitedPatriot." at bounding box center [690, 405] width 669 height 17
click at [601, 361] on icon at bounding box center [603, 362] width 6 height 7
click at [775, 397] on div "Exclusively from UnitedPatriot." at bounding box center [690, 405] width 669 height 17
drag, startPoint x: 771, startPoint y: 391, endPoint x: 692, endPoint y: 392, distance: 78.1
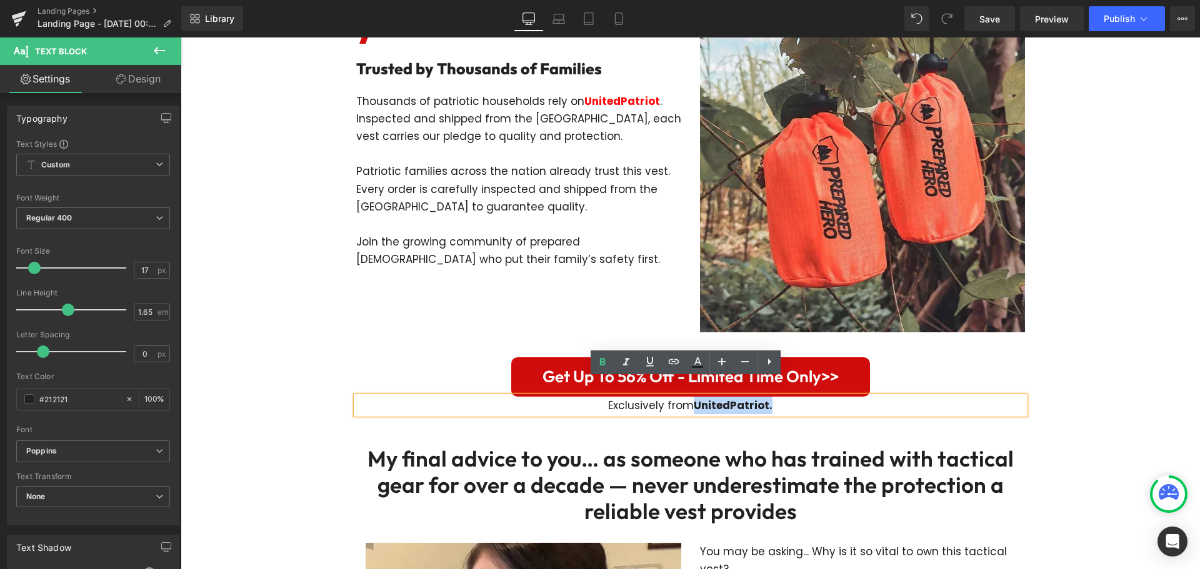
click at [692, 397] on div "Exclusively from UnitedPatriot." at bounding box center [690, 405] width 669 height 17
click at [697, 367] on icon at bounding box center [697, 367] width 11 height 2
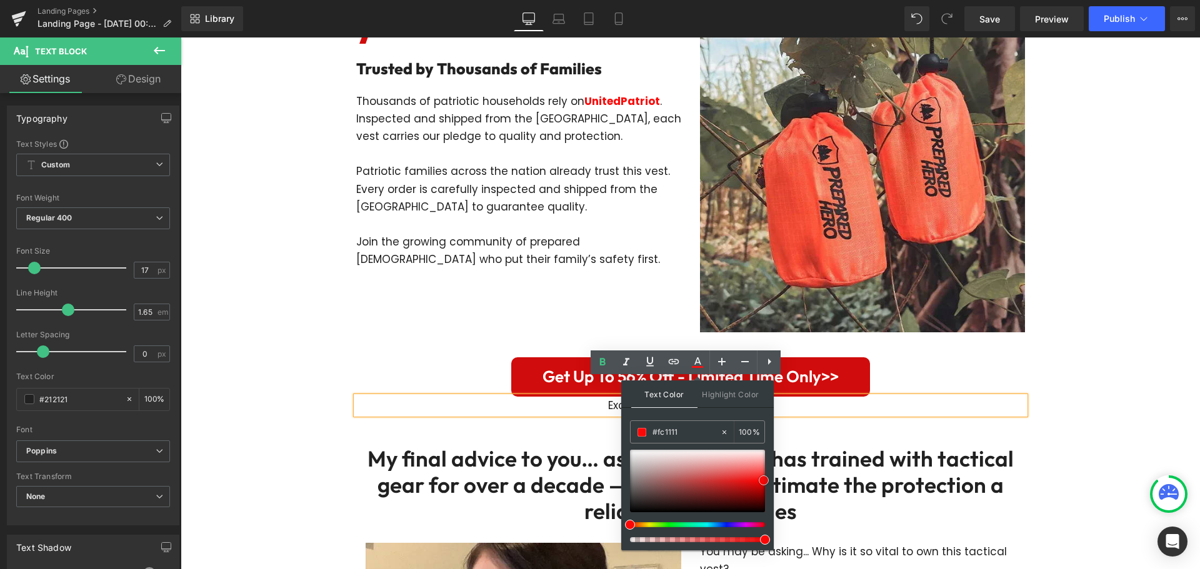
type input "#fc0707"
drag, startPoint x: 752, startPoint y: 474, endPoint x: 764, endPoint y: 481, distance: 13.4
click at [764, 481] on div at bounding box center [697, 481] width 135 height 62
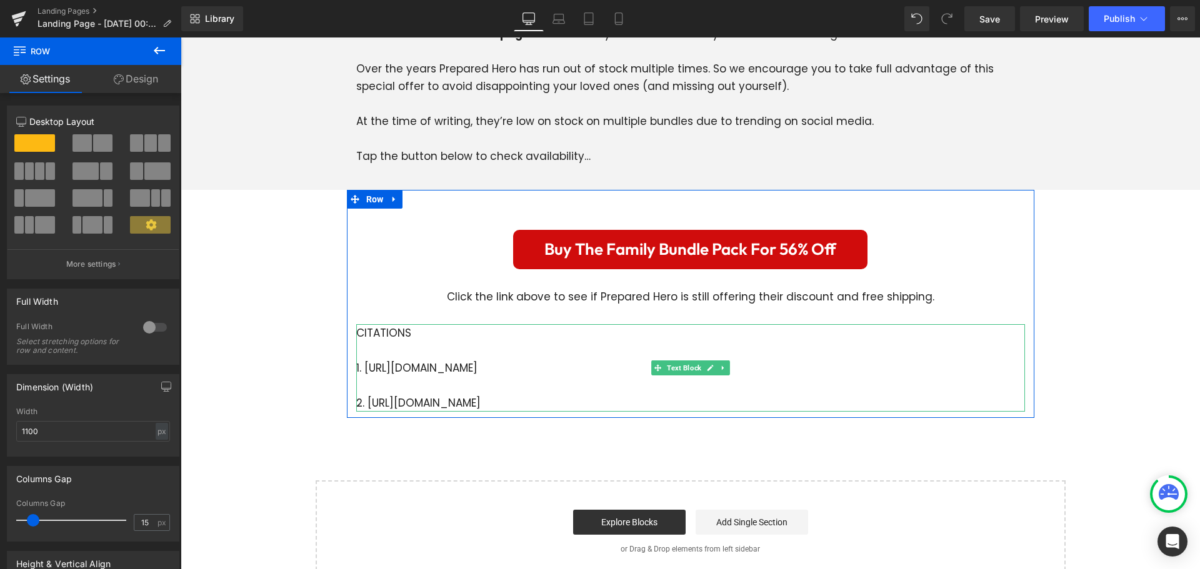
scroll to position [4000, 0]
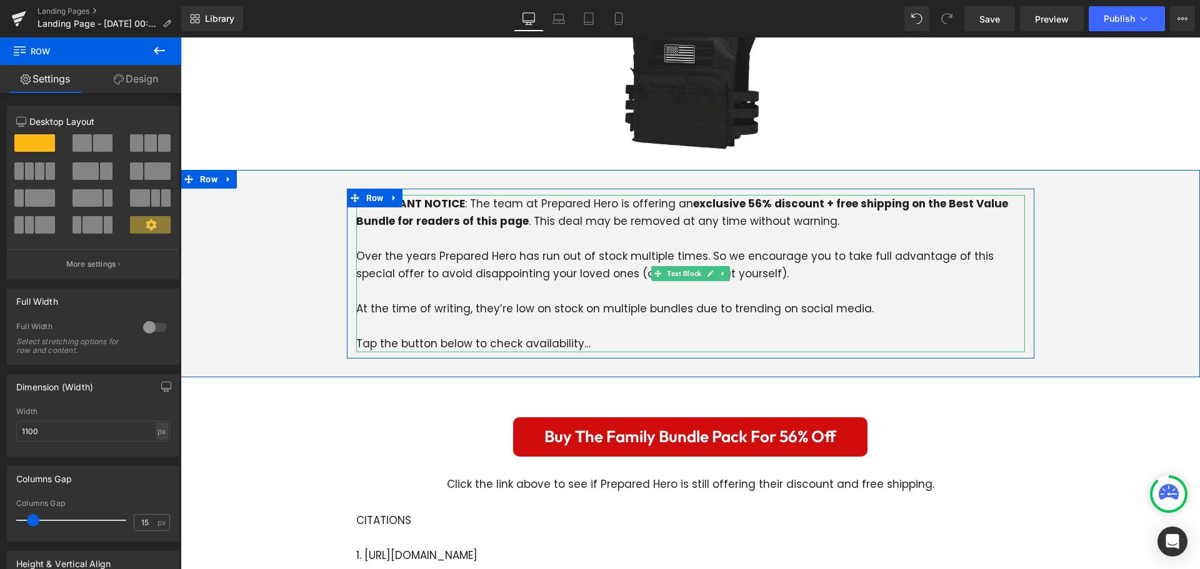
click at [747, 196] on strong "exclusive 56% discount + free shipping on the Best Value Bundle for readers of …" at bounding box center [682, 212] width 652 height 32
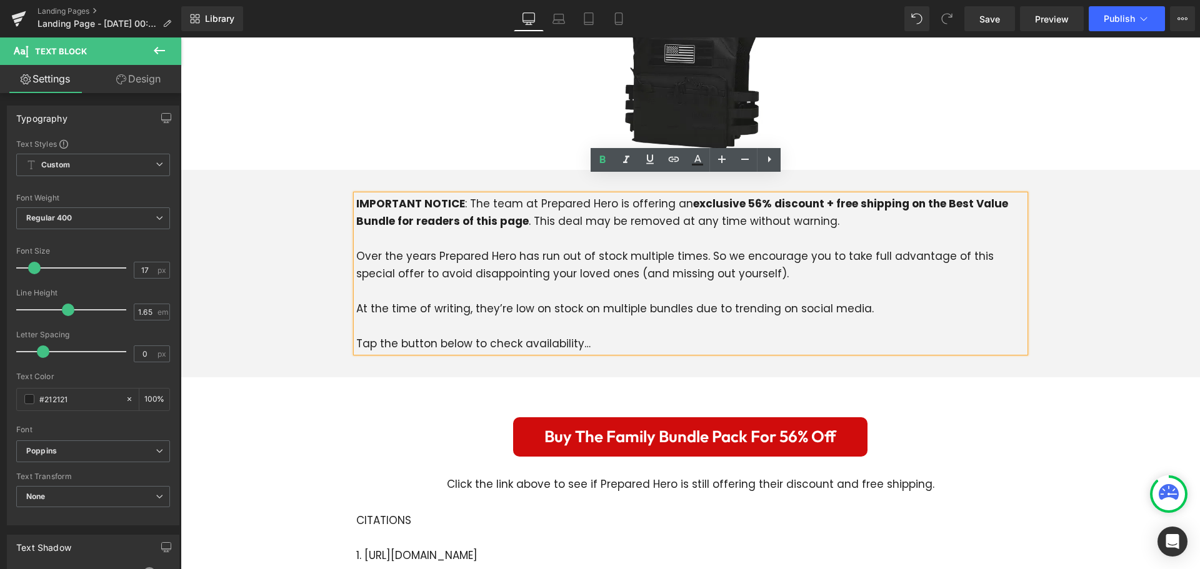
click at [747, 196] on strong "exclusive 56% discount + free shipping on the Best Value Bundle for readers of …" at bounding box center [682, 212] width 652 height 32
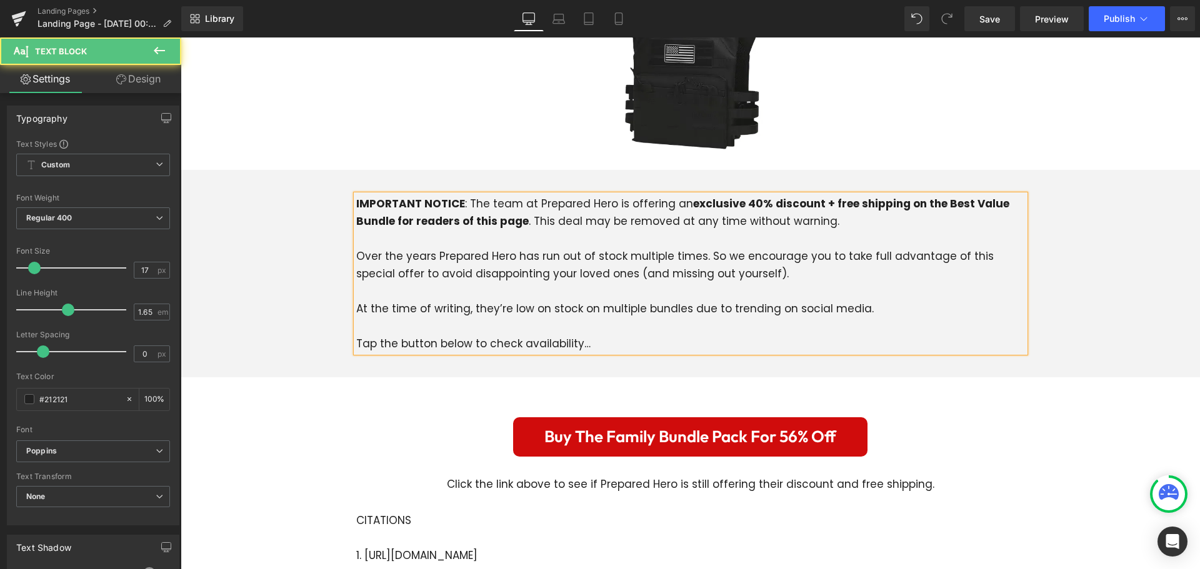
click at [760, 196] on strong "exclusive 40% discount + free shipping on the Best Value Bundle for readers of …" at bounding box center [682, 212] width 653 height 32
drag, startPoint x: 820, startPoint y: 184, endPoint x: 775, endPoint y: 184, distance: 45.0
click at [775, 196] on strong "exclusive 40% offdiscount + free shipping on the Best Value Bundle for readers …" at bounding box center [690, 212] width 669 height 32
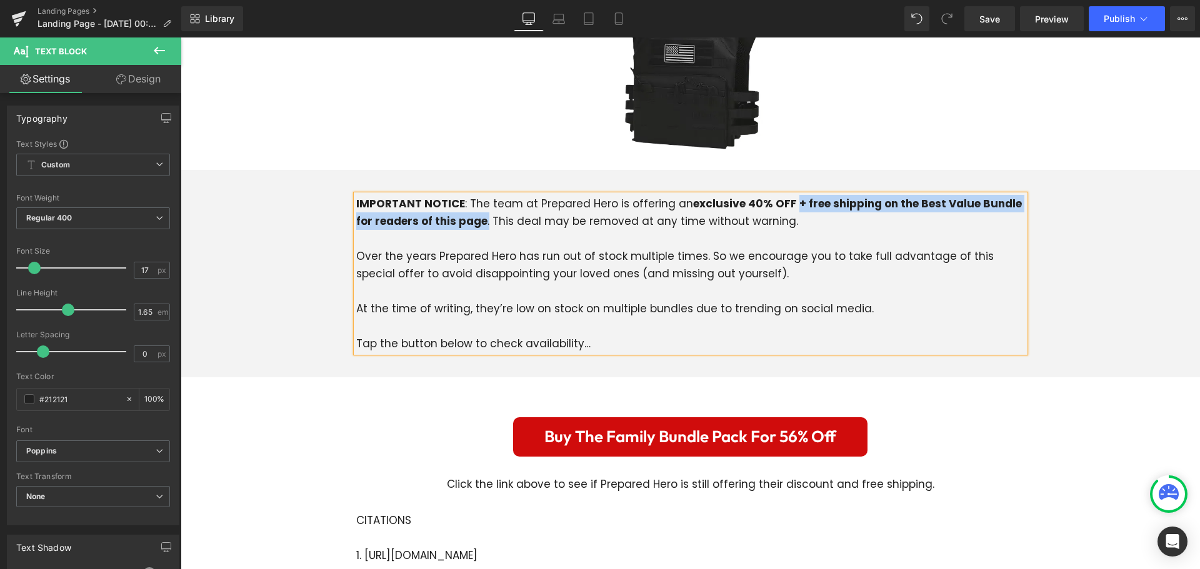
drag, startPoint x: 782, startPoint y: 184, endPoint x: 462, endPoint y: 207, distance: 320.1
click at [462, 207] on p "IMPORTANT NOTICE : The team at Prepared Hero is offering an exclusive 40% OFF +…" at bounding box center [690, 212] width 669 height 35
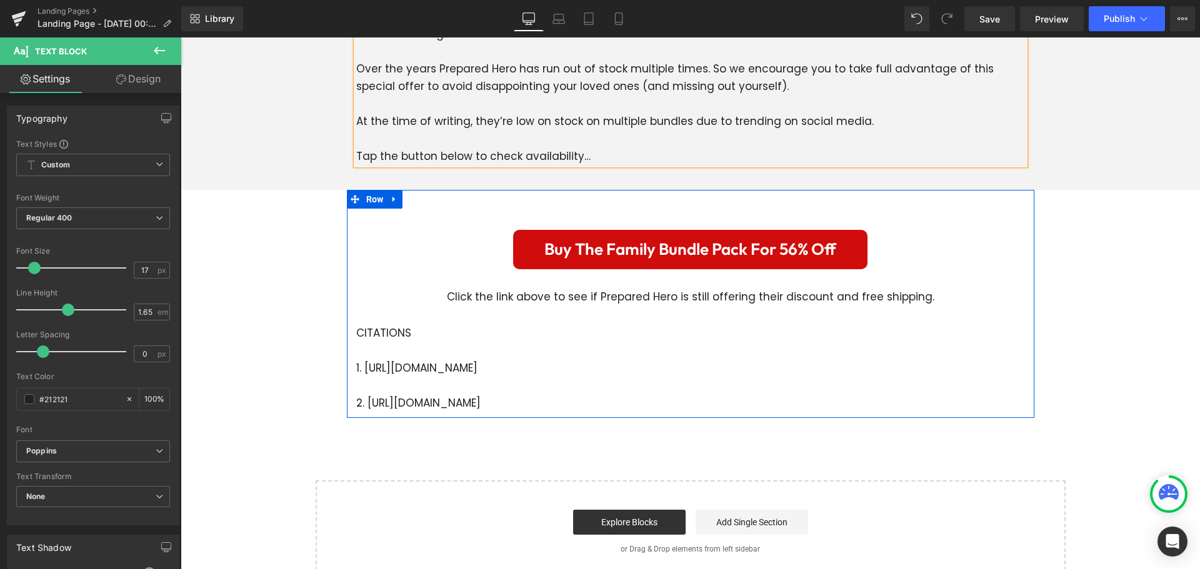
scroll to position [3937, 0]
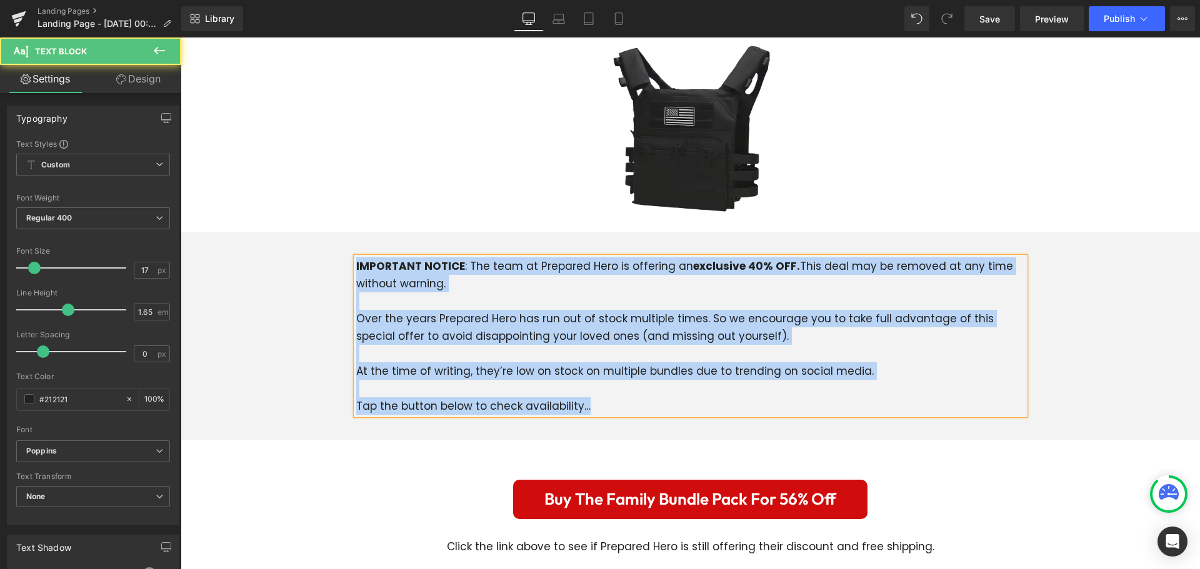
drag, startPoint x: 586, startPoint y: 392, endPoint x: 341, endPoint y: 229, distance: 294.3
click at [341, 232] on div "IMPORTANT NOTICE : The team at Prepared Hero is offering an exclusive 40% OFF. …" at bounding box center [690, 335] width 1019 height 207
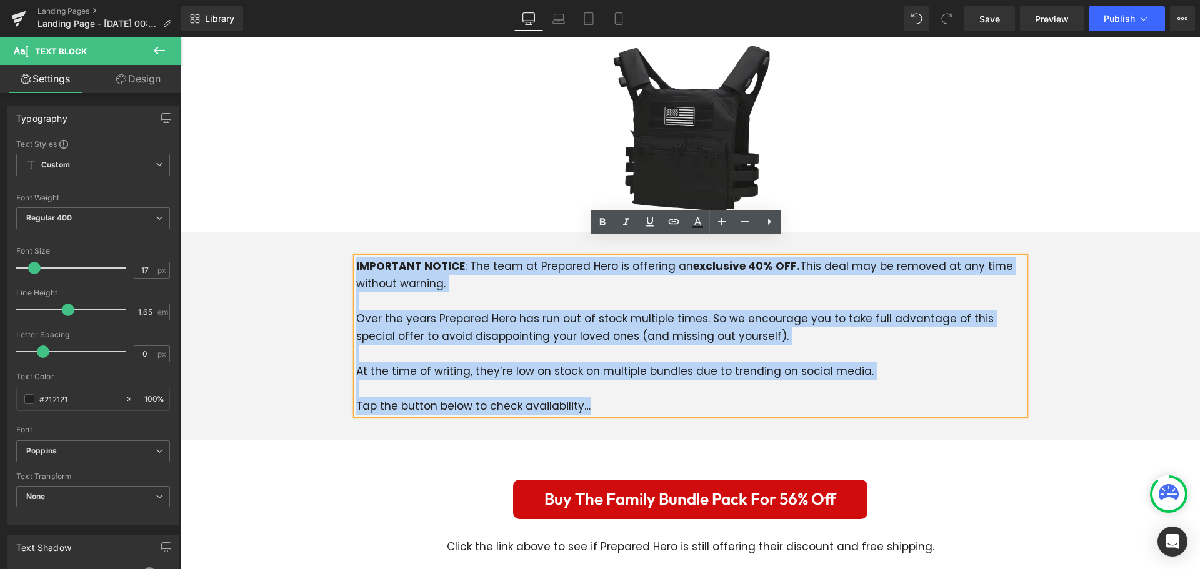
copy div "IMPORTANT NOTICE : The team at Prepared Hero is offering an exclusive 40% OFF. …"
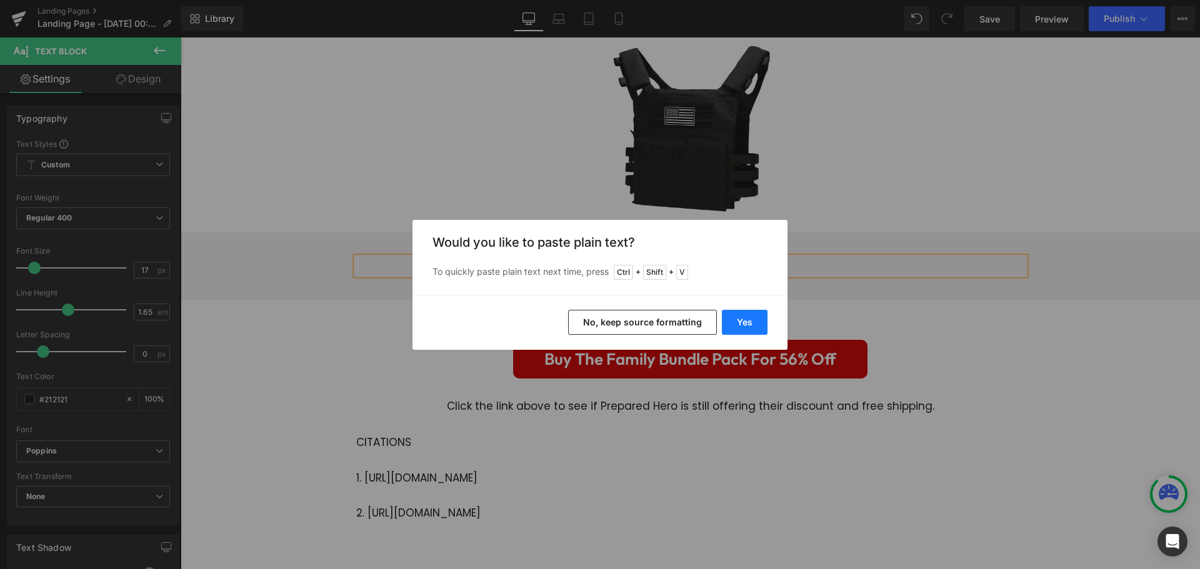
click at [737, 320] on button "Yes" at bounding box center [745, 322] width 46 height 25
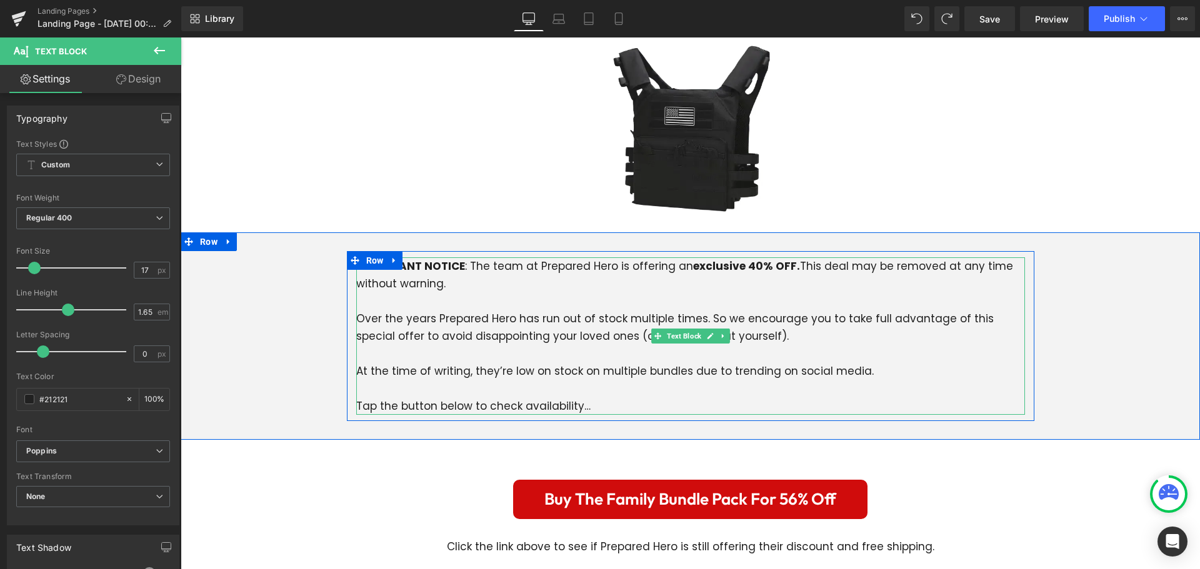
click at [512, 380] on p at bounding box center [690, 388] width 669 height 17
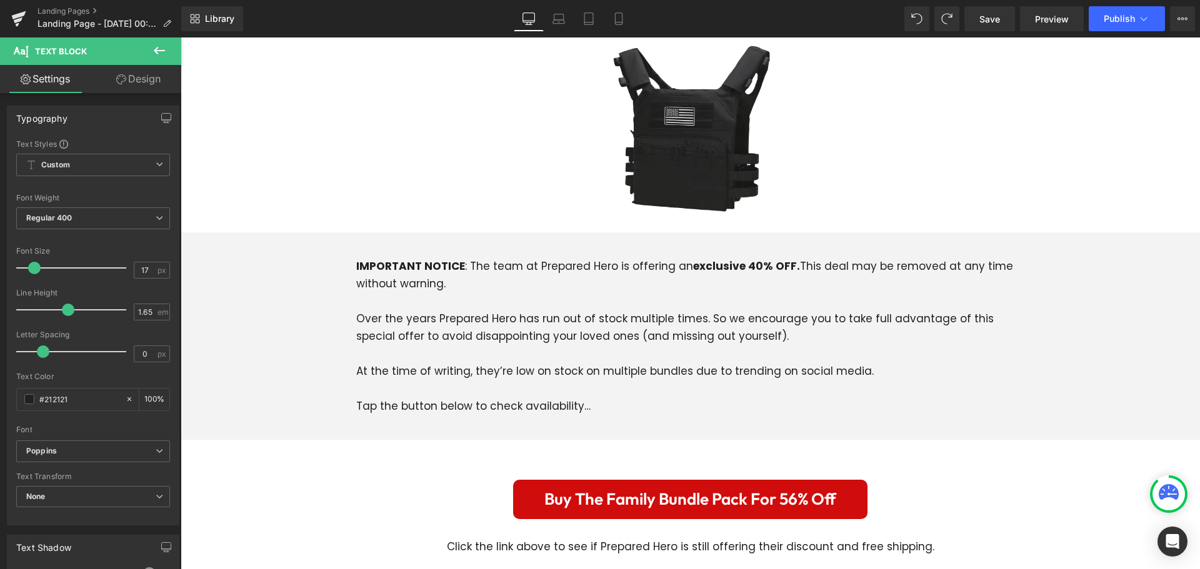
click at [157, 57] on icon at bounding box center [159, 50] width 15 height 15
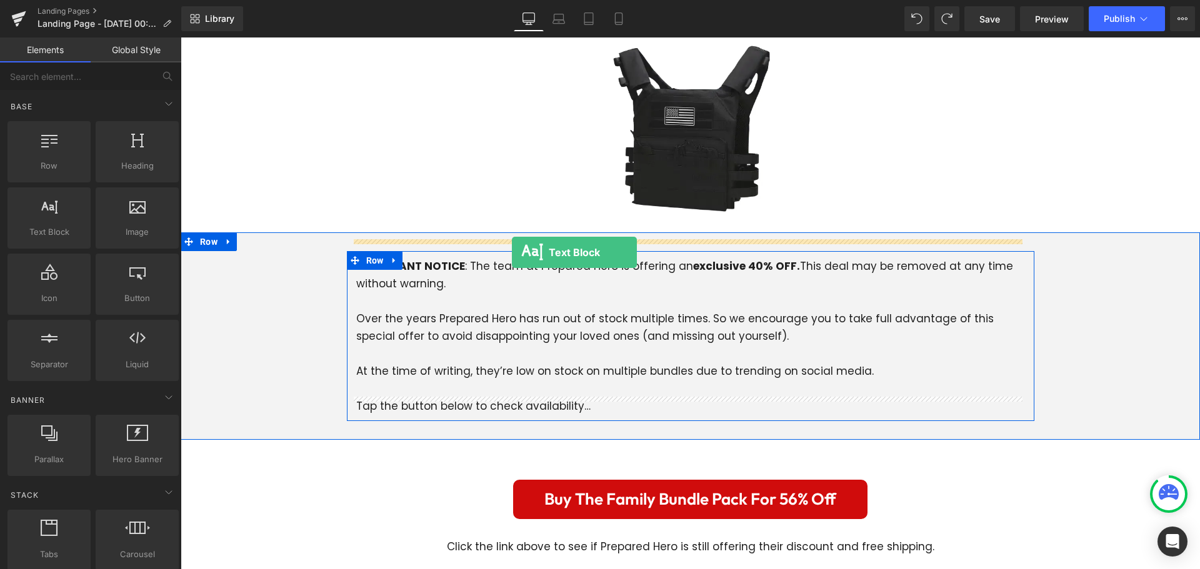
drag, startPoint x: 259, startPoint y: 267, endPoint x: 512, endPoint y: 252, distance: 252.9
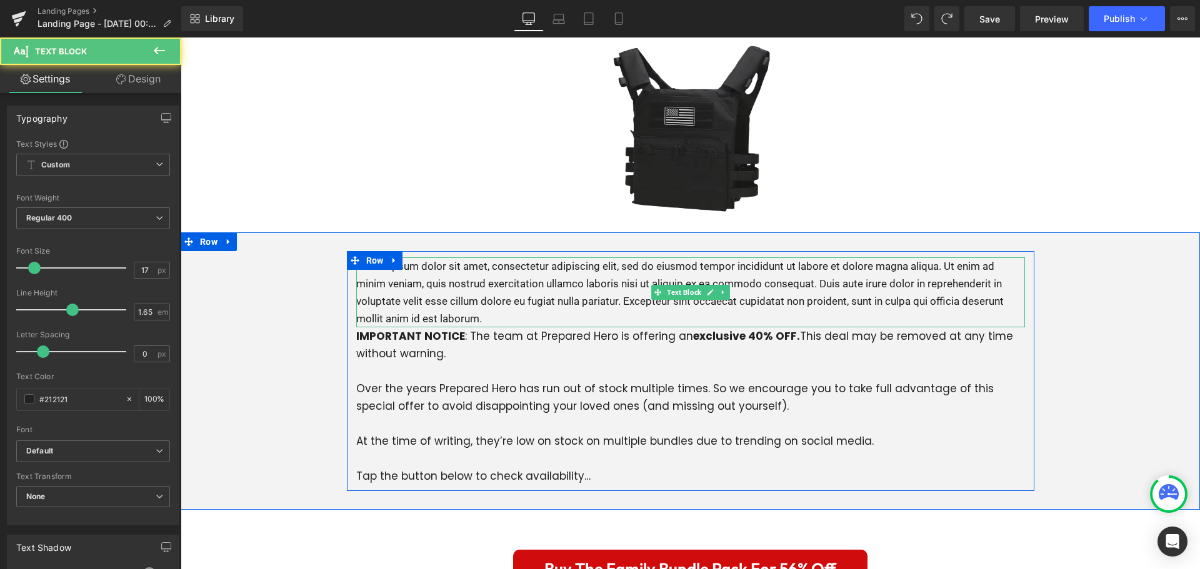
click at [542, 292] on p "Lorem ipsum dolor sit amet, consectetur adipiscing elit, sed do eiusmod tempor …" at bounding box center [690, 292] width 669 height 70
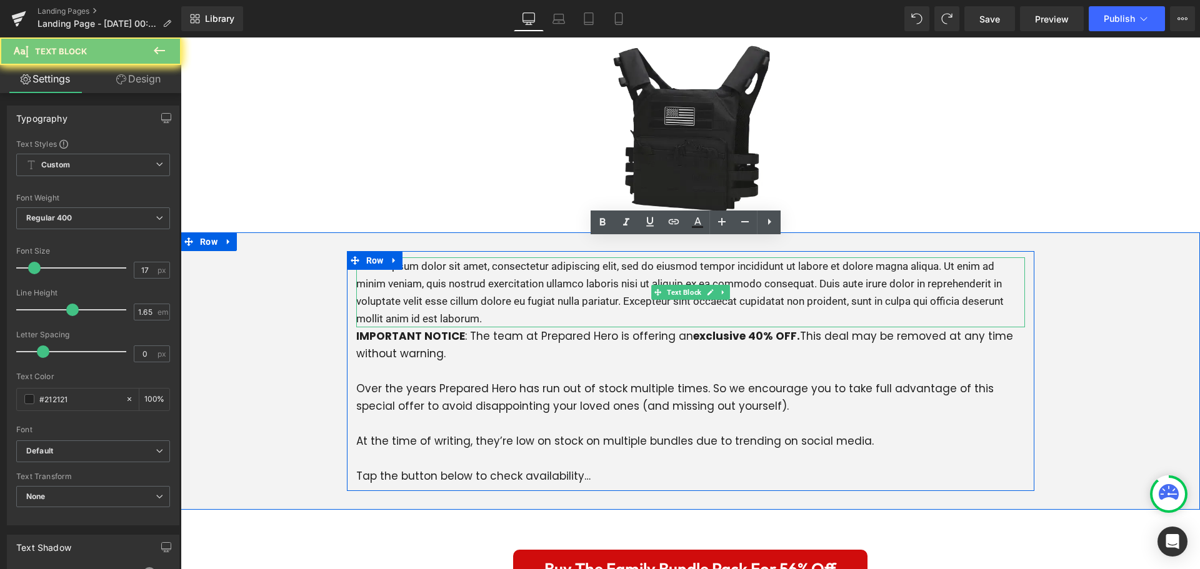
click at [542, 292] on p "Lorem ipsum dolor sit amet, consectetur adipiscing elit, sed do eiusmod tempor …" at bounding box center [690, 292] width 669 height 70
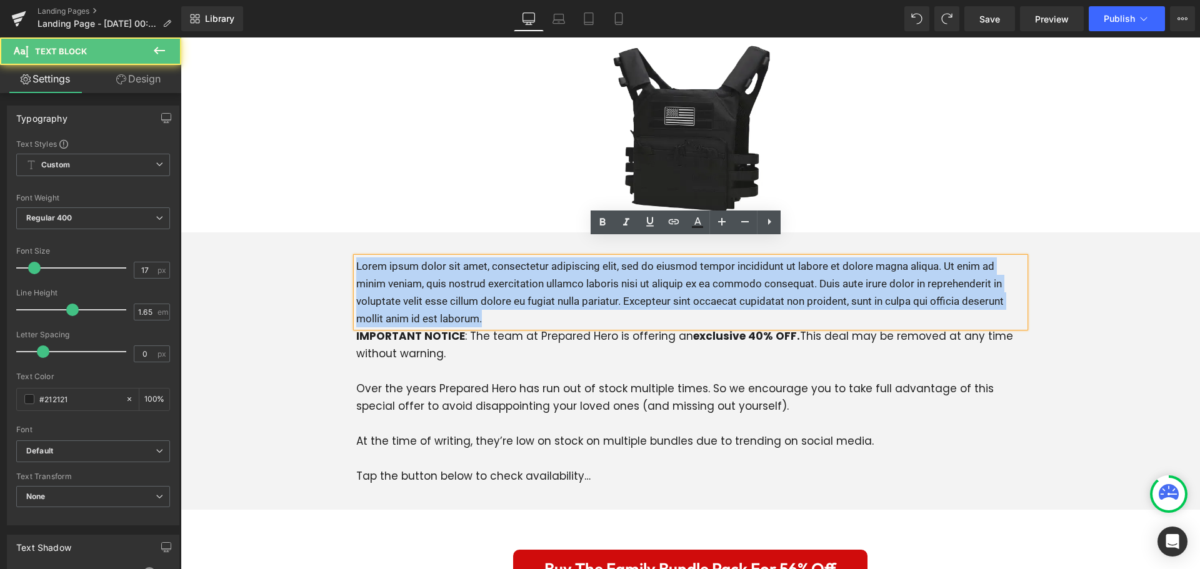
click at [542, 292] on p "Lorem ipsum dolor sit amet, consectetur adipiscing elit, sed do eiusmod tempor …" at bounding box center [690, 292] width 669 height 70
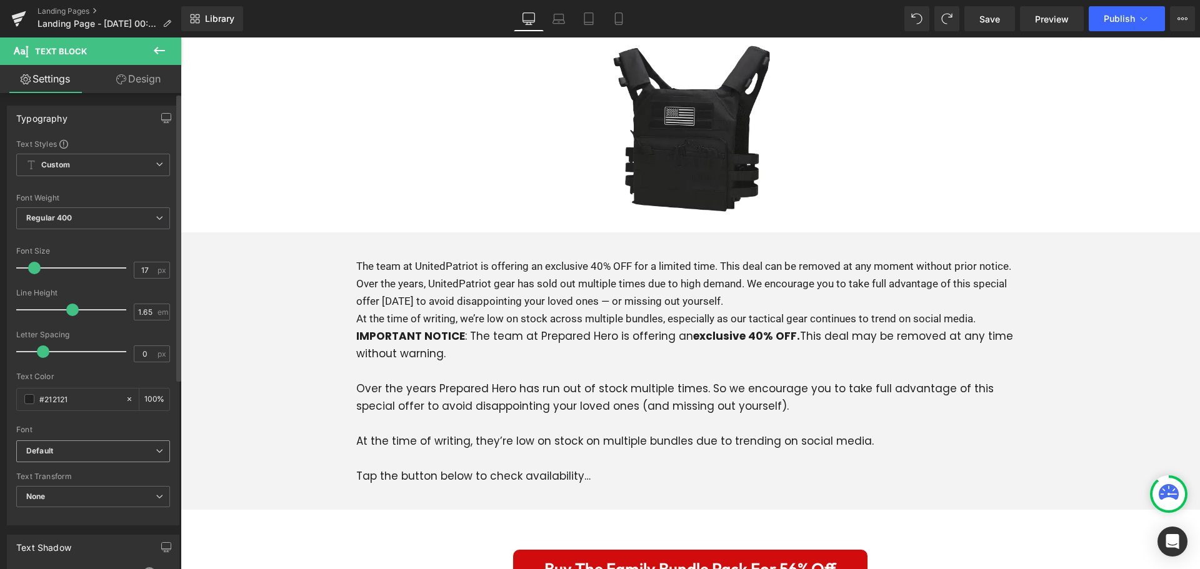
click at [106, 453] on b "Default" at bounding box center [90, 451] width 129 height 11
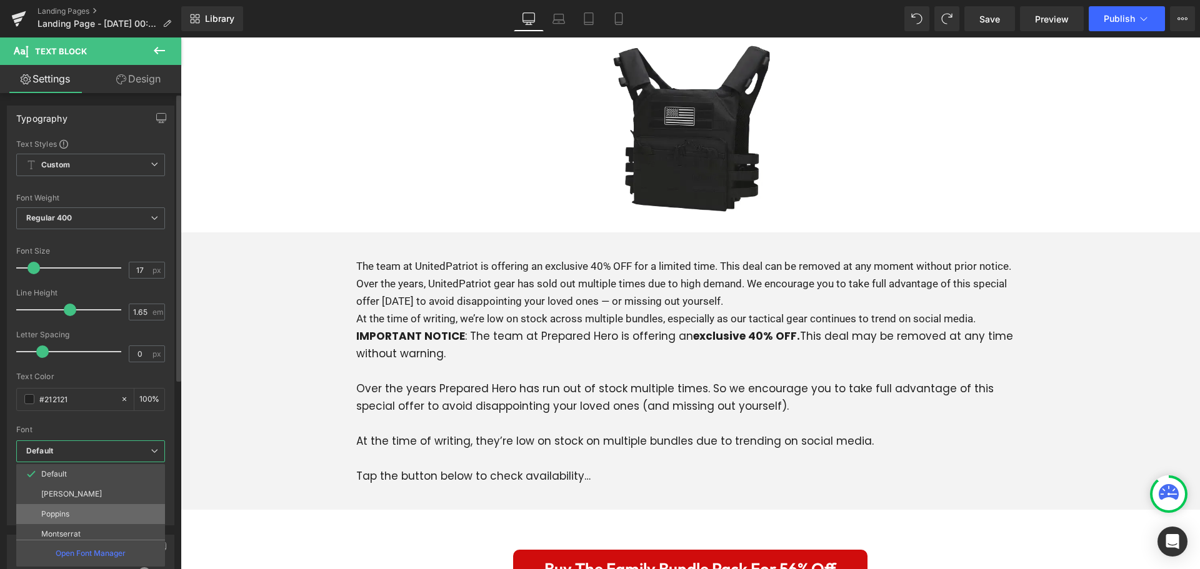
click at [78, 513] on li "Poppins" at bounding box center [93, 514] width 154 height 20
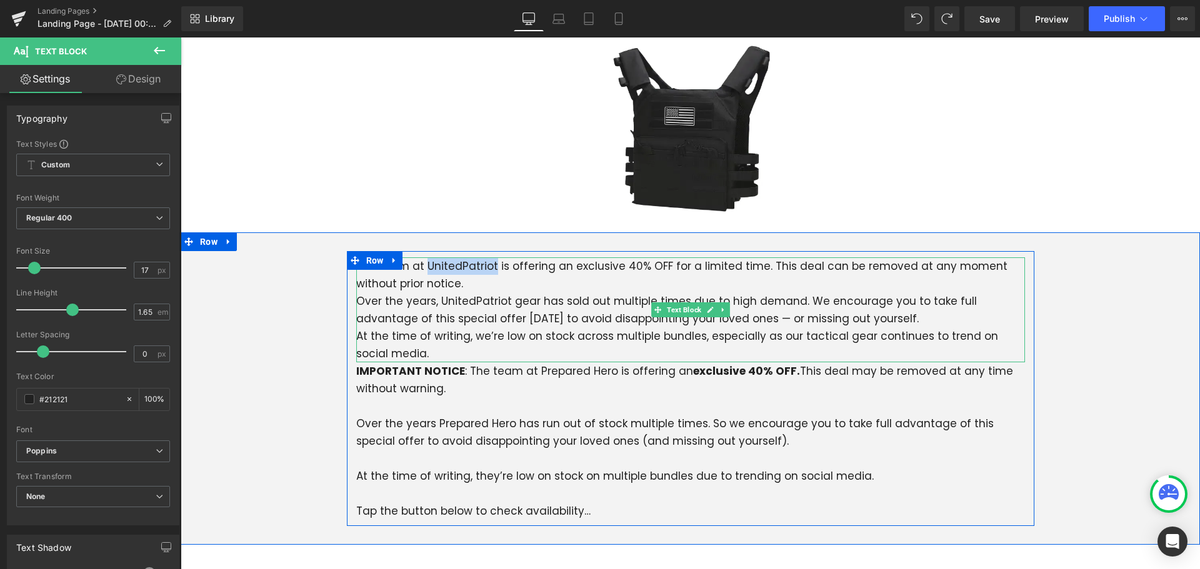
drag, startPoint x: 487, startPoint y: 251, endPoint x: 419, endPoint y: 249, distance: 68.1
click at [419, 257] on p "The team at UnitedPatriot is offering an exclusive 40% OFF for a limited time. …" at bounding box center [690, 274] width 669 height 35
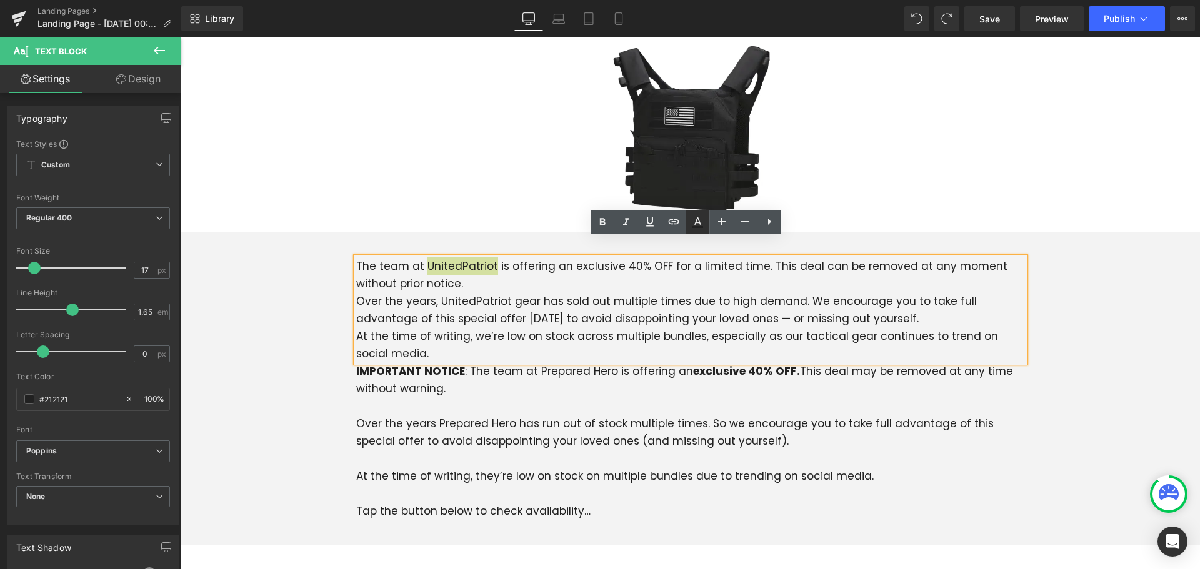
click at [695, 226] on icon at bounding box center [697, 222] width 15 height 15
type input "#212121"
type input "100"
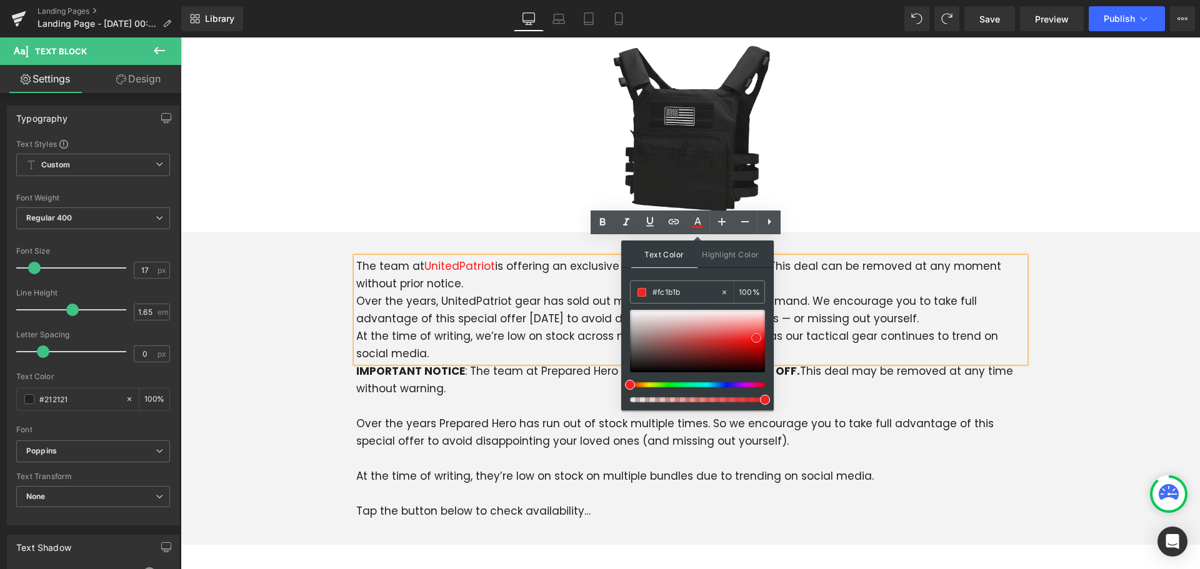
type input "#ff1919"
drag, startPoint x: 746, startPoint y: 341, endPoint x: 770, endPoint y: 338, distance: 23.9
click at [770, 338] on div "Text Color Highlight Color rgba(255, 25, 25, 1) #ff1919 100 % transparent trans…" at bounding box center [697, 326] width 152 height 170
click at [599, 216] on icon at bounding box center [602, 222] width 15 height 15
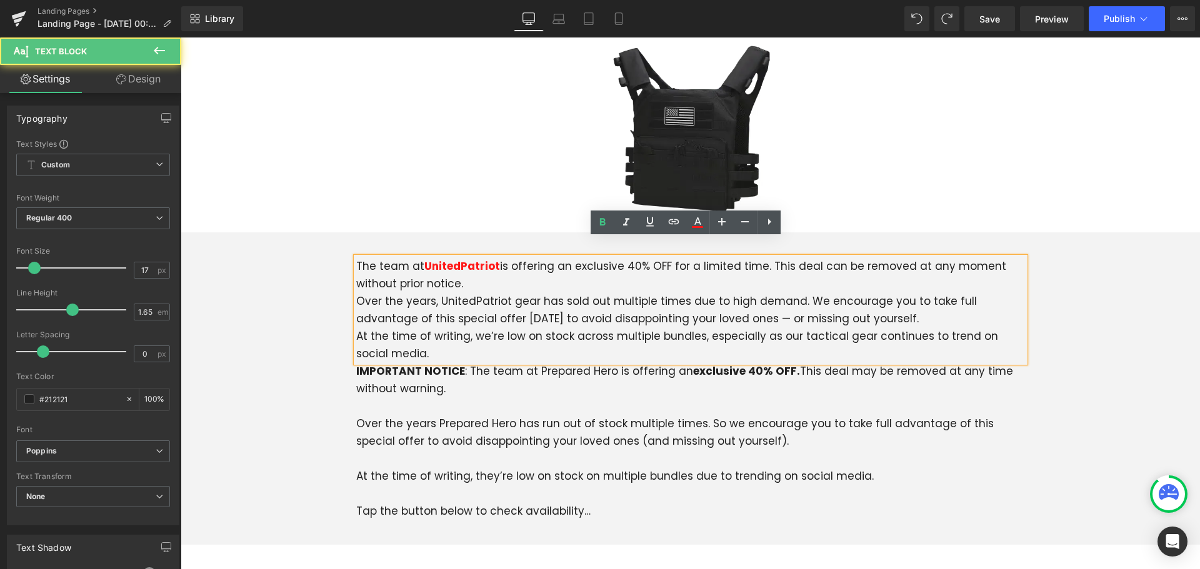
click at [617, 292] on p "Over the years, UnitedPatriot gear has sold out multiple times due to high dema…" at bounding box center [690, 309] width 669 height 35
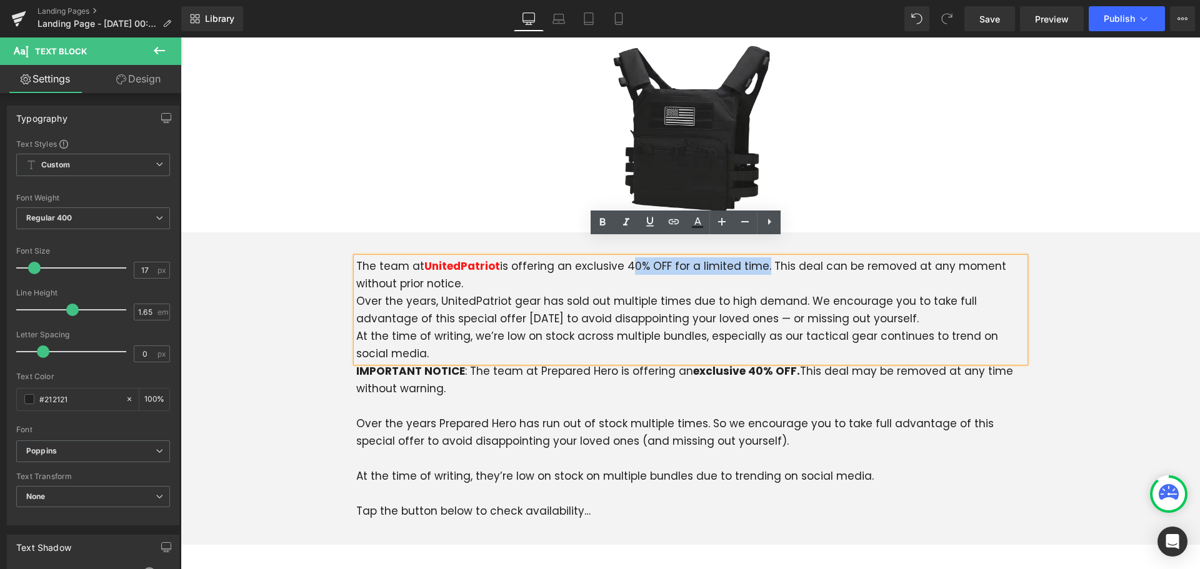
drag, startPoint x: 617, startPoint y: 249, endPoint x: 754, endPoint y: 249, distance: 136.9
click at [754, 257] on p "The team at UnitedPatriot is offering an exclusive 40% OFF for a limited time. …" at bounding box center [690, 274] width 669 height 35
click at [764, 292] on p "Over the years, UnitedPatriot gear has sold out multiple times due to high dema…" at bounding box center [690, 309] width 669 height 35
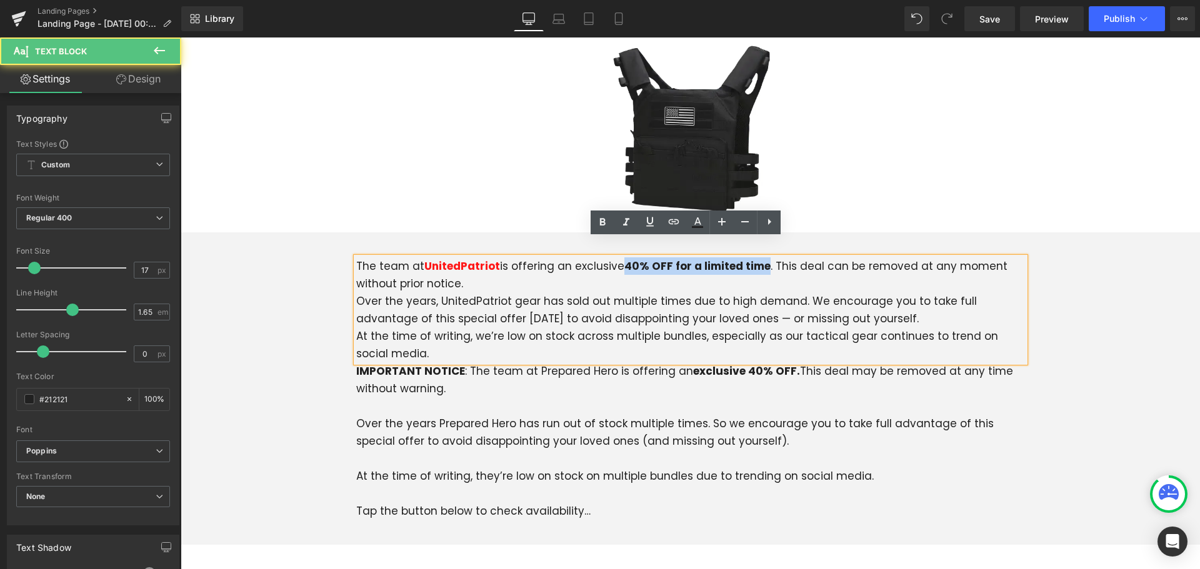
drag, startPoint x: 756, startPoint y: 252, endPoint x: 619, endPoint y: 251, distance: 136.2
click at [619, 257] on p "The team at UnitedPatriot is offering an exclusive 40% OFF for a limited time .…" at bounding box center [690, 274] width 669 height 35
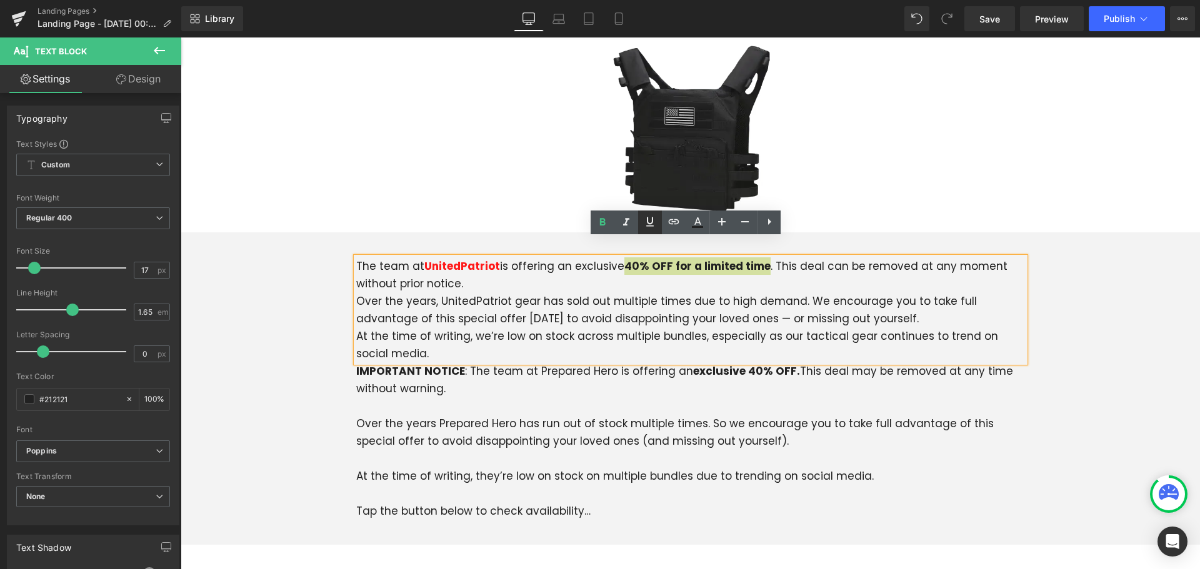
click at [647, 224] on icon at bounding box center [649, 221] width 15 height 15
click at [706, 294] on p "Over the years, UnitedPatriot gear has sold out multiple times due to high dema…" at bounding box center [690, 309] width 669 height 35
click at [721, 439] on icon at bounding box center [722, 441] width 2 height 4
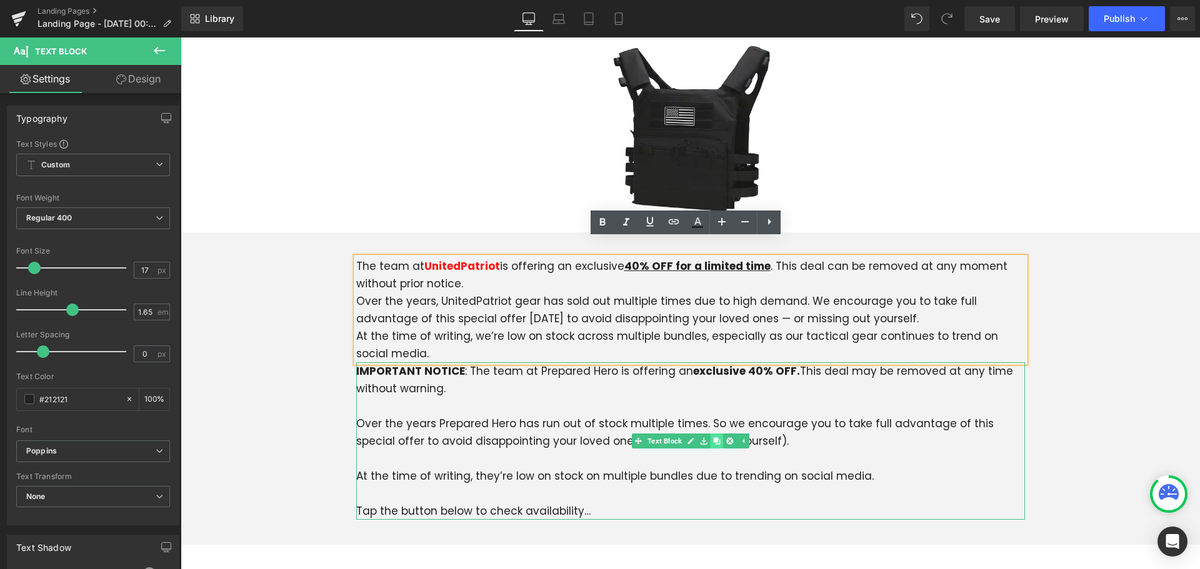
click at [713, 437] on icon at bounding box center [716, 440] width 7 height 7
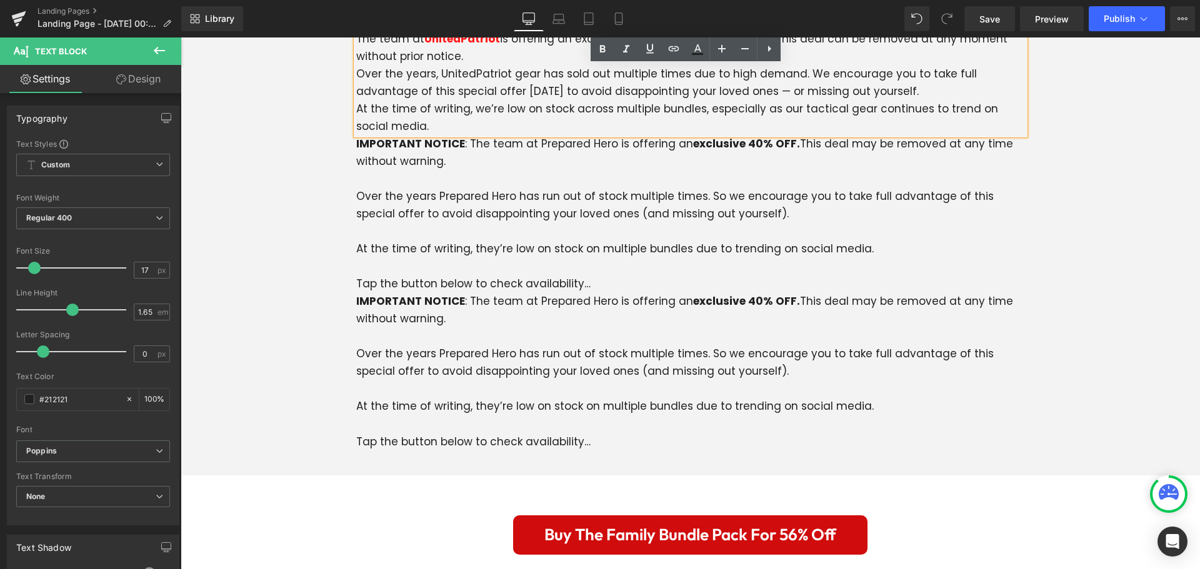
scroll to position [4102, 0]
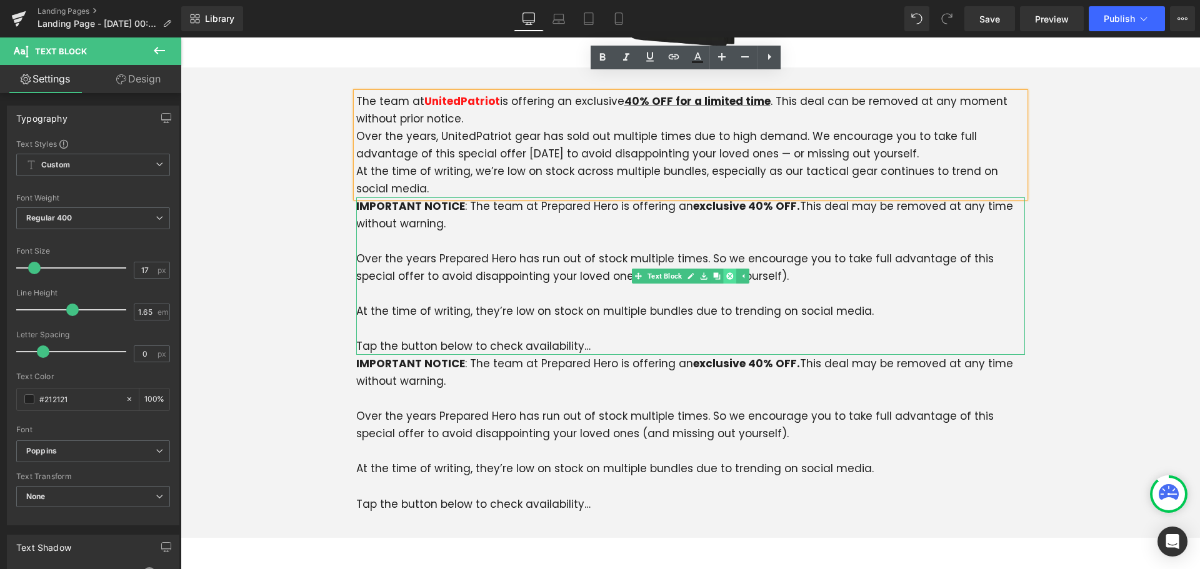
click at [726, 272] on icon at bounding box center [729, 275] width 7 height 7
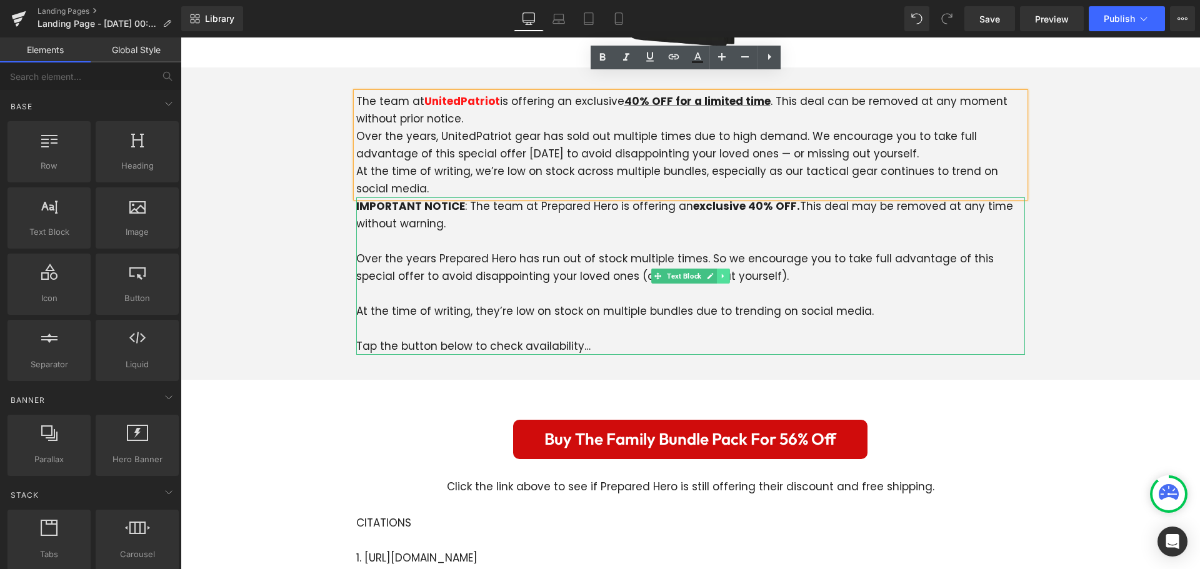
click at [721, 272] on icon at bounding box center [722, 275] width 7 height 7
click at [726, 272] on icon at bounding box center [729, 275] width 7 height 7
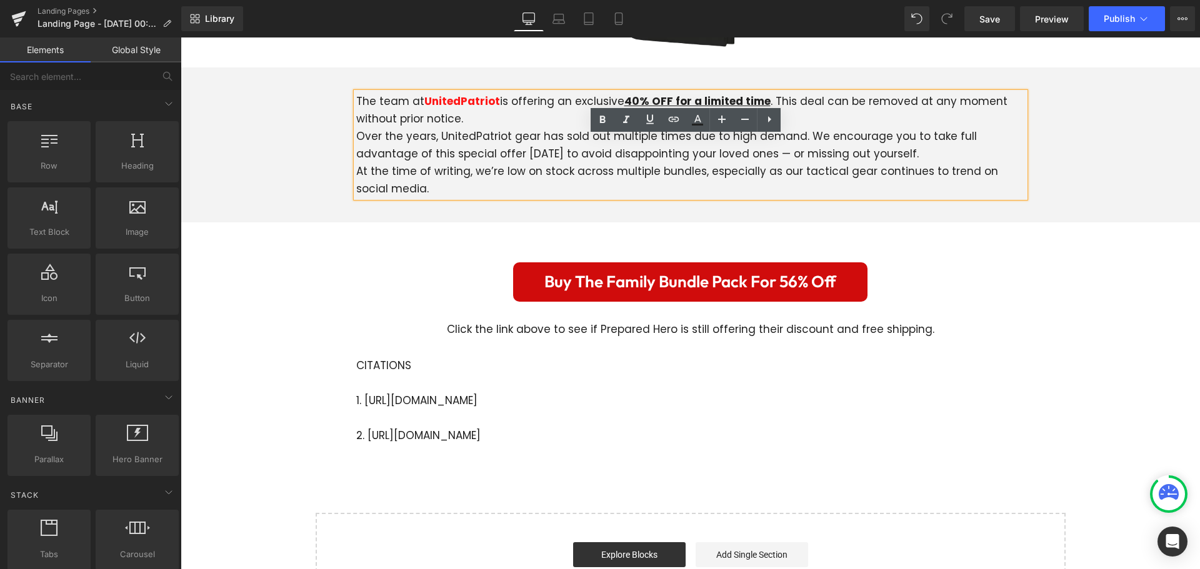
scroll to position [4040, 0]
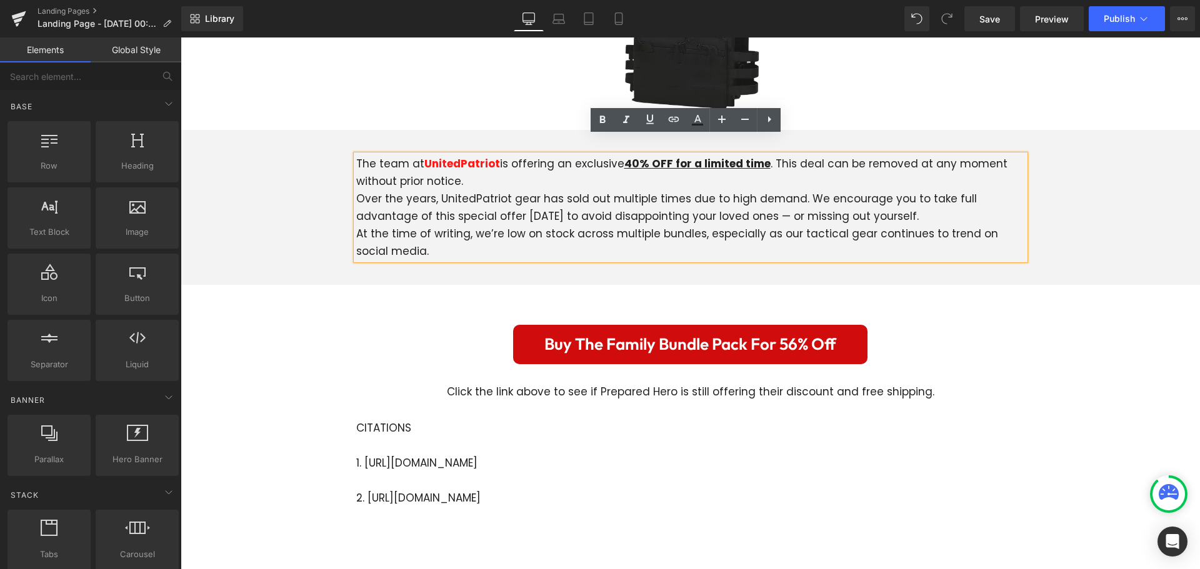
click at [844, 196] on p "Over the years, UnitedPatriot gear has sold out multiple times due to high dema…" at bounding box center [690, 207] width 669 height 35
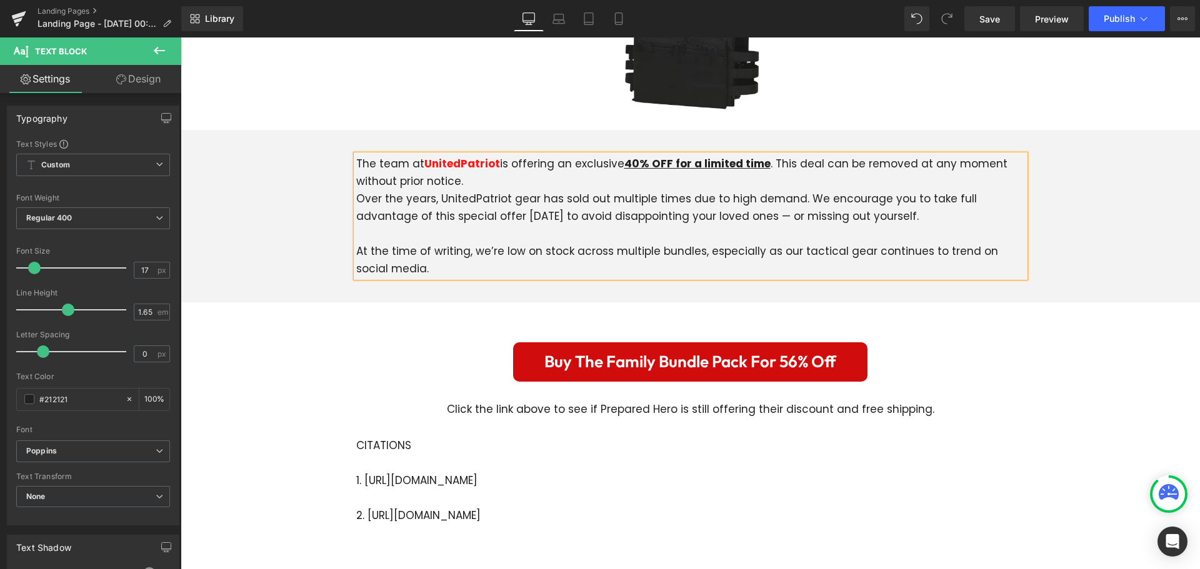
click at [269, 239] on div "The team at UnitedPatriot is offering an exclusive 40% OFF for a limited time .…" at bounding box center [690, 216] width 1019 height 135
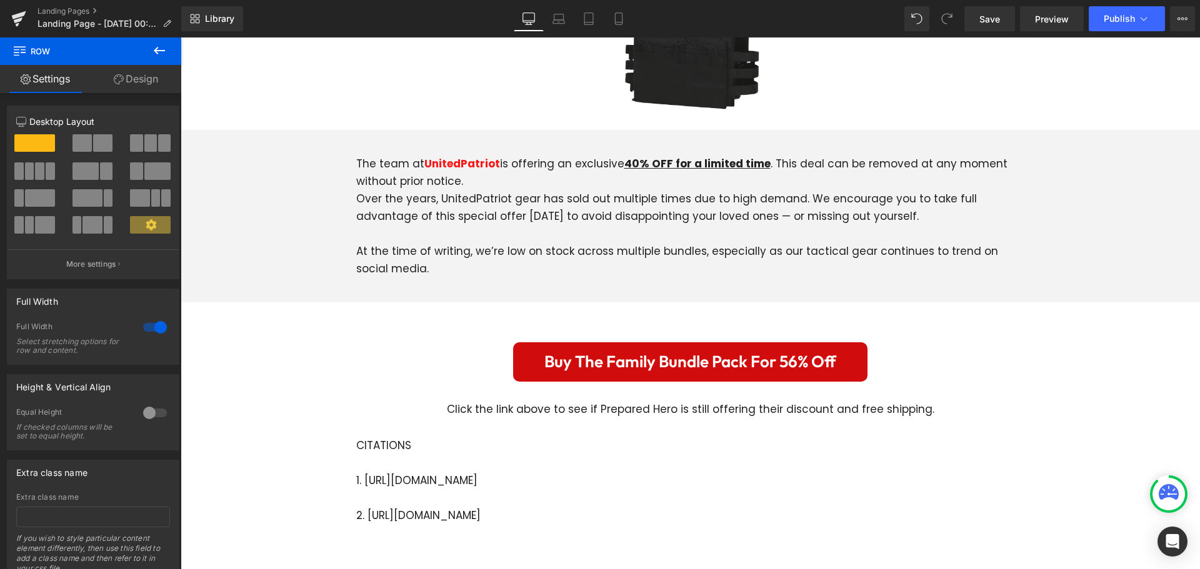
scroll to position [3915, 0]
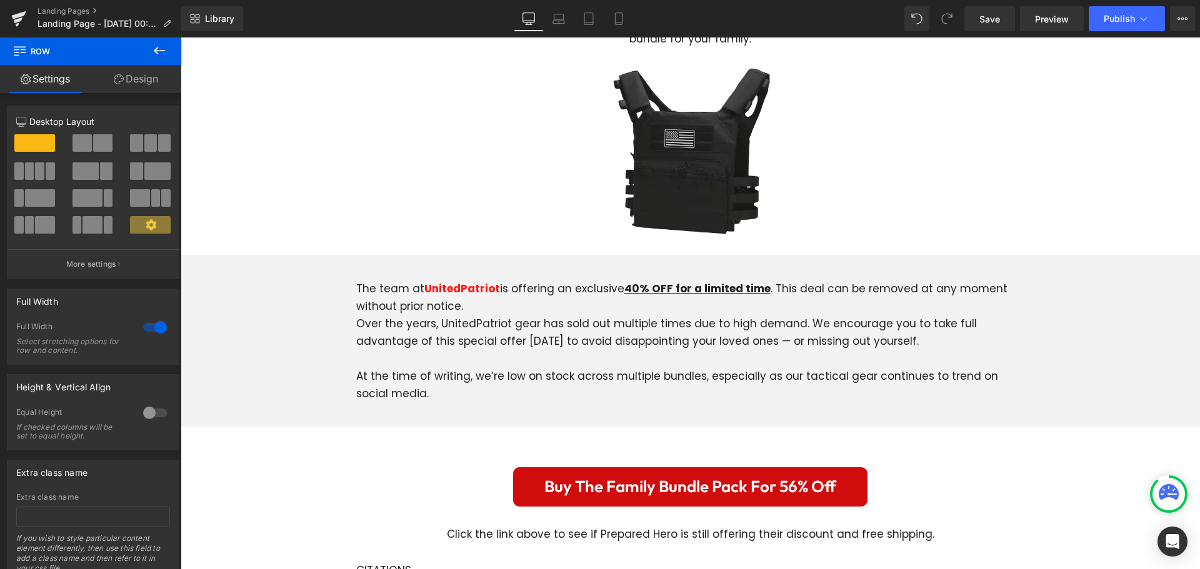
click at [158, 52] on icon at bounding box center [159, 50] width 15 height 15
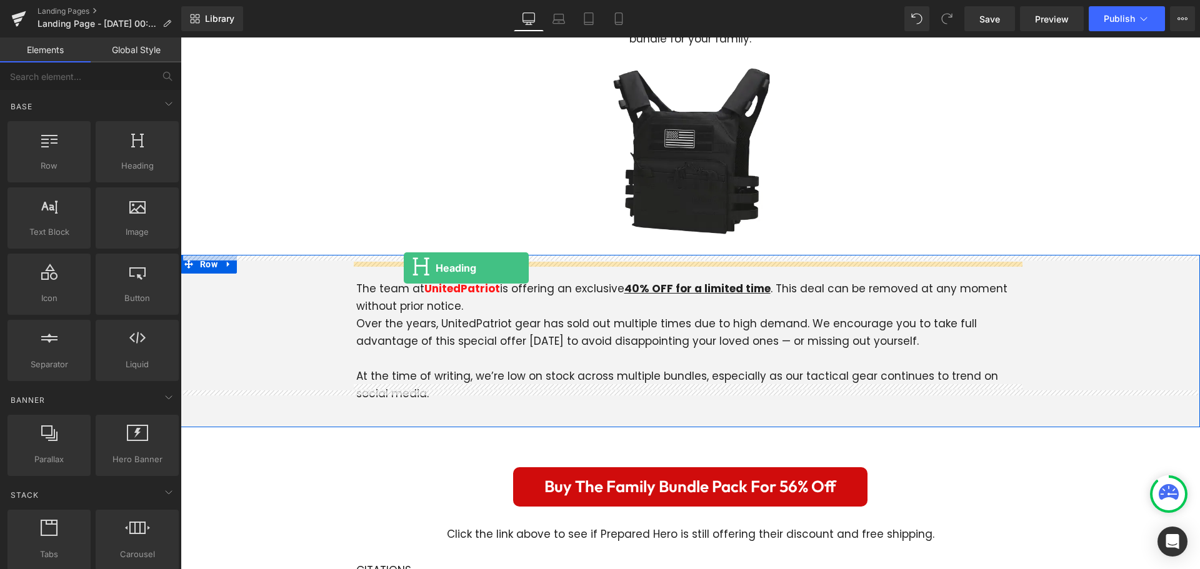
drag, startPoint x: 329, startPoint y: 191, endPoint x: 404, endPoint y: 268, distance: 107.4
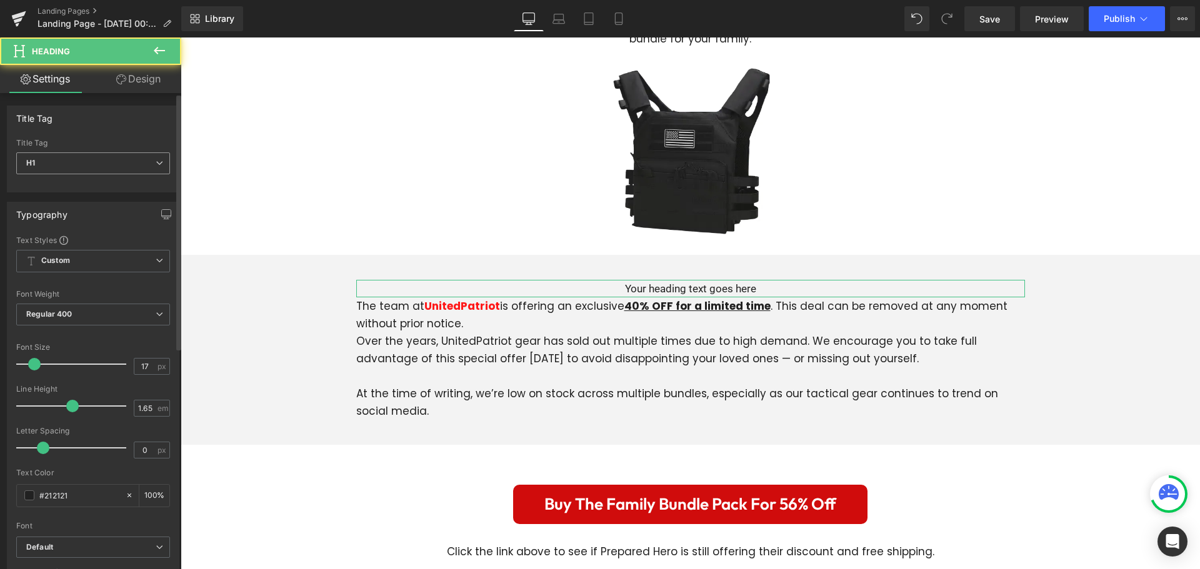
click at [117, 158] on span "H1" at bounding box center [93, 163] width 154 height 22
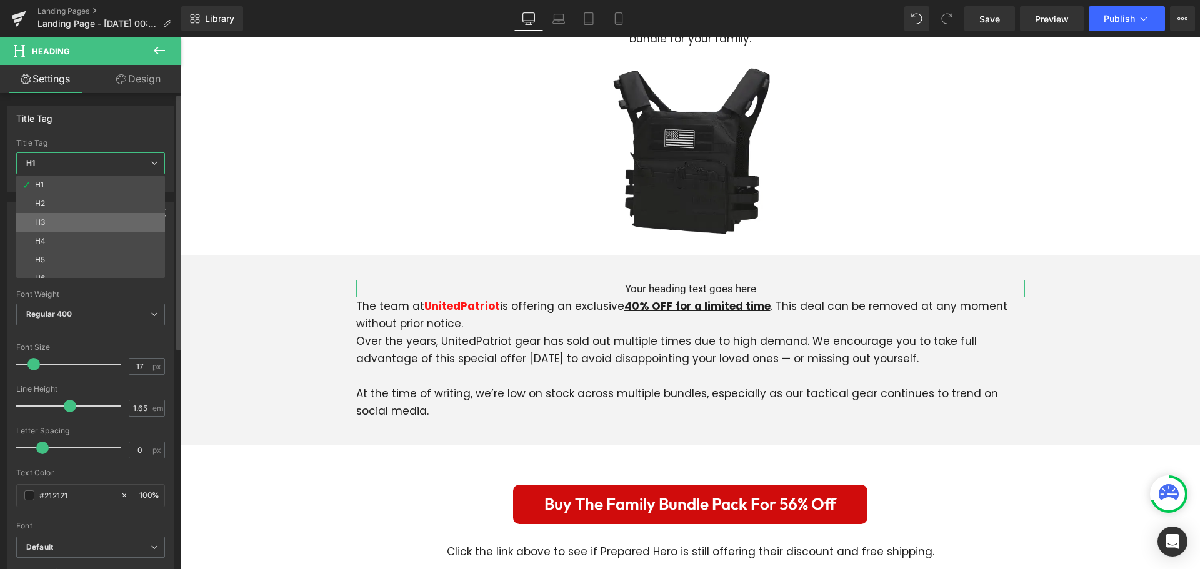
click at [101, 218] on li "H3" at bounding box center [93, 222] width 154 height 19
type input "100"
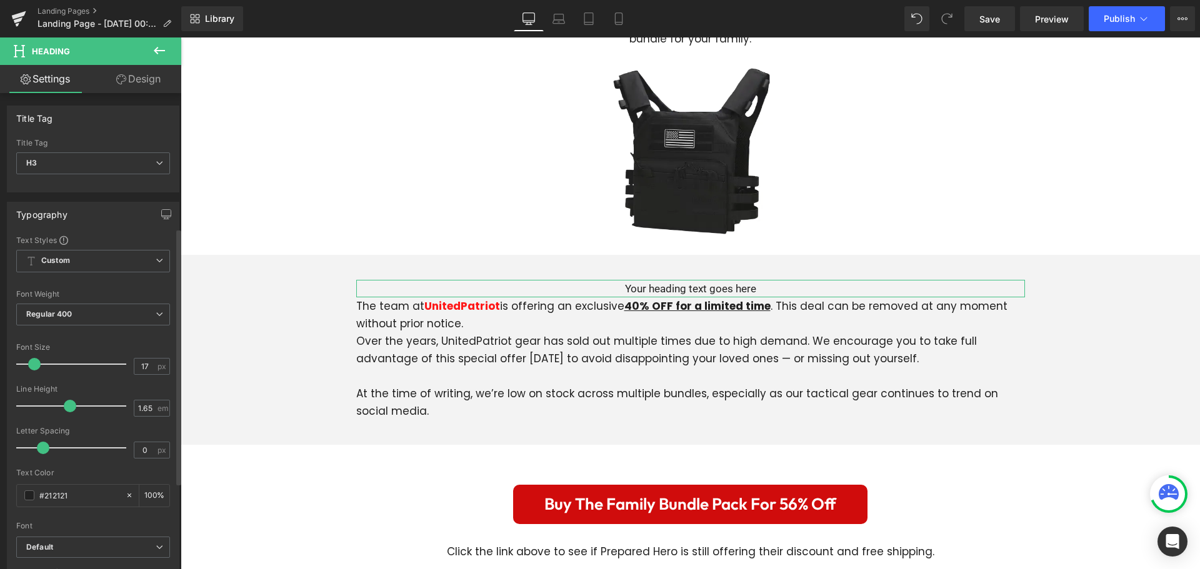
scroll to position [250, 0]
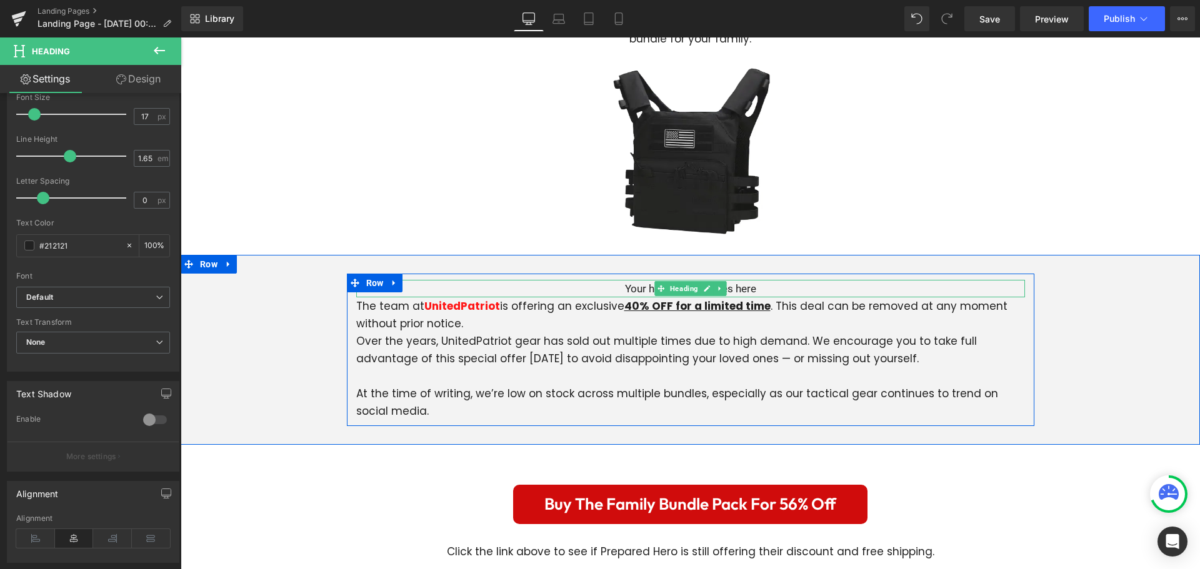
click at [629, 280] on h3 "Your heading text goes here" at bounding box center [690, 288] width 669 height 17
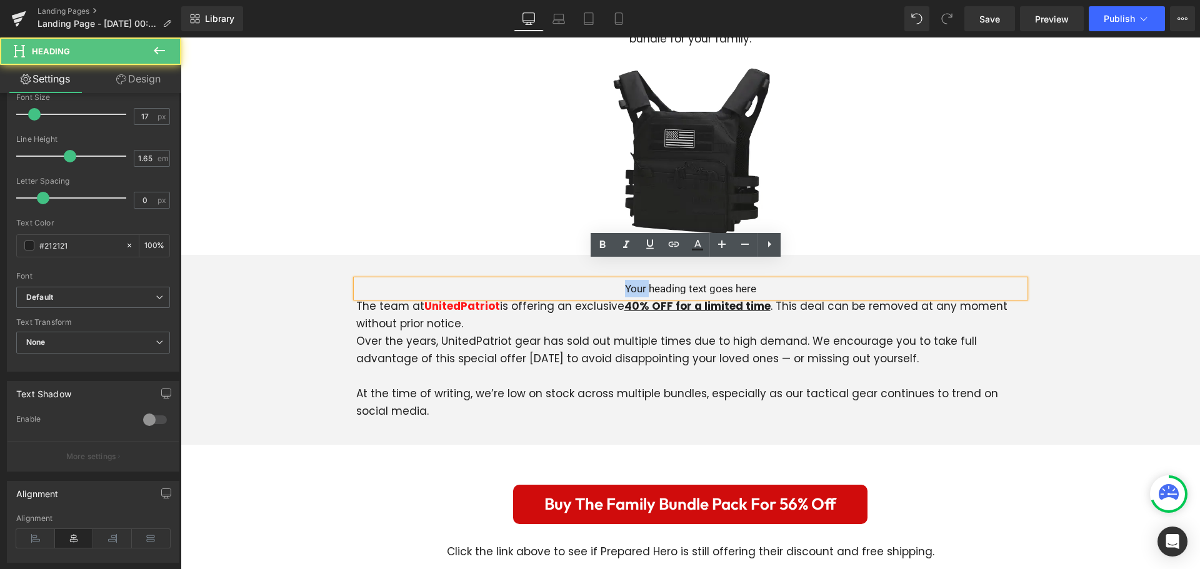
click at [629, 280] on h3 "Your heading text goes here" at bounding box center [690, 288] width 669 height 17
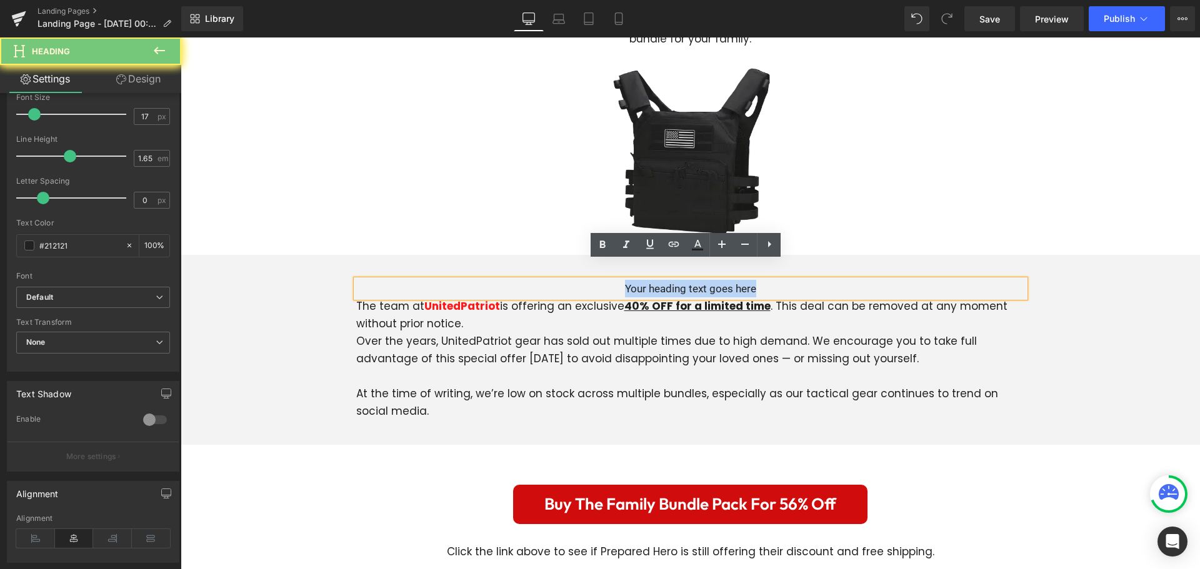
click at [629, 280] on h3 "Your heading text goes here" at bounding box center [690, 288] width 669 height 17
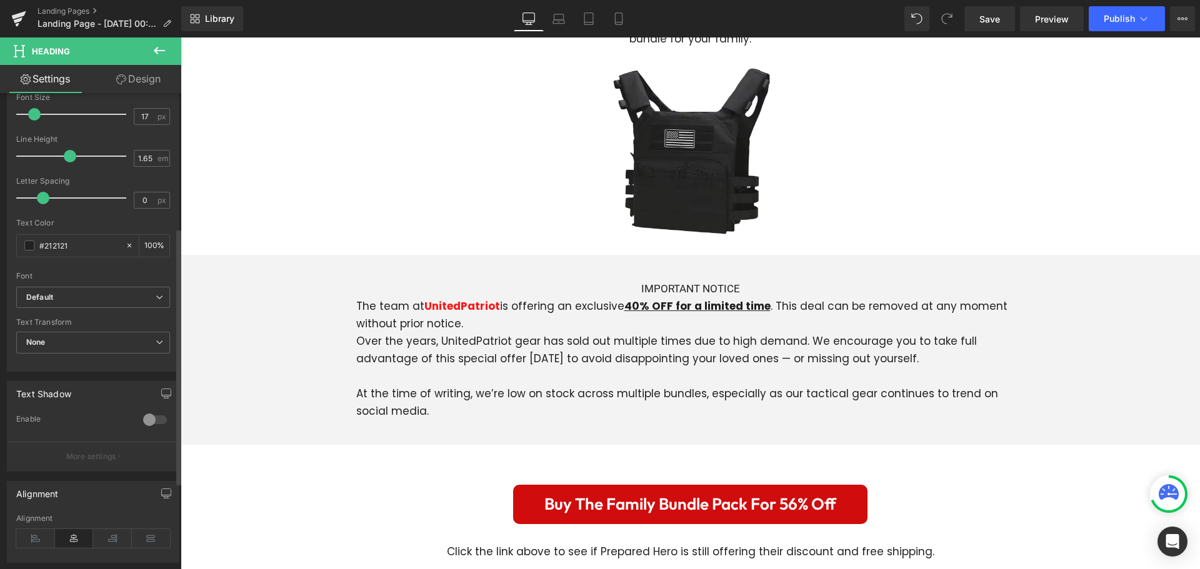
scroll to position [125, 0]
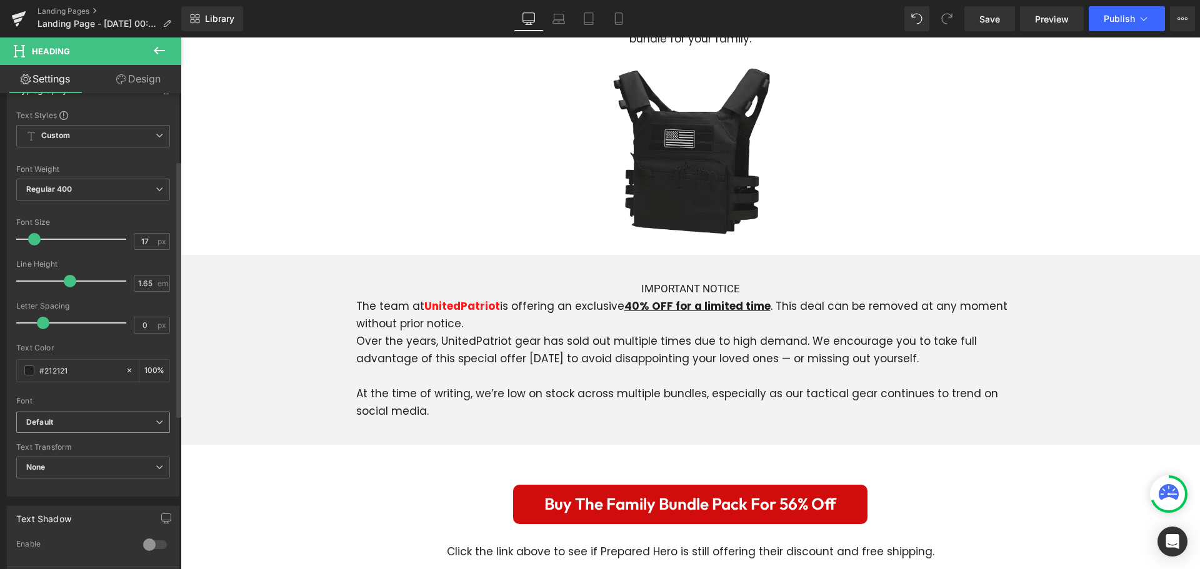
click at [98, 422] on b "Default" at bounding box center [90, 422] width 129 height 11
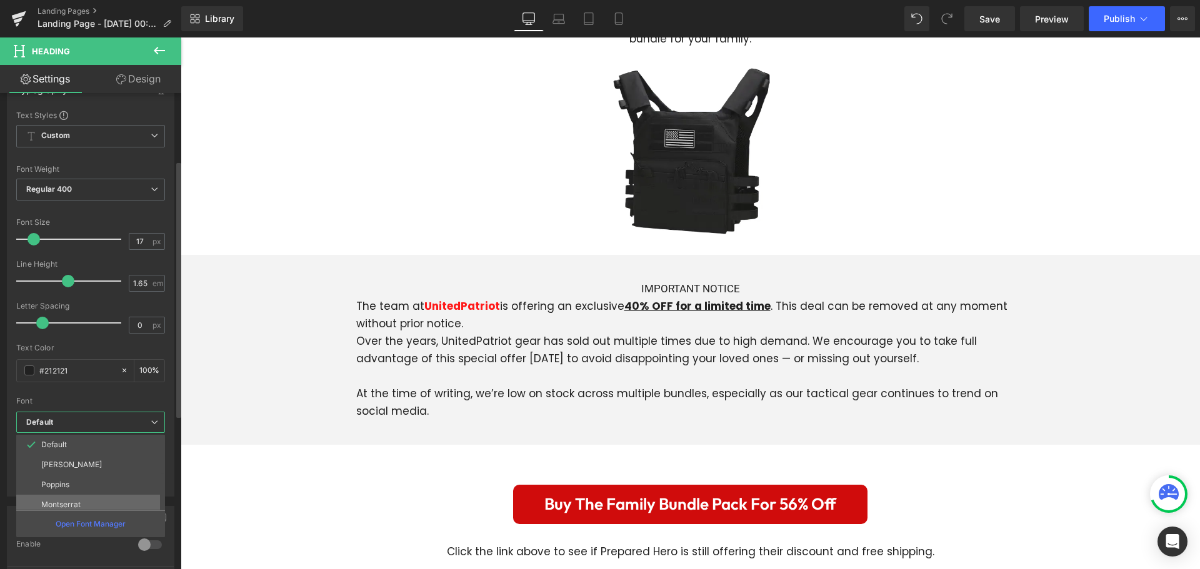
scroll to position [45, 0]
click at [67, 494] on li "Outfit" at bounding box center [93, 500] width 154 height 20
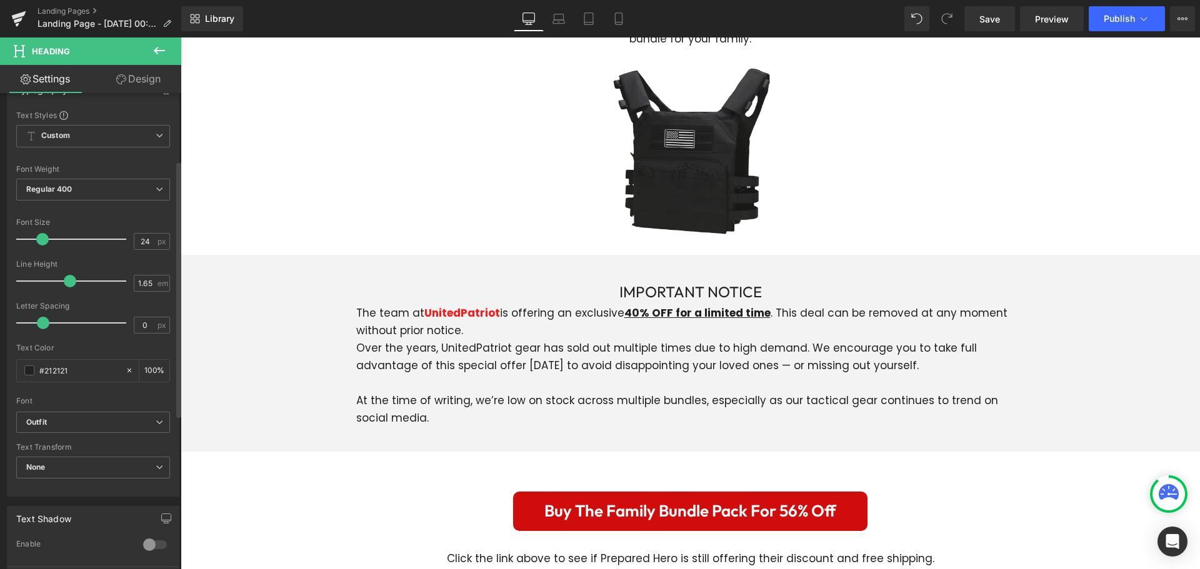
type input "25"
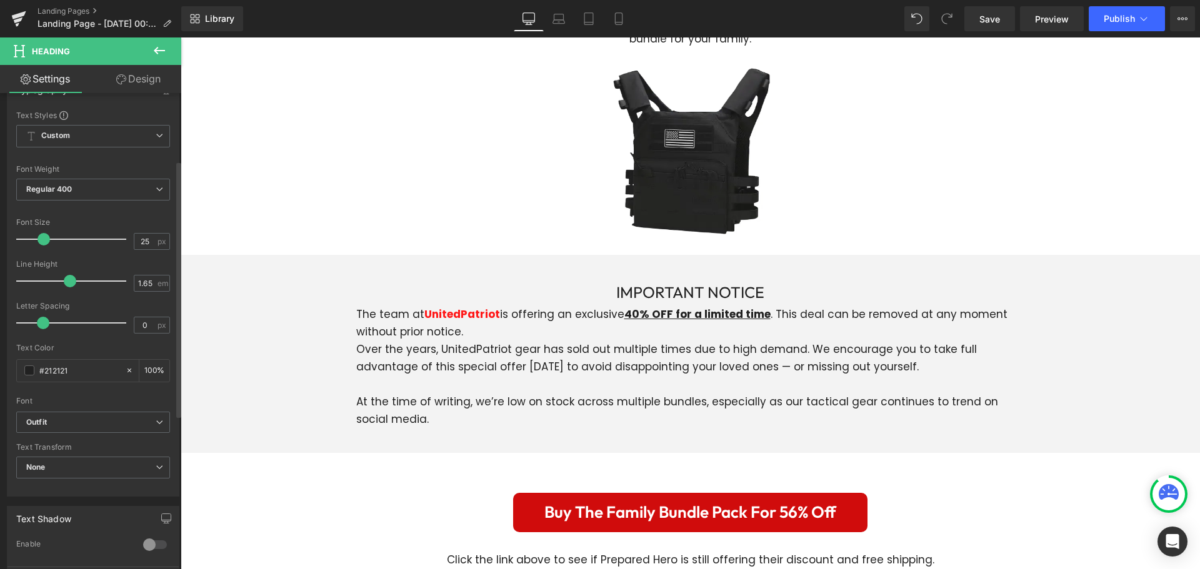
drag, startPoint x: 31, startPoint y: 236, endPoint x: 39, endPoint y: 237, distance: 8.9
click at [39, 237] on span at bounding box center [43, 239] width 12 height 12
click at [86, 194] on span "Regular 400" at bounding box center [93, 190] width 154 height 22
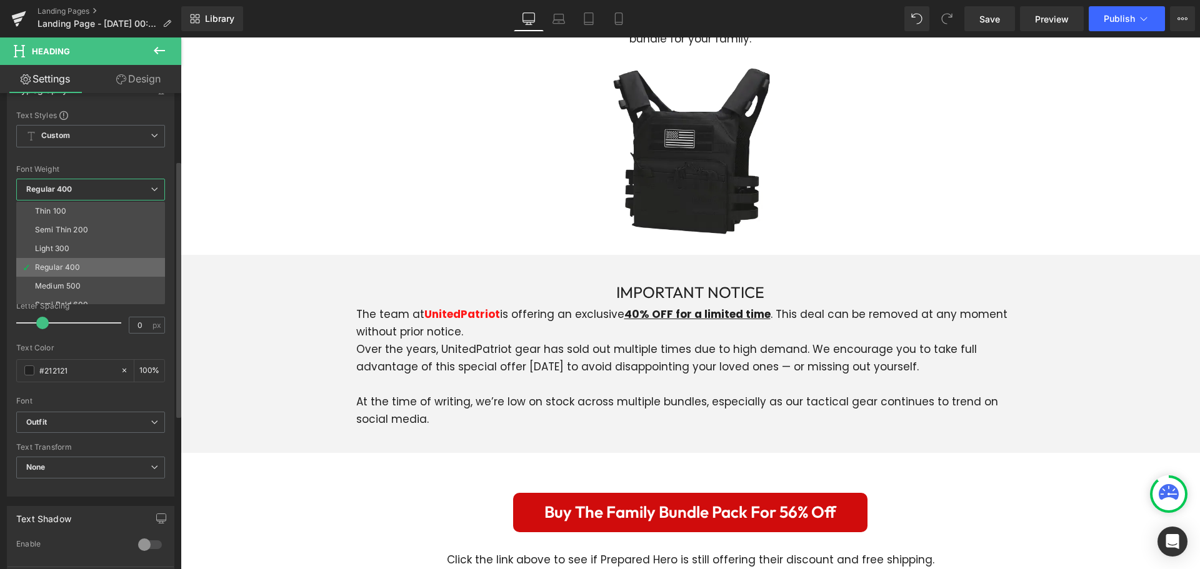
scroll to position [62, 0]
click at [87, 243] on div "Semi Bold 600" at bounding box center [61, 242] width 53 height 9
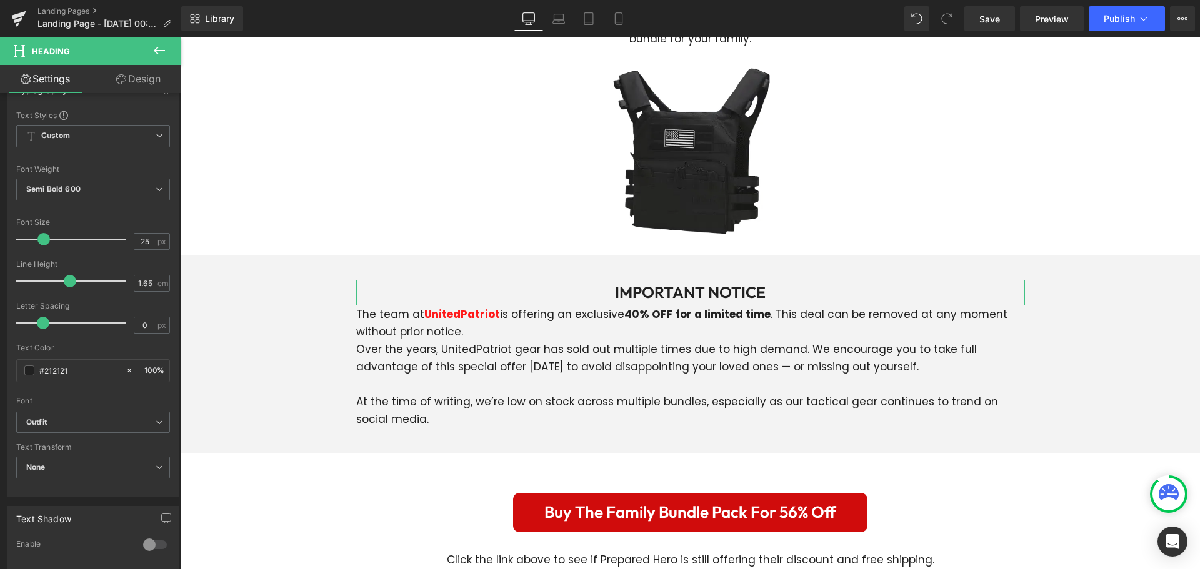
click at [121, 83] on icon at bounding box center [121, 79] width 10 height 10
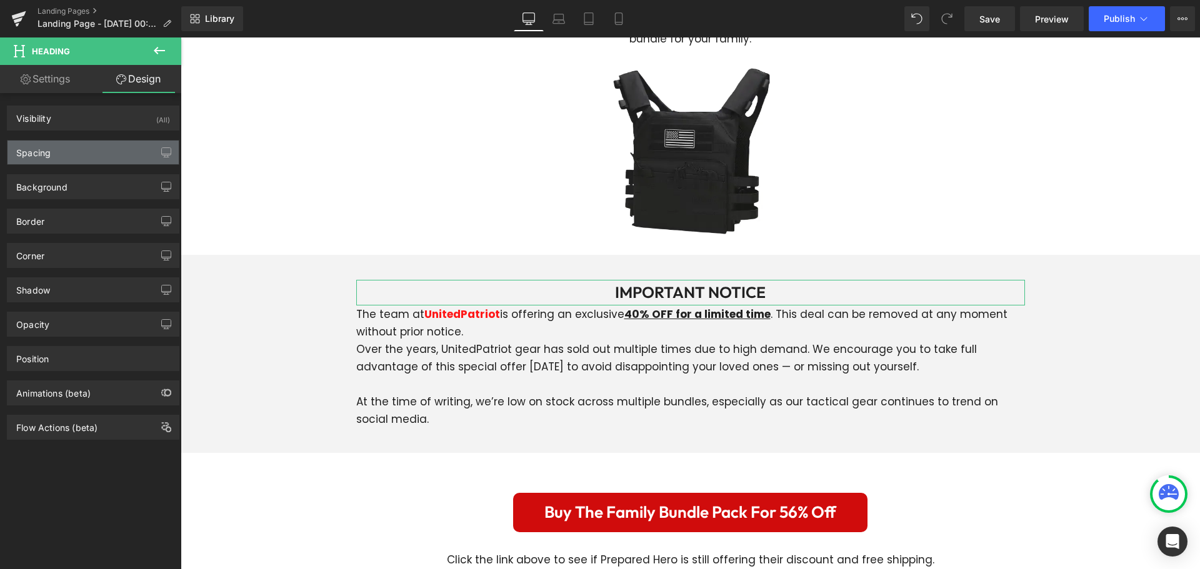
type input "0"
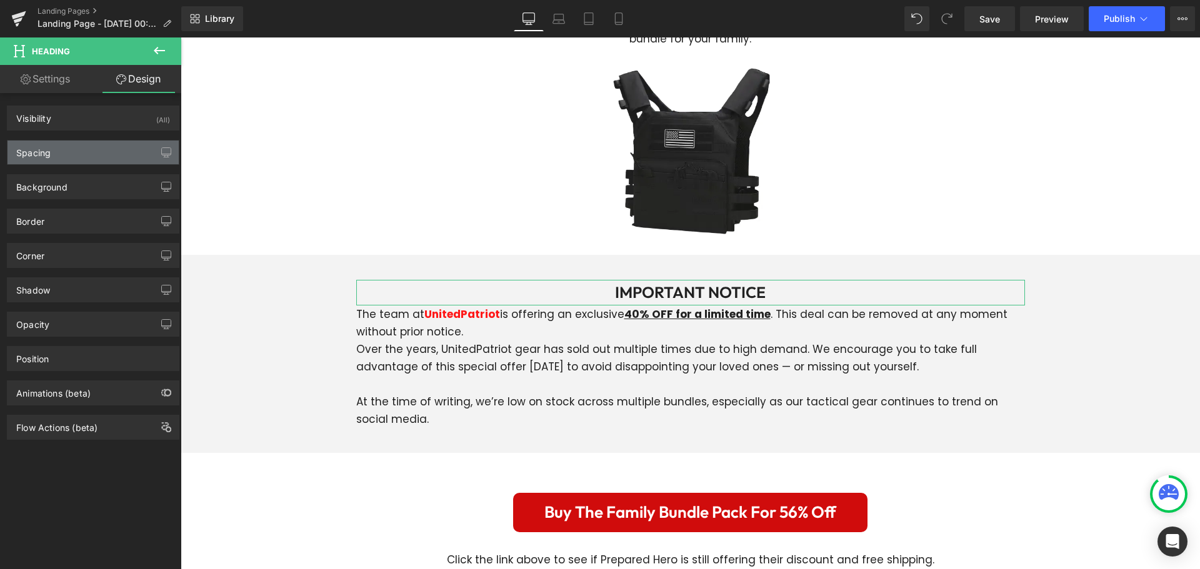
type input "0"
click at [102, 151] on div "Spacing" at bounding box center [92, 153] width 171 height 24
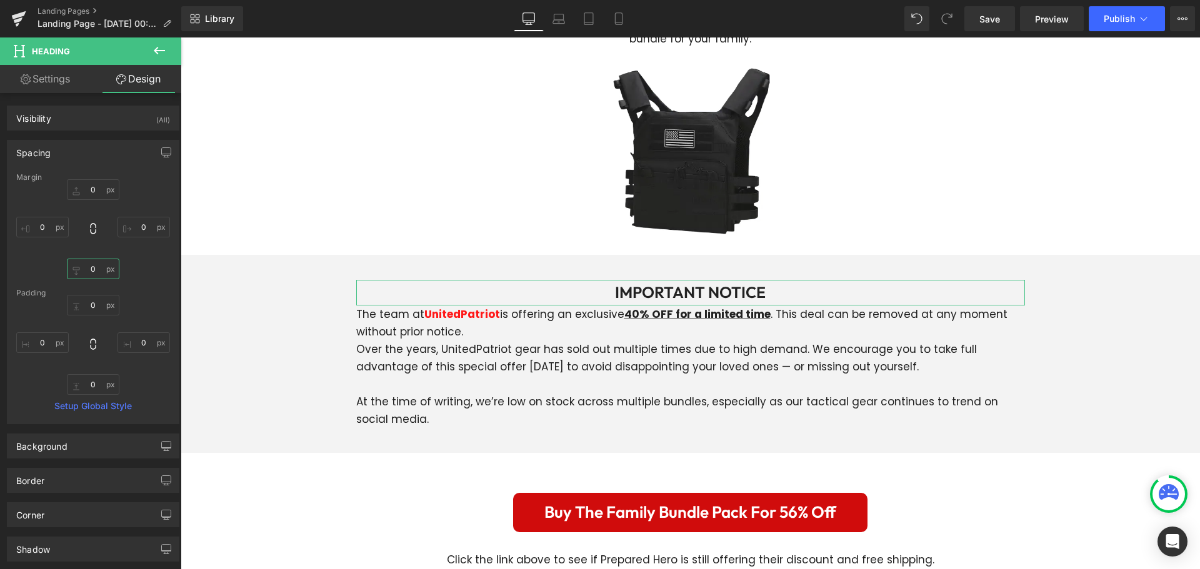
click at [96, 273] on input "0" at bounding box center [93, 269] width 52 height 21
type input "20"
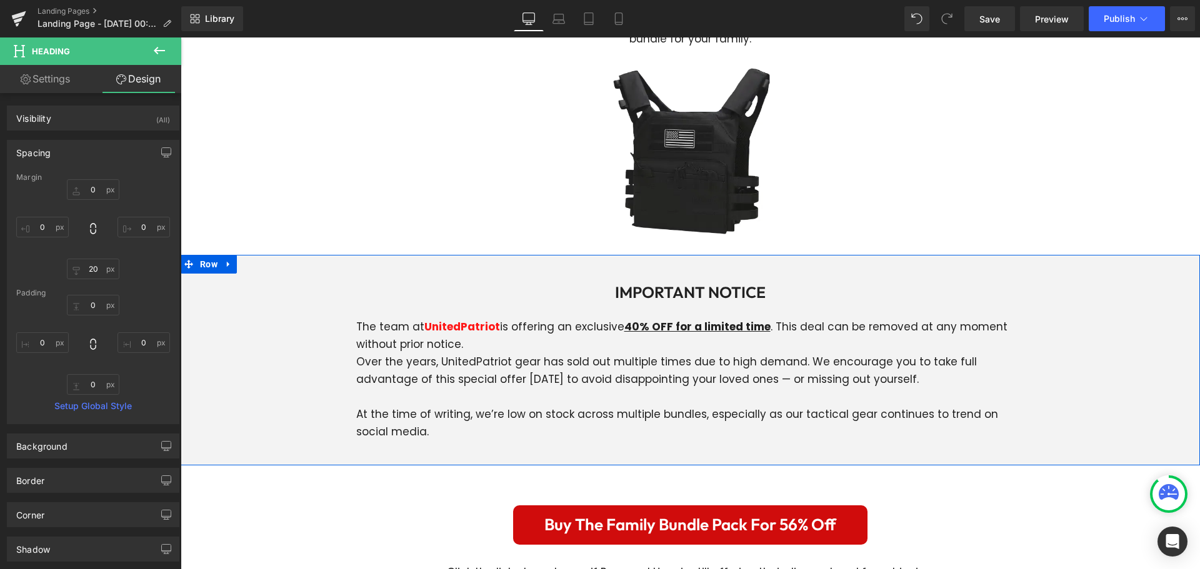
click at [320, 289] on div "IMPORTANT NOTICE Heading The team at UnitedPatriot is offering an exclusive 40%…" at bounding box center [690, 361] width 1019 height 174
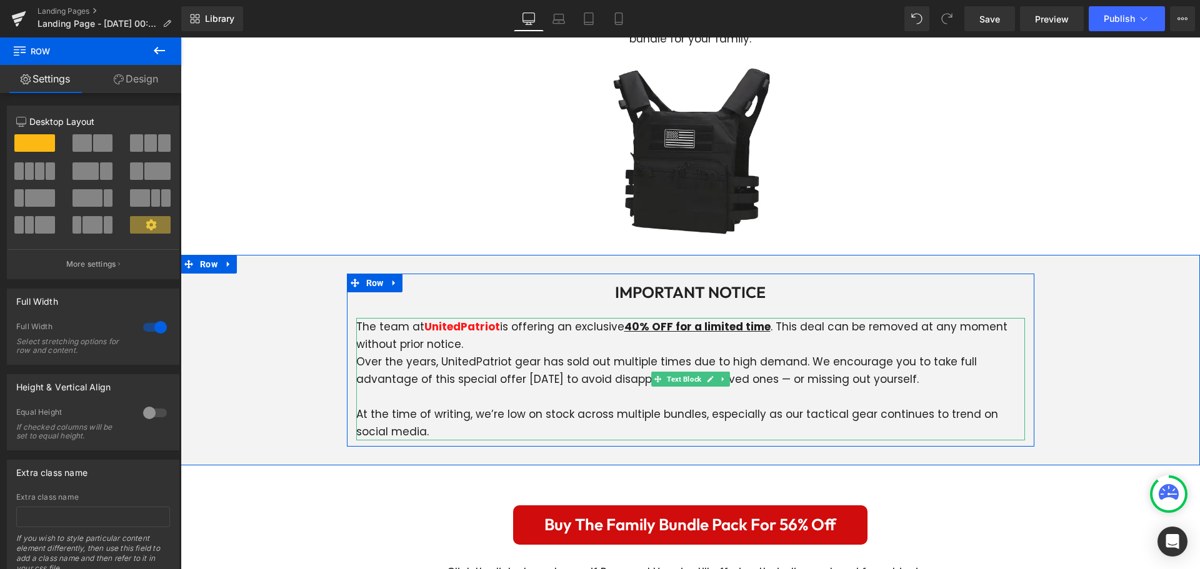
scroll to position [3977, 0]
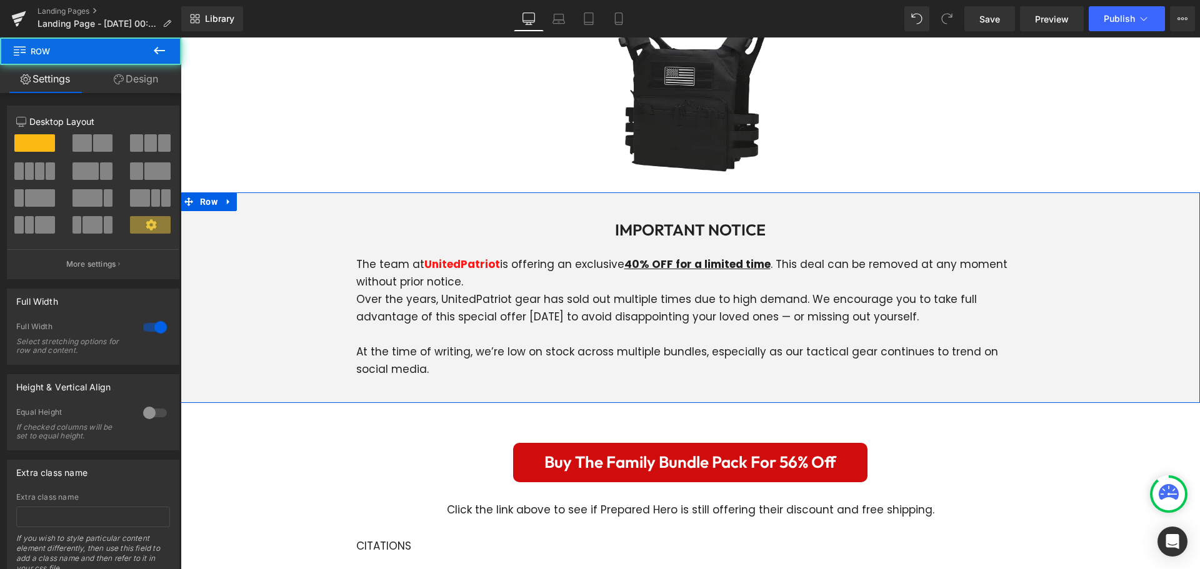
click at [1099, 314] on div "IMPORTANT NOTICE Heading The team at UnitedPatriot is offering an exclusive 40%…" at bounding box center [690, 298] width 1019 height 174
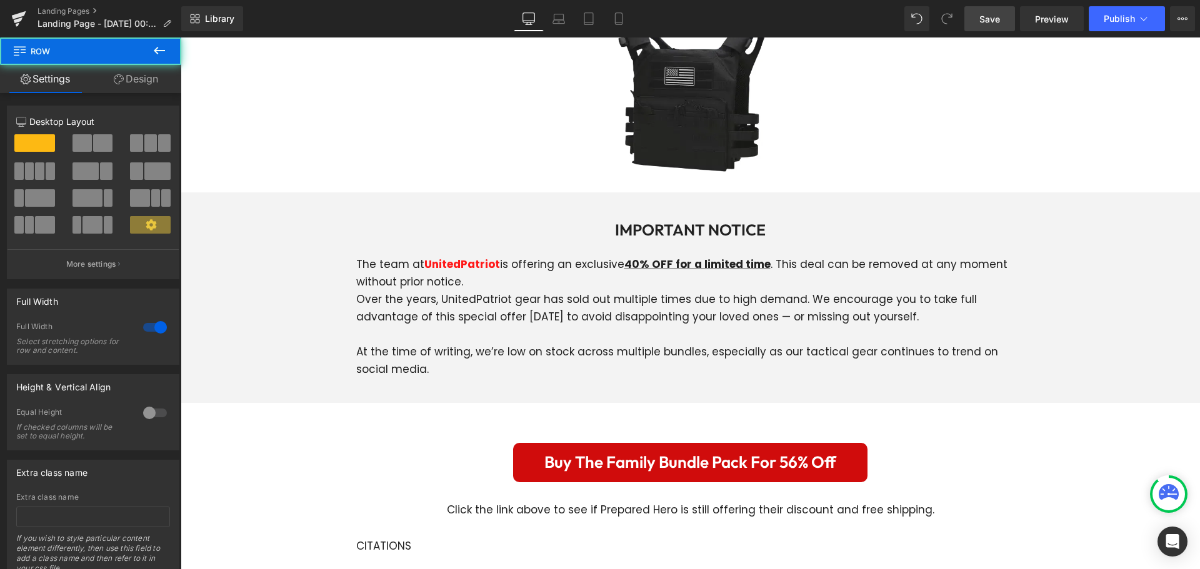
click at [999, 23] on link "Save" at bounding box center [989, 18] width 51 height 25
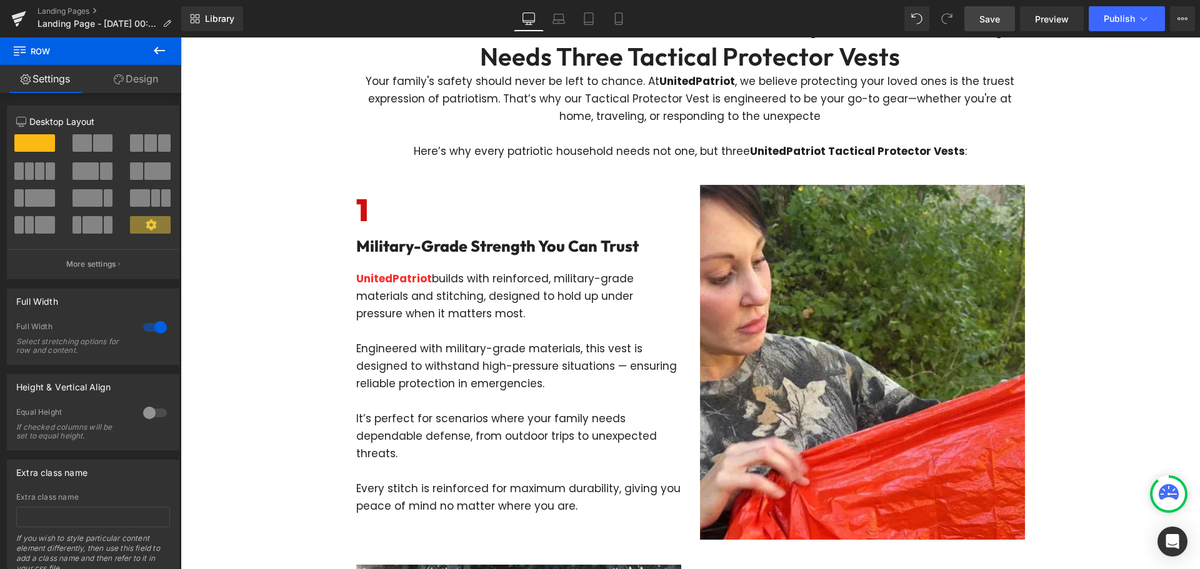
scroll to position [0, 0]
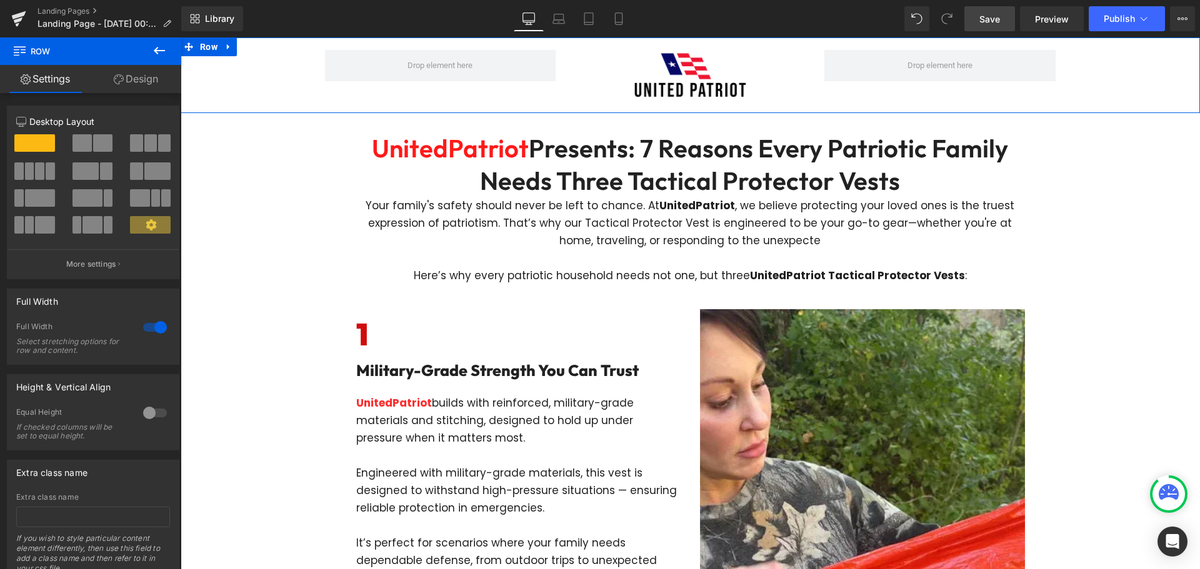
click at [251, 86] on div "Image Row" at bounding box center [690, 75] width 1019 height 63
click at [132, 82] on link "Design" at bounding box center [136, 79] width 91 height 28
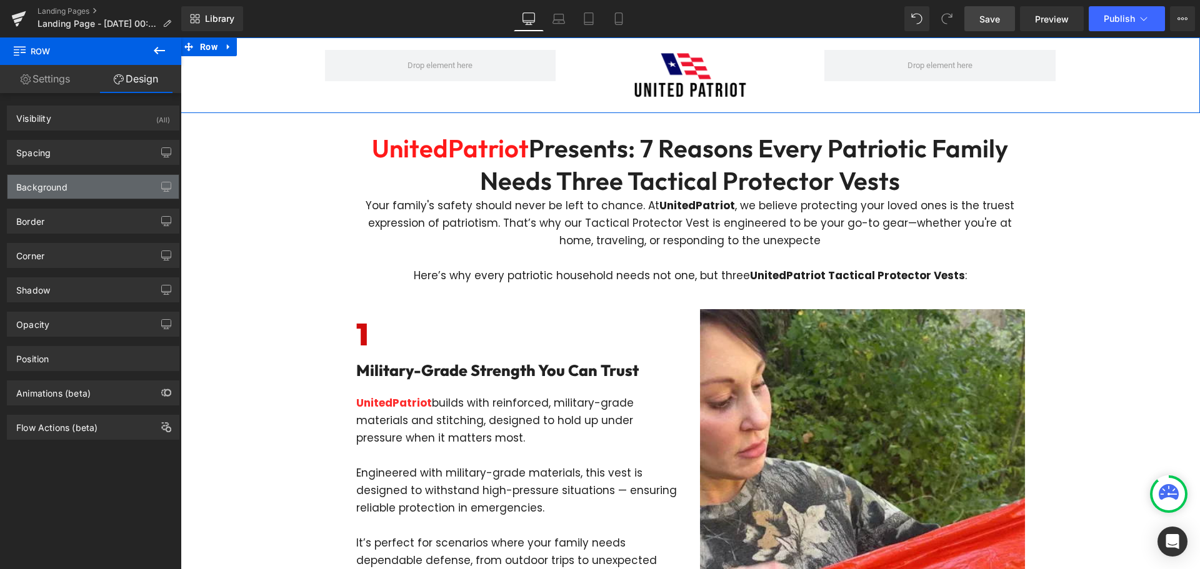
type input "transparent"
type input "0"
click at [94, 194] on div "Background" at bounding box center [92, 187] width 171 height 24
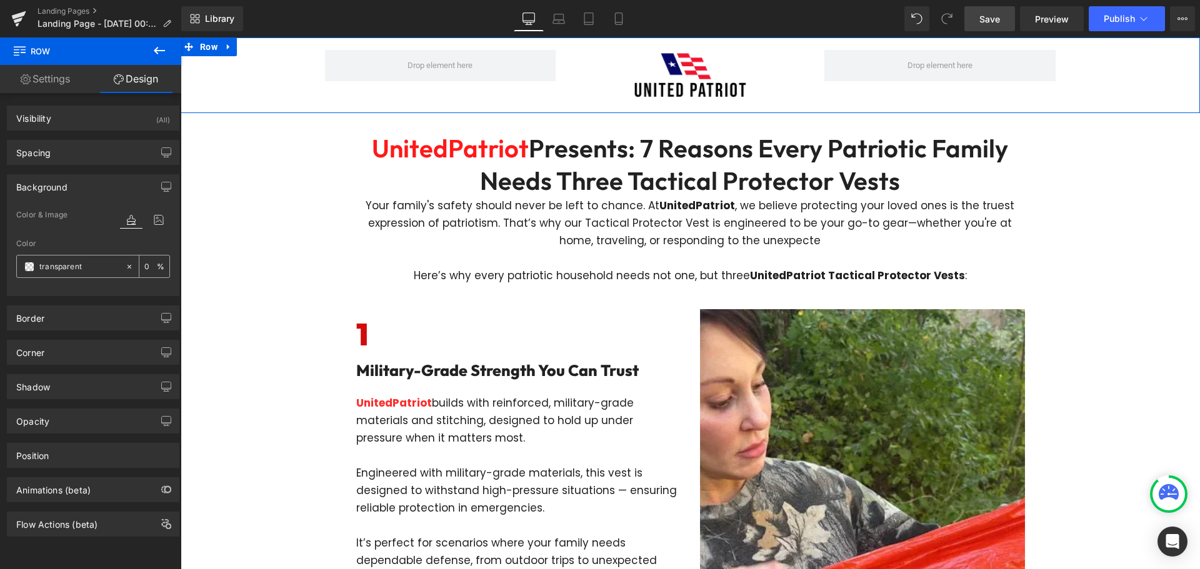
click at [23, 262] on div "transparent" at bounding box center [71, 267] width 108 height 22
click at [26, 266] on span at bounding box center [29, 267] width 10 height 10
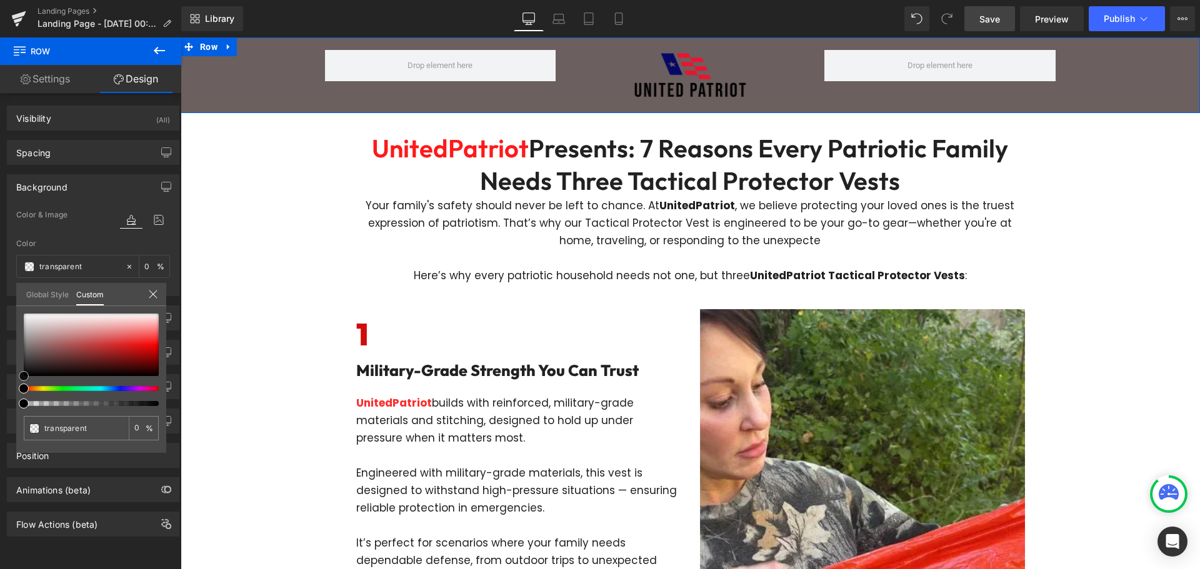
type input "#6c5f5f"
type input "100"
type input "#6c5f5f"
type input "100"
type input "#665b5b"
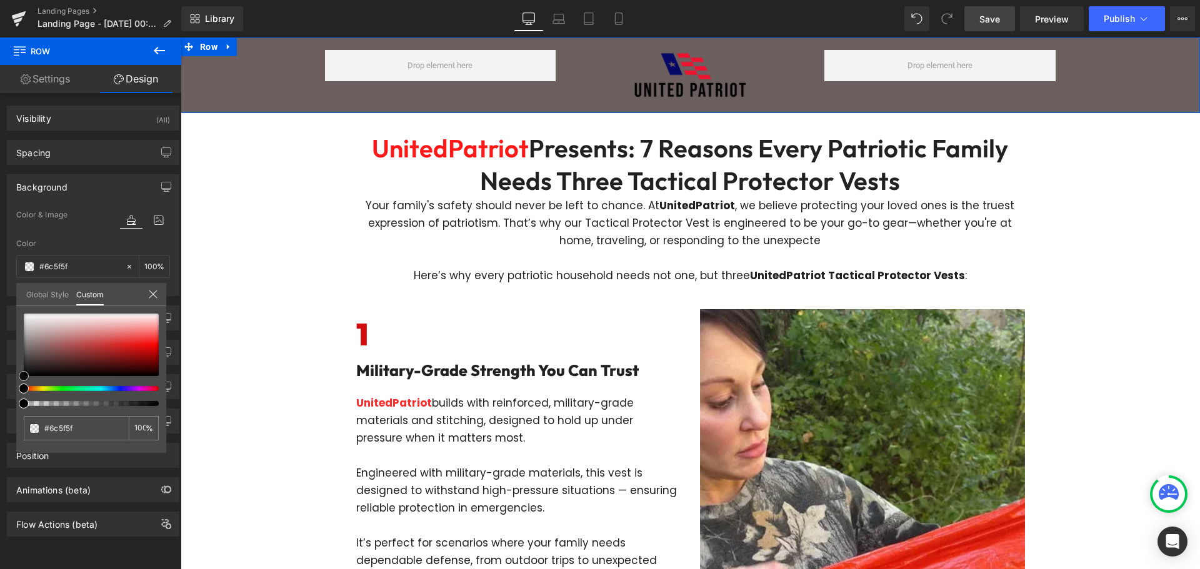
type input "#665b5b"
type input "#5d5454"
type input "#514c4c"
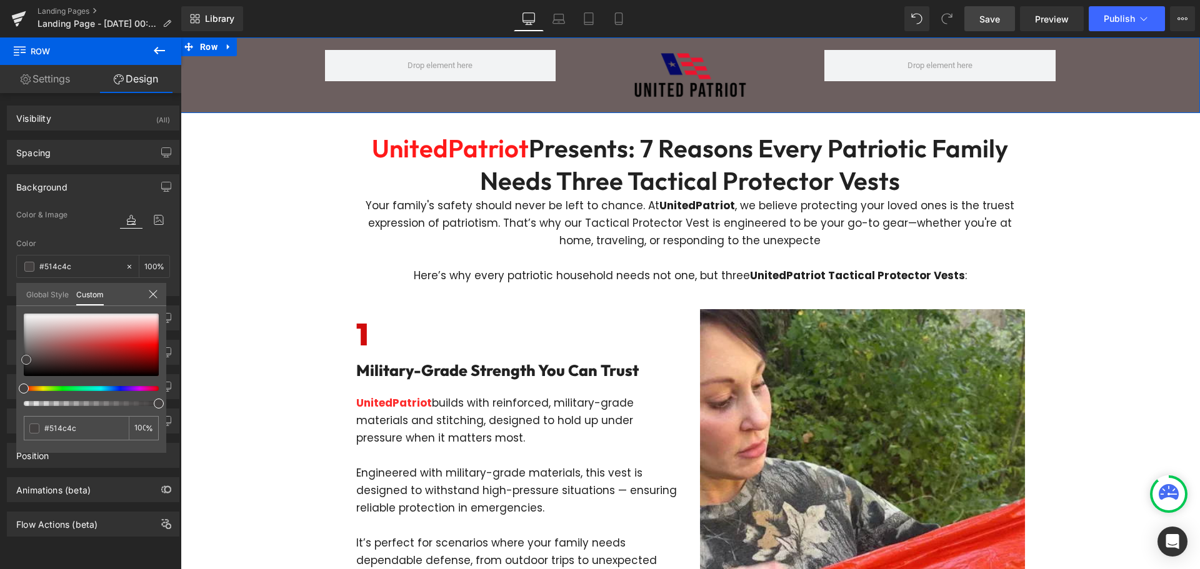
type input "#464343"
type input "#3e3b3b"
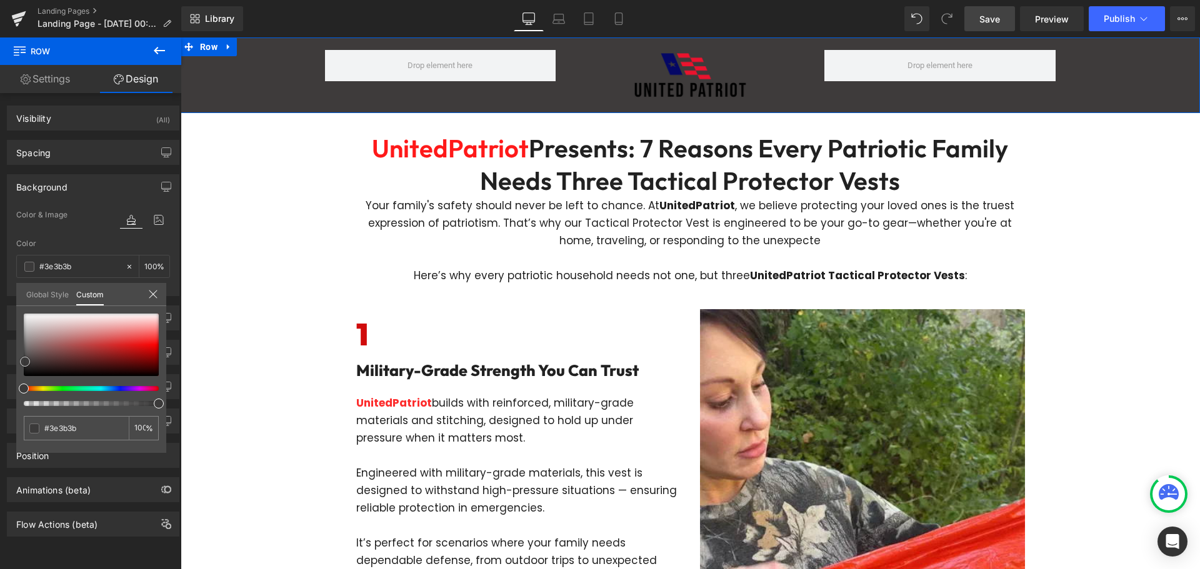
type input "#3b3a3a"
type input "#3a3a3a"
type input "#383838"
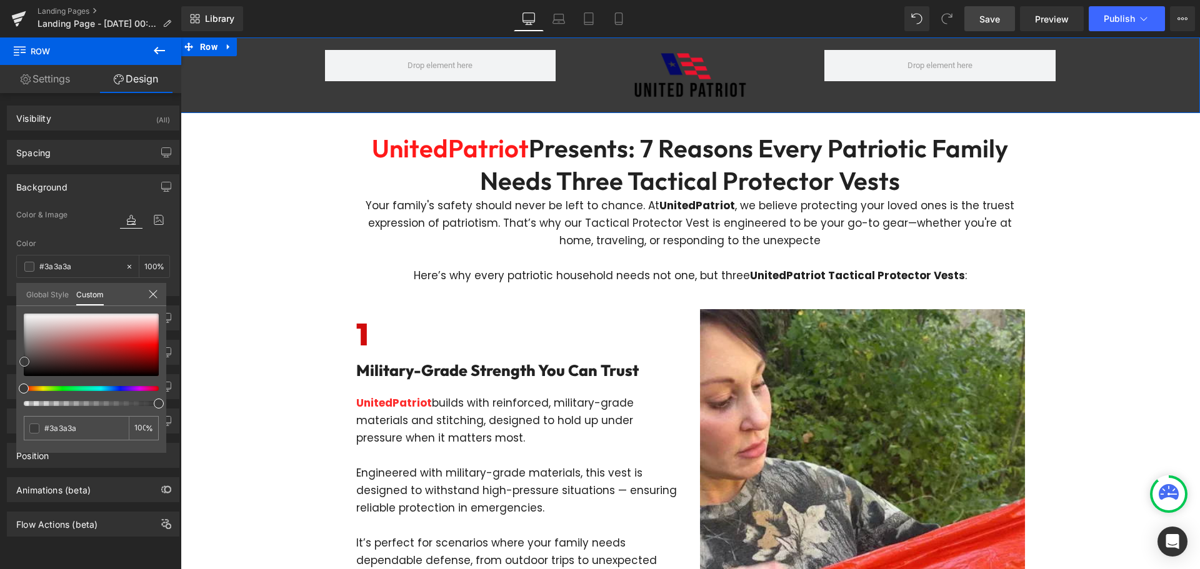
type input "#383838"
type input "#333333"
type input "#303030"
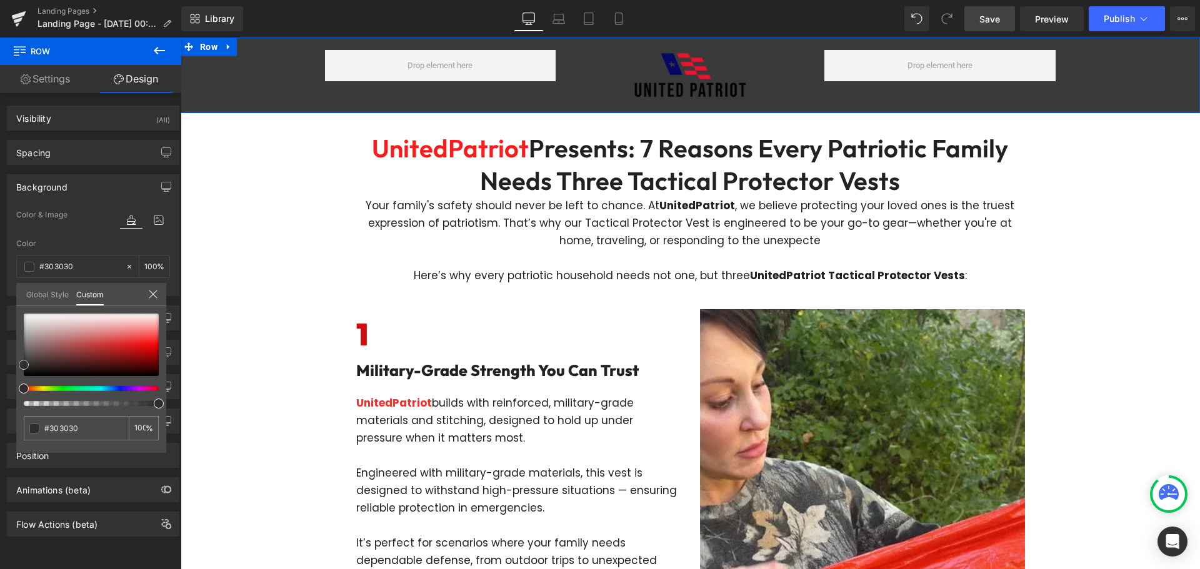
type input "#2d2d2d"
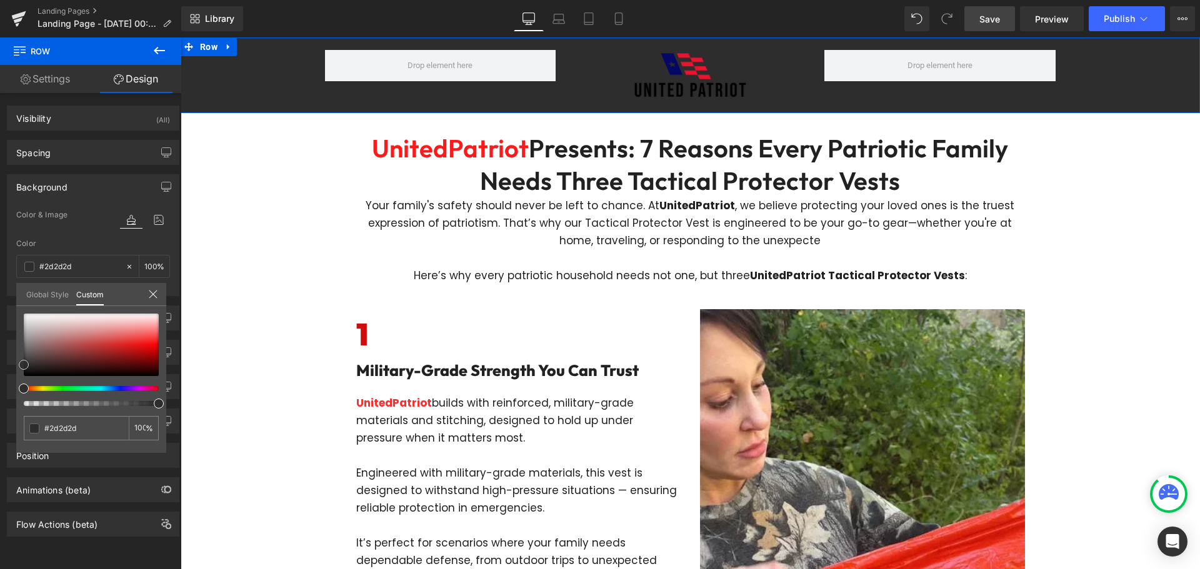
type input "#303030"
type input "#3a3a3a"
type input "#424242"
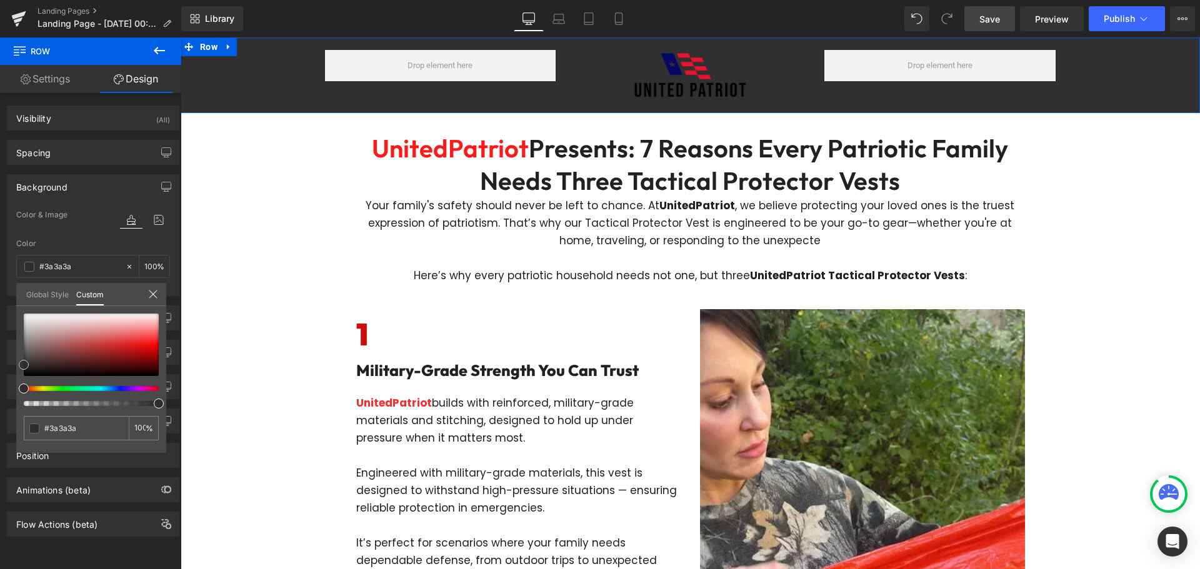
type input "#424242"
type input "#444444"
type input "#4f4f4f"
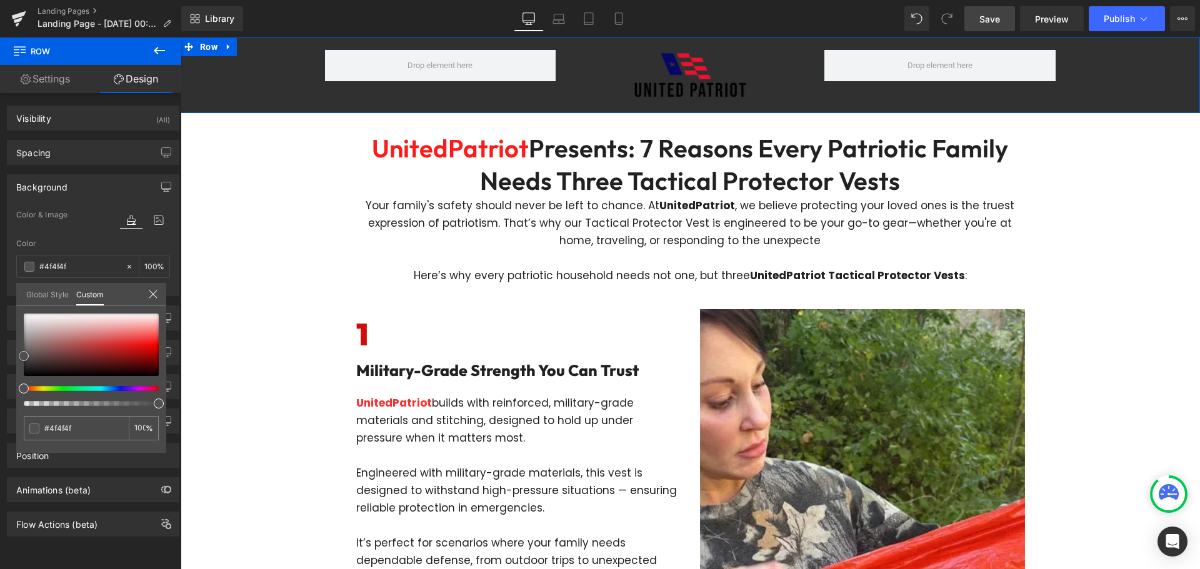
type input "#565656"
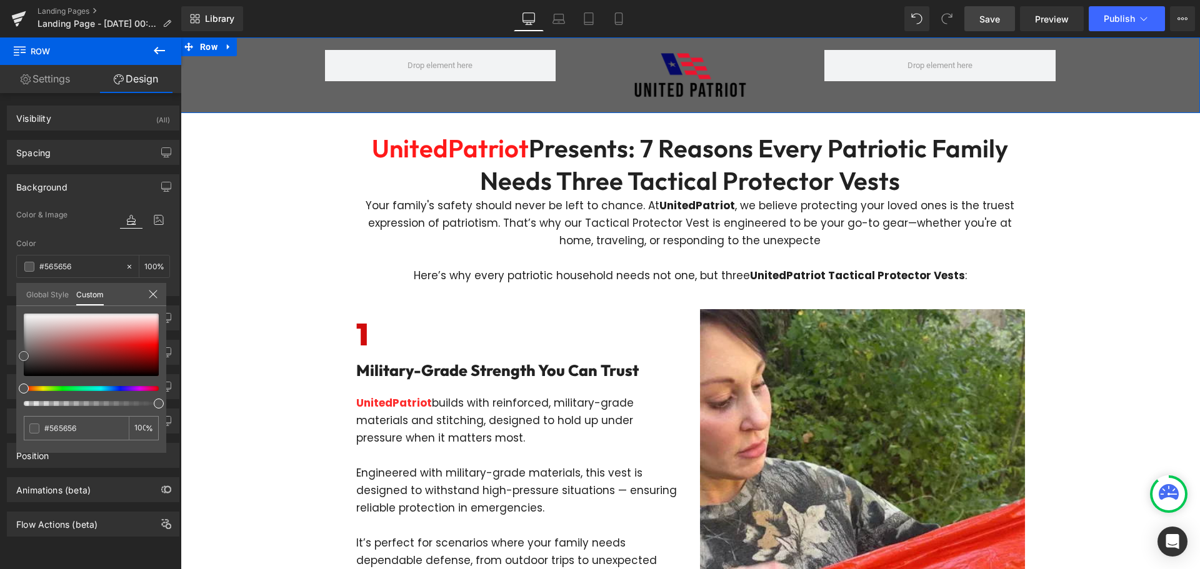
type input "#636363"
type input "#6b6b6b"
type input "#707070"
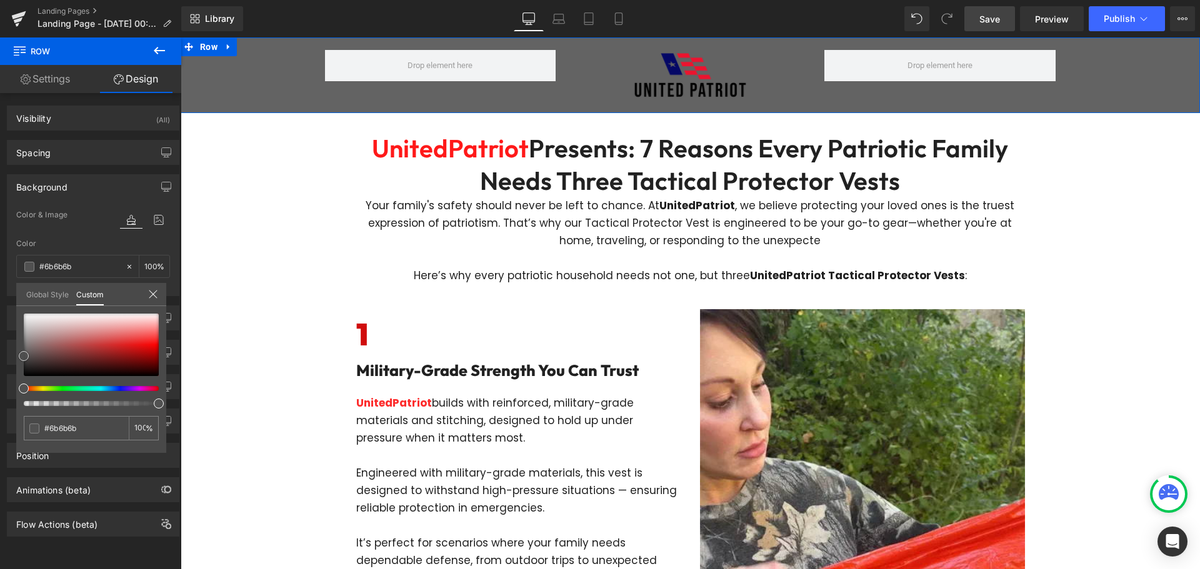
type input "#707070"
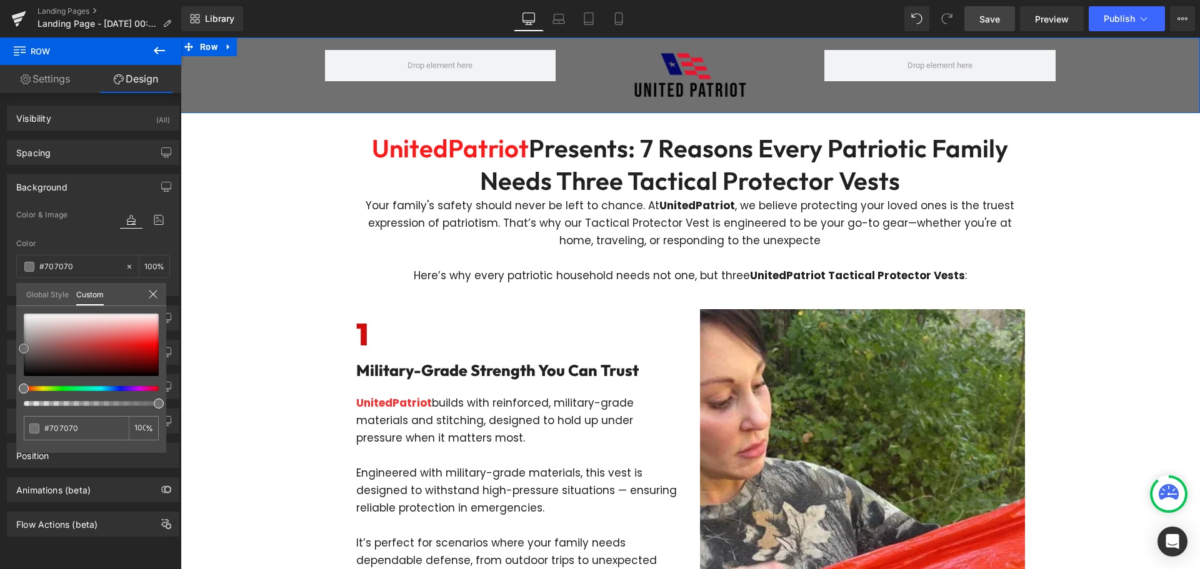
type input "#727272"
type input "#7a7a7a"
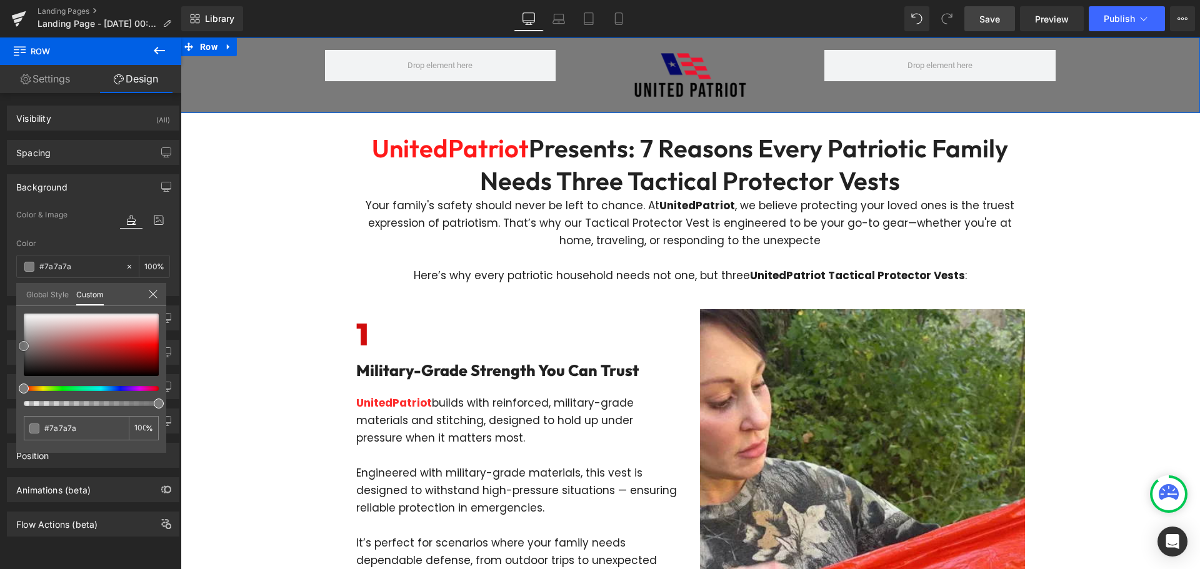
drag, startPoint x: 31, startPoint y: 354, endPoint x: 17, endPoint y: 346, distance: 15.1
click at [17, 346] on div "#7a7a7a 100 %" at bounding box center [91, 383] width 150 height 139
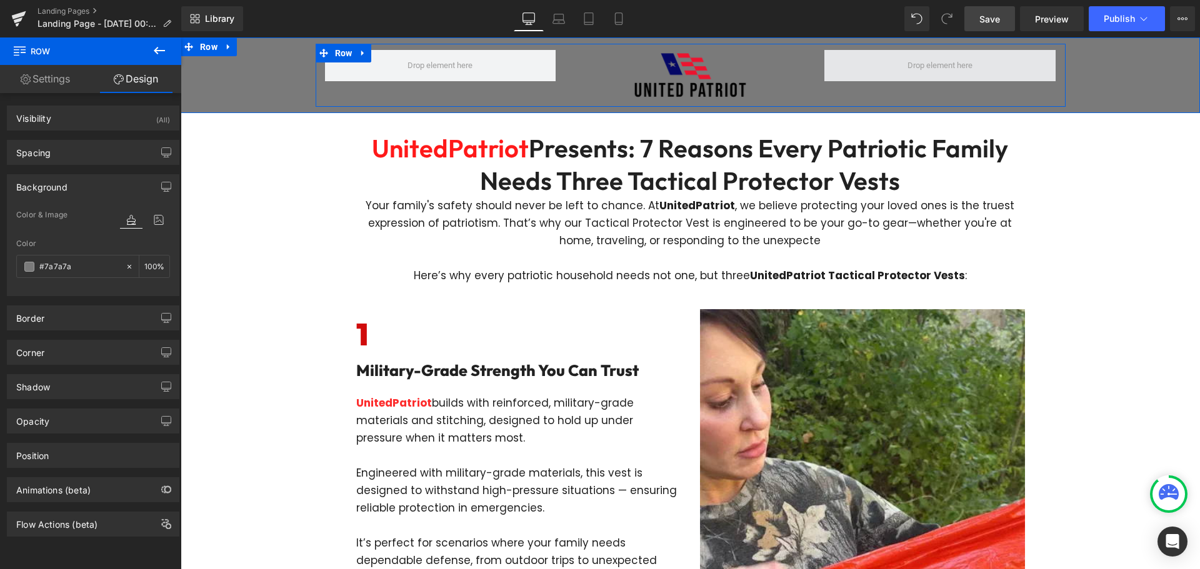
click at [871, 76] on span at bounding box center [939, 65] width 231 height 31
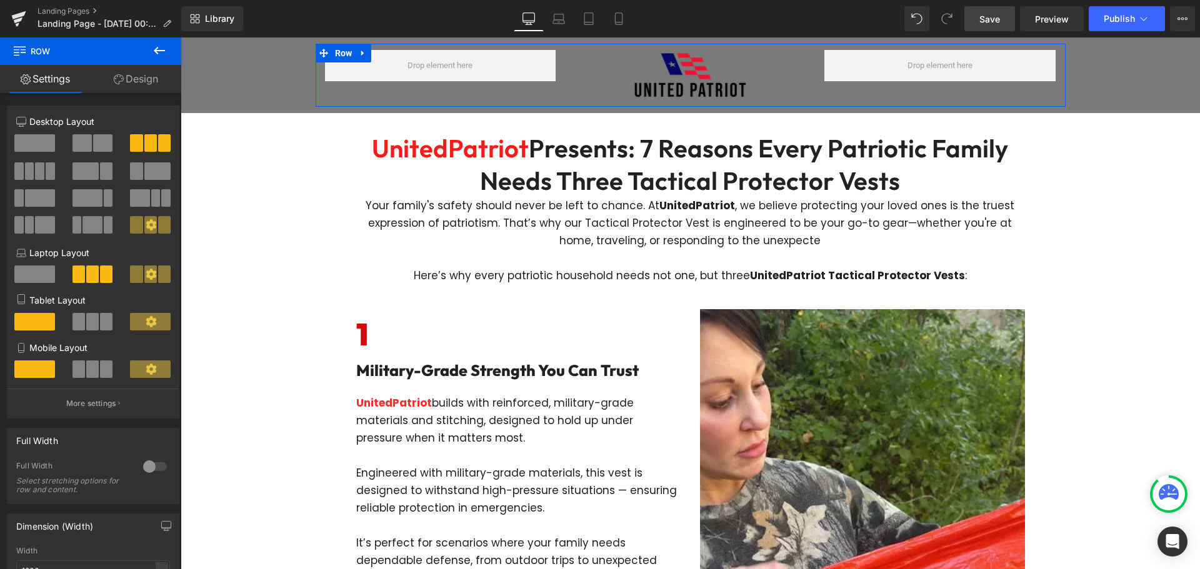
click at [24, 136] on span at bounding box center [34, 142] width 41 height 17
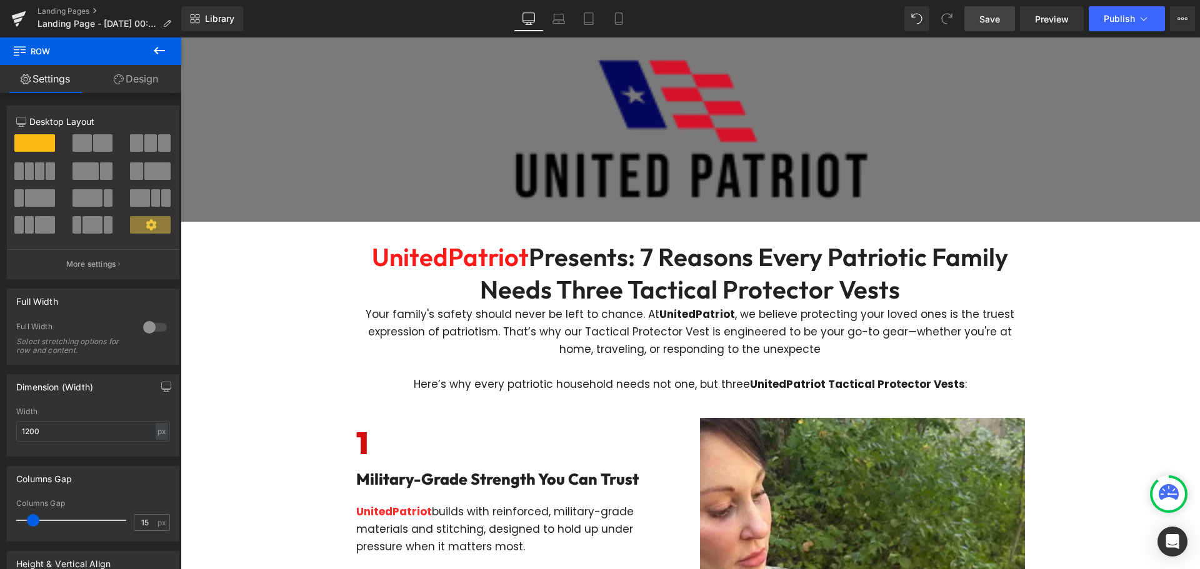
click at [734, 191] on img at bounding box center [690, 129] width 439 height 159
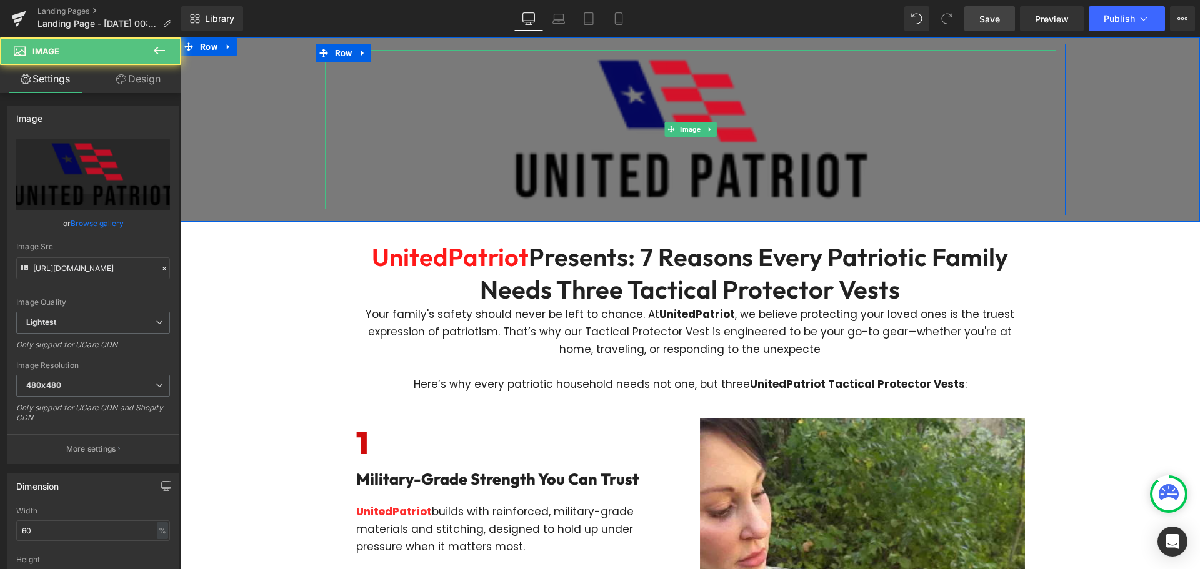
click at [739, 182] on img at bounding box center [690, 129] width 439 height 159
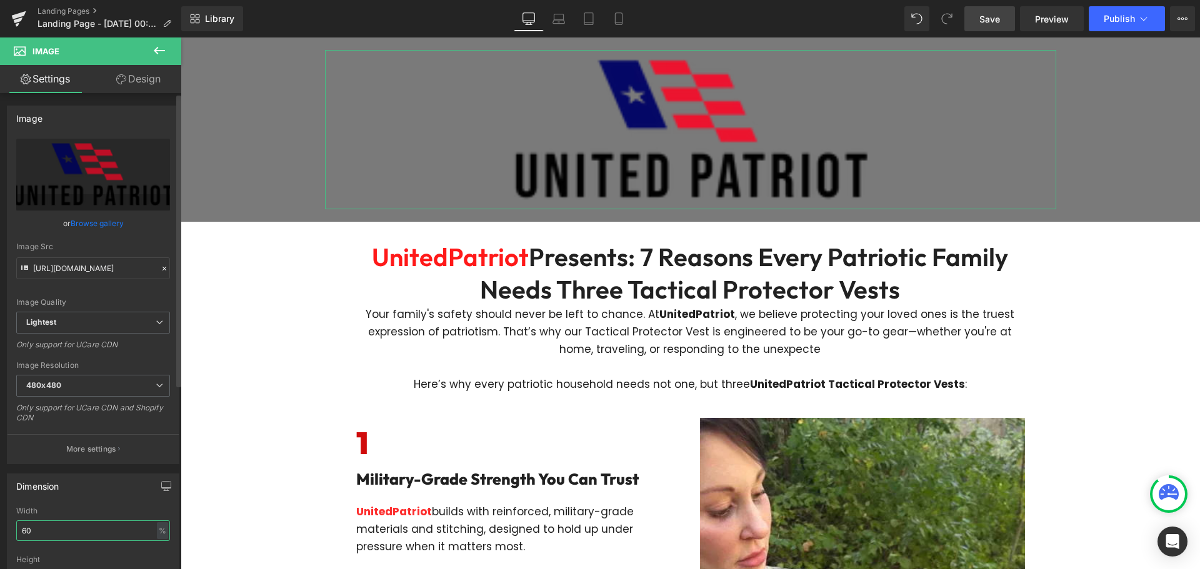
click at [51, 535] on input "60" at bounding box center [93, 531] width 154 height 21
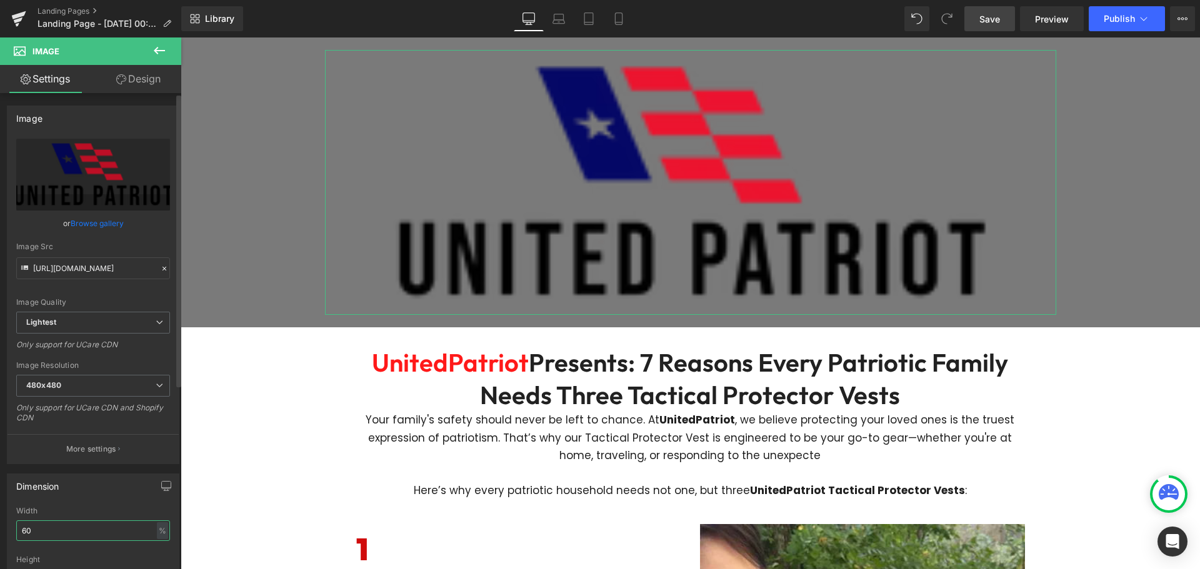
type input "6"
type input "20"
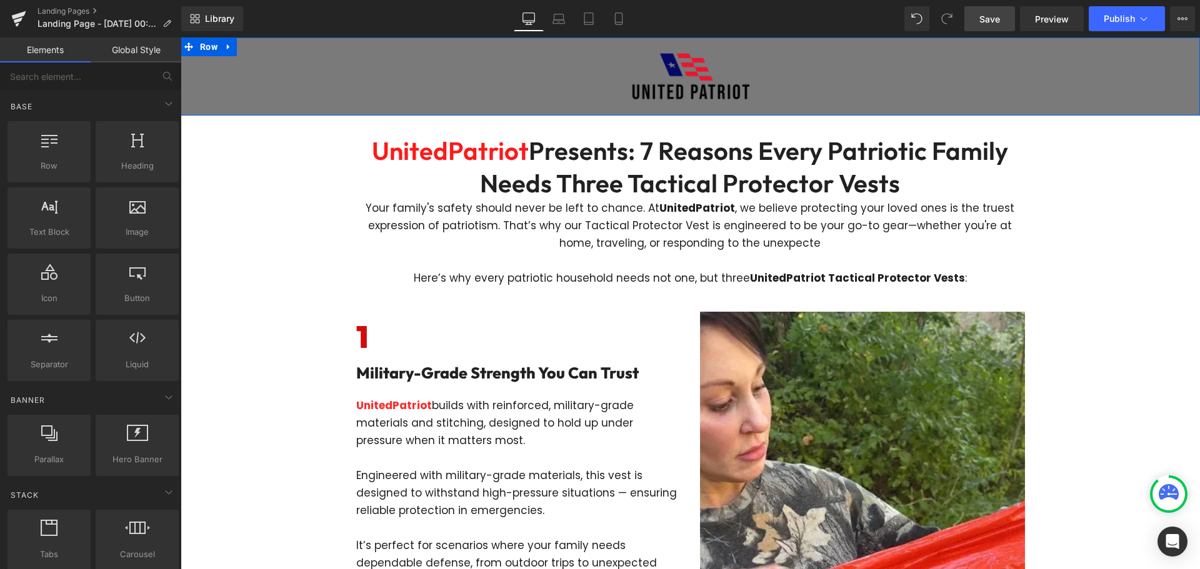
click at [279, 72] on div "Image Row" at bounding box center [690, 77] width 1019 height 66
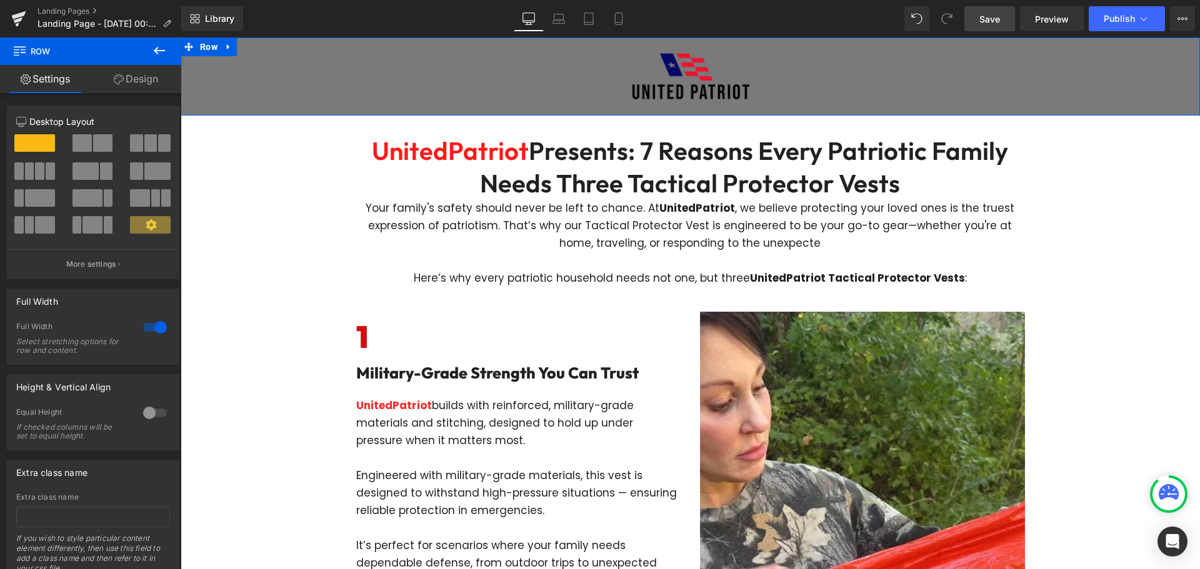
click at [125, 71] on link "Design" at bounding box center [136, 79] width 91 height 28
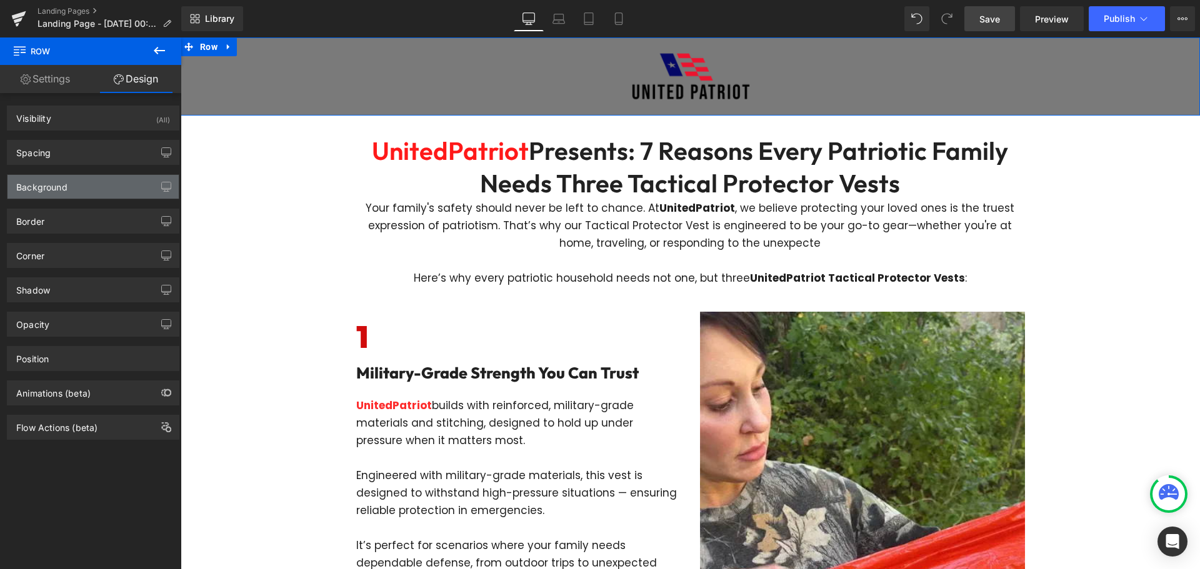
click at [94, 190] on div "Background" at bounding box center [92, 187] width 171 height 24
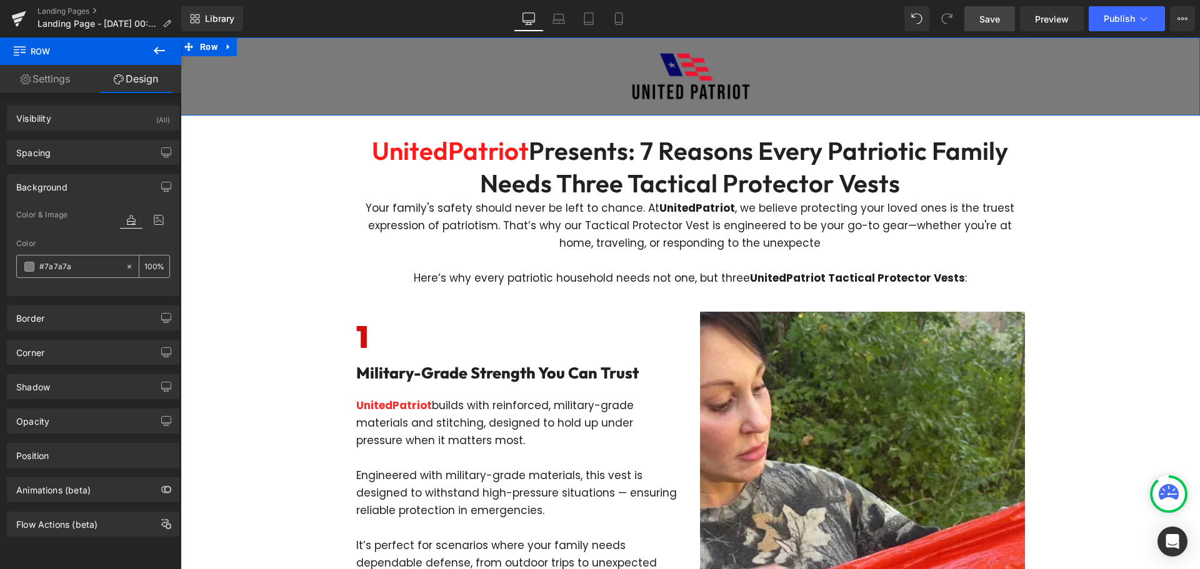
click at [29, 270] on span at bounding box center [29, 267] width 10 height 10
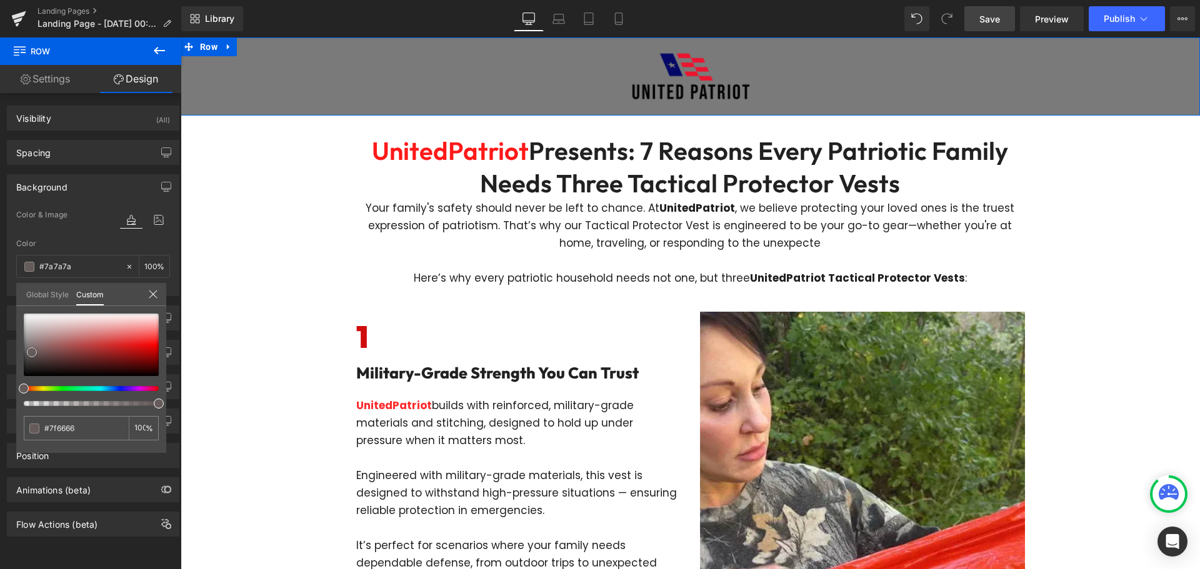
type input "#7f6666"
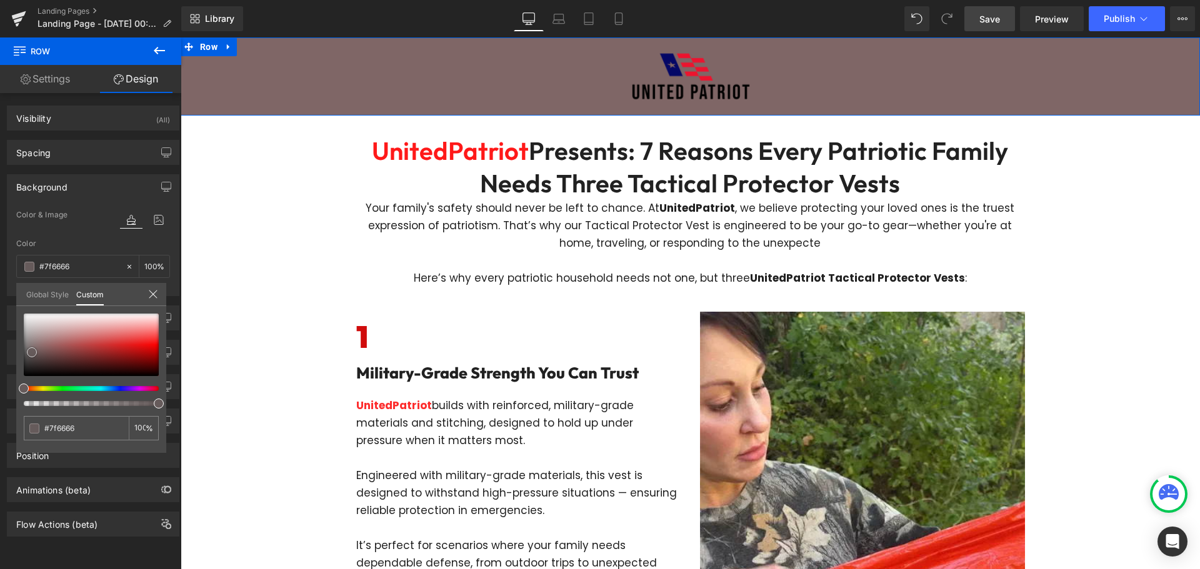
type input "#665b5b"
type input "#605757"
type input "#595454"
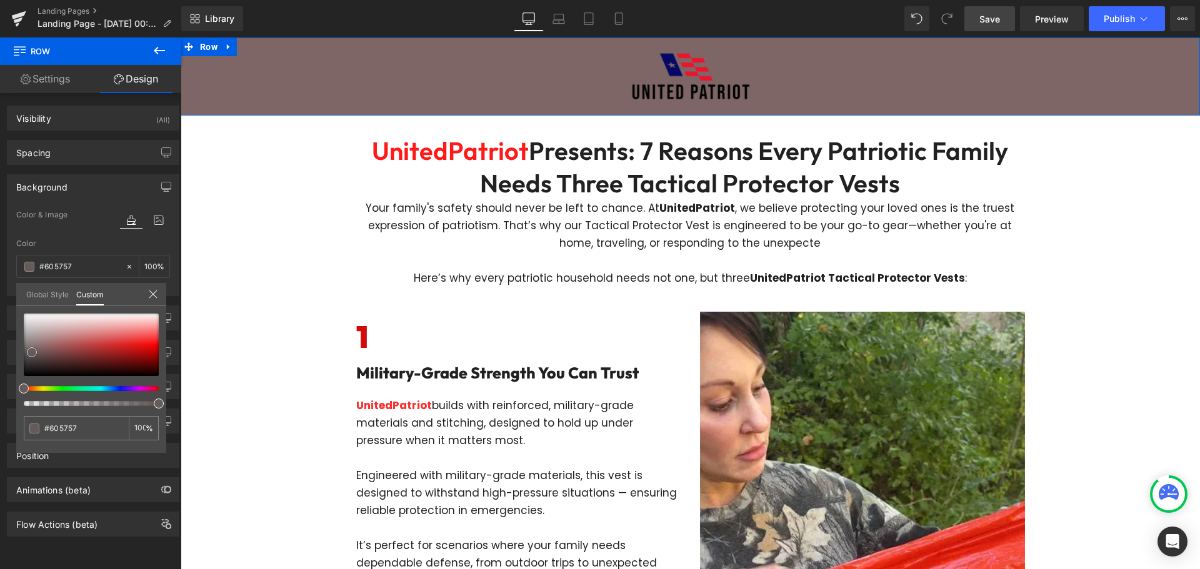
type input "#595454"
type input "#565151"
type input "#555252"
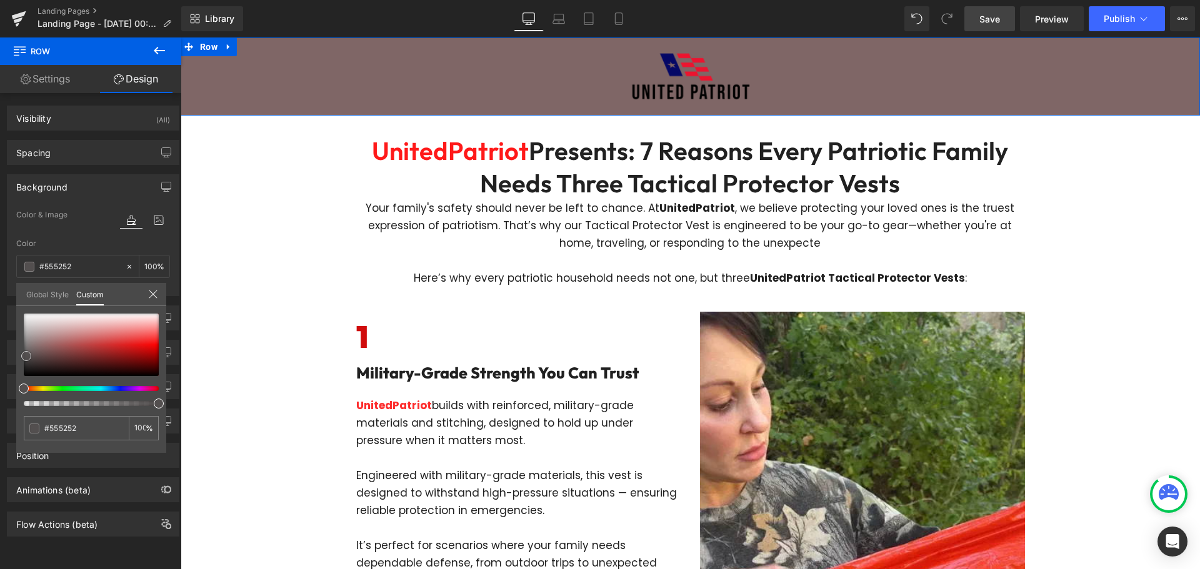
type input "#4f4e4e"
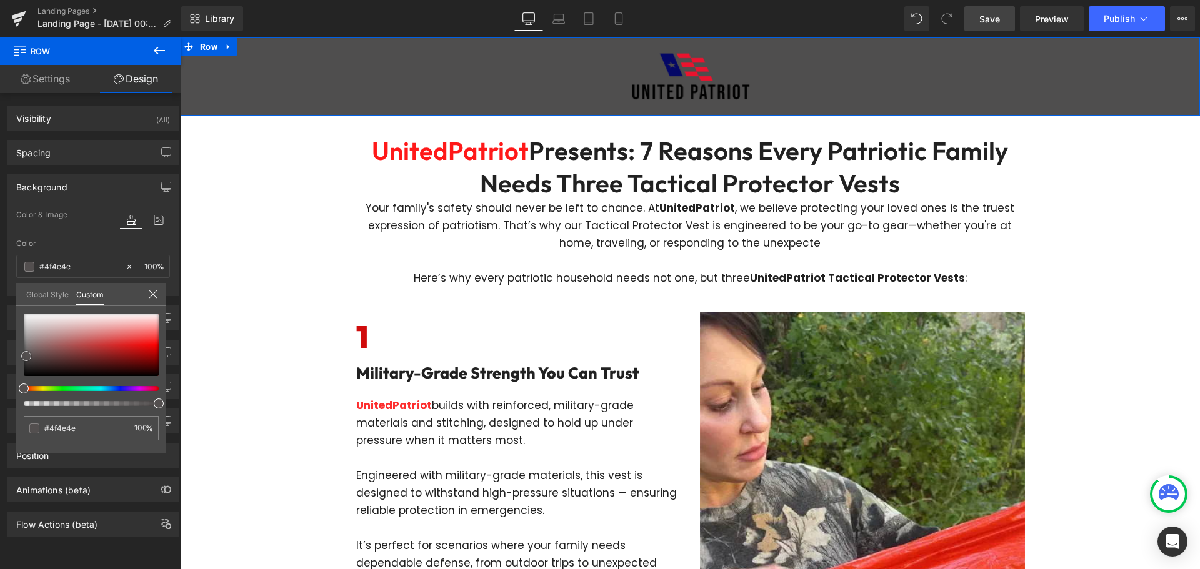
type input "#4c4c4c"
type input "#636363"
type input "#6d6d6d"
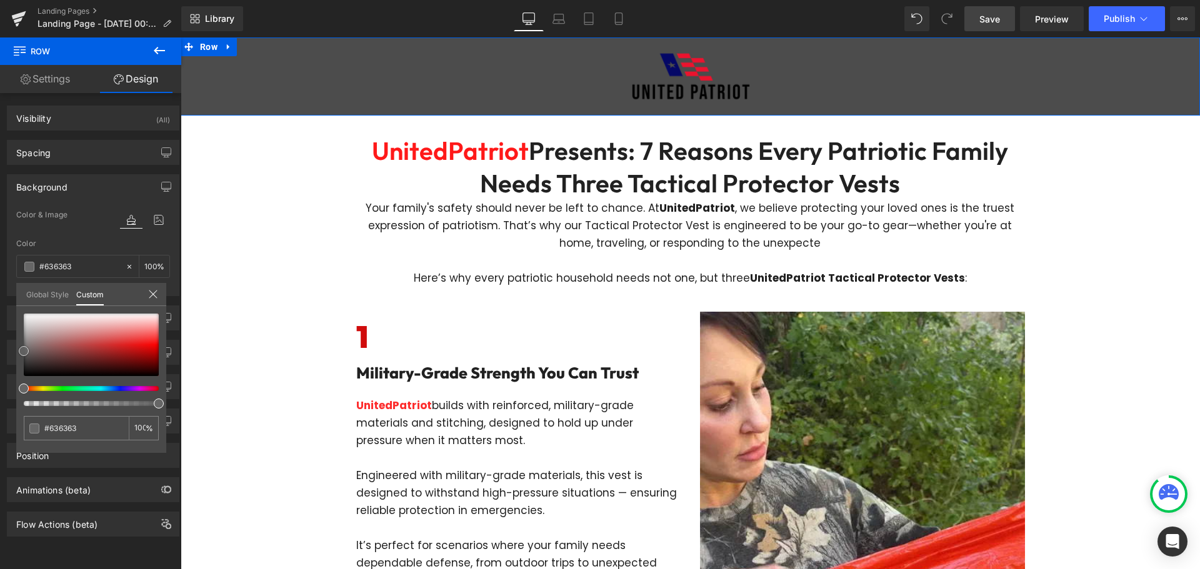
type input "#6d6d6d"
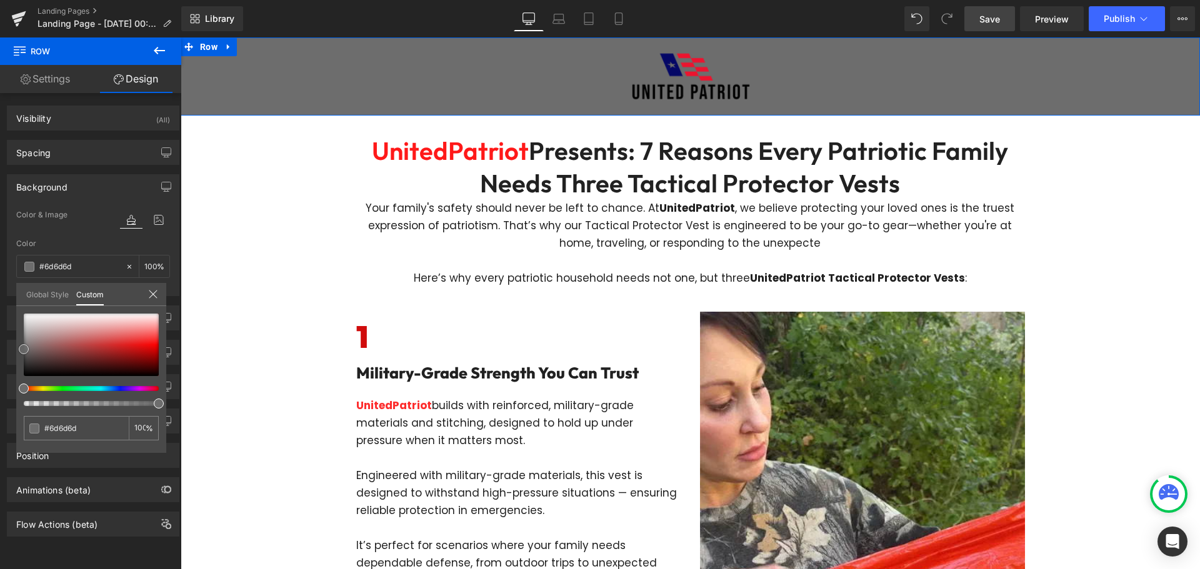
drag, startPoint x: 32, startPoint y: 352, endPoint x: 17, endPoint y: 349, distance: 15.3
click at [17, 349] on div "#6d6d6d 100 %" at bounding box center [91, 383] width 150 height 139
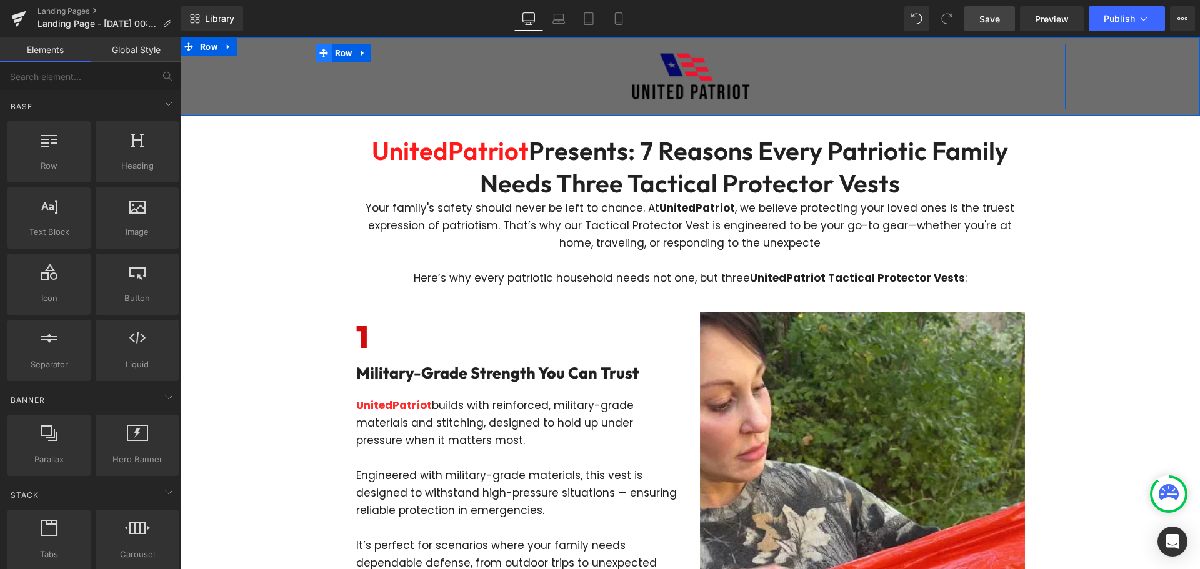
click at [323, 56] on span at bounding box center [324, 53] width 16 height 19
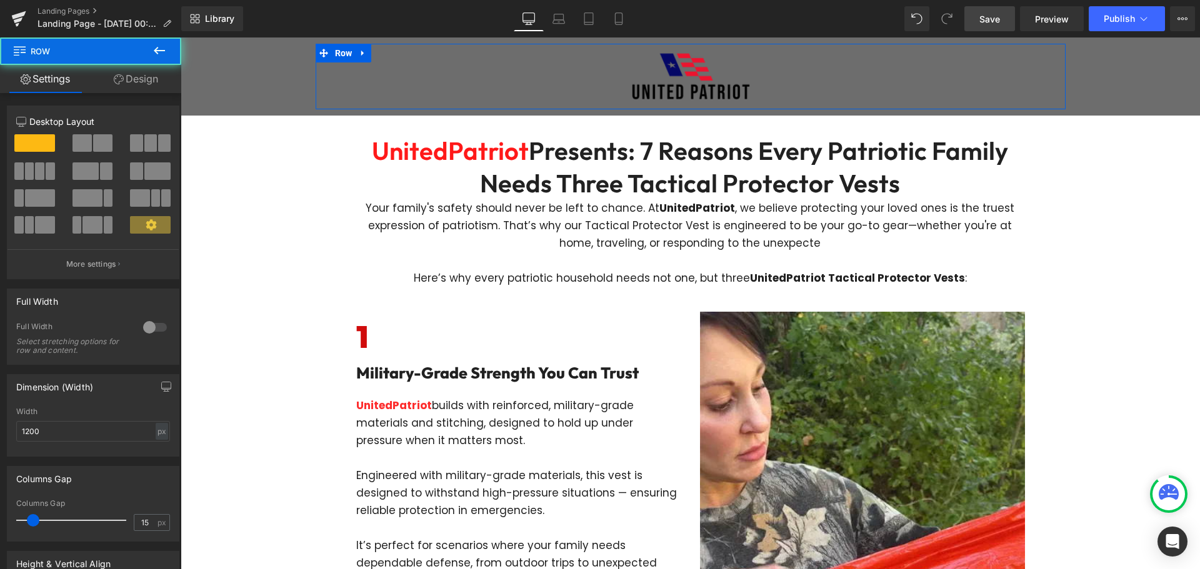
click at [117, 81] on icon at bounding box center [119, 79] width 10 height 10
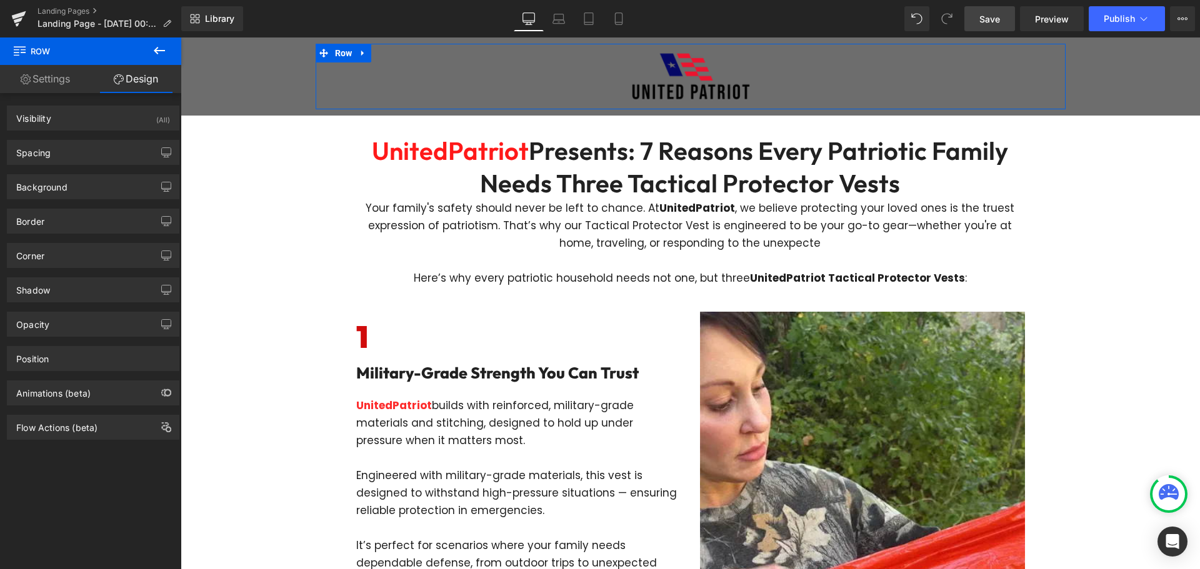
type input "0"
type input "10"
type input "0"
type input "10"
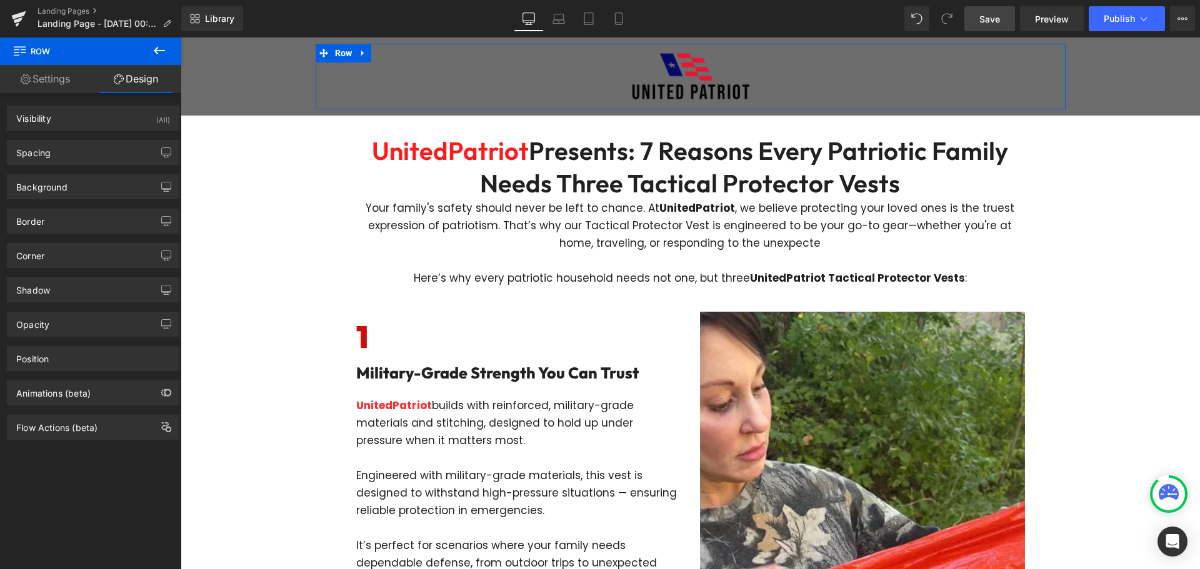
type input "0"
click at [95, 143] on div "Spacing" at bounding box center [92, 153] width 171 height 24
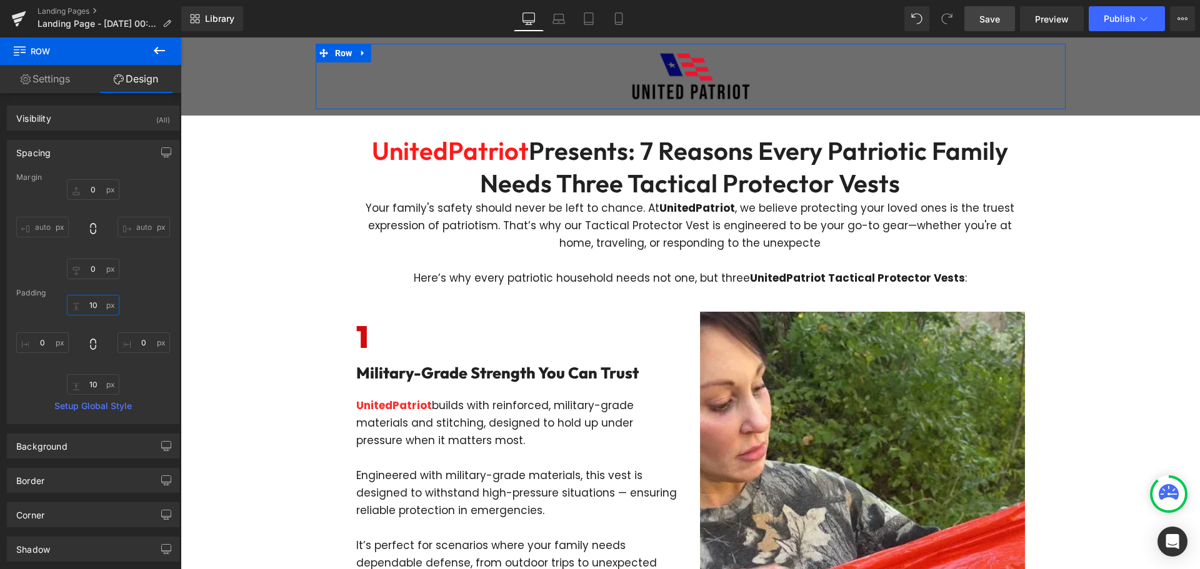
click at [91, 299] on input "10" at bounding box center [93, 305] width 52 height 21
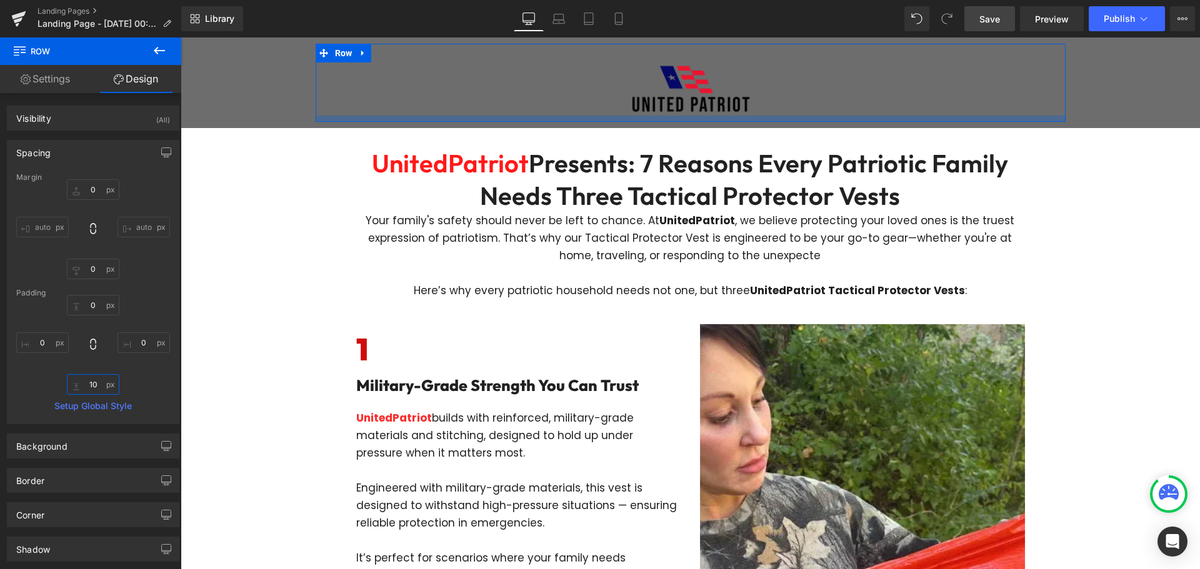
click at [94, 383] on input "10" at bounding box center [93, 384] width 52 height 21
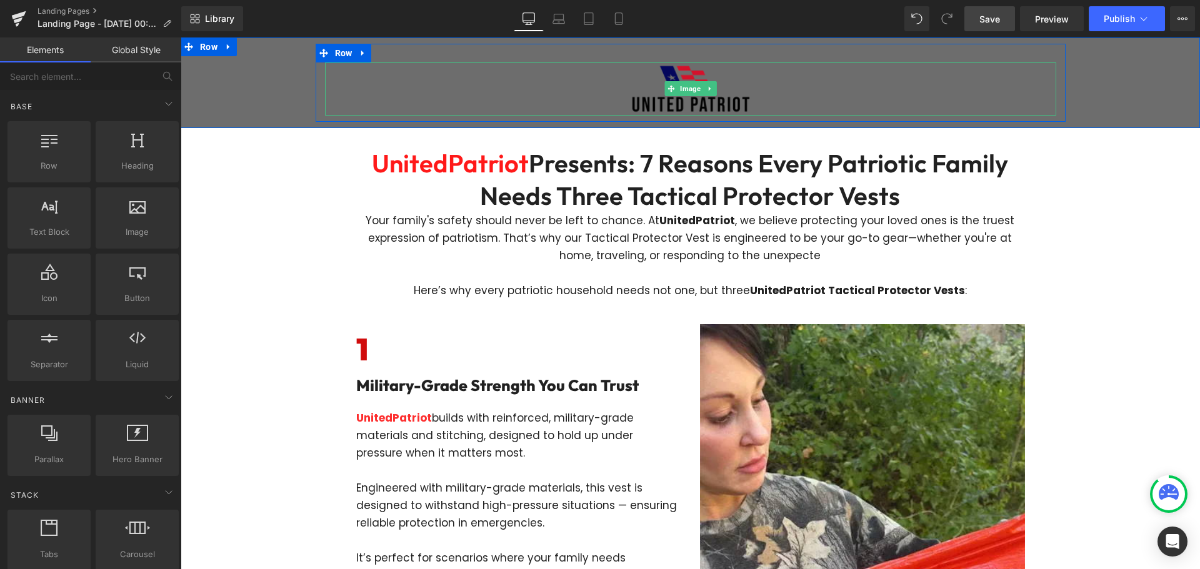
click at [664, 76] on img at bounding box center [690, 88] width 146 height 53
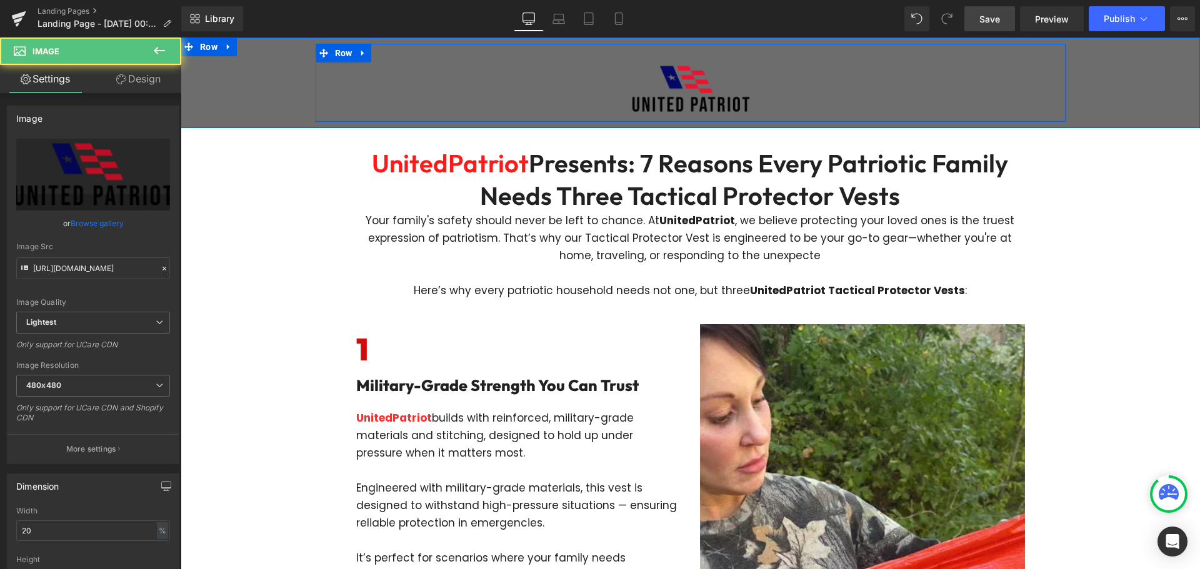
click at [626, 59] on div "Image Row NaNpx NaNpx" at bounding box center [691, 83] width 750 height 78
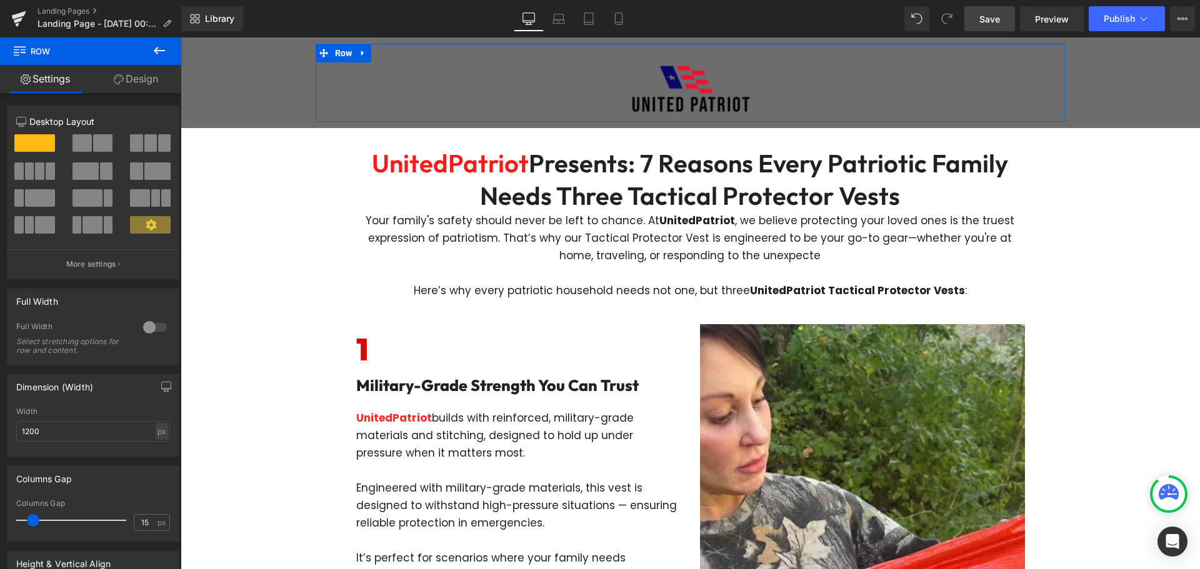
click at [126, 77] on link "Design" at bounding box center [136, 79] width 91 height 28
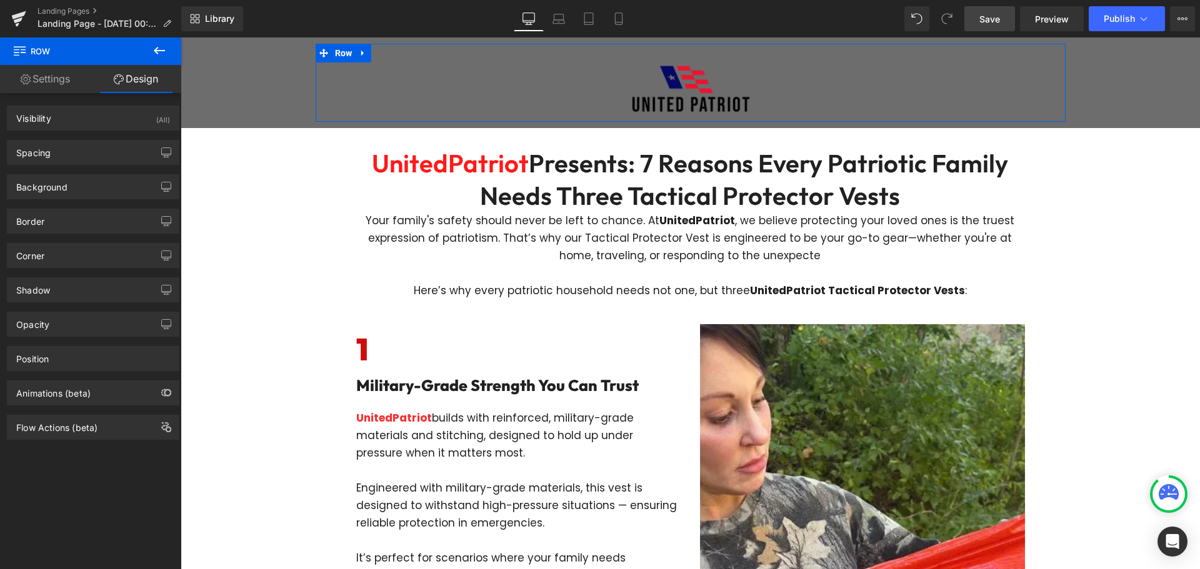
type input "0"
type input "30"
type input "0"
type input "10"
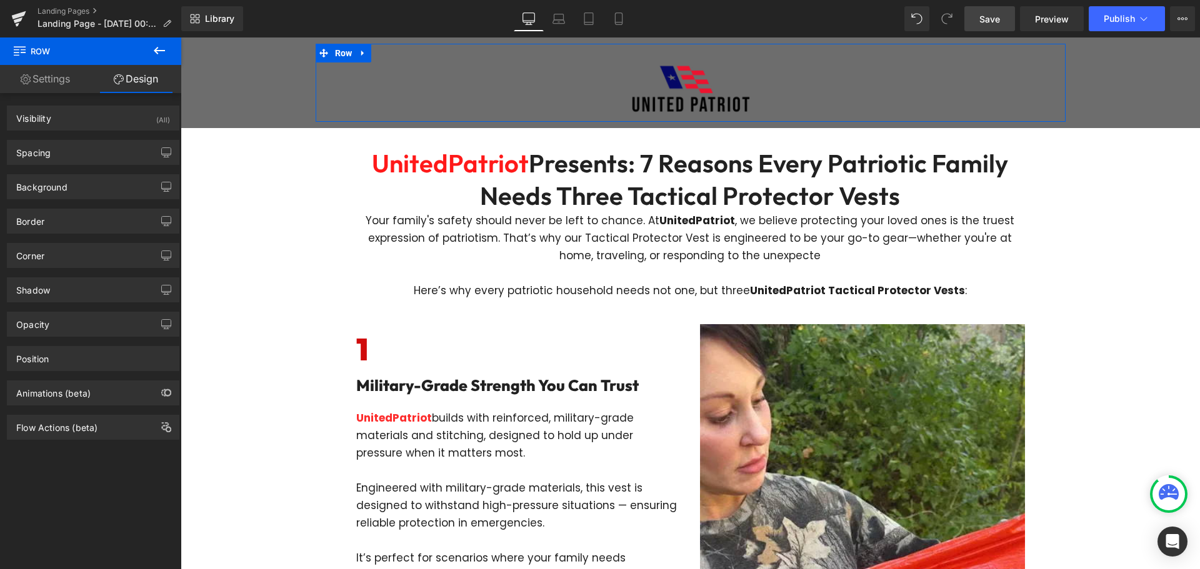
type input "0"
drag, startPoint x: 84, startPoint y: 155, endPoint x: 88, endPoint y: 162, distance: 7.8
click at [86, 155] on div "Spacing" at bounding box center [92, 153] width 171 height 24
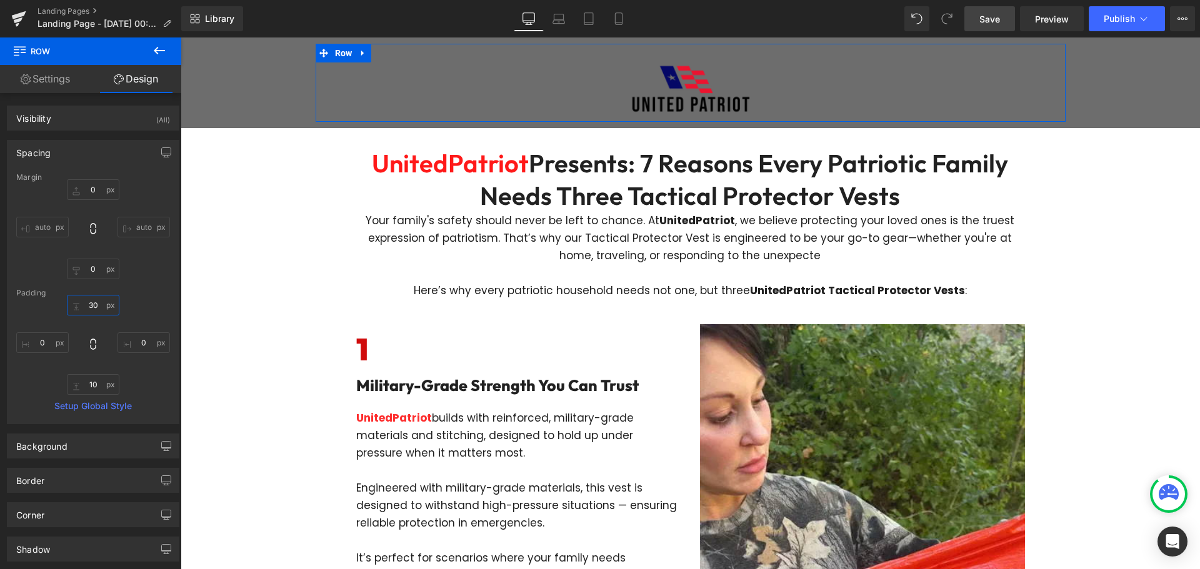
click at [96, 301] on input "30" at bounding box center [93, 305] width 52 height 21
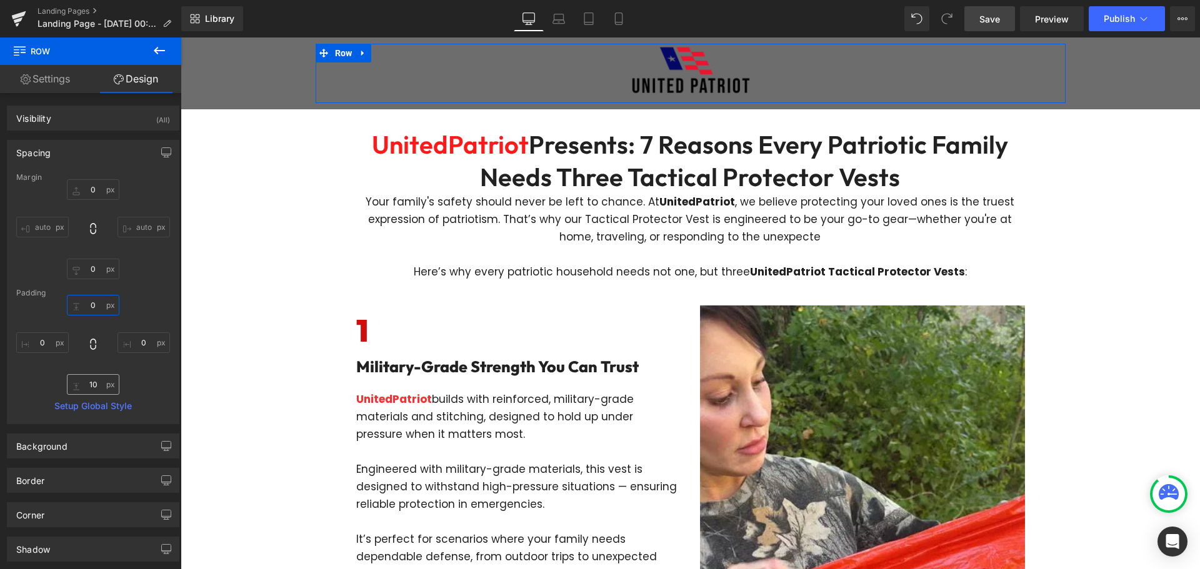
type input "0"
click at [92, 385] on input "10" at bounding box center [93, 384] width 52 height 21
type input "0"
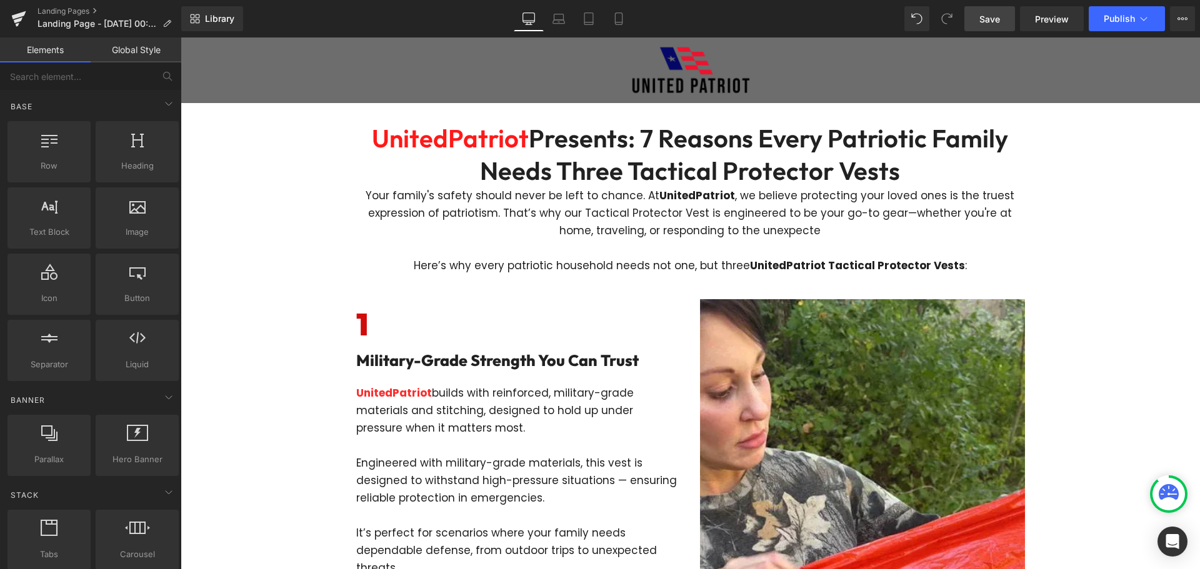
click at [982, 21] on span "Save" at bounding box center [989, 18] width 21 height 13
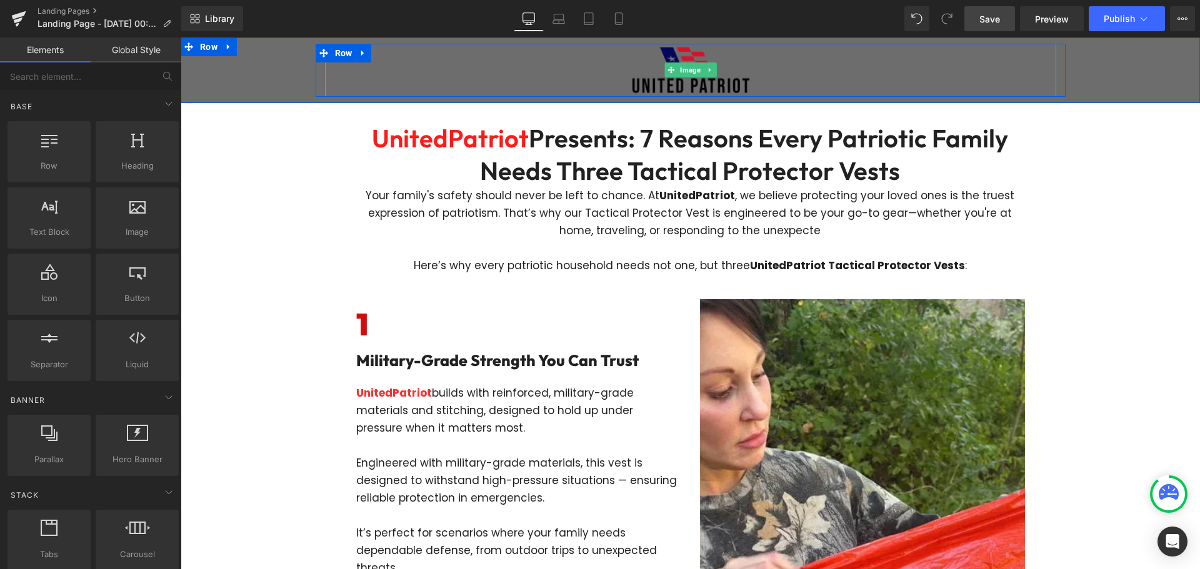
click at [691, 82] on img at bounding box center [690, 70] width 146 height 53
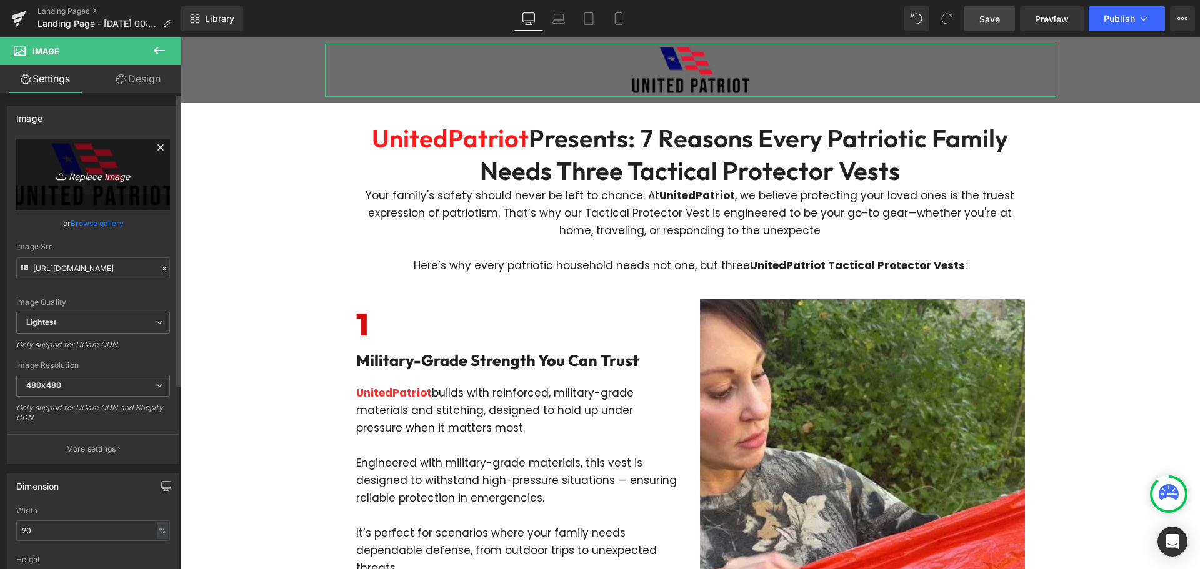
click at [105, 172] on icon "Replace Image" at bounding box center [93, 175] width 100 height 16
type input "C:\fakepath\loggoss.JPG"
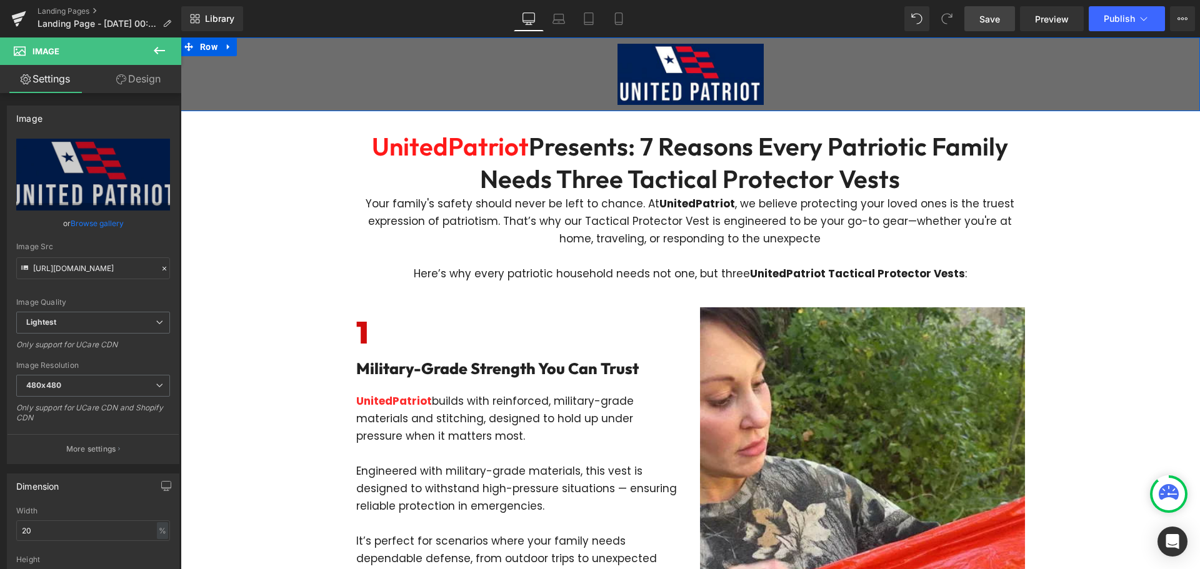
type input "https://ucarecdn.com/fb85a8a7-faec-4aa3-a58d-890d0fae99a1/-/format/auto/-/previ…"
click at [260, 64] on div "Image Row" at bounding box center [690, 74] width 1019 height 61
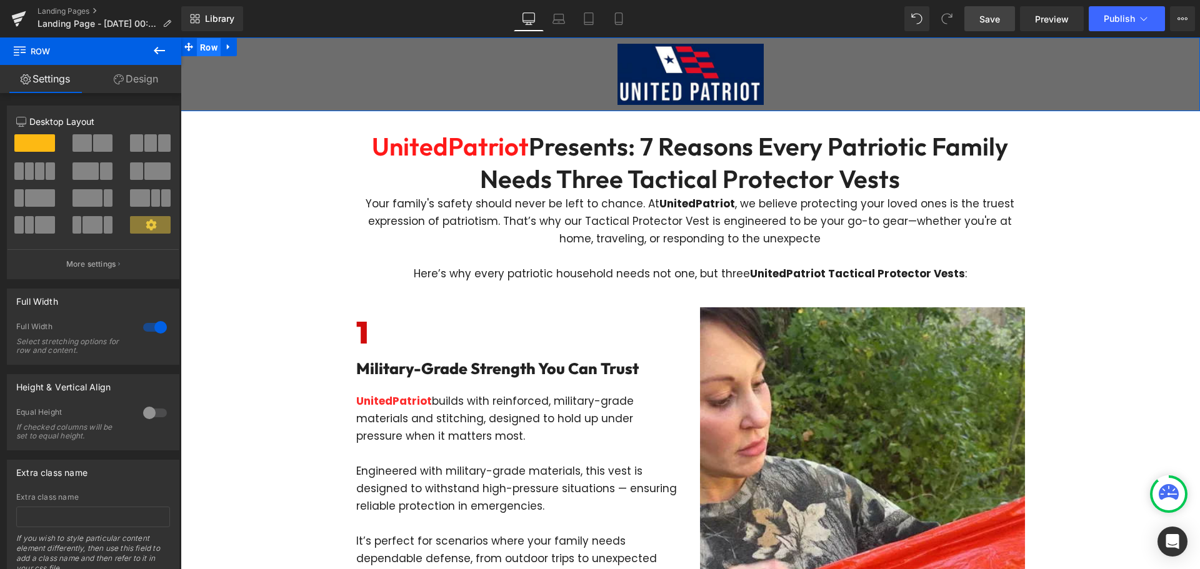
click at [207, 46] on span "Row" at bounding box center [209, 47] width 24 height 19
drag, startPoint x: 137, startPoint y: 77, endPoint x: 96, endPoint y: 141, distance: 76.3
click at [138, 78] on link "Design" at bounding box center [136, 79] width 91 height 28
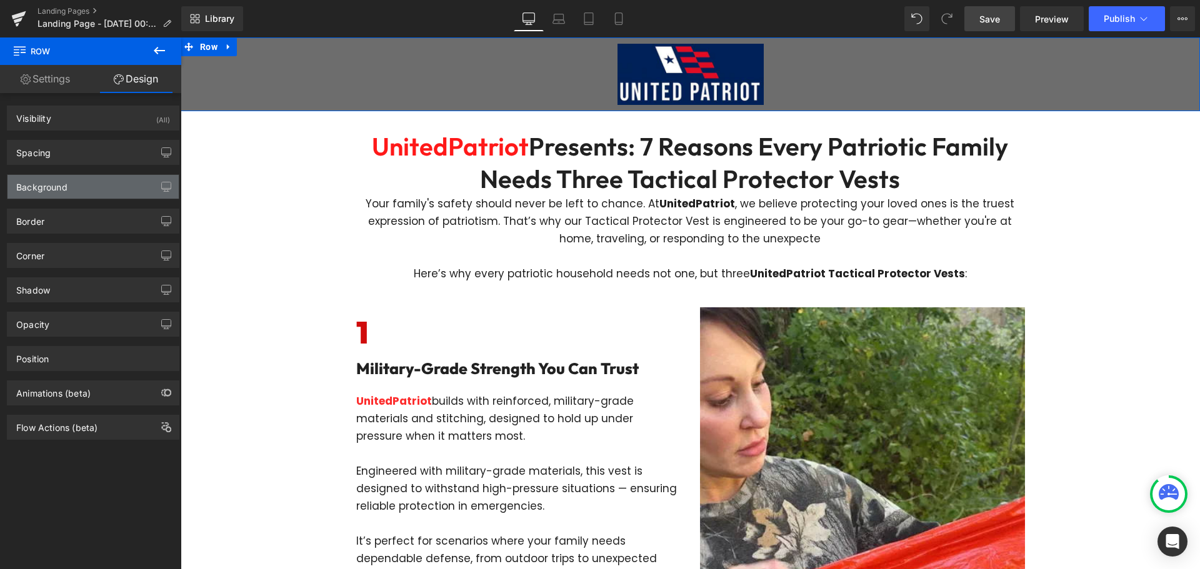
click at [72, 190] on div "Background" at bounding box center [92, 187] width 171 height 24
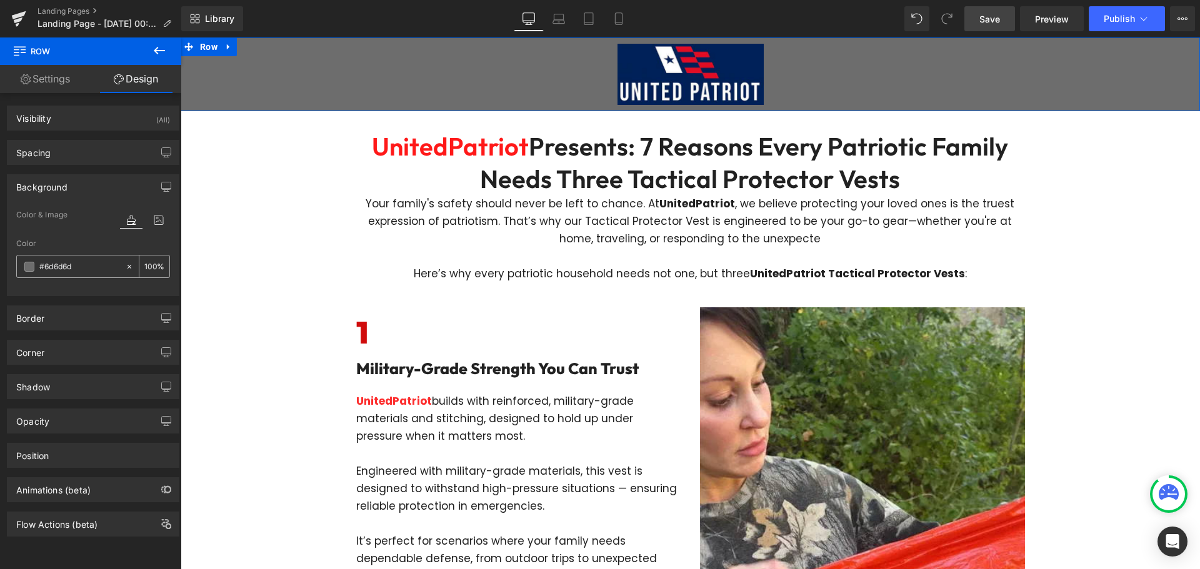
paste input "012258"
type input "#012258"
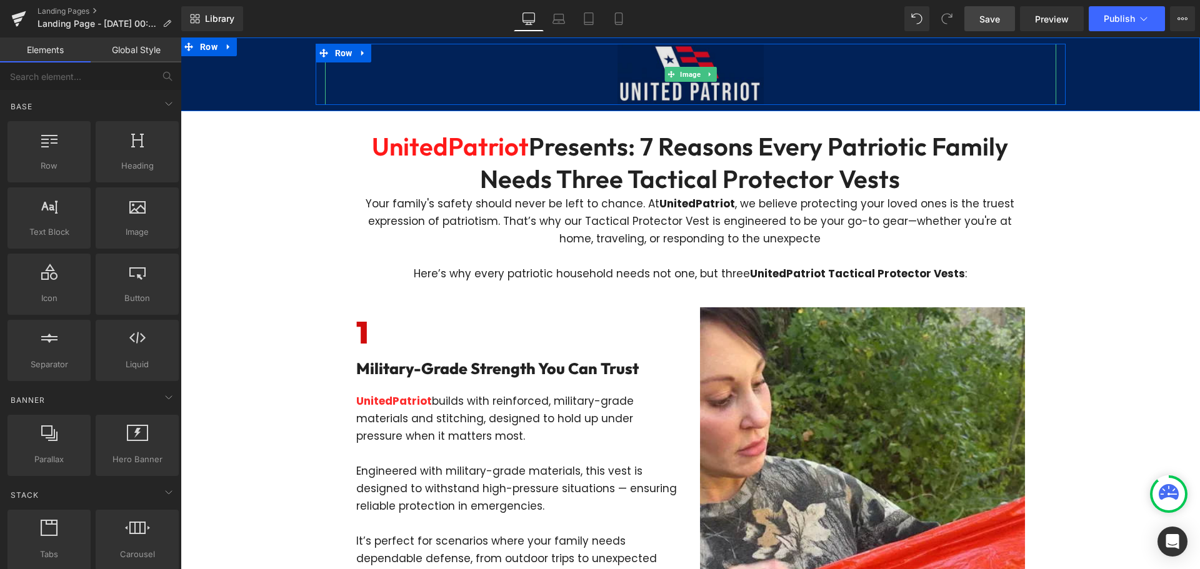
click at [622, 81] on img at bounding box center [690, 74] width 146 height 61
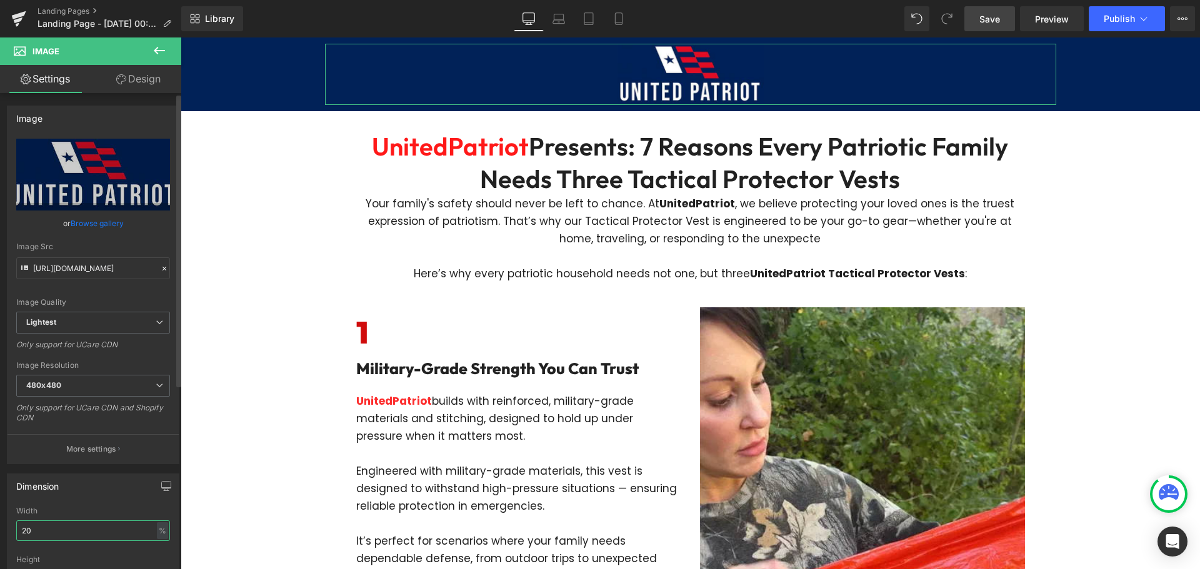
click at [71, 524] on input "20" at bounding box center [93, 531] width 154 height 21
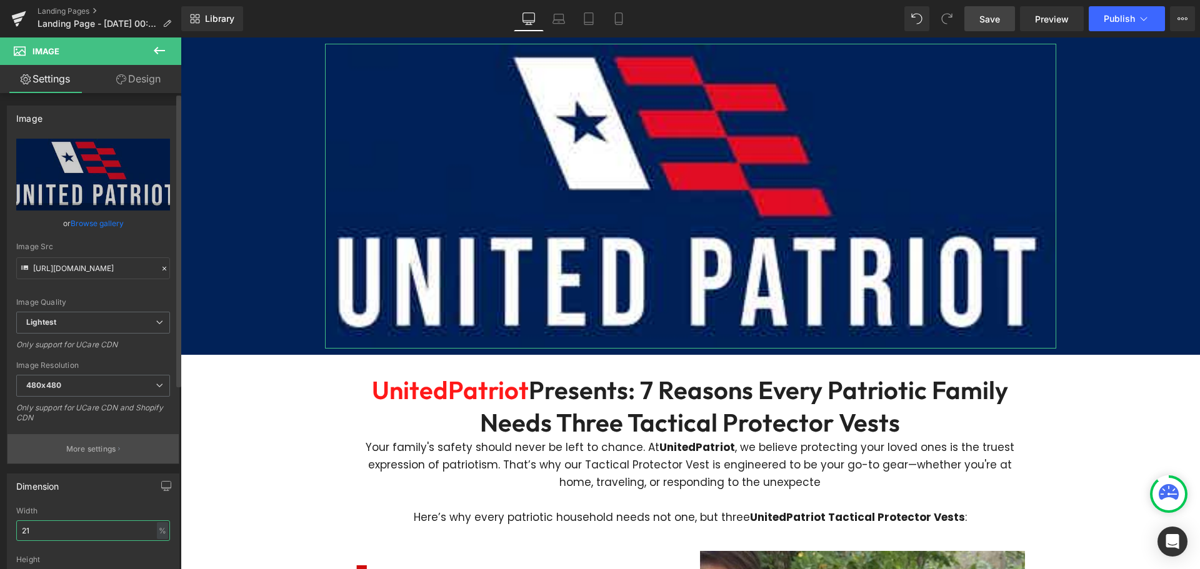
type input "2"
type input "15"
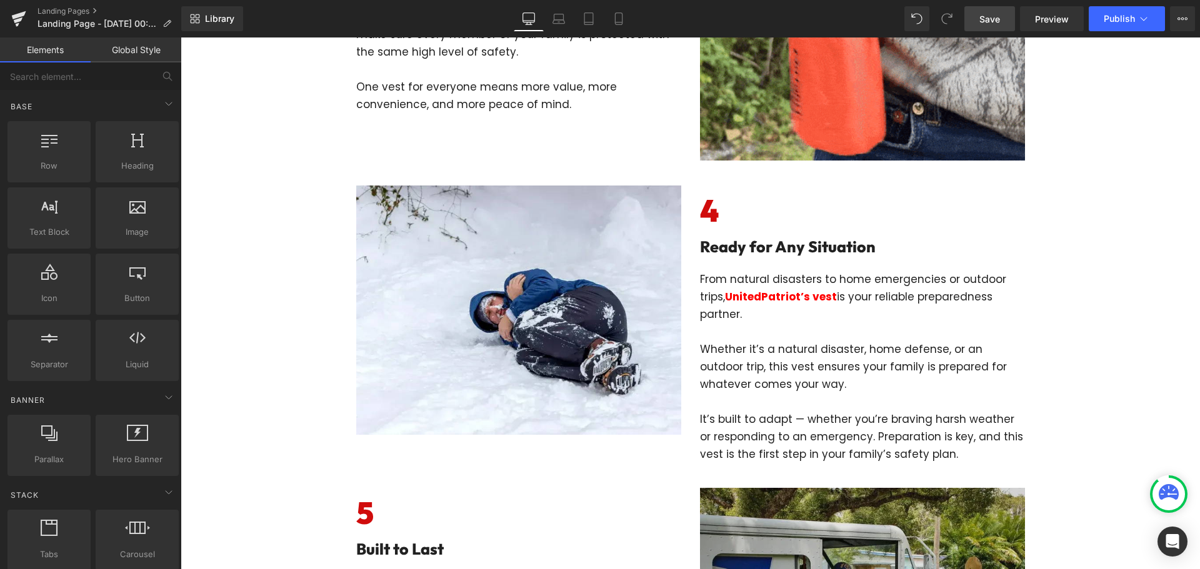
scroll to position [1375, 0]
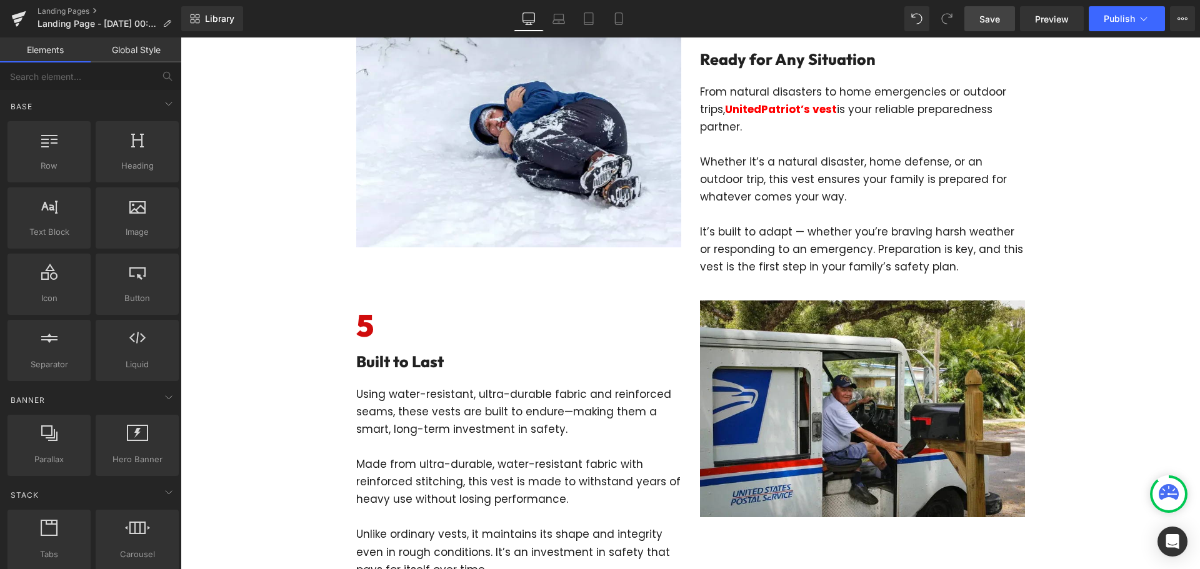
click at [1002, 17] on link "Save" at bounding box center [989, 18] width 51 height 25
